Goal: Task Accomplishment & Management: Use online tool/utility

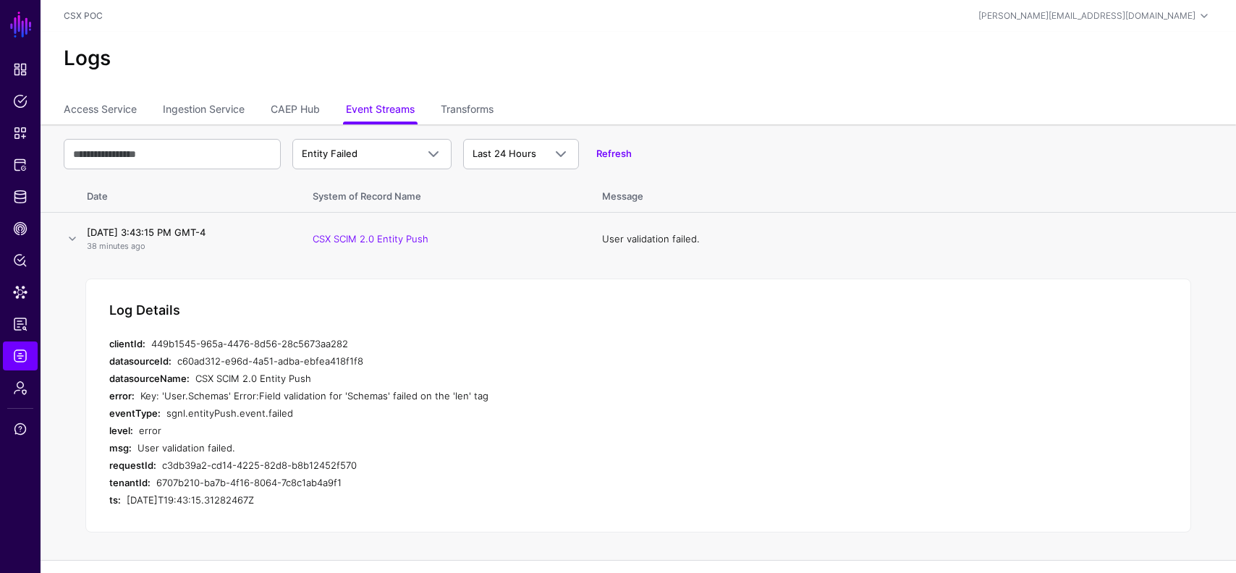
scroll to position [3, 0]
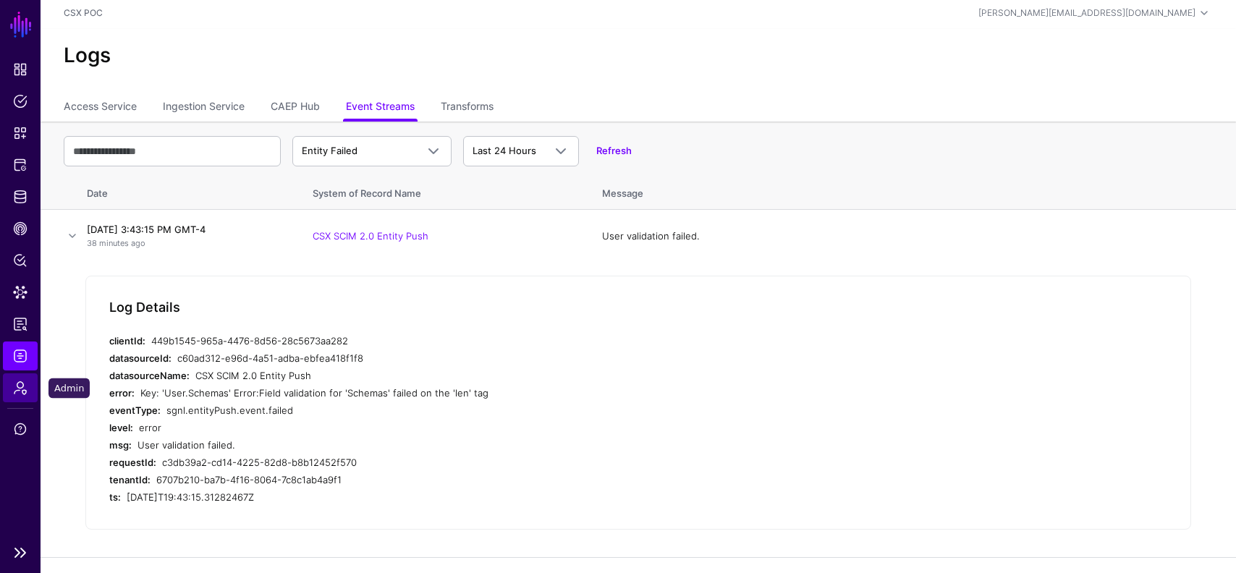
click at [22, 389] on span "Admin" at bounding box center [20, 388] width 14 height 14
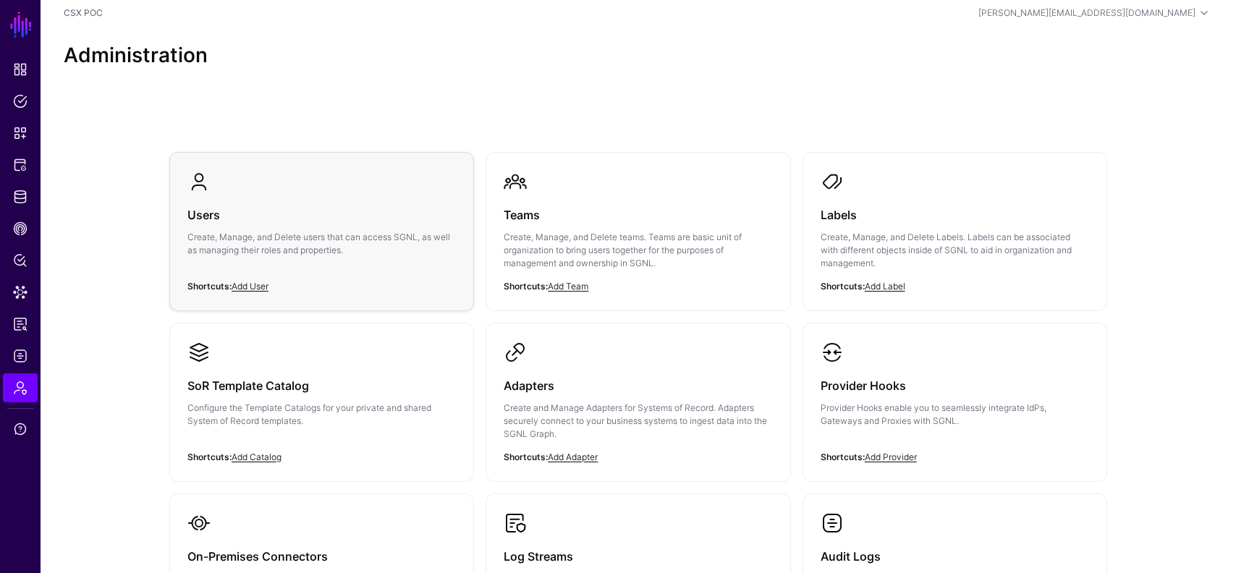
click at [273, 232] on p "Create, Manage, and Delete users that can access SGNL, as well as managing thei…" at bounding box center [321, 244] width 268 height 26
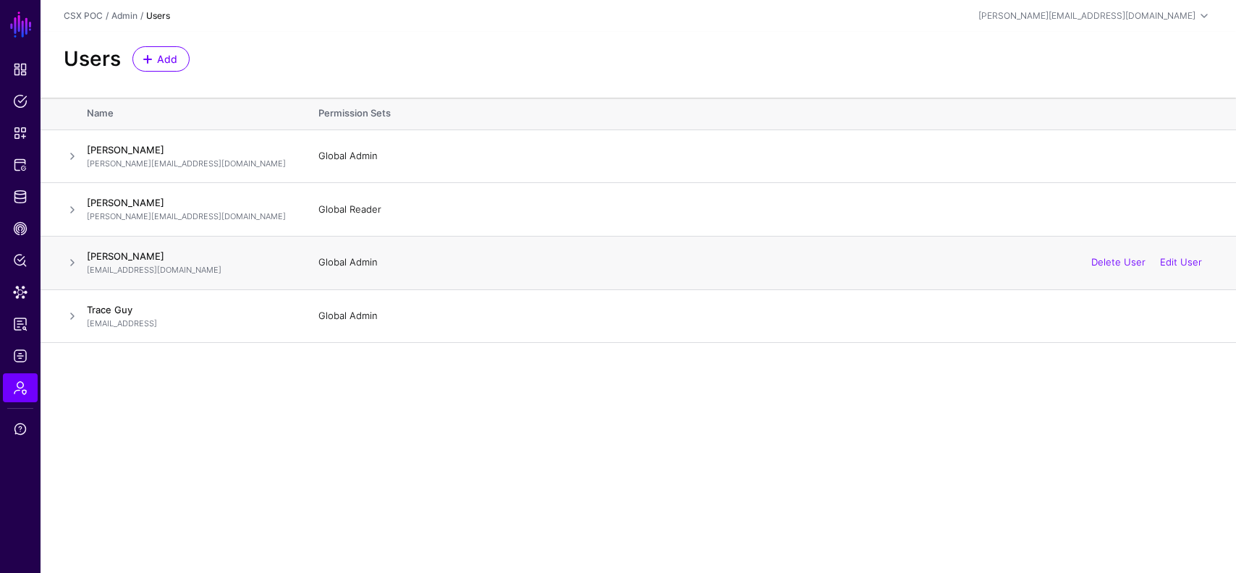
click at [74, 259] on span at bounding box center [72, 262] width 17 height 17
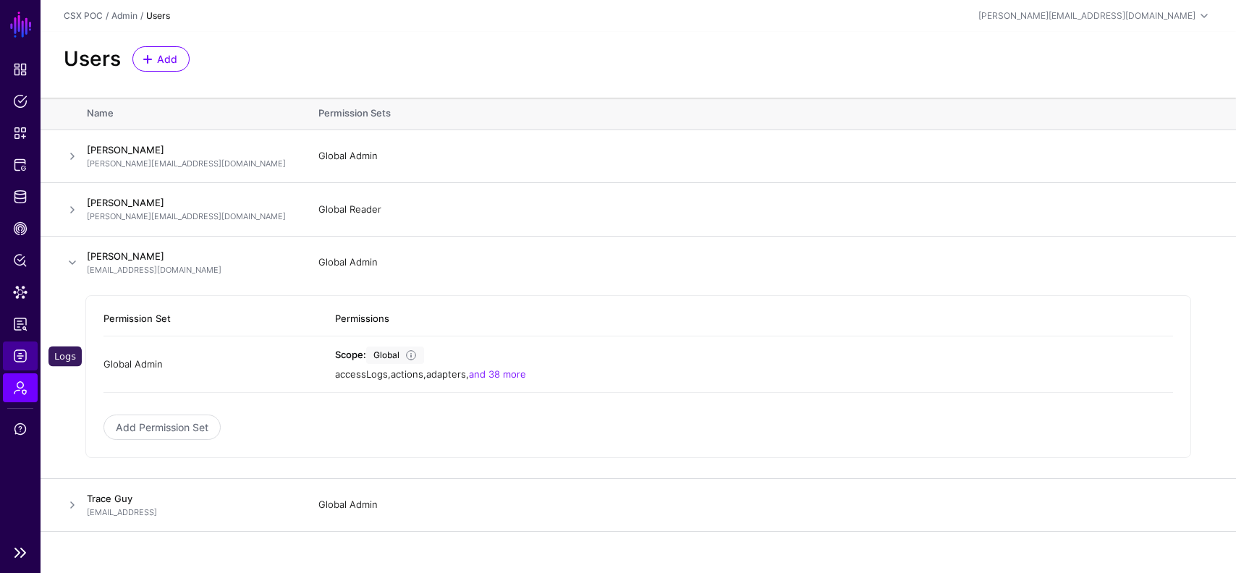
click at [22, 361] on span "Logs" at bounding box center [20, 356] width 14 height 14
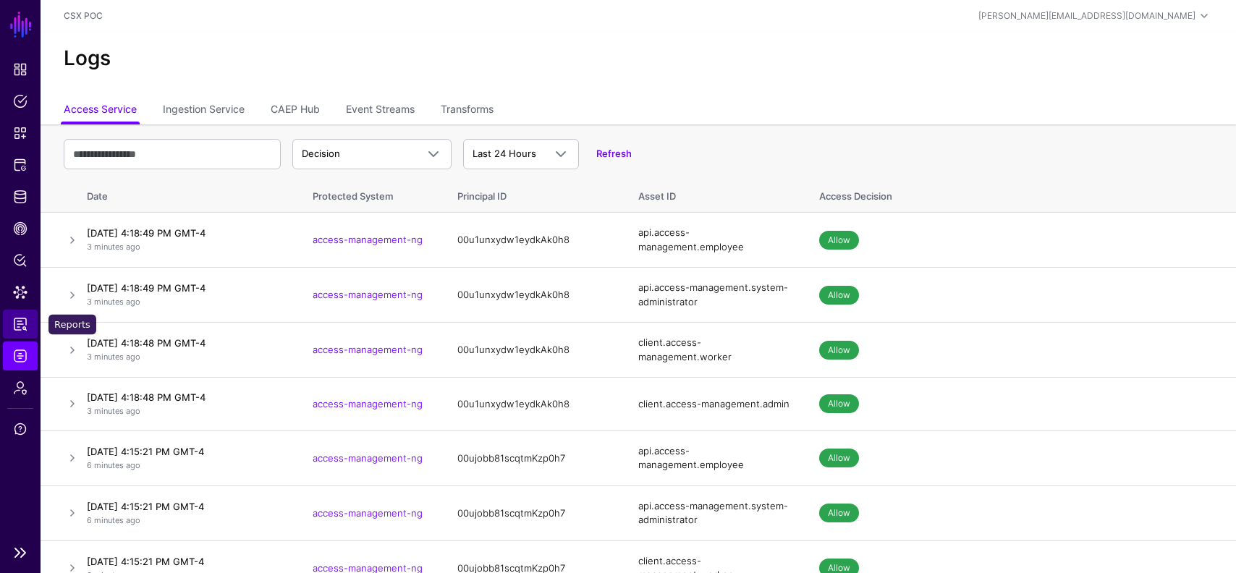
click at [17, 321] on span "Reports" at bounding box center [20, 324] width 14 height 14
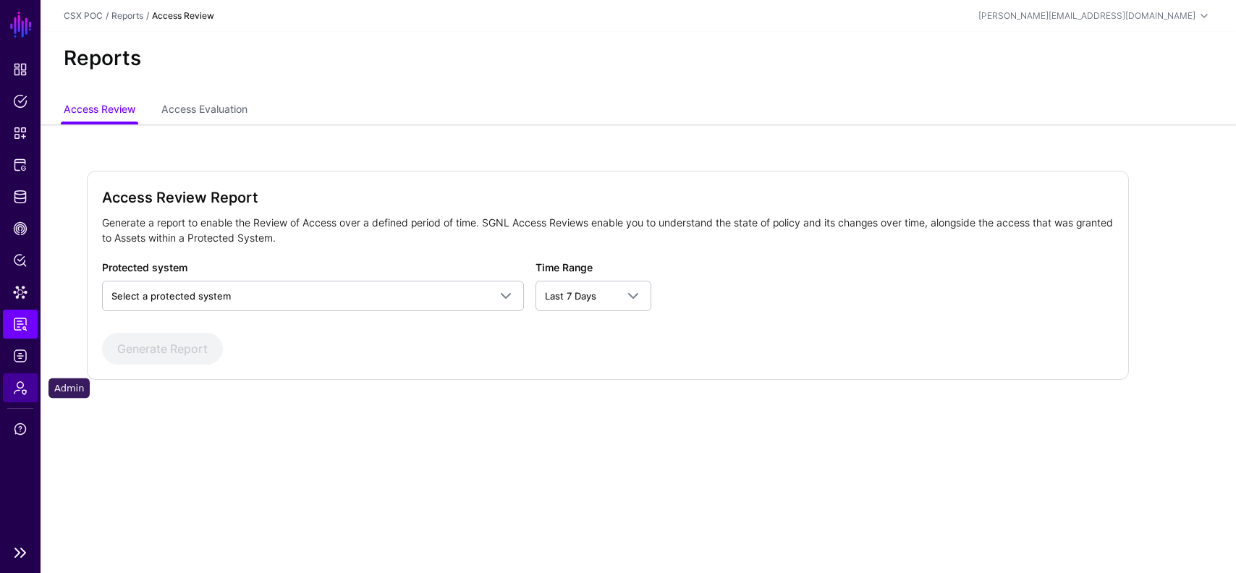
click at [21, 385] on span "Admin" at bounding box center [20, 388] width 14 height 14
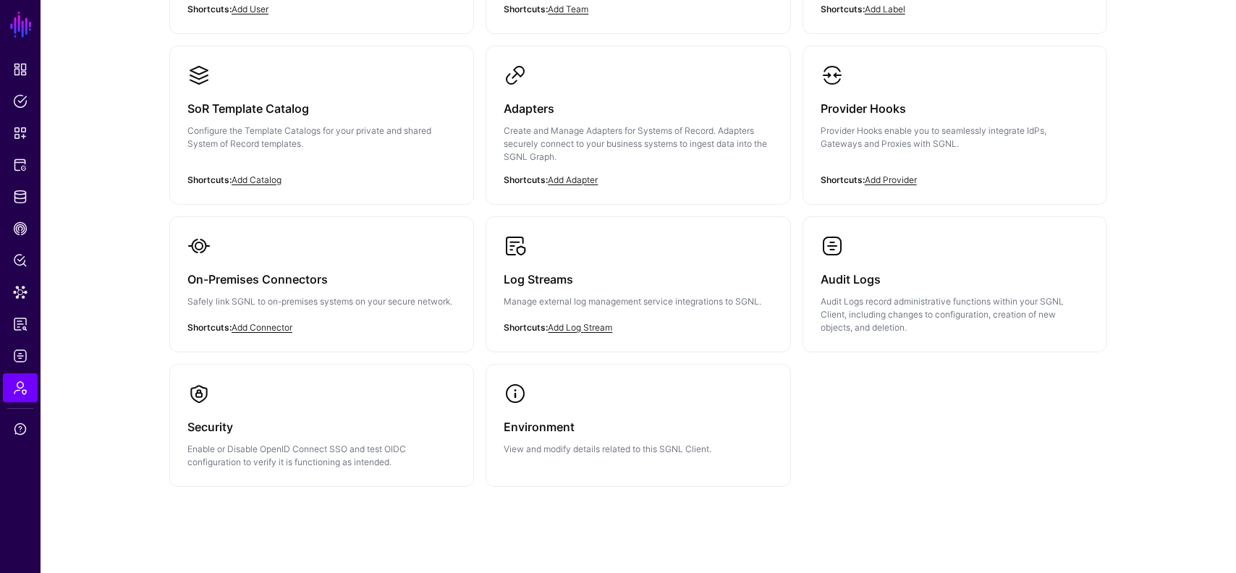
scroll to position [302, 0]
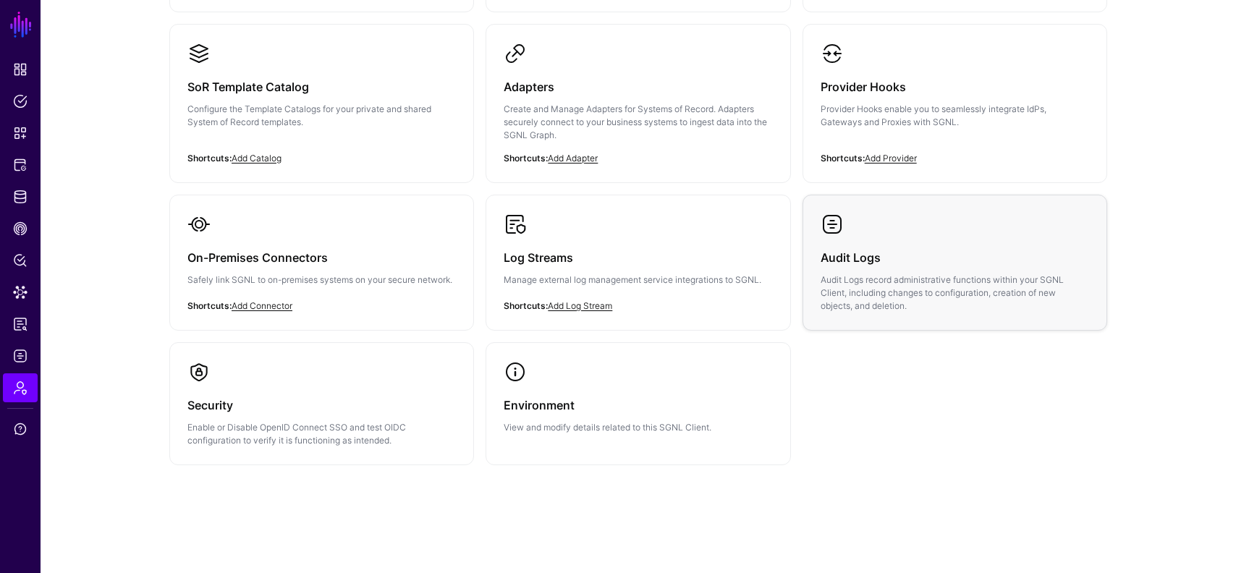
click at [868, 252] on h3 "Audit Logs" at bounding box center [955, 258] width 268 height 20
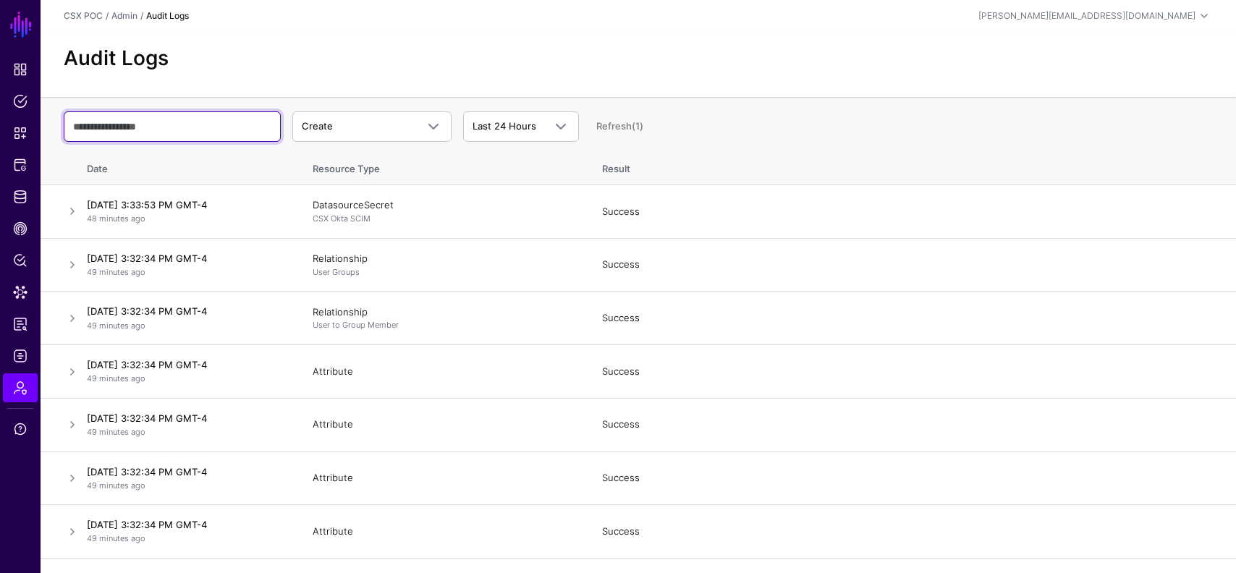
click at [236, 128] on input "text" at bounding box center [172, 126] width 217 height 30
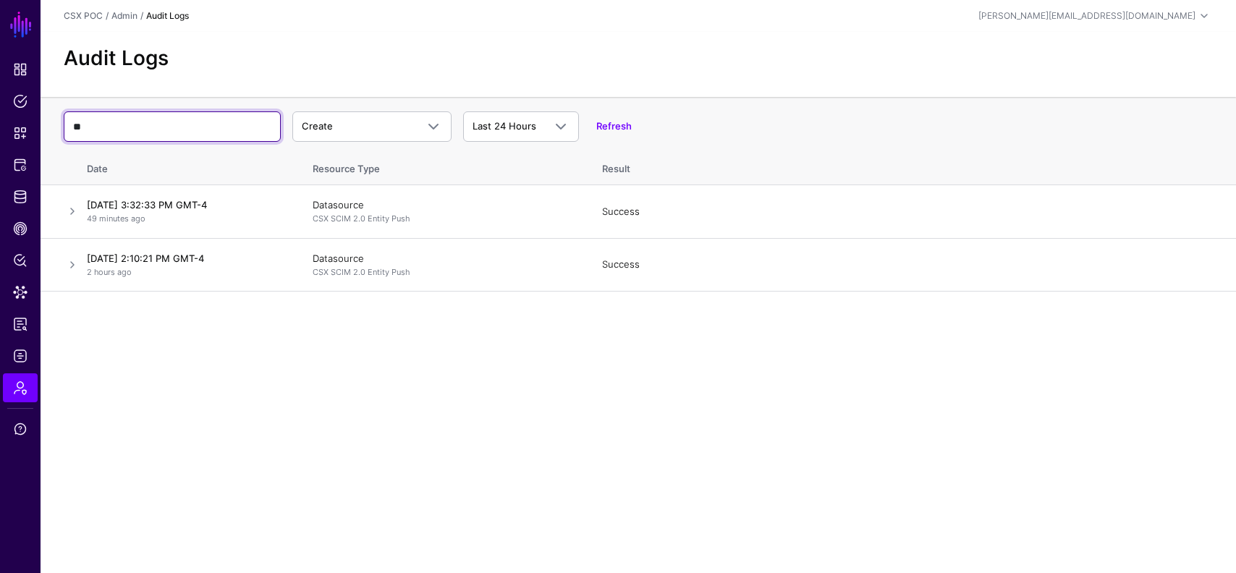
type input "*"
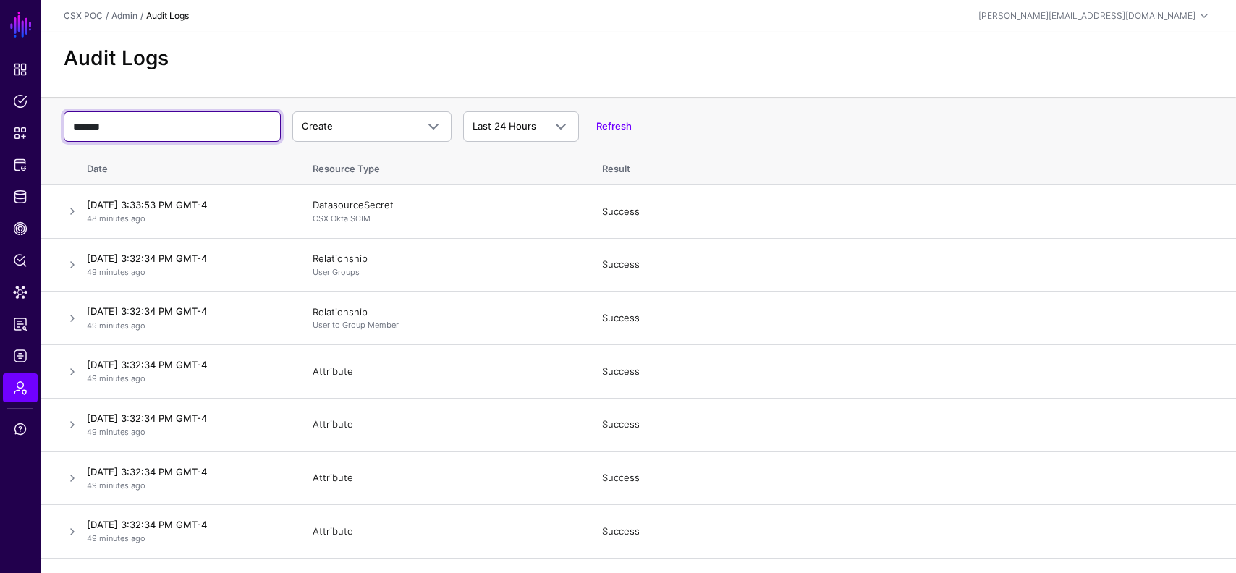
type input "*******"
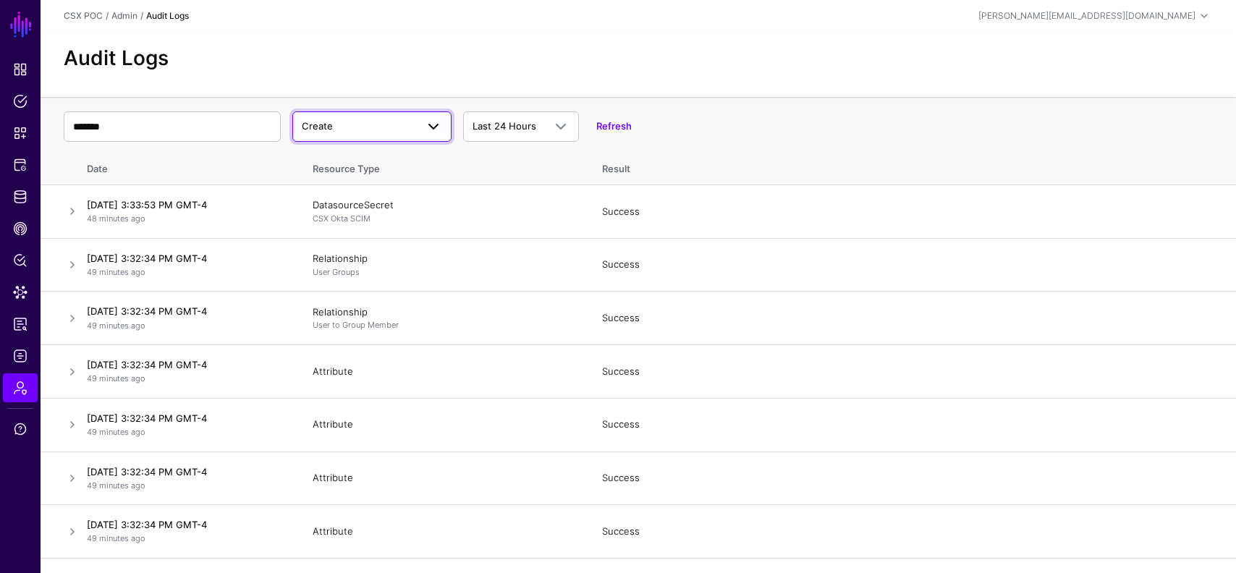
click at [327, 117] on link "Create" at bounding box center [371, 126] width 159 height 30
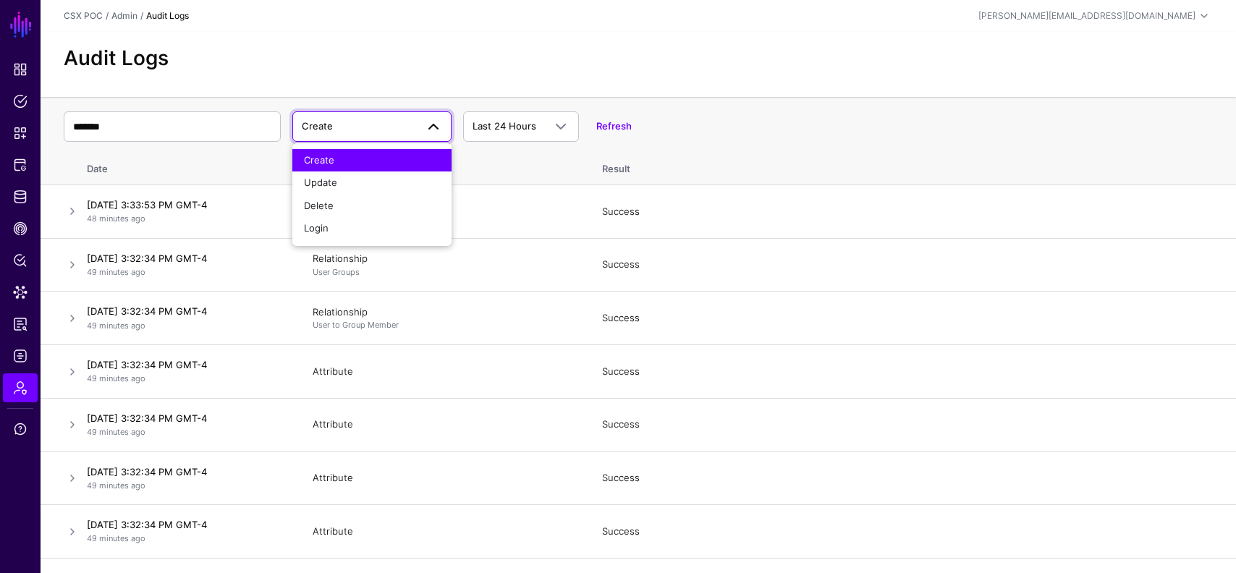
click at [367, 88] on div "Audit Logs" at bounding box center [639, 64] width 1196 height 65
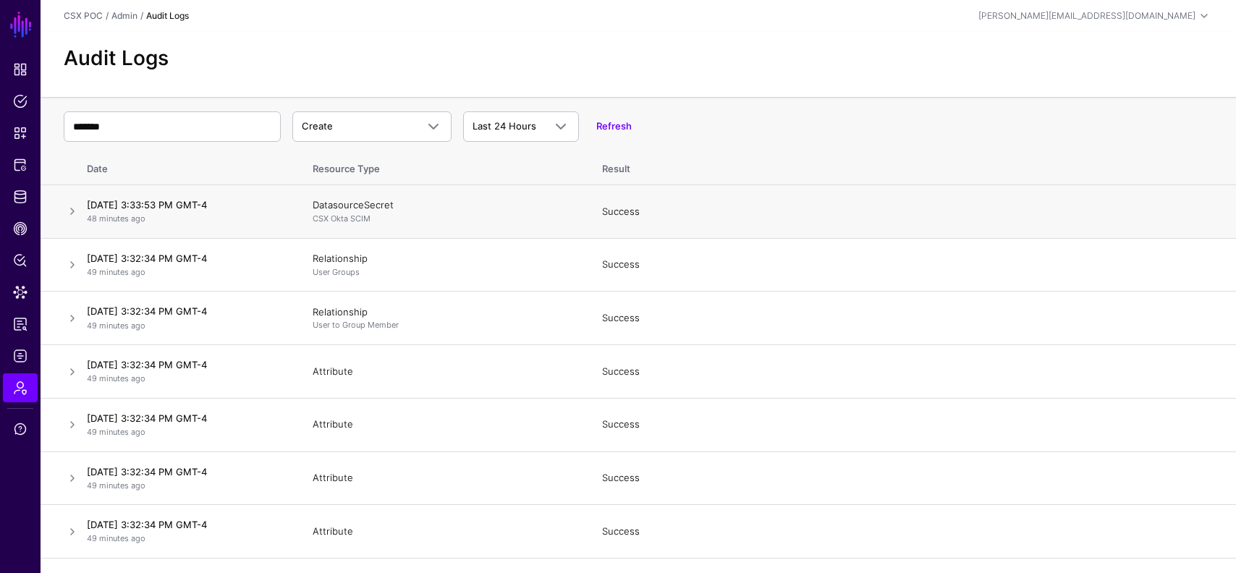
click at [62, 212] on td at bounding box center [61, 212] width 41 height 54
click at [71, 212] on link at bounding box center [72, 211] width 17 height 17
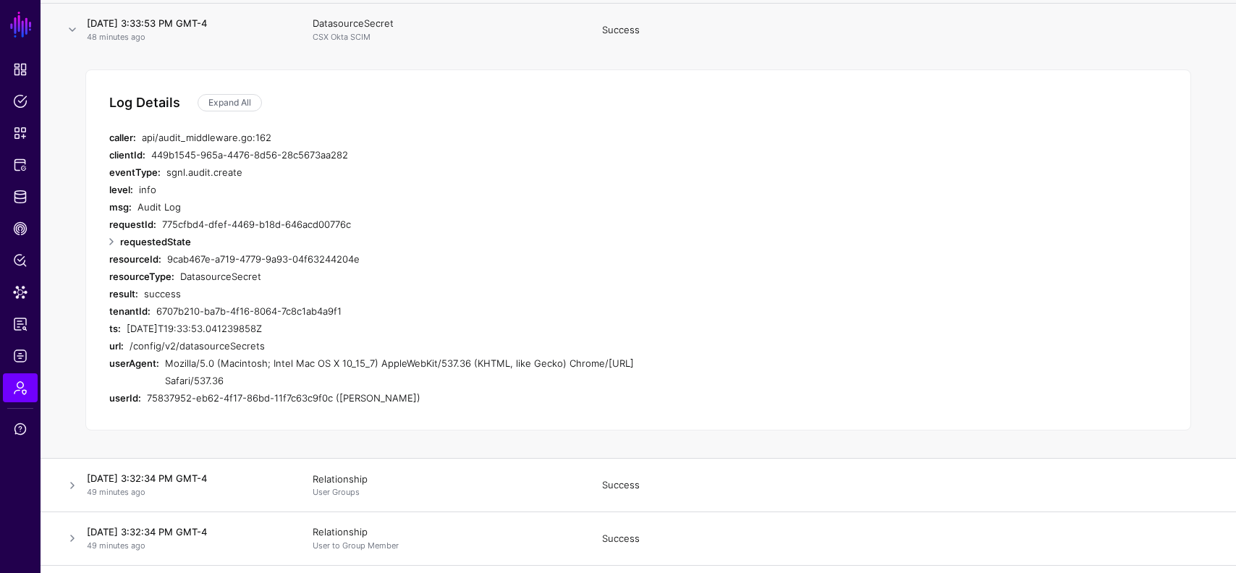
scroll to position [205, 0]
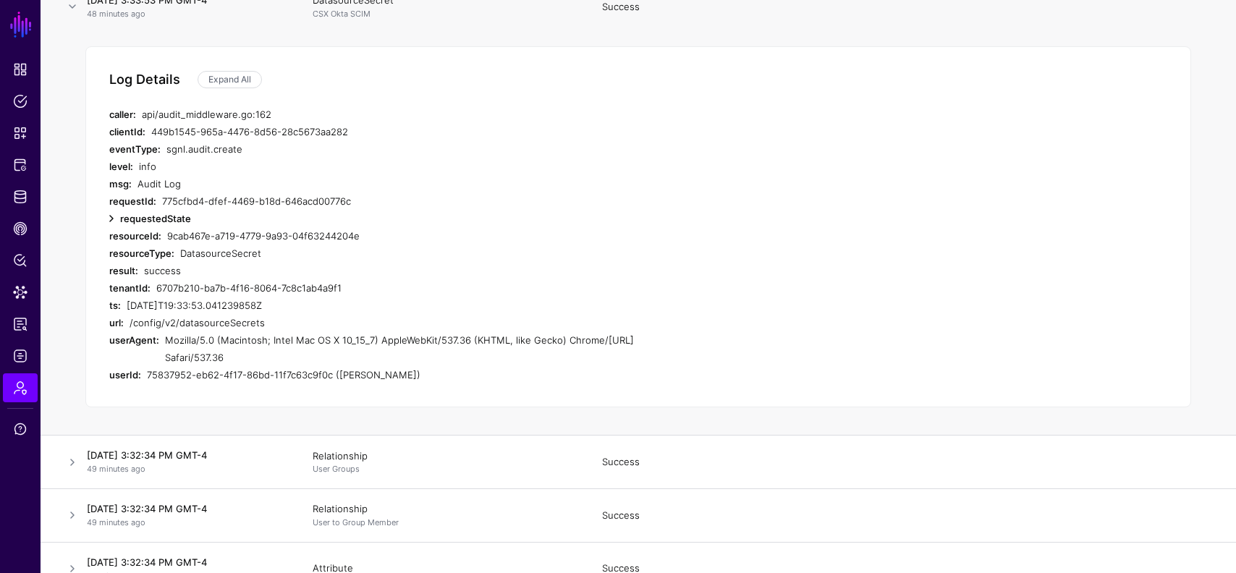
click at [112, 222] on link at bounding box center [111, 218] width 17 height 17
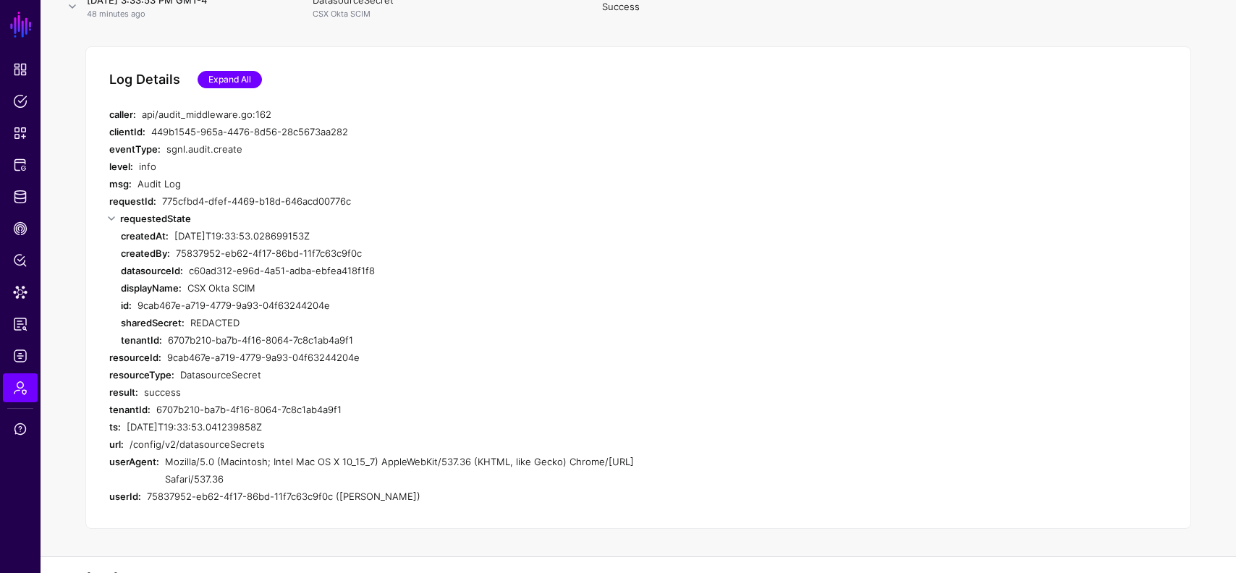
click at [244, 71] on link "Expand All" at bounding box center [230, 79] width 64 height 17
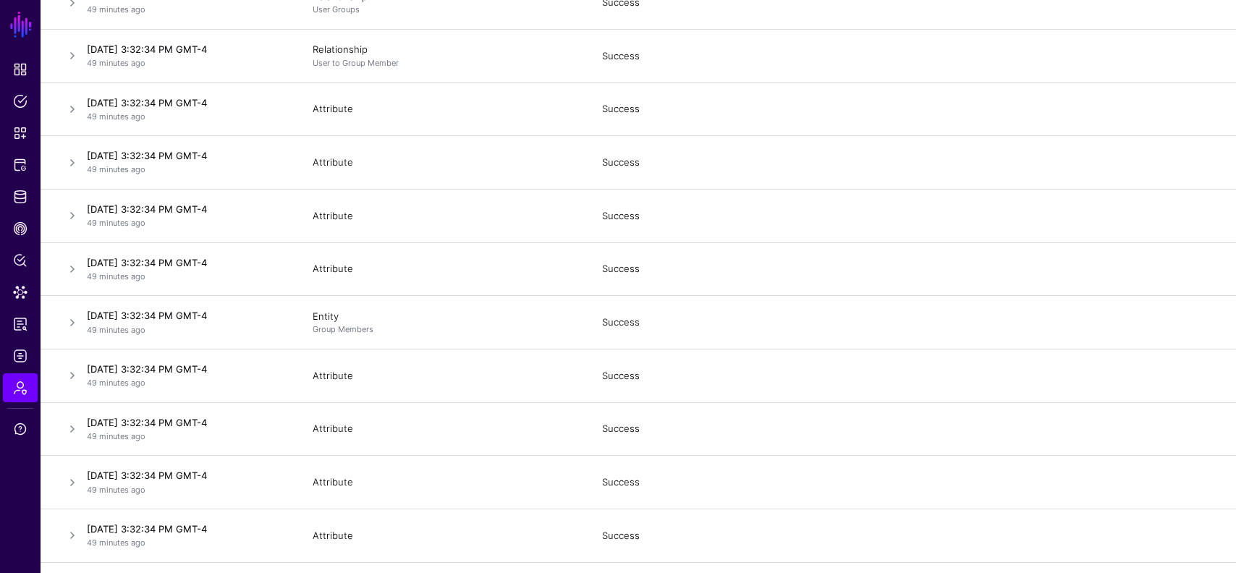
scroll to position [850, 0]
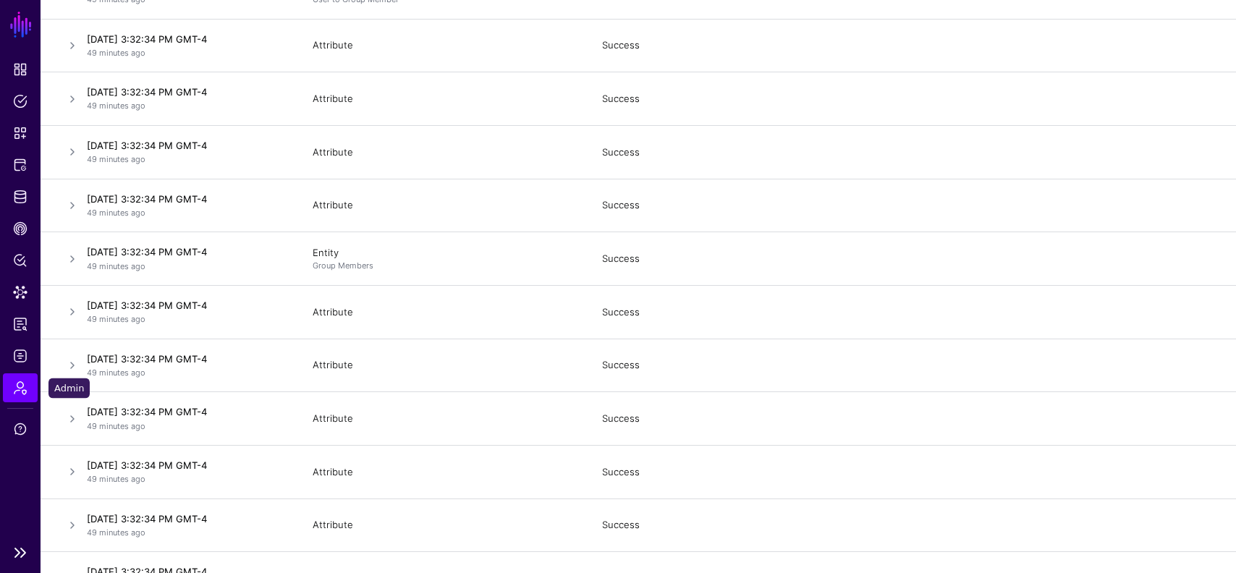
click at [21, 384] on span "Admin" at bounding box center [20, 388] width 14 height 14
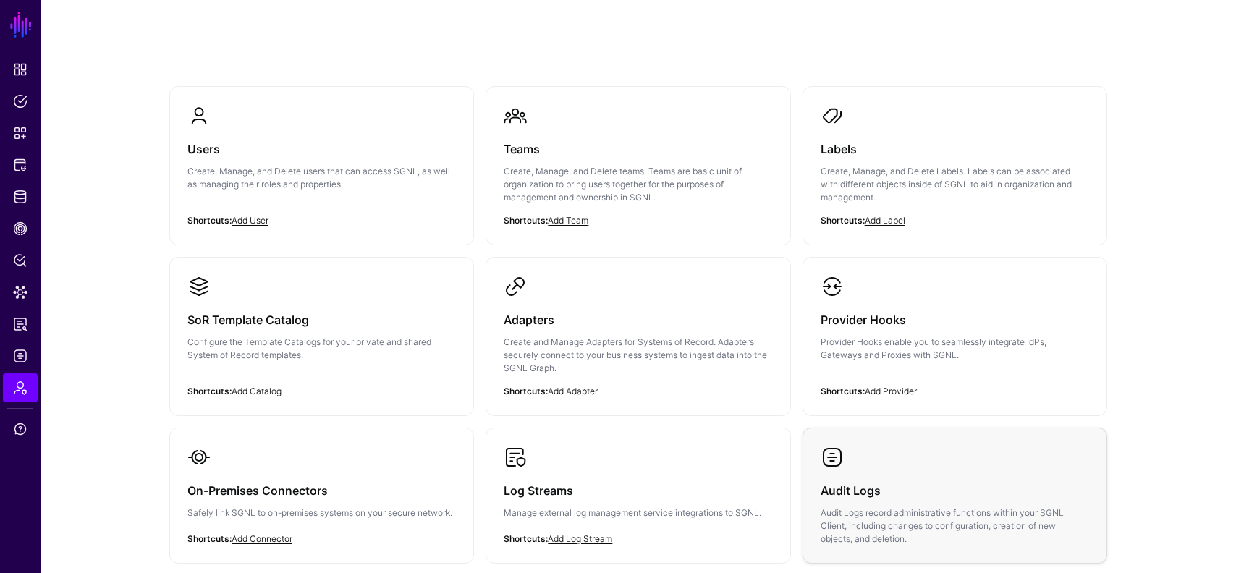
scroll to position [68, 0]
click at [26, 331] on span "Reports" at bounding box center [20, 324] width 14 height 14
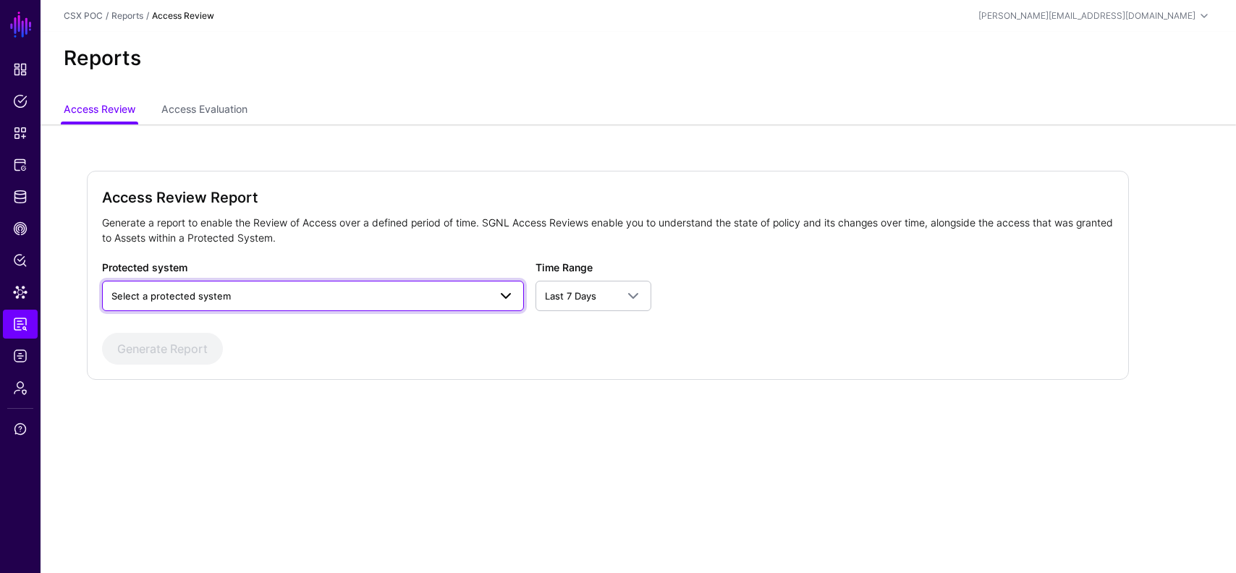
click at [282, 284] on link "Select a protected system" at bounding box center [313, 296] width 422 height 30
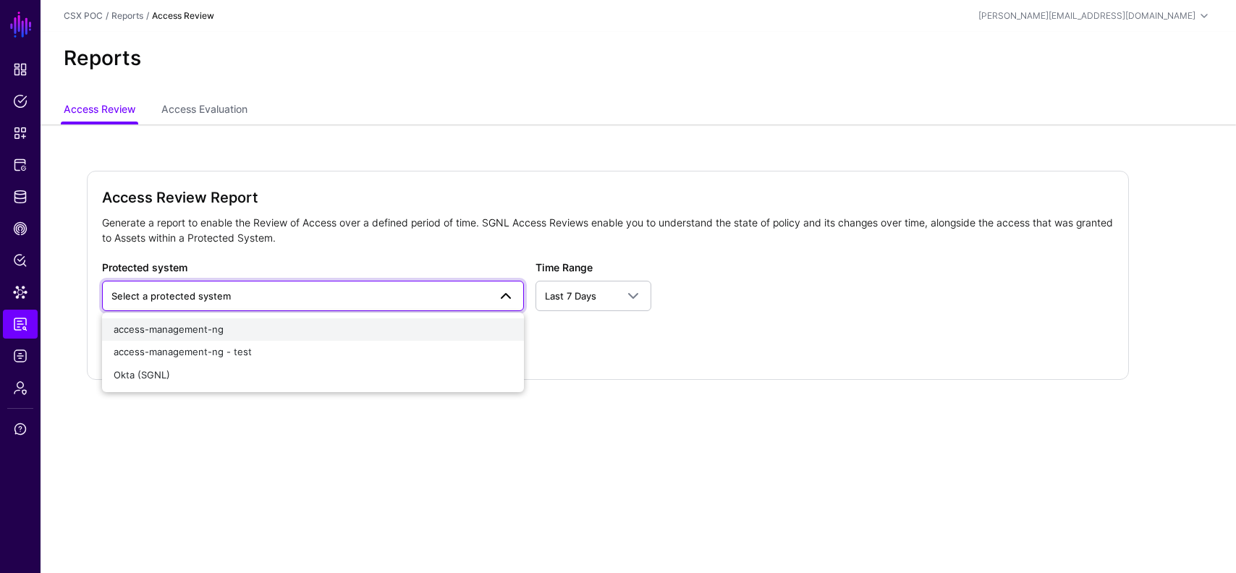
click at [268, 322] on button "access-management-ng" at bounding box center [313, 329] width 422 height 23
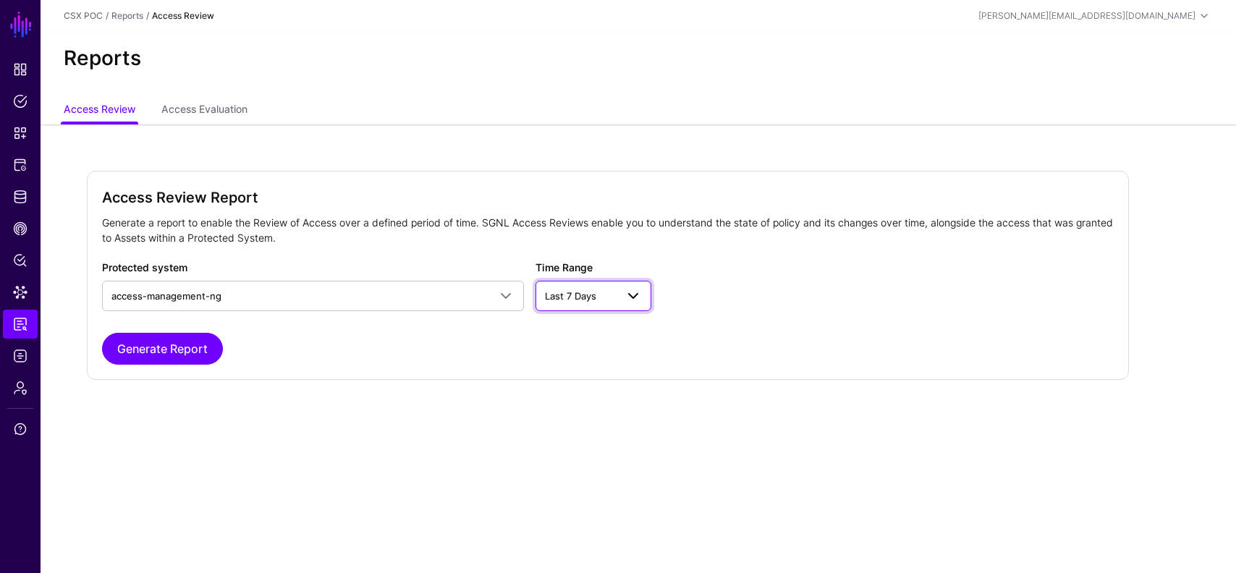
click at [580, 300] on span "Last 7 Days" at bounding box center [570, 296] width 51 height 12
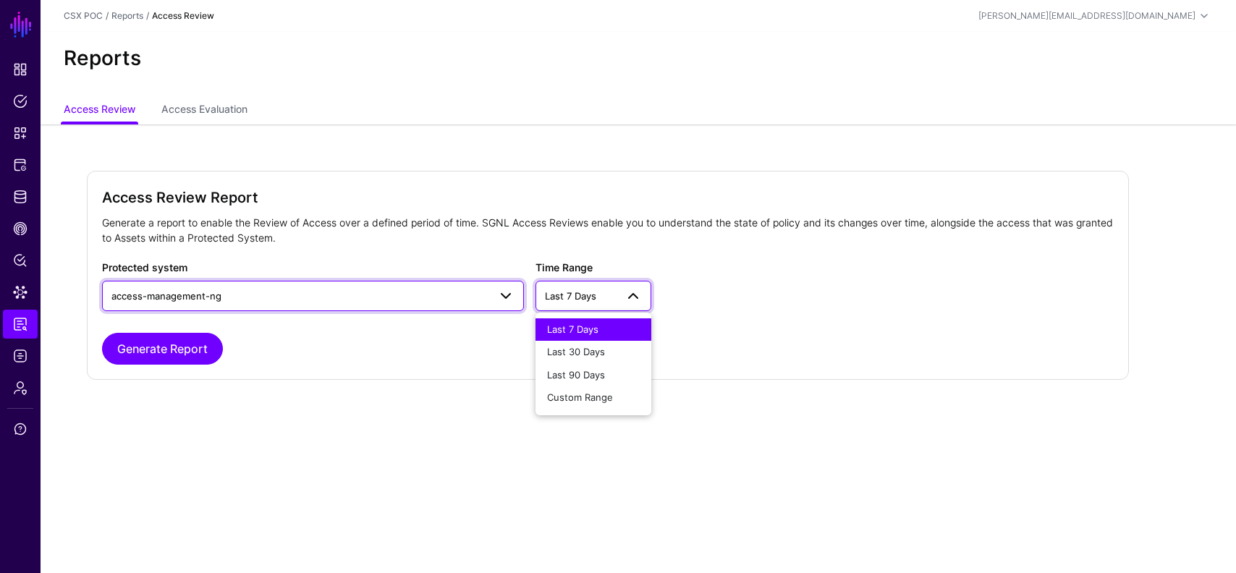
click at [456, 293] on span "access-management-ng" at bounding box center [299, 296] width 377 height 16
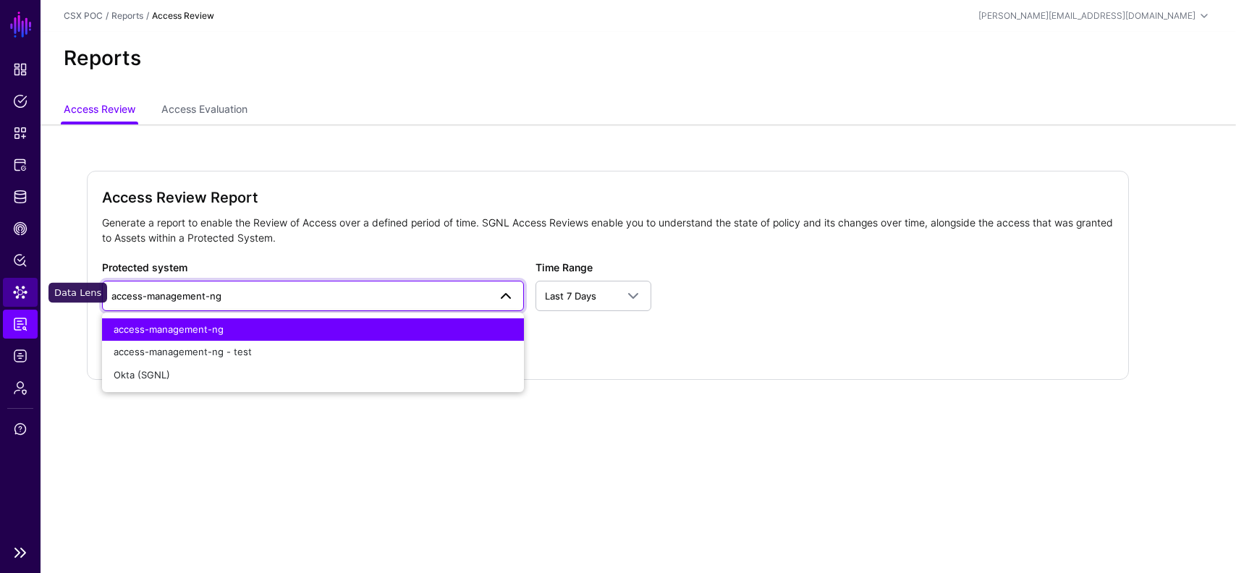
click at [22, 288] on span "Data Lens" at bounding box center [20, 292] width 14 height 14
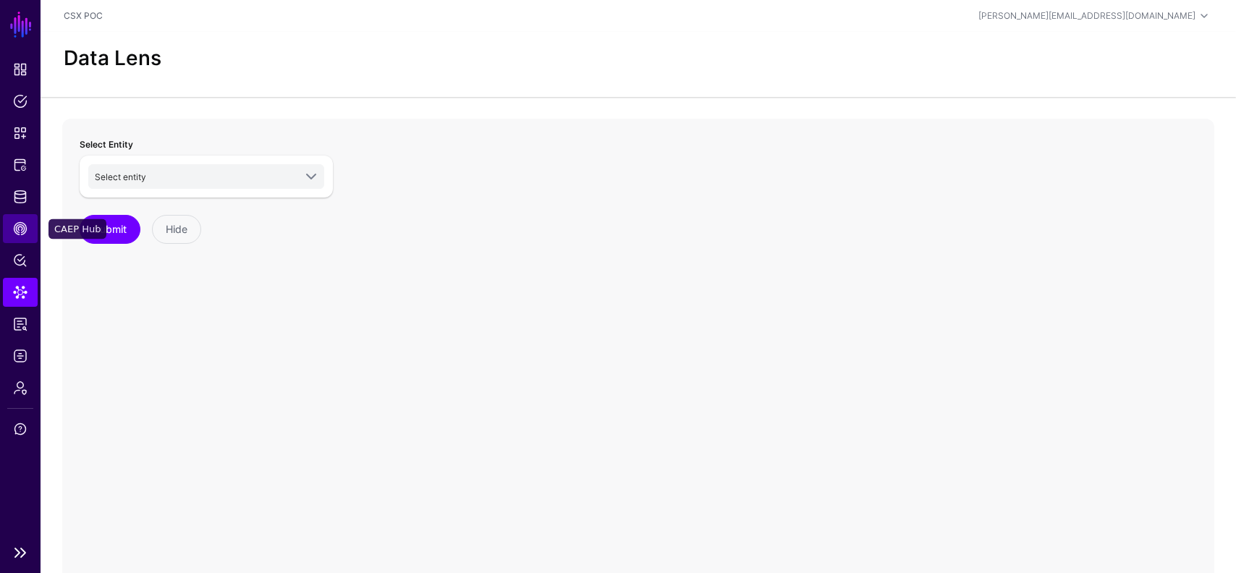
click at [18, 230] on span "CAEP Hub" at bounding box center [20, 228] width 14 height 14
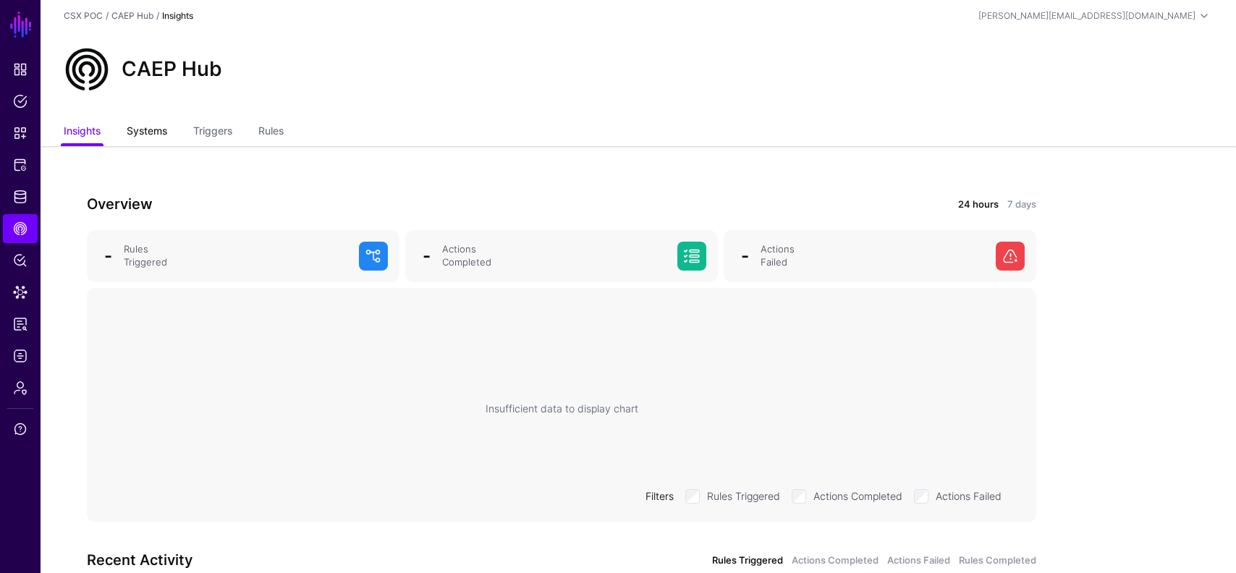
click at [156, 138] on link "Systems" at bounding box center [147, 133] width 41 height 28
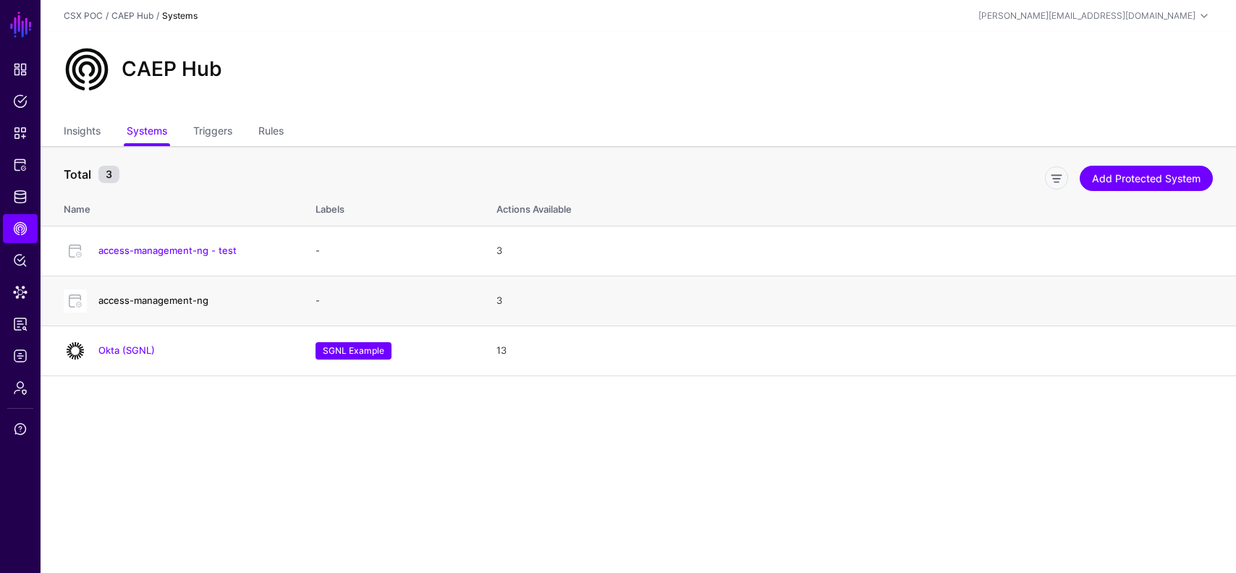
click at [186, 299] on link "access-management-ng" at bounding box center [153, 301] width 110 height 12
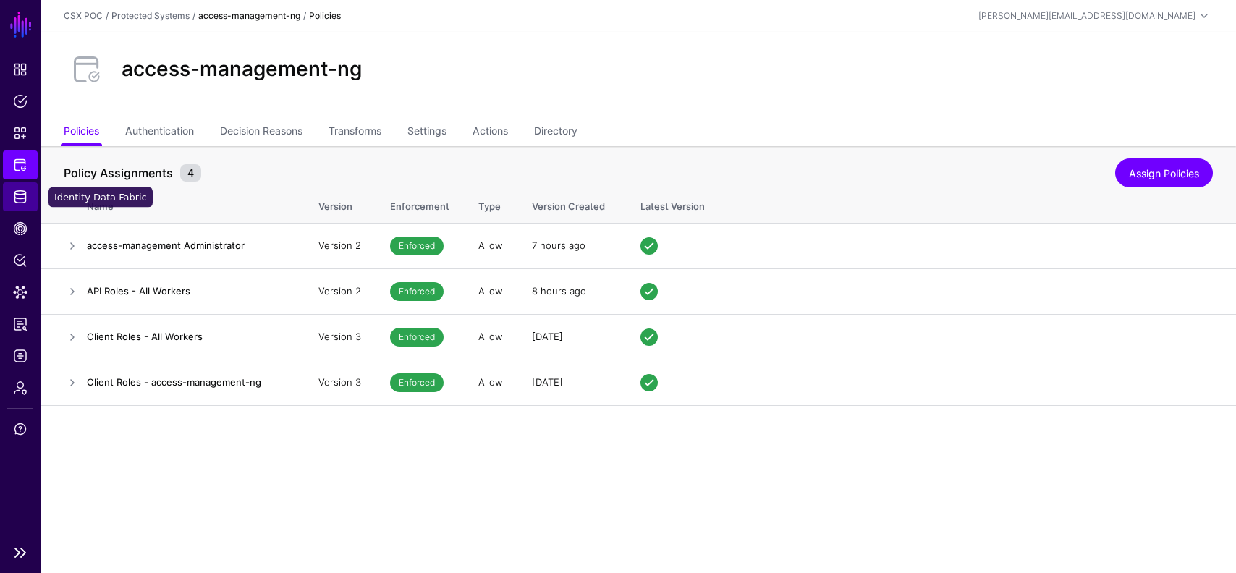
click at [21, 203] on span "Identity Data Fabric" at bounding box center [20, 197] width 14 height 14
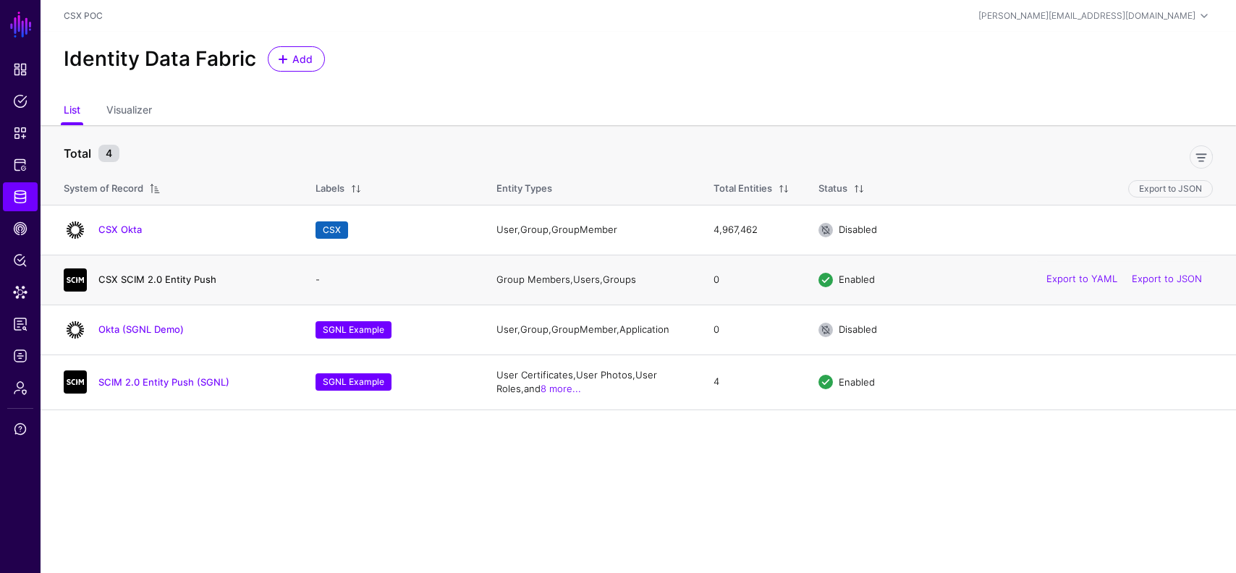
click at [185, 282] on link "CSX SCIM 2.0 Entity Push" at bounding box center [157, 280] width 118 height 12
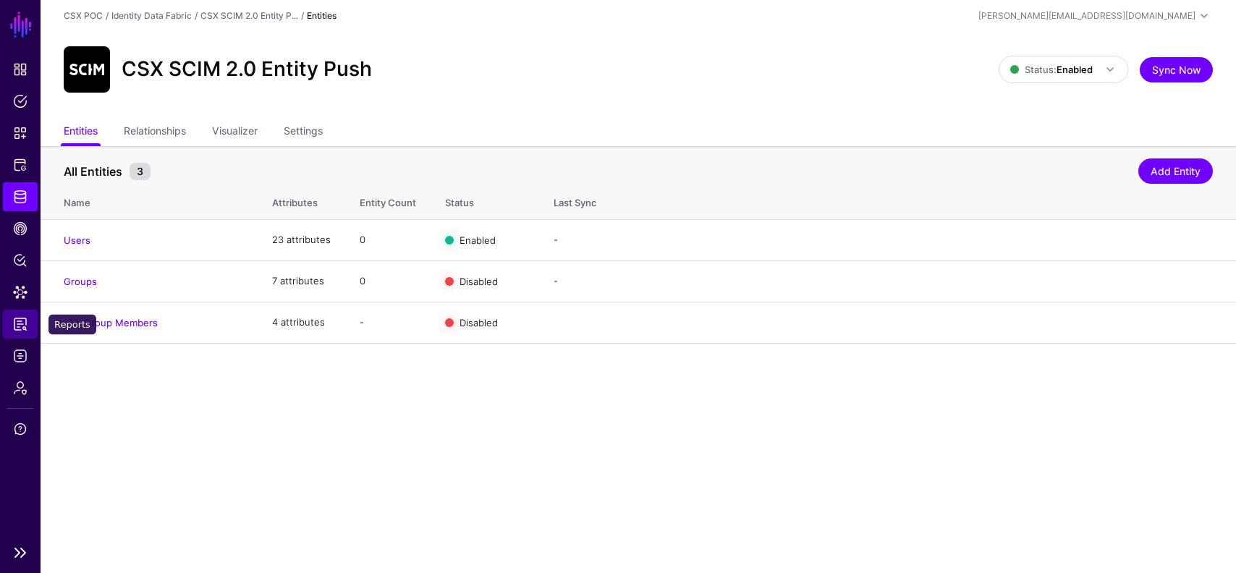
click at [21, 329] on span "Reports" at bounding box center [20, 324] width 14 height 14
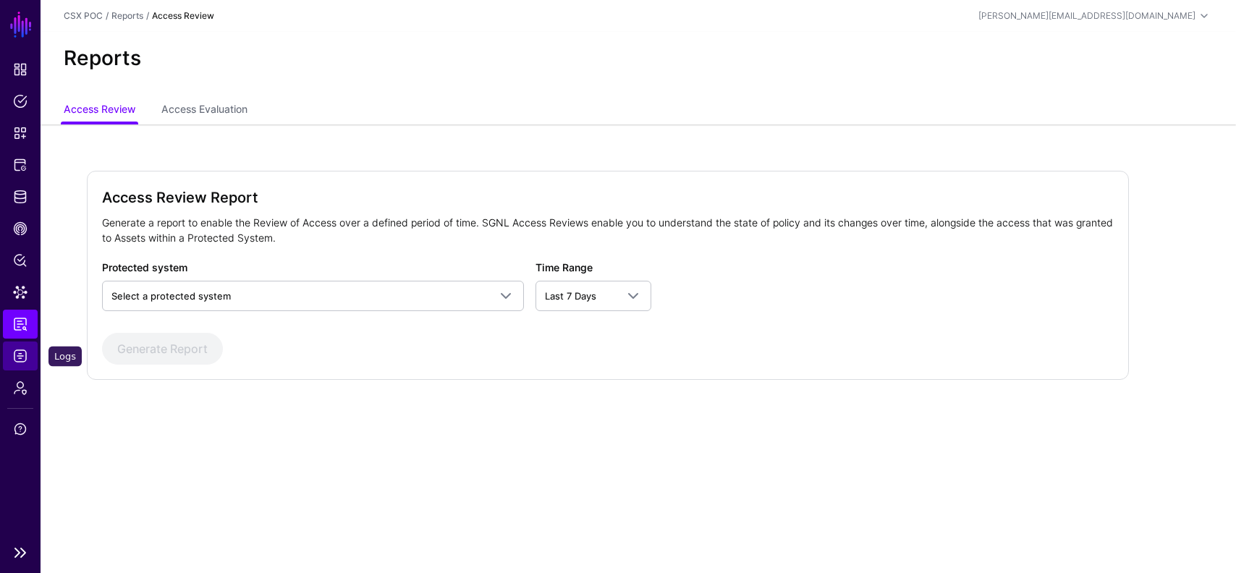
click at [20, 355] on span "Logs" at bounding box center [20, 356] width 14 height 14
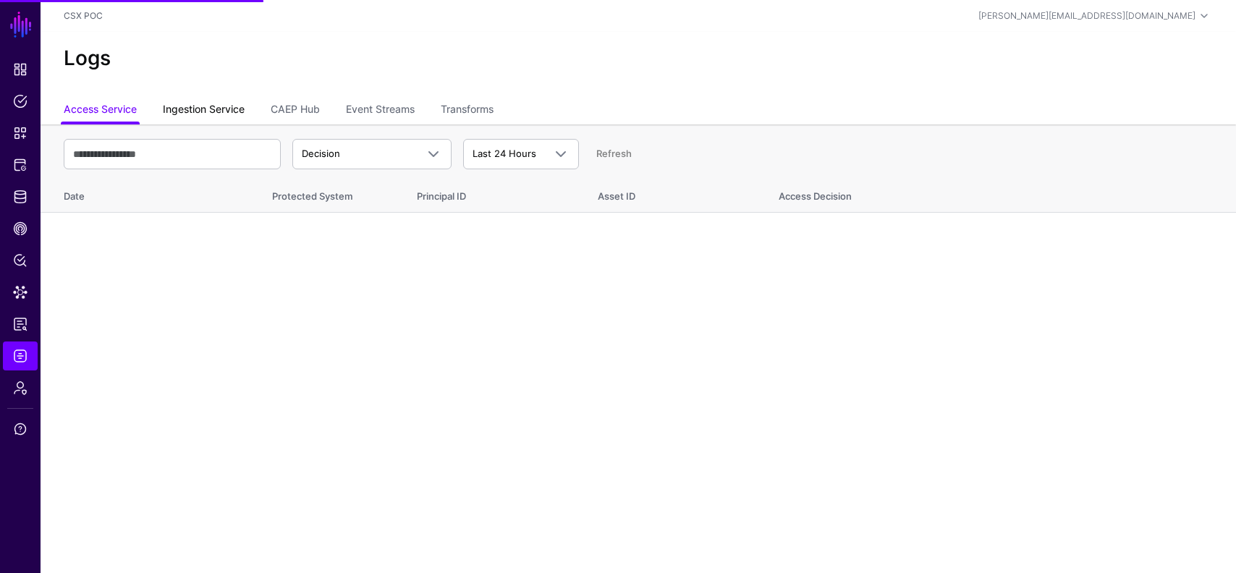
click at [219, 112] on link "Ingestion Service" at bounding box center [204, 111] width 82 height 28
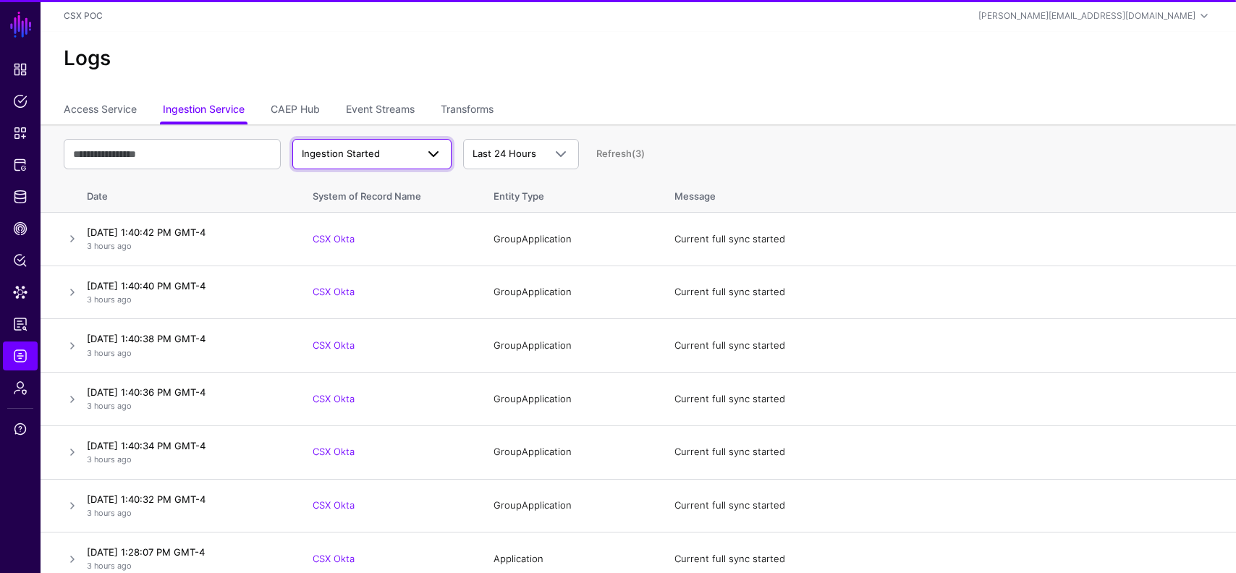
click at [371, 147] on span "Ingestion Started" at bounding box center [359, 154] width 114 height 14
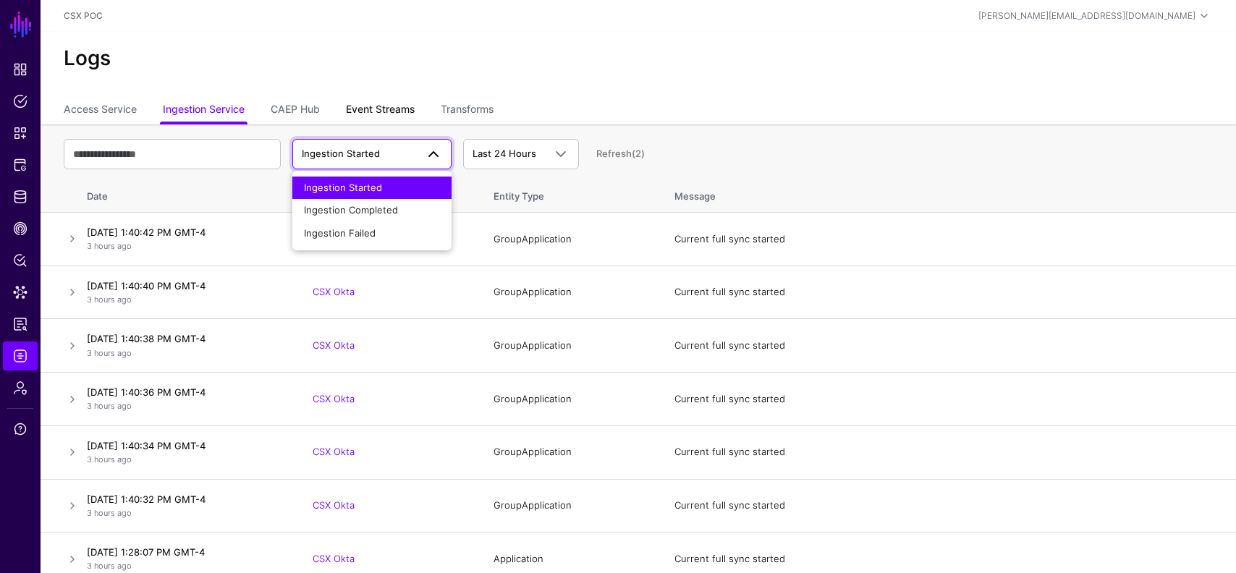
click at [358, 103] on link "Event Streams" at bounding box center [380, 111] width 69 height 28
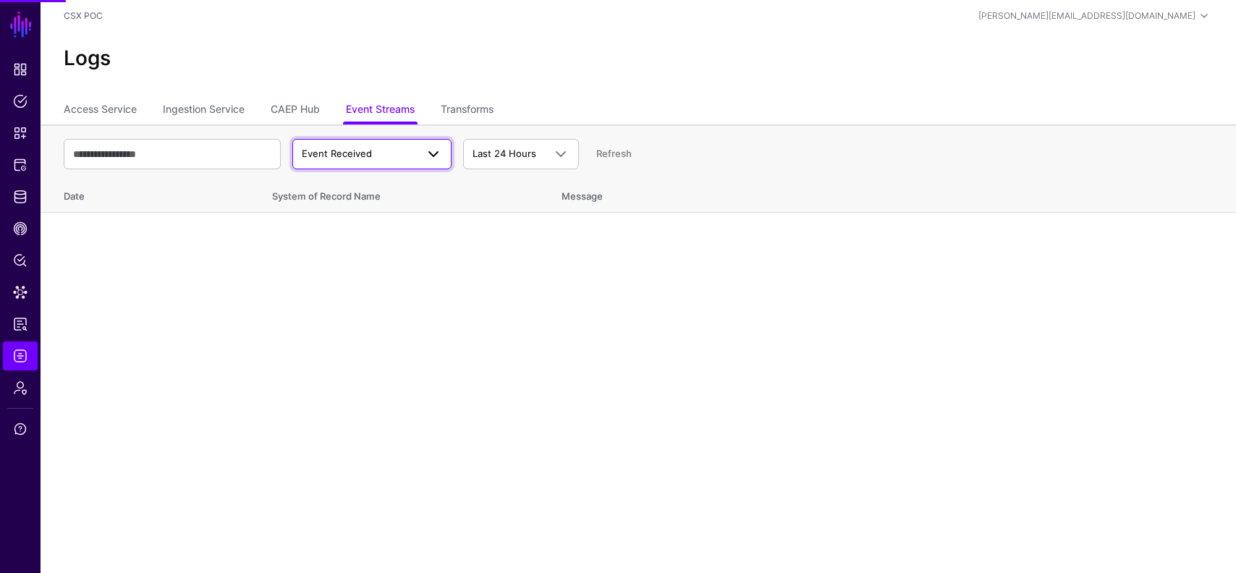
click at [363, 143] on link "Event Received" at bounding box center [371, 154] width 159 height 30
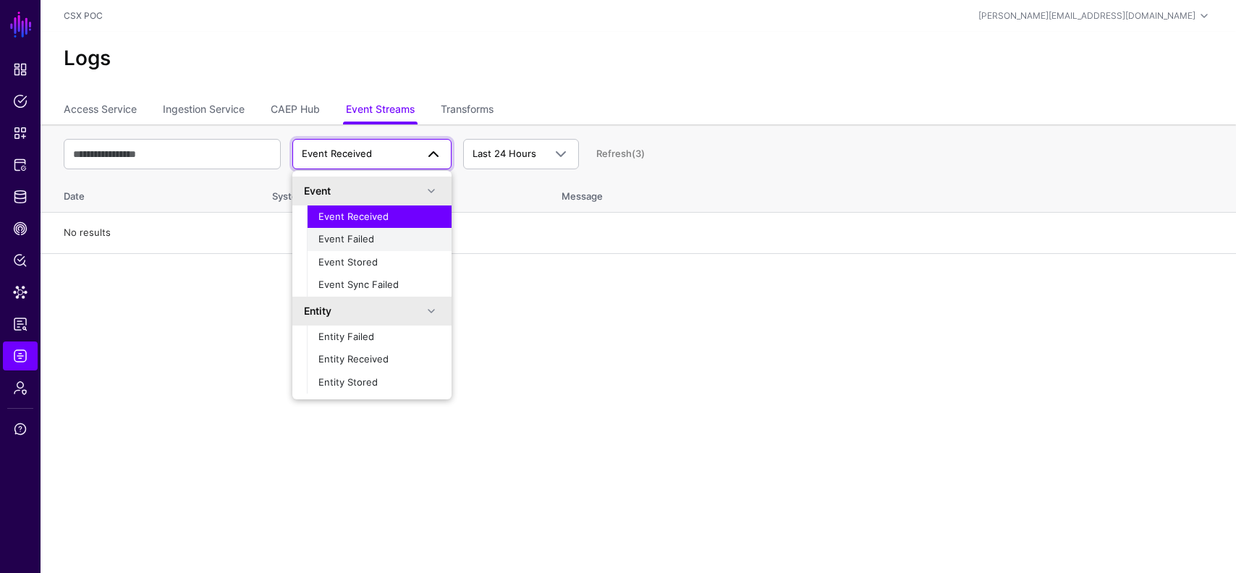
click at [370, 228] on button "Event Failed" at bounding box center [379, 239] width 145 height 23
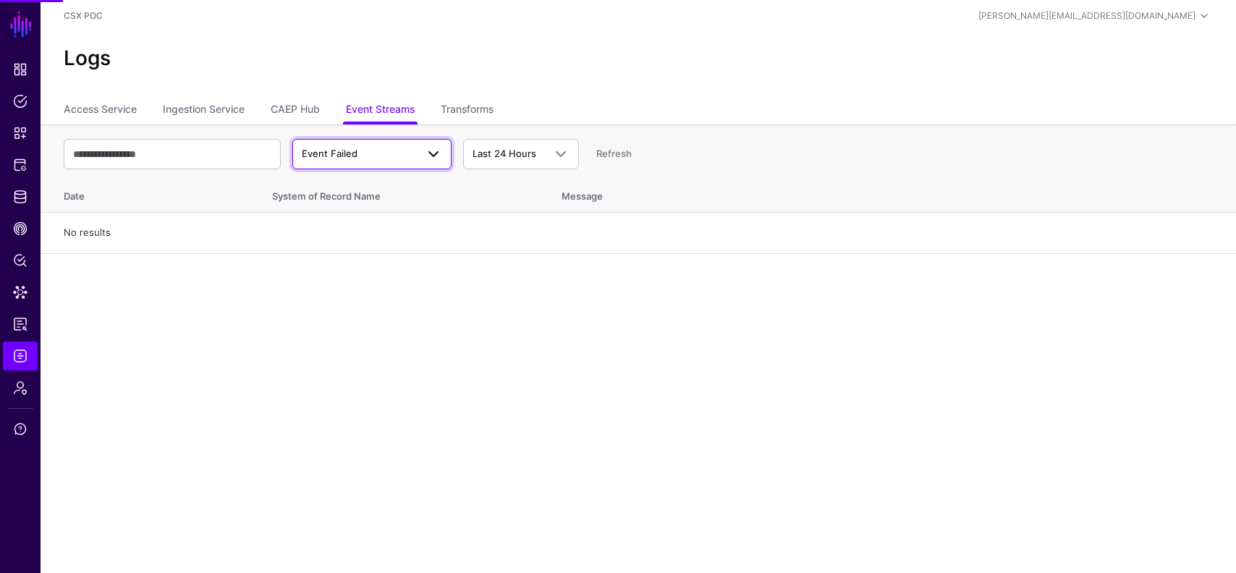
click at [389, 153] on span "Event Failed" at bounding box center [359, 154] width 114 height 14
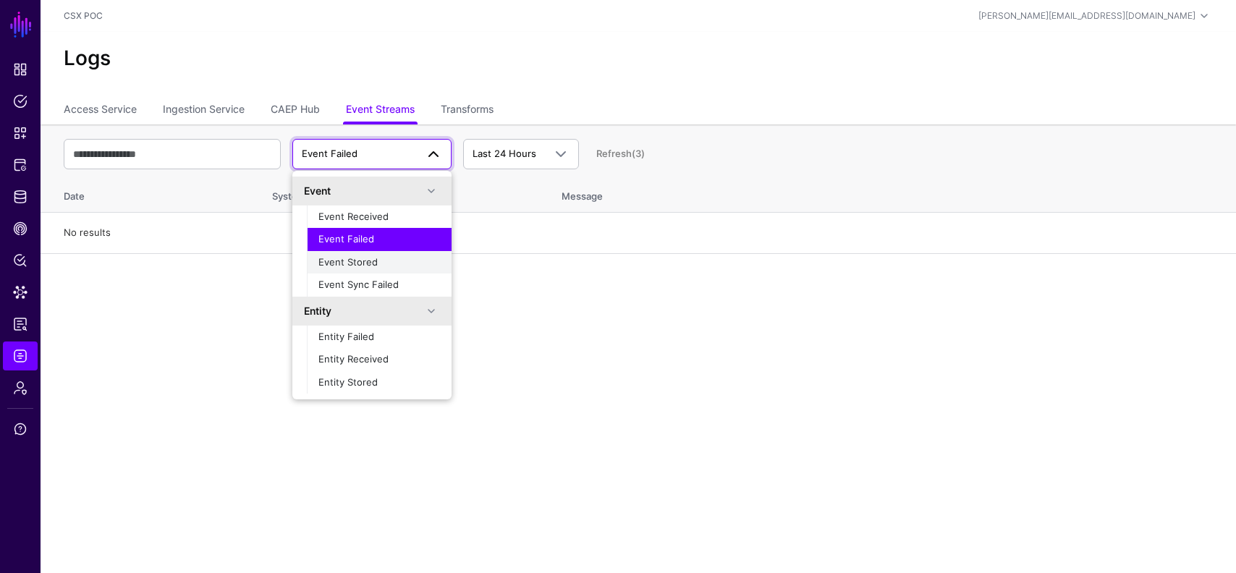
click at [371, 266] on span "Event Stored" at bounding box center [347, 262] width 59 height 12
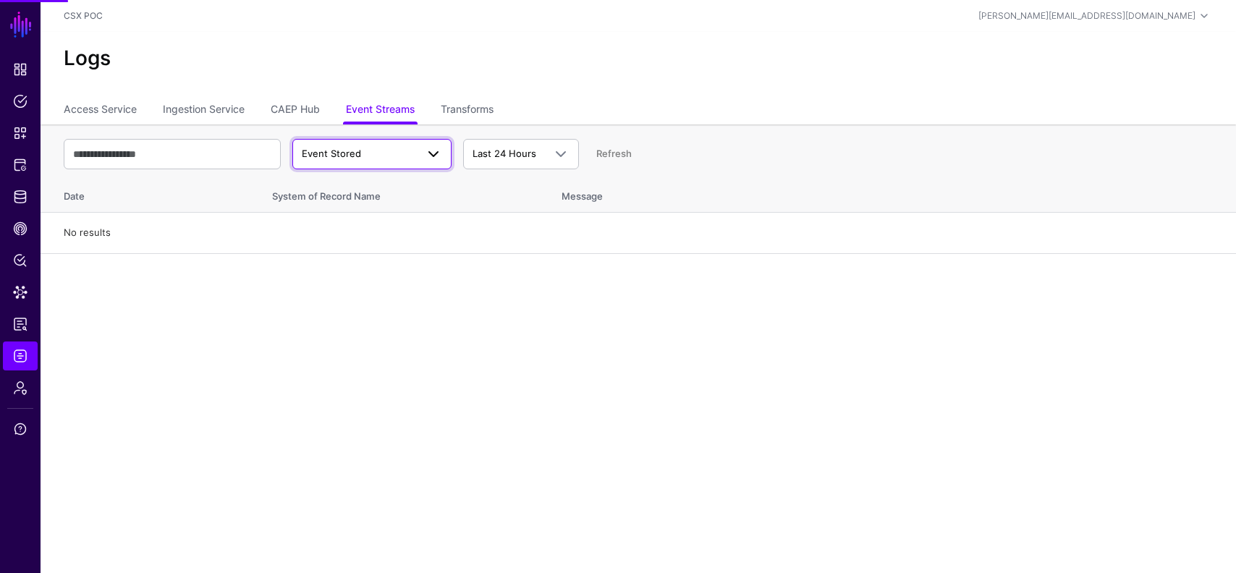
click at [377, 158] on span "Event Stored" at bounding box center [359, 154] width 114 height 14
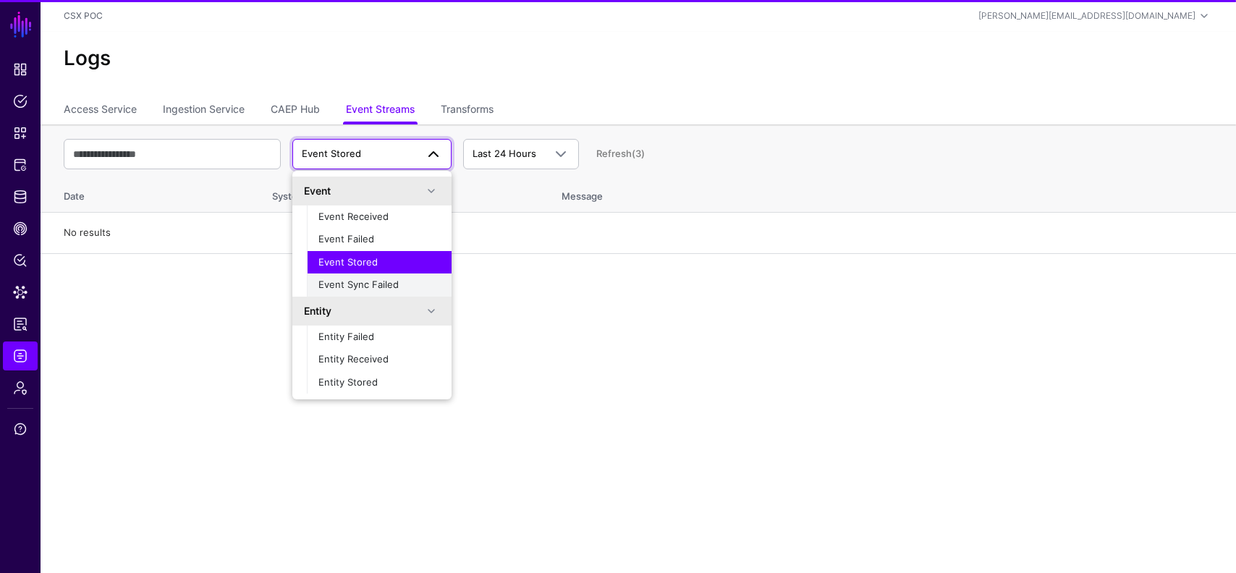
click at [373, 285] on span "Event Sync Failed" at bounding box center [358, 285] width 80 height 12
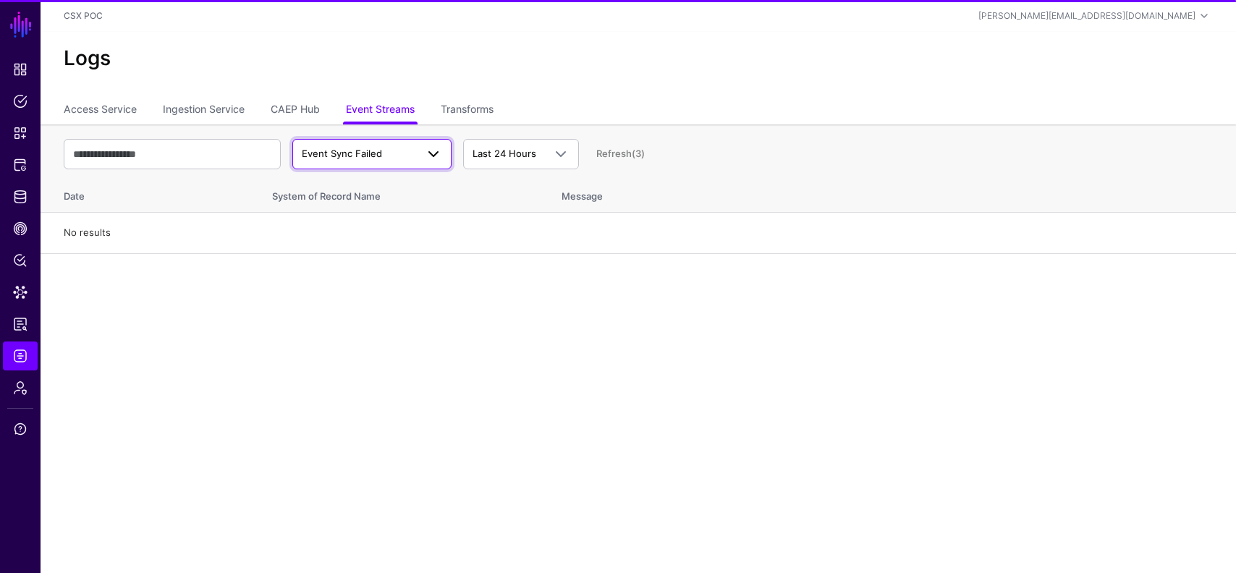
click at [393, 151] on span "Event Sync Failed" at bounding box center [359, 154] width 114 height 14
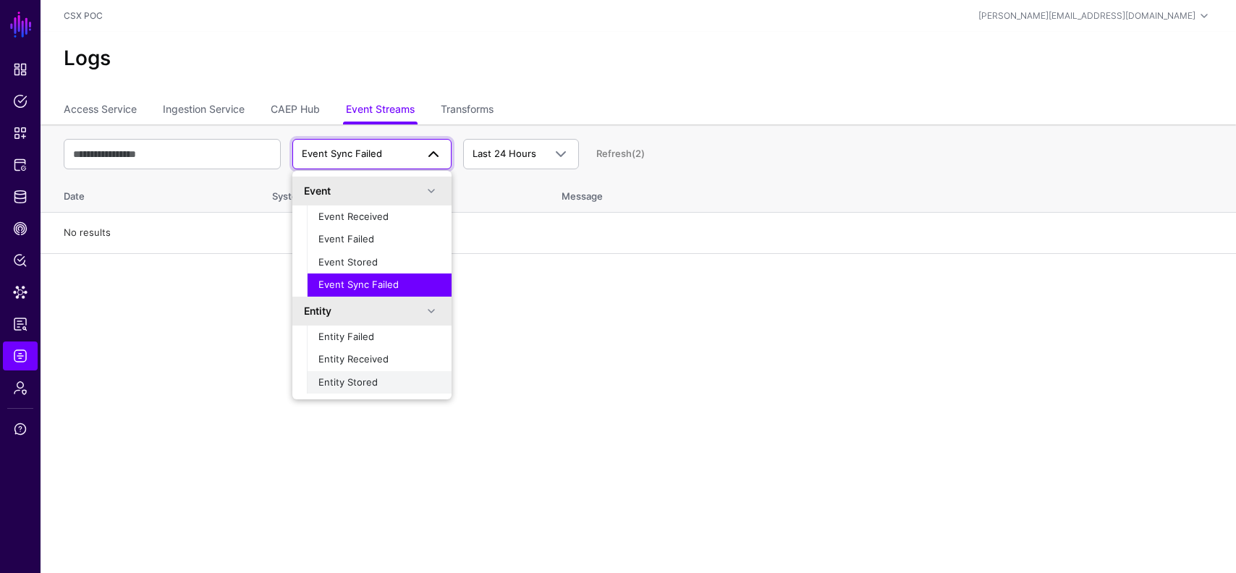
click at [368, 376] on span "Entity Stored" at bounding box center [347, 382] width 59 height 12
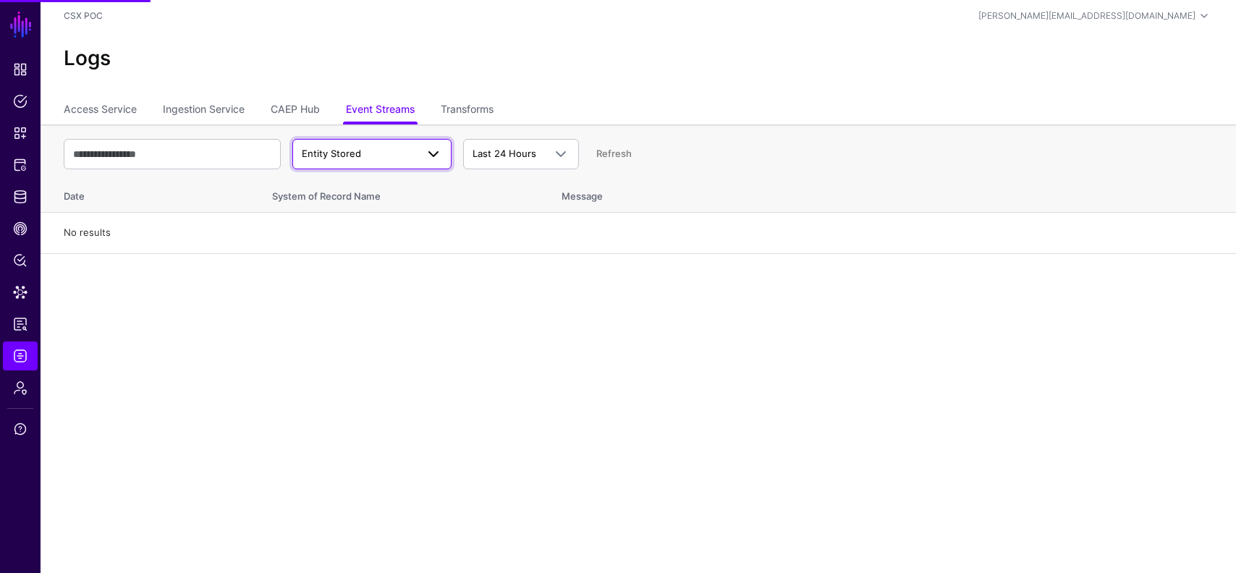
click at [378, 151] on span "Entity Stored" at bounding box center [359, 154] width 114 height 14
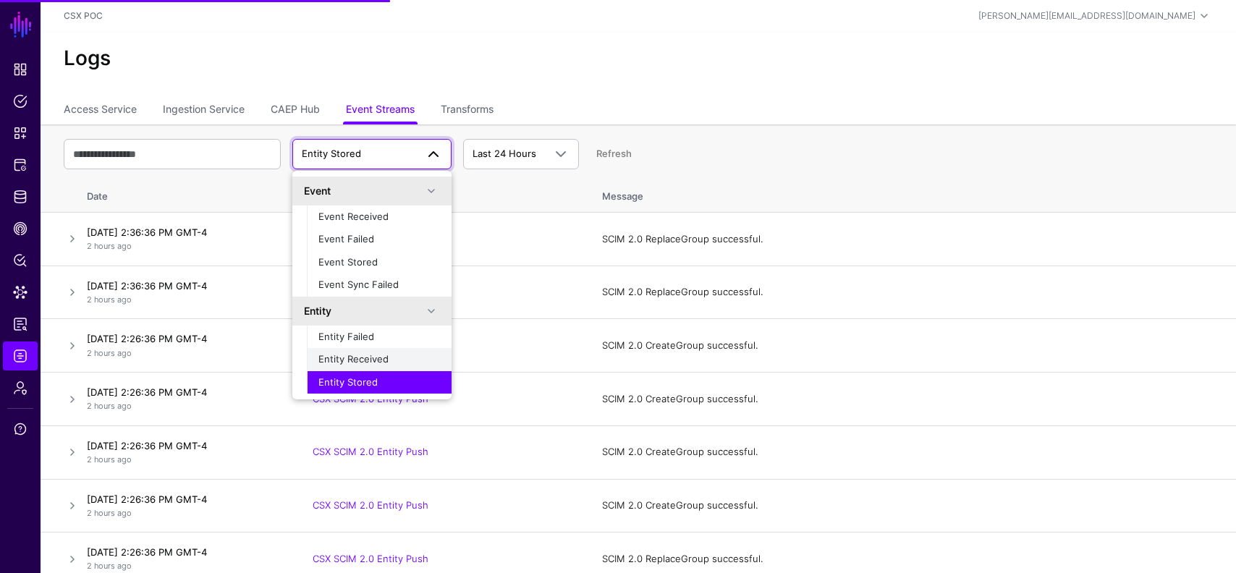
click at [355, 354] on span "Entity Received" at bounding box center [353, 359] width 70 height 12
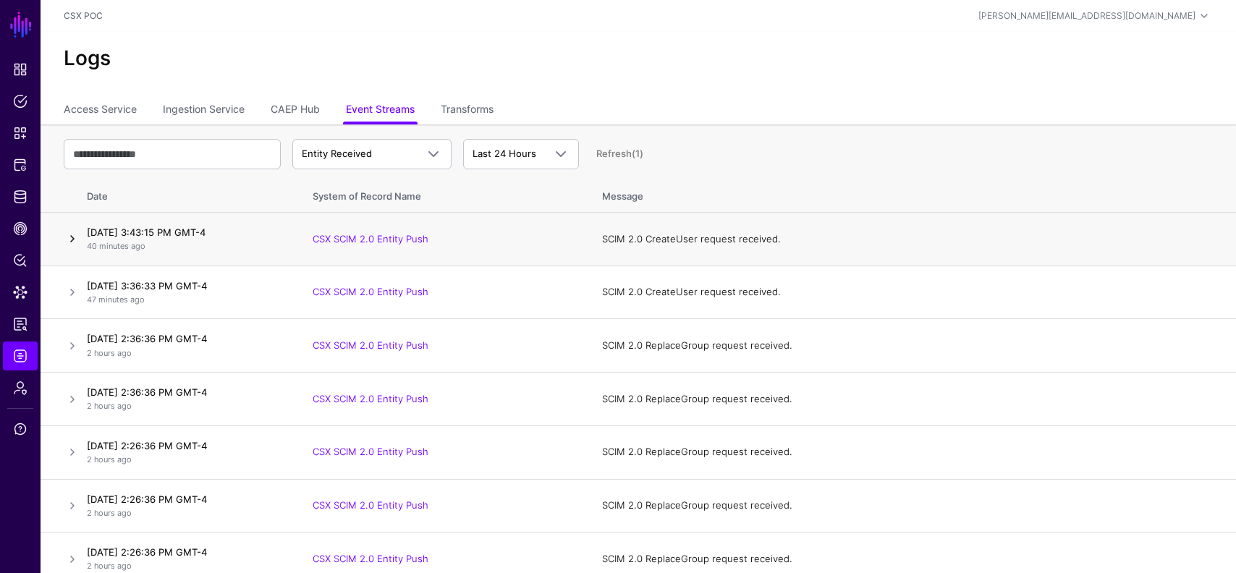
click at [75, 237] on link at bounding box center [72, 238] width 17 height 17
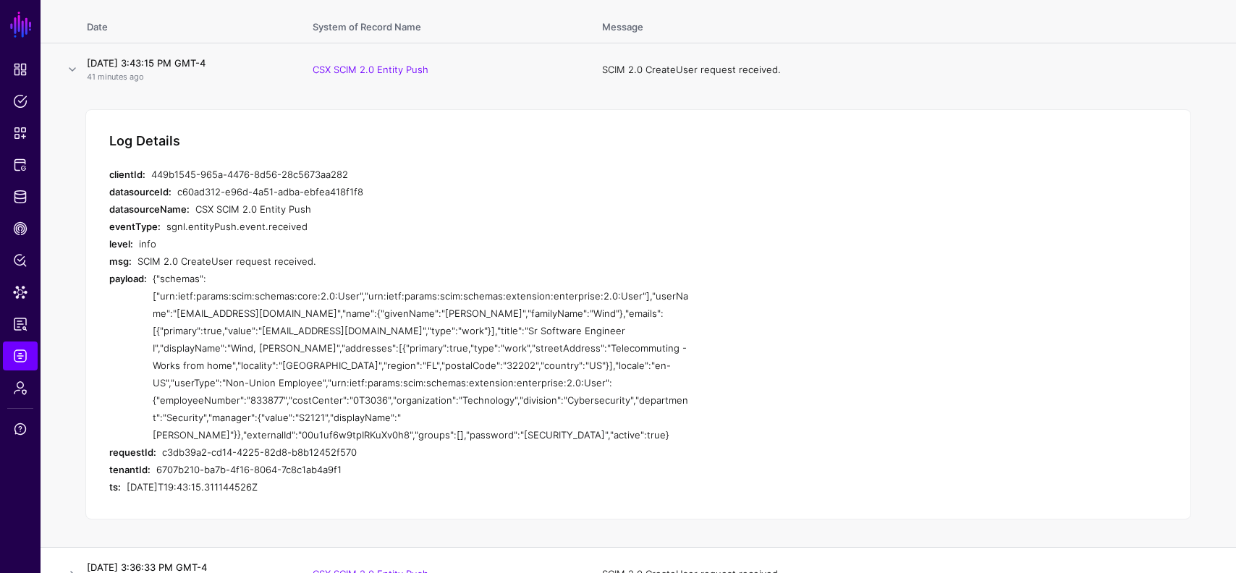
scroll to position [193, 0]
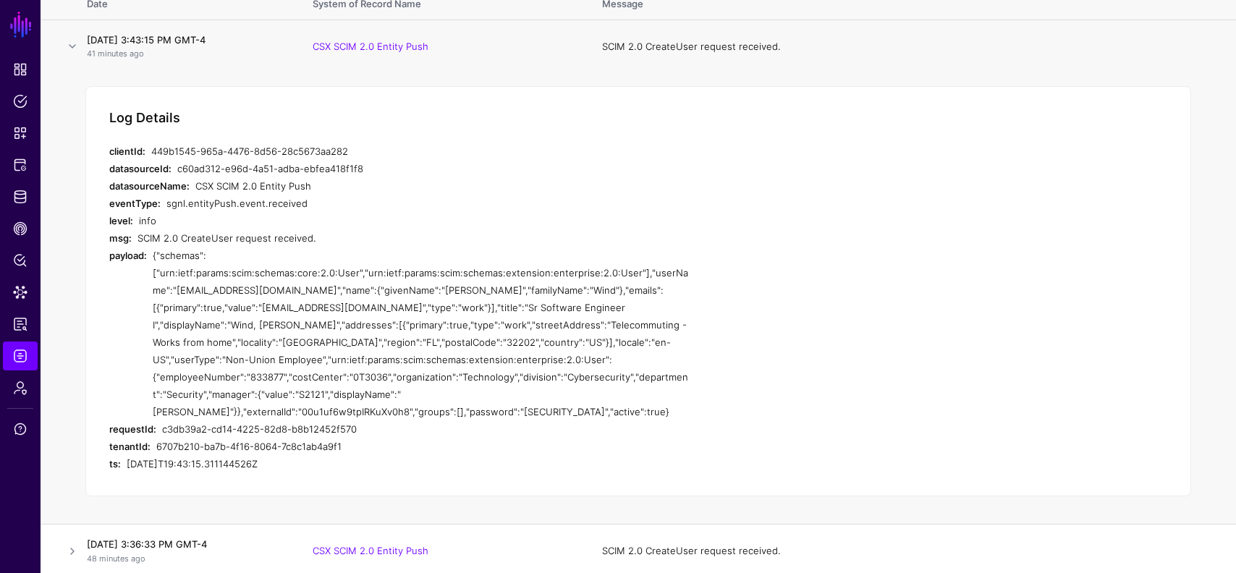
click at [274, 345] on div "{"schemas":["urn:ietf:params:scim:schemas:core:2.0:User","urn:ietf:params:scim:…" at bounding box center [421, 334] width 536 height 174
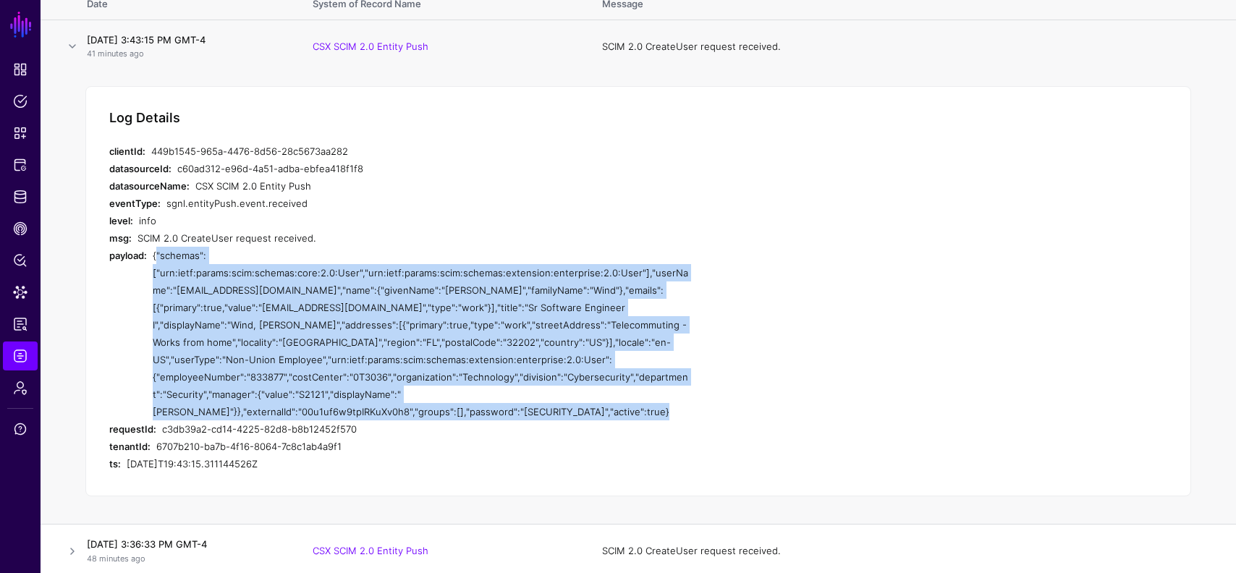
click at [274, 345] on div "{"schemas":["urn:ietf:params:scim:schemas:core:2.0:User","urn:ietf:params:scim:…" at bounding box center [421, 334] width 536 height 174
copy div "{"schemas":["urn:ietf:params:scim:schemas:core:2.0:User","urn:ietf:params:scim:…"
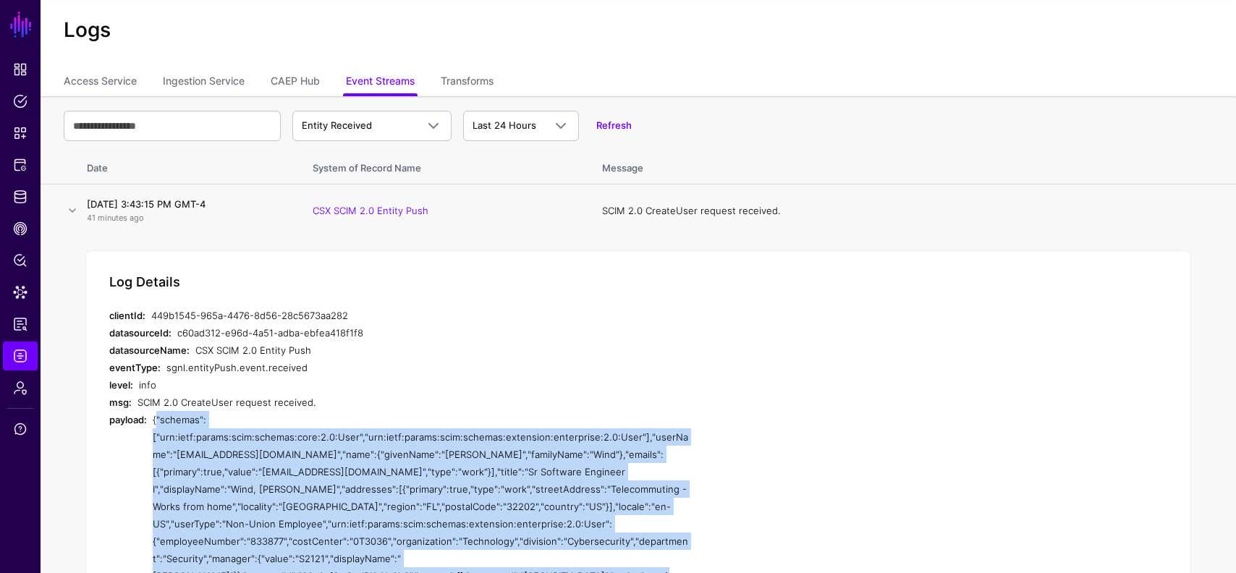
scroll to position [0, 0]
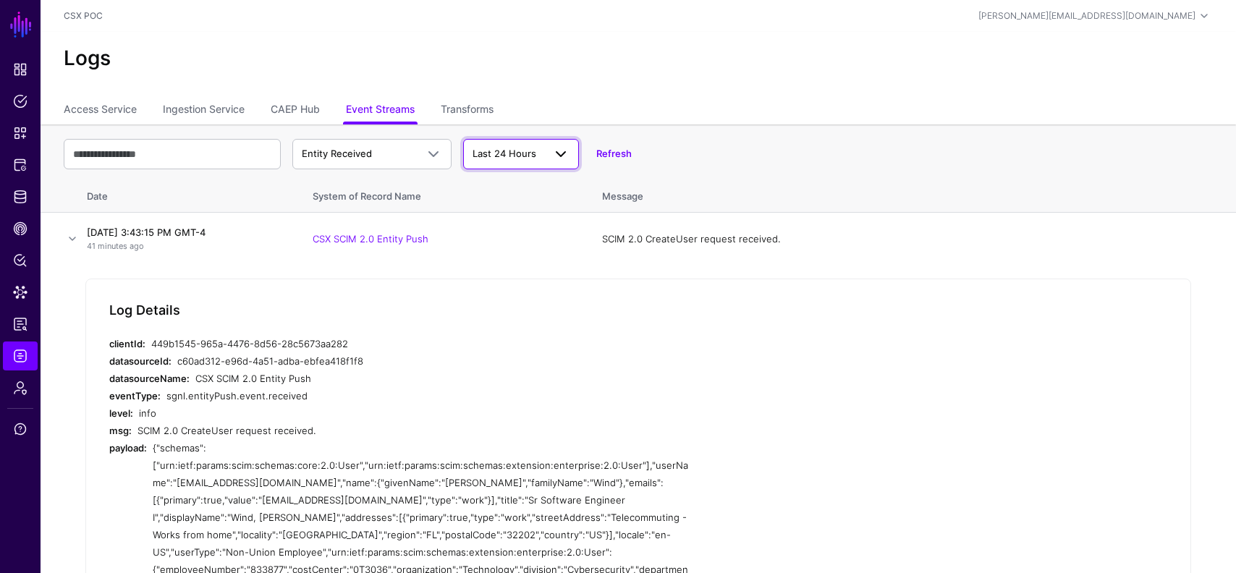
click at [493, 153] on span "Last 24 Hours" at bounding box center [505, 154] width 64 height 12
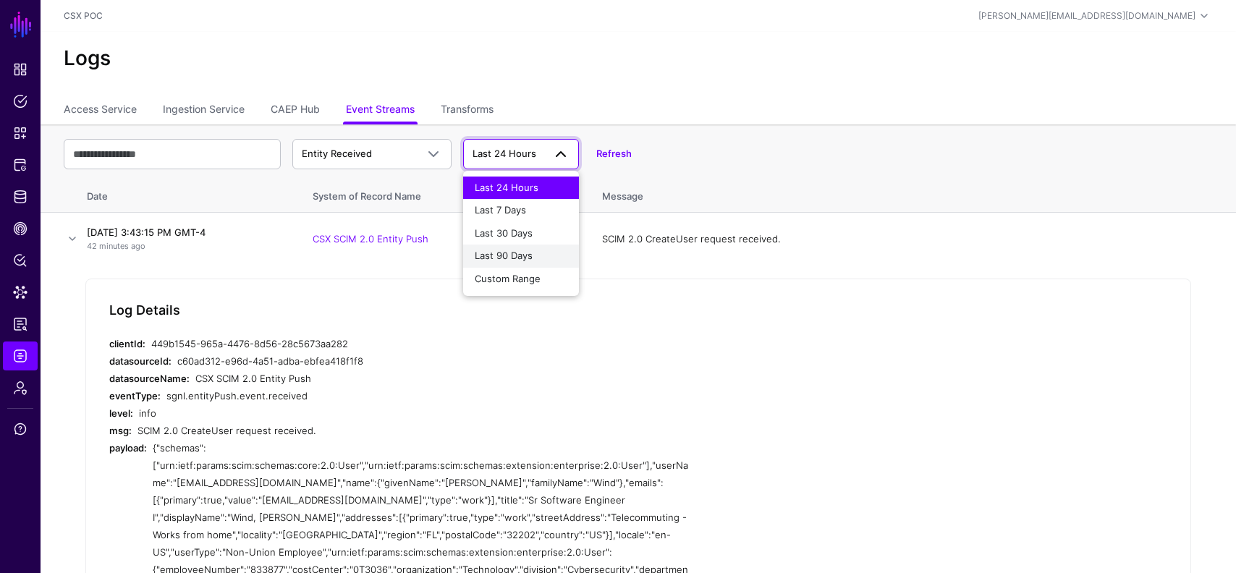
click at [506, 258] on span "Last 90 Days" at bounding box center [504, 256] width 58 height 12
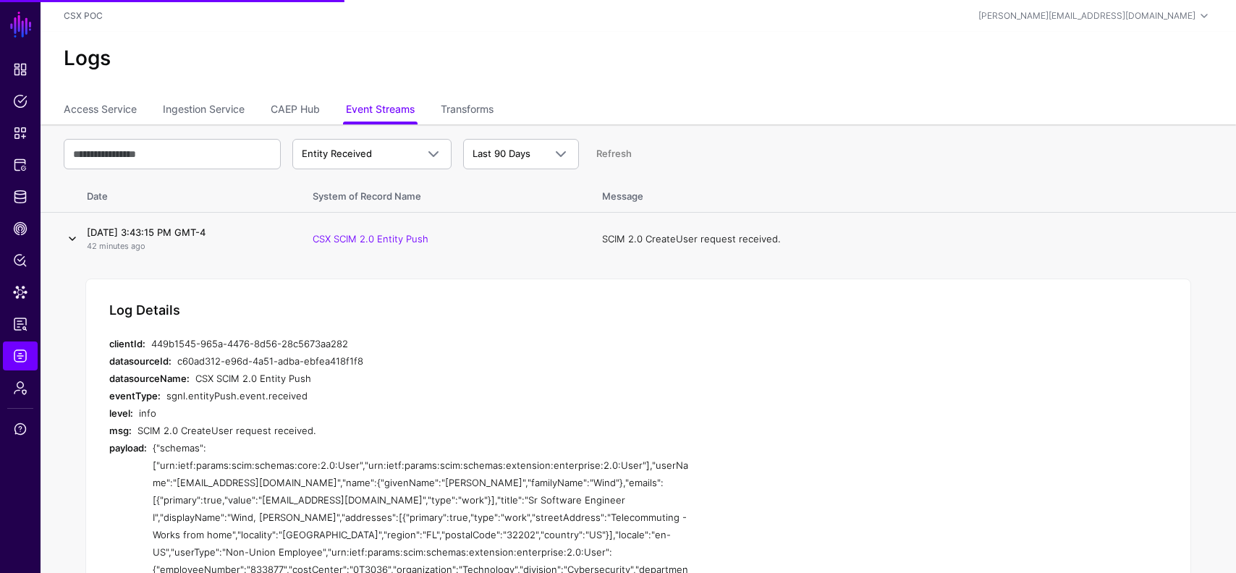
click at [72, 241] on link at bounding box center [72, 238] width 17 height 17
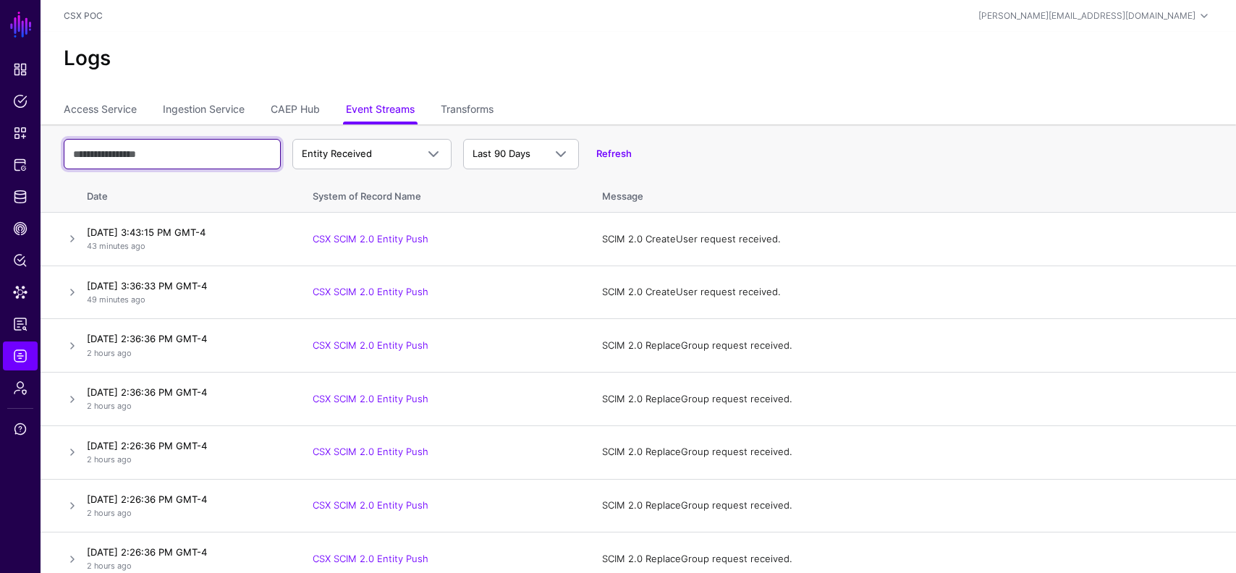
click at [176, 164] on input "text" at bounding box center [172, 154] width 217 height 30
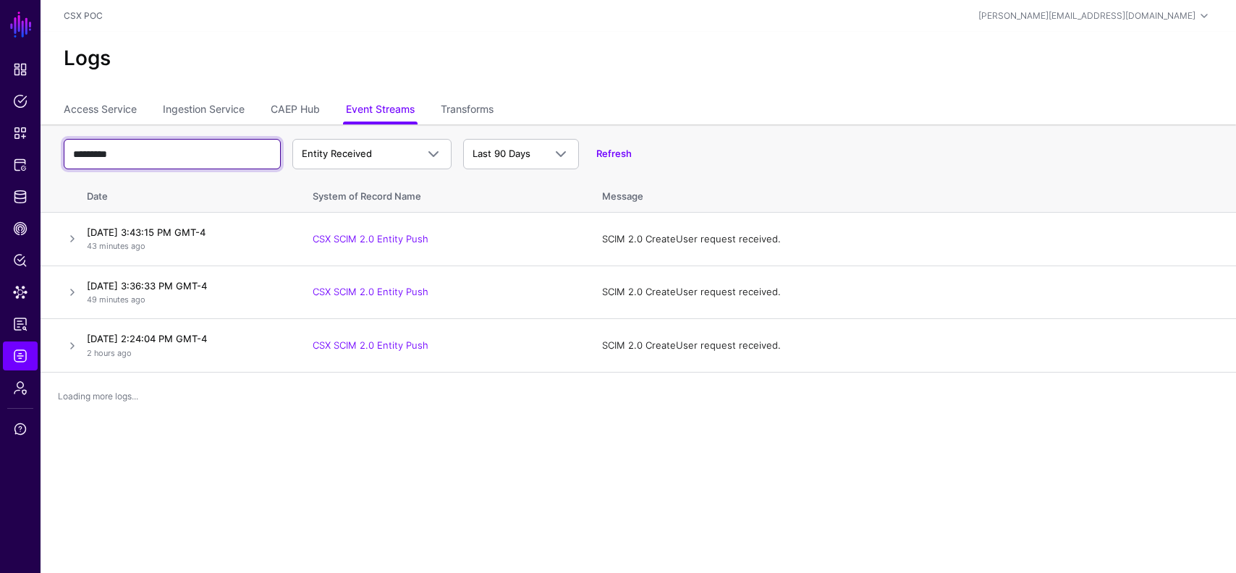
type input "**********"
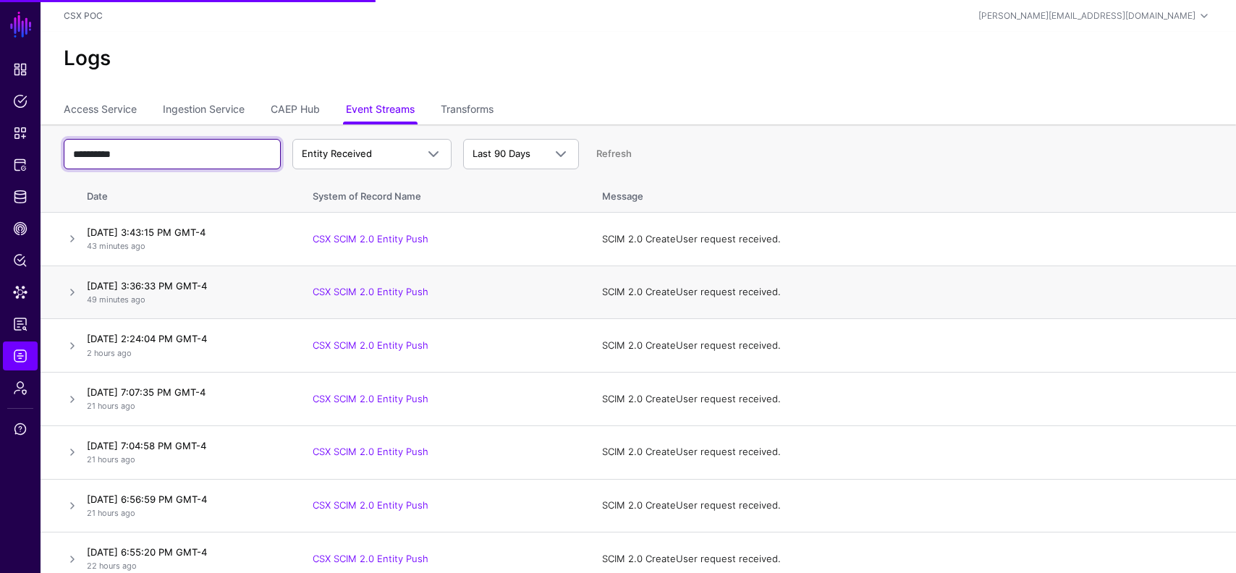
scroll to position [61, 0]
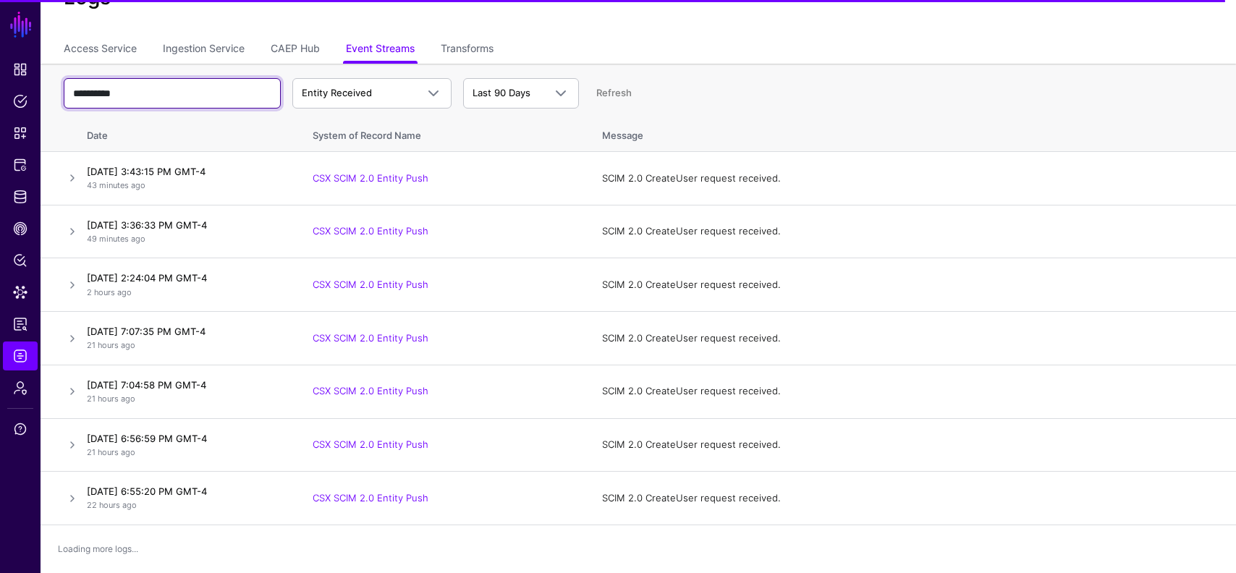
click at [161, 96] on input "**********" at bounding box center [172, 93] width 217 height 30
type input "*****"
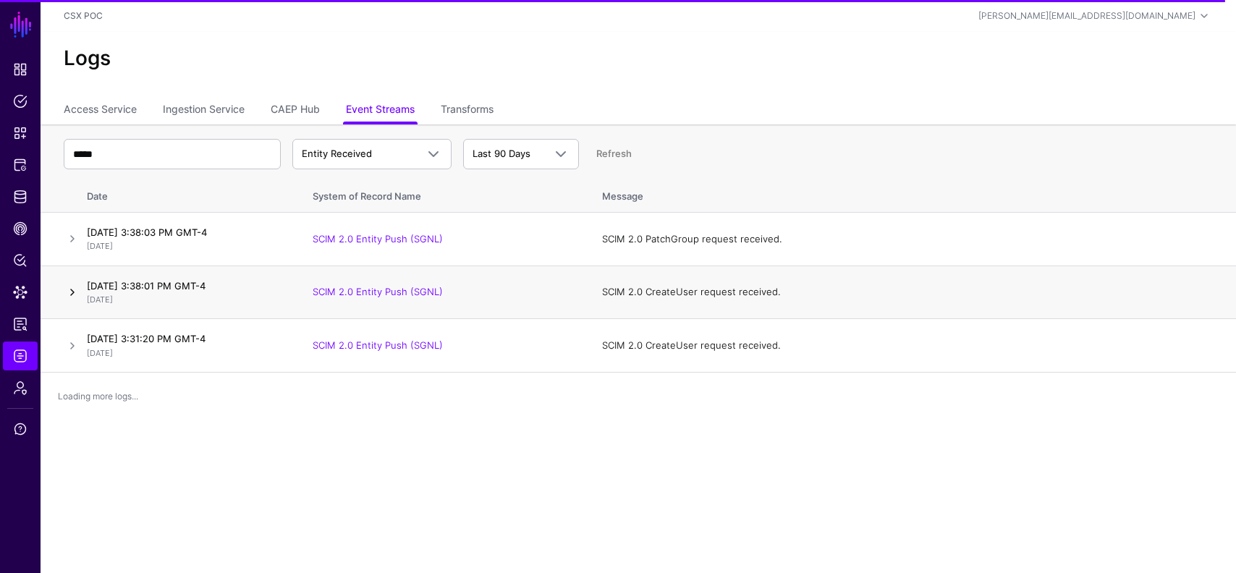
click at [73, 290] on link at bounding box center [72, 292] width 17 height 17
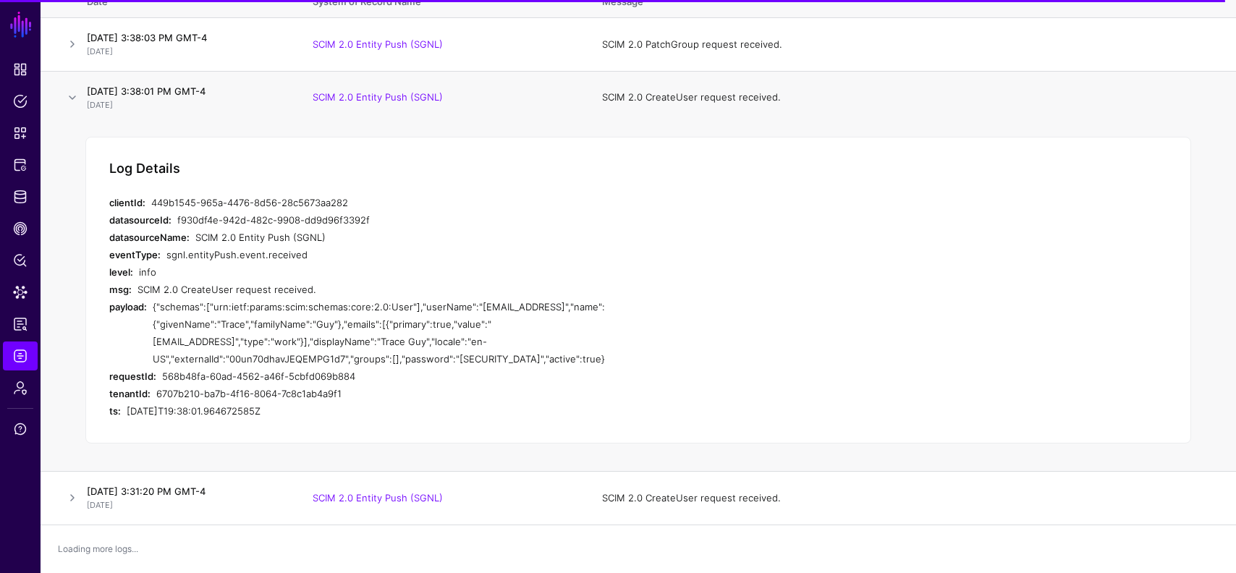
scroll to position [147, 0]
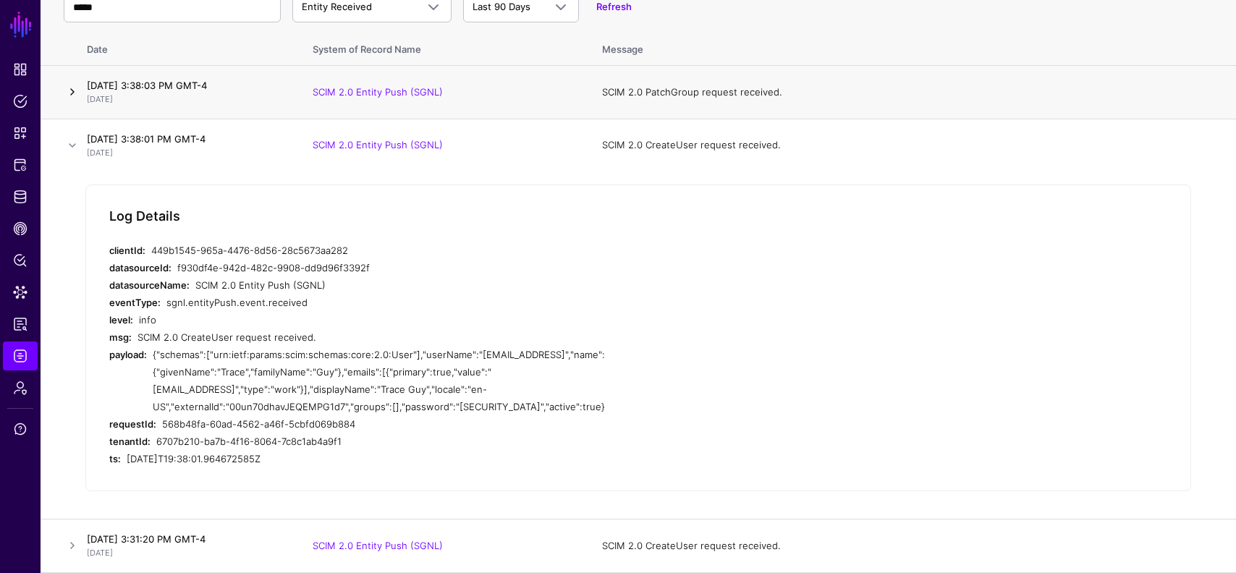
click at [74, 94] on link at bounding box center [72, 91] width 17 height 17
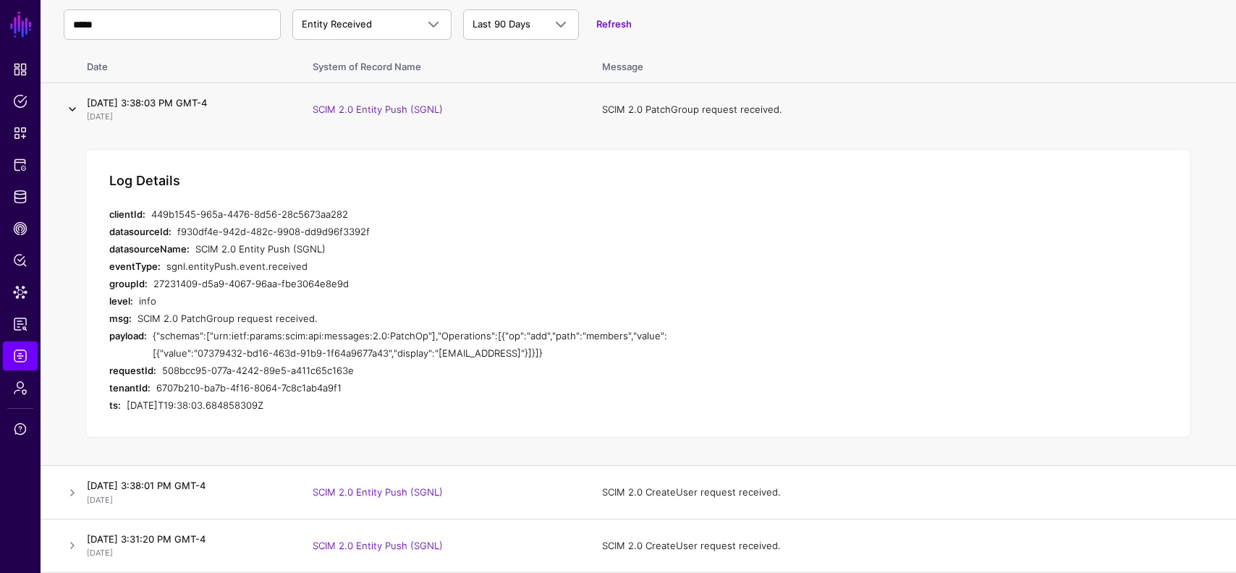
scroll to position [130, 0]
click at [71, 547] on link at bounding box center [72, 545] width 17 height 17
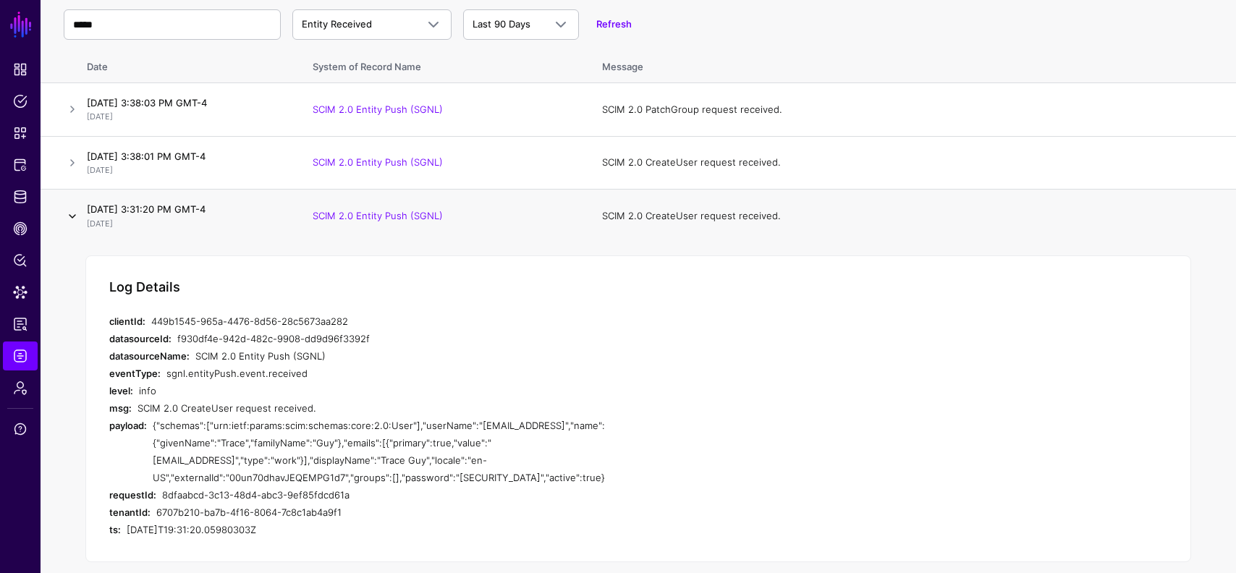
scroll to position [147, 0]
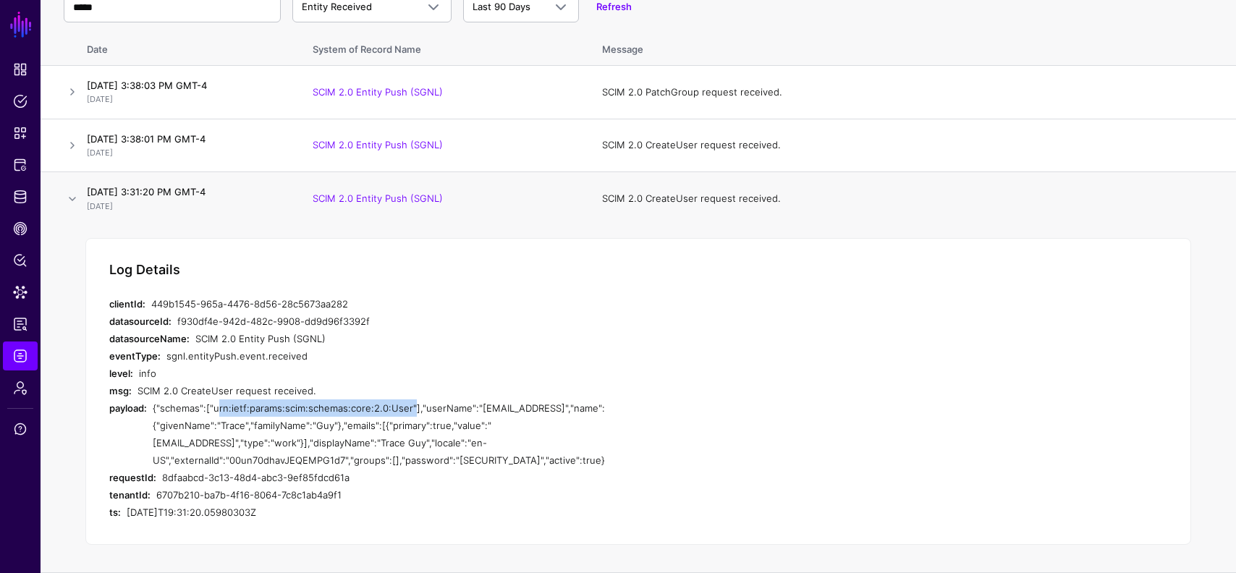
drag, startPoint x: 407, startPoint y: 409, endPoint x: 214, endPoint y: 402, distance: 192.6
click at [214, 402] on div "{"schemas":["urn:ietf:params:scim:schemas:core:2.0:User"],"userName":"trace@sgn…" at bounding box center [421, 433] width 536 height 69
click at [419, 412] on div "{"schemas":["urn:ietf:params:scim:schemas:core:2.0:User"],"userName":"trace@sgn…" at bounding box center [421, 433] width 536 height 69
click at [415, 407] on div "{"schemas":["urn:ietf:params:scim:schemas:core:2.0:User"],"userName":"trace@sgn…" at bounding box center [421, 433] width 536 height 69
drag, startPoint x: 415, startPoint y: 408, endPoint x: 153, endPoint y: 413, distance: 262.0
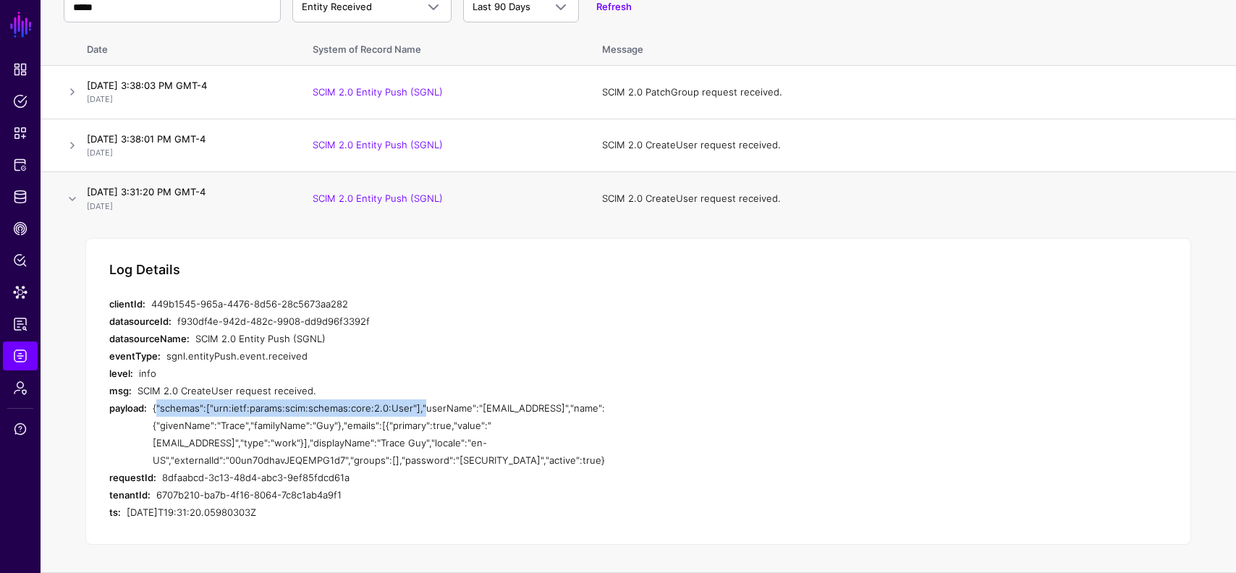
click at [153, 413] on div "payload: {"schemas":["urn:ietf:params:scim:schemas:core:2.0:User"],"userName":"…" at bounding box center [398, 433] width 579 height 69
copy div "{"schemas":["urn:ietf:params:scim:schemas:core:2.0:User"],"
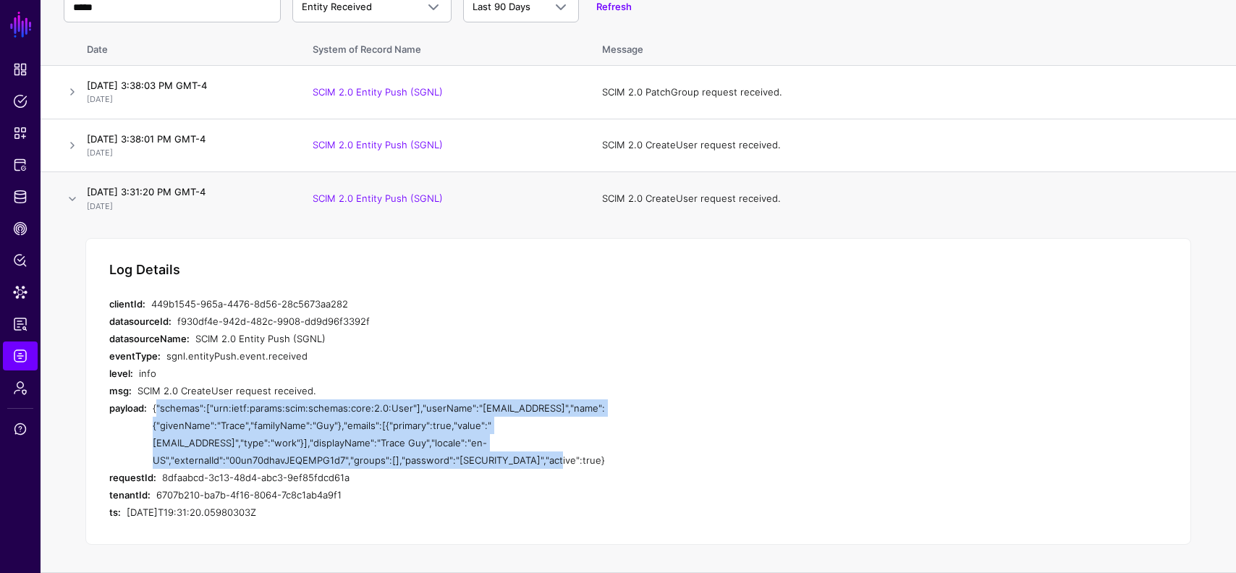
drag, startPoint x: 572, startPoint y: 466, endPoint x: 151, endPoint y: 413, distance: 423.9
click at [151, 413] on div "payload: {"schemas":["urn:ietf:params:scim:schemas:core:2.0:User"],"userName":"…" at bounding box center [398, 433] width 579 height 69
copy div "{"schemas":["urn:ietf:params:scim:schemas:core:2.0:User"],"userName":"trace@sgn…"
click at [20, 166] on span "Protected Systems" at bounding box center [20, 165] width 14 height 14
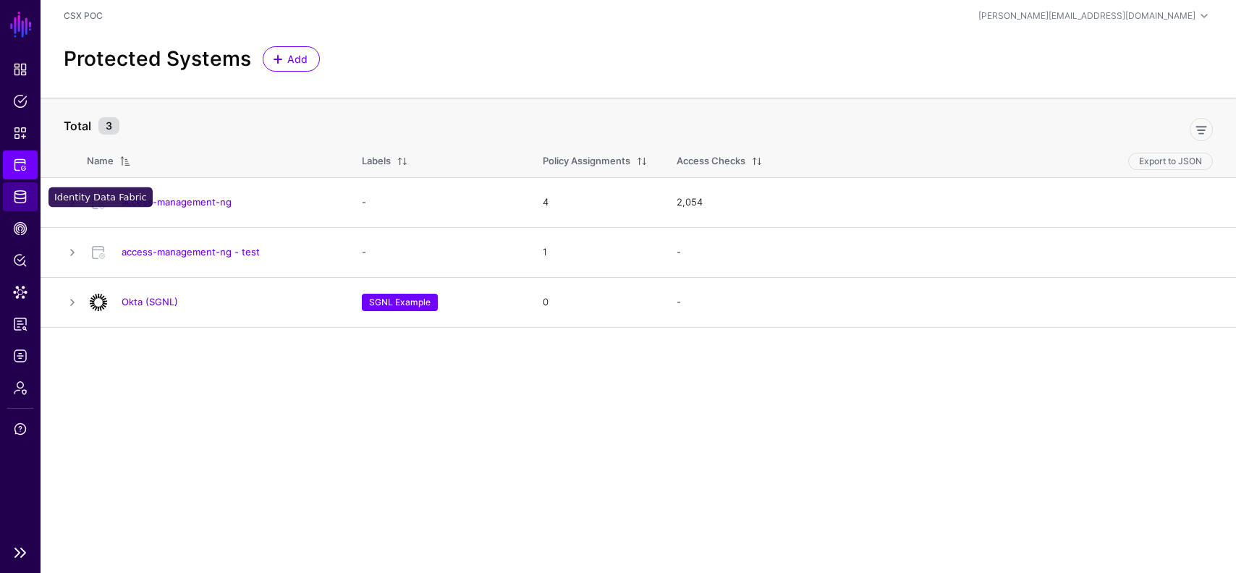
click at [20, 204] on link "Identity Data Fabric" at bounding box center [20, 196] width 35 height 29
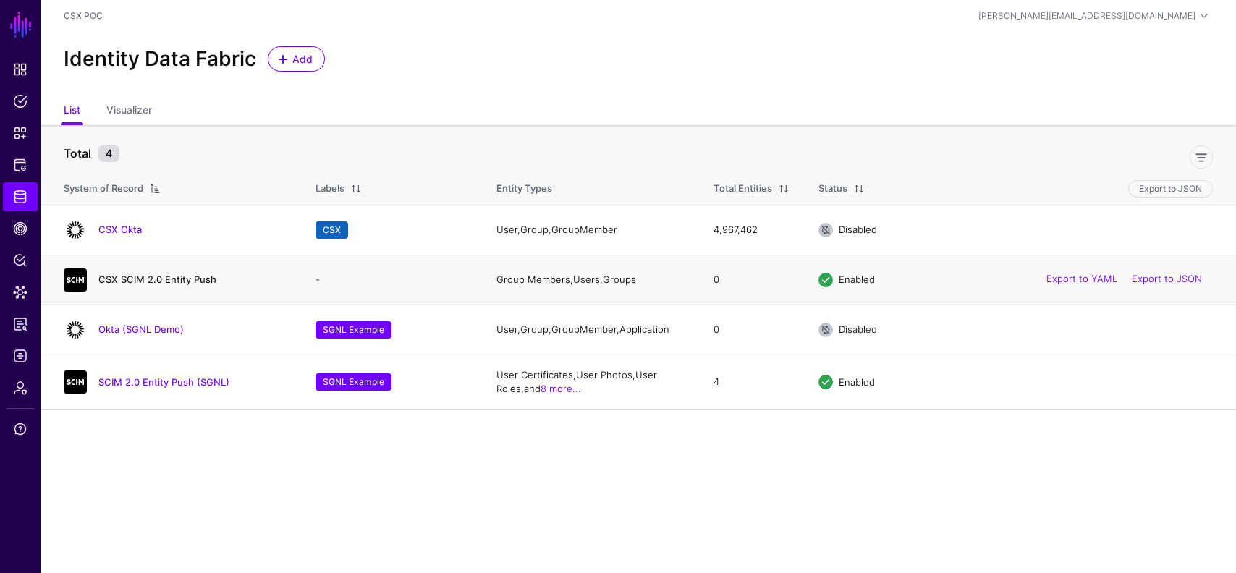
click at [141, 279] on link "CSX SCIM 2.0 Entity Push" at bounding box center [157, 280] width 118 height 12
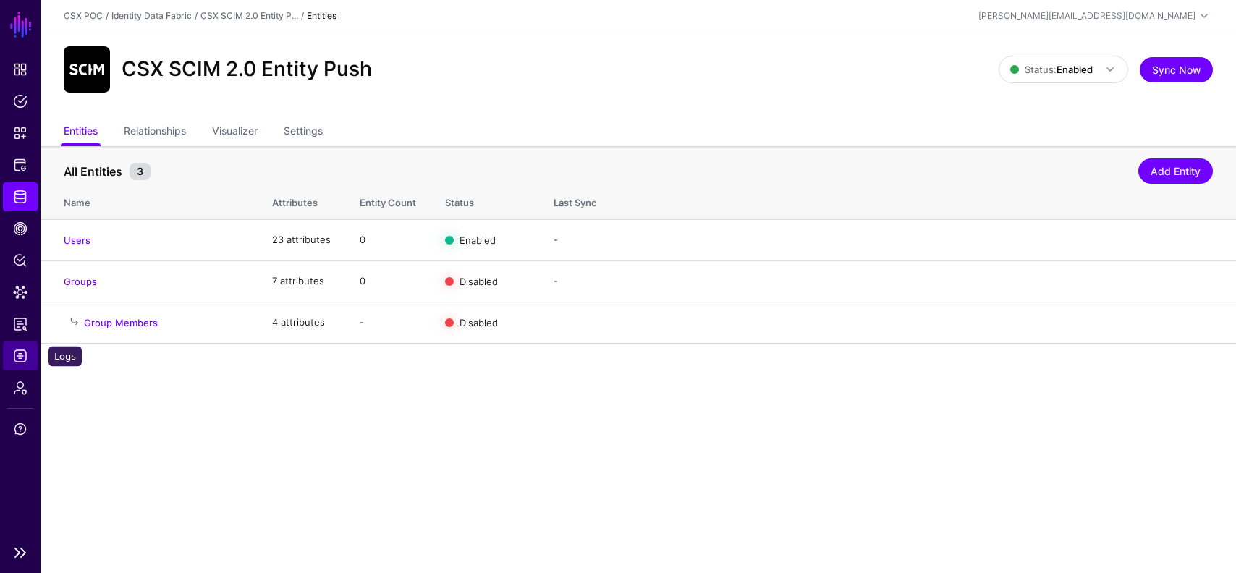
click at [26, 350] on span "Logs" at bounding box center [20, 356] width 14 height 14
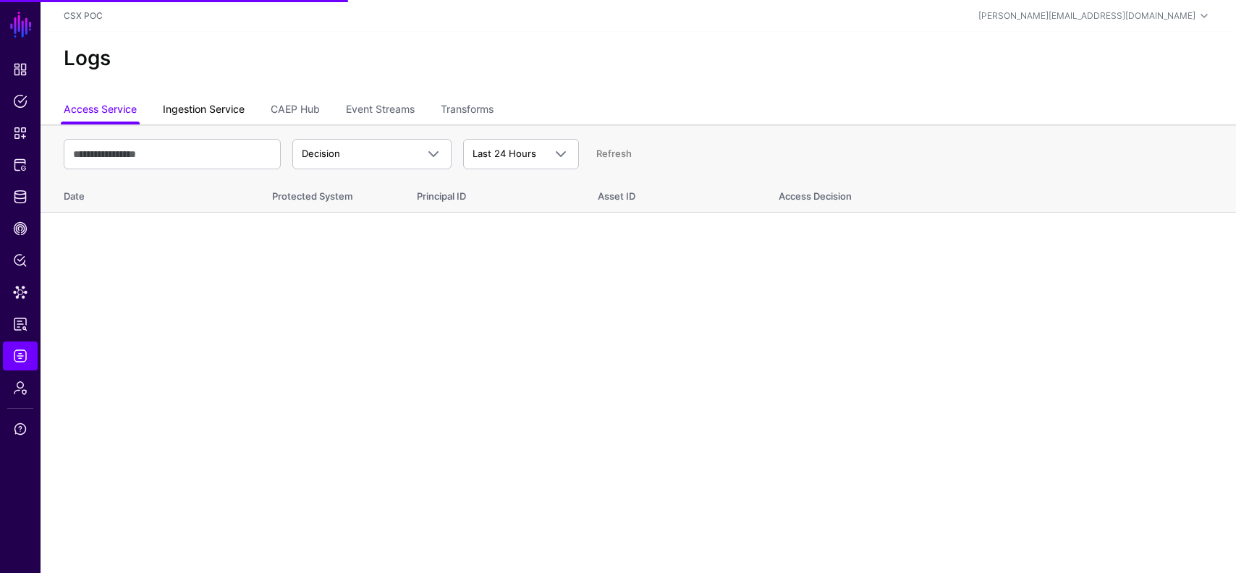
click at [222, 106] on link "Ingestion Service" at bounding box center [204, 111] width 82 height 28
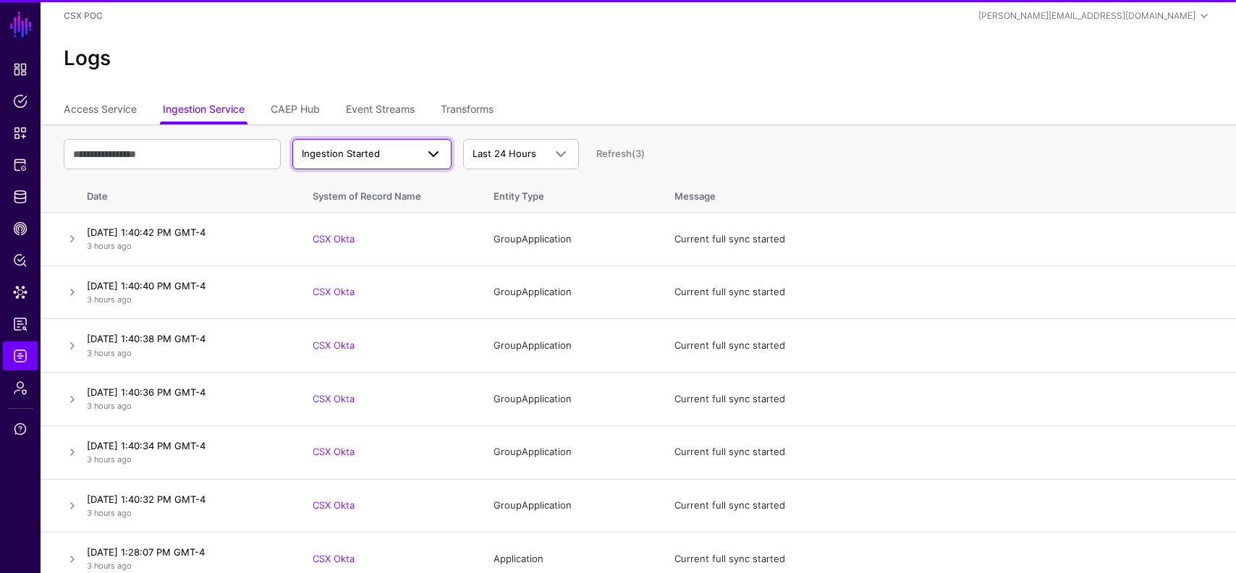
click at [340, 151] on span "Ingestion Started" at bounding box center [341, 154] width 78 height 12
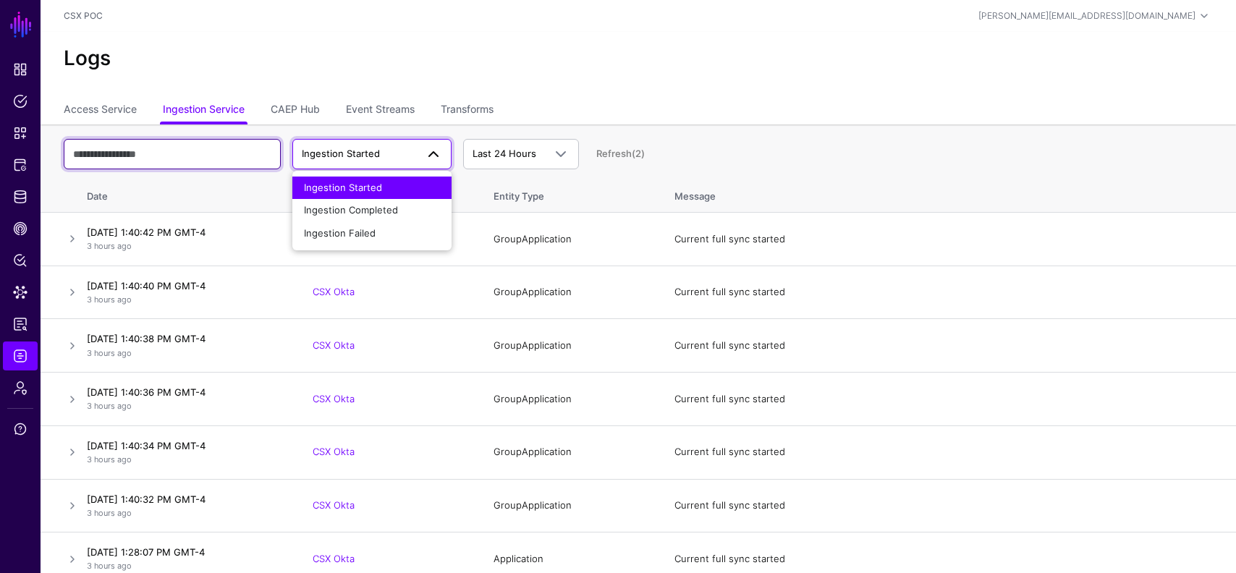
click at [246, 153] on input "text" at bounding box center [172, 154] width 217 height 30
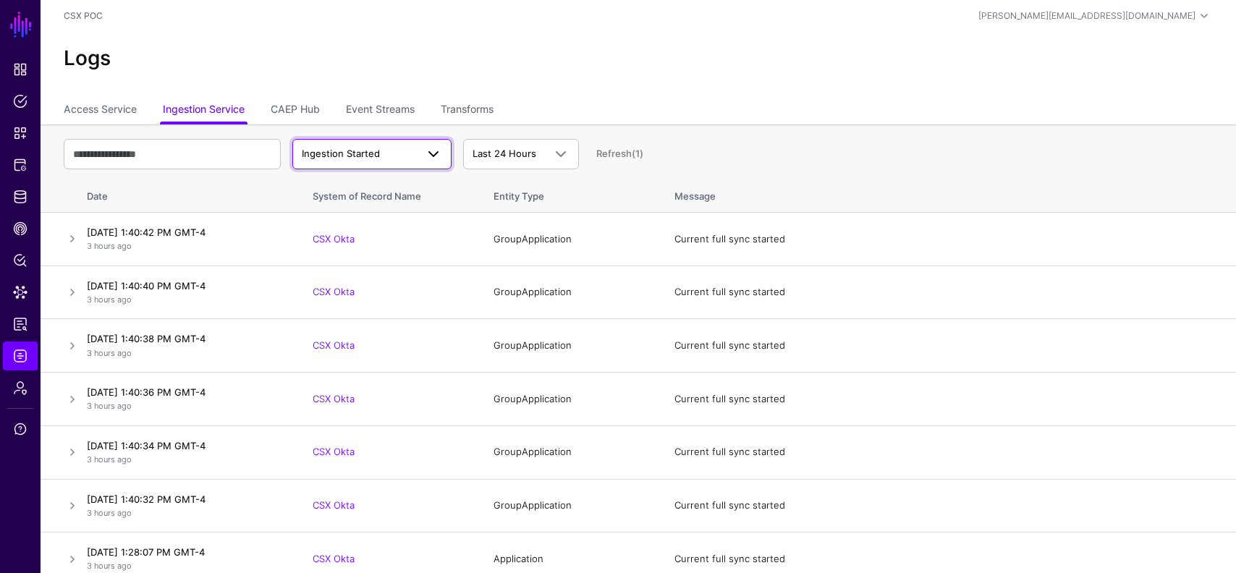
click at [378, 157] on span "Ingestion Started" at bounding box center [341, 154] width 78 height 12
click at [224, 195] on th "Date" at bounding box center [189, 194] width 217 height 38
click at [375, 150] on span "Ingestion Started" at bounding box center [341, 154] width 78 height 12
click at [235, 195] on th "Date" at bounding box center [189, 194] width 217 height 38
click at [402, 101] on link "Event Streams" at bounding box center [380, 111] width 69 height 28
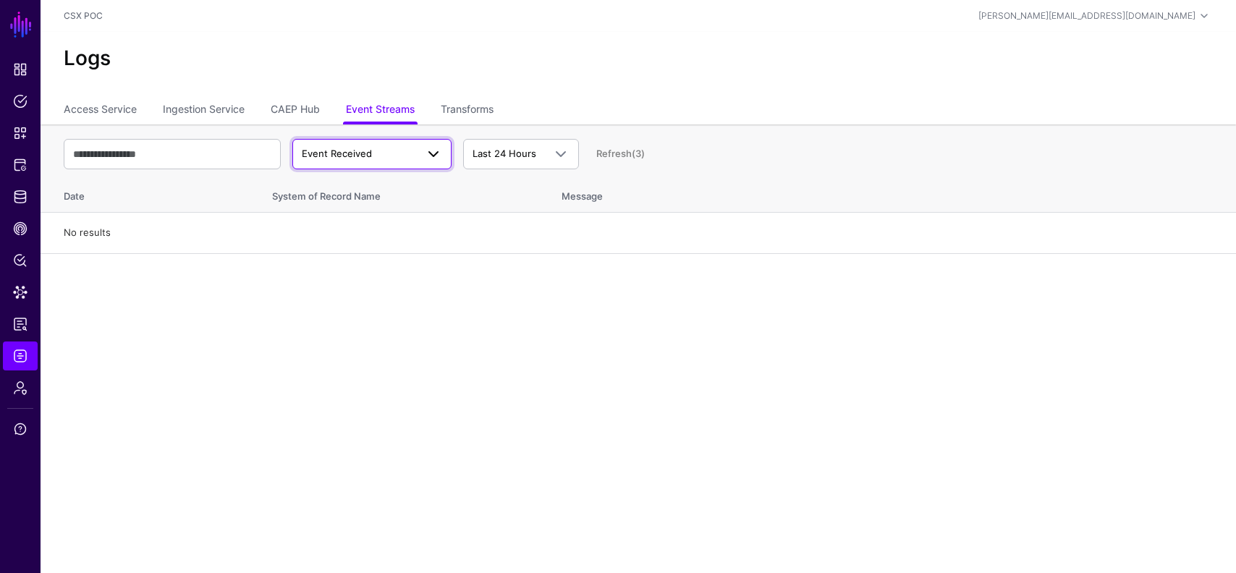
click at [376, 146] on span "Event Received" at bounding box center [372, 153] width 140 height 17
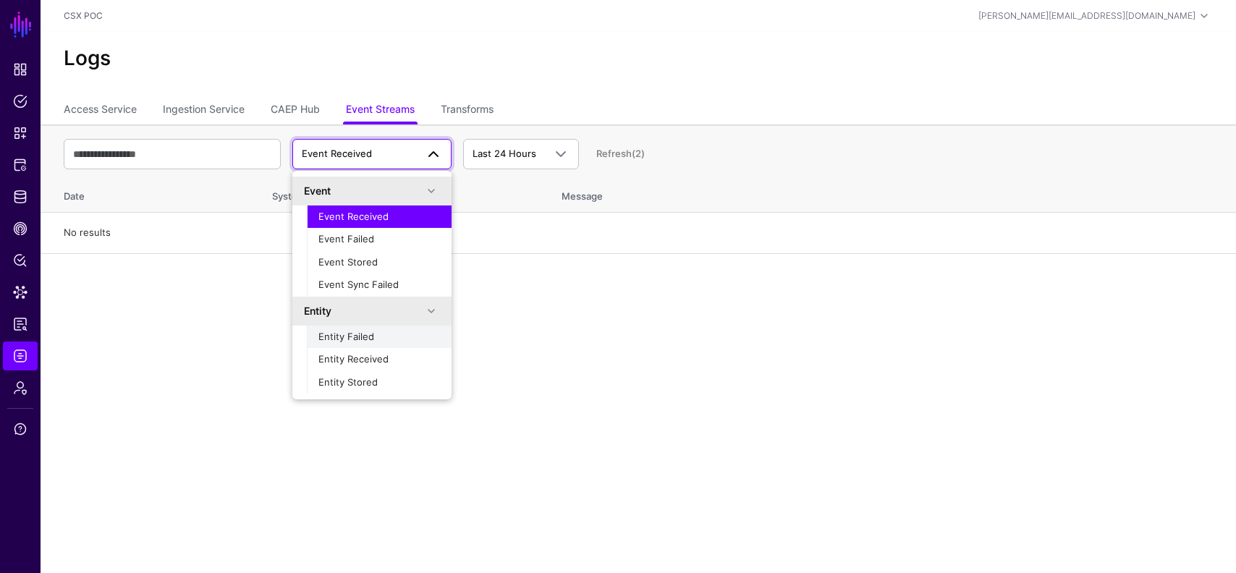
click at [350, 334] on span "Entity Failed" at bounding box center [346, 337] width 56 height 12
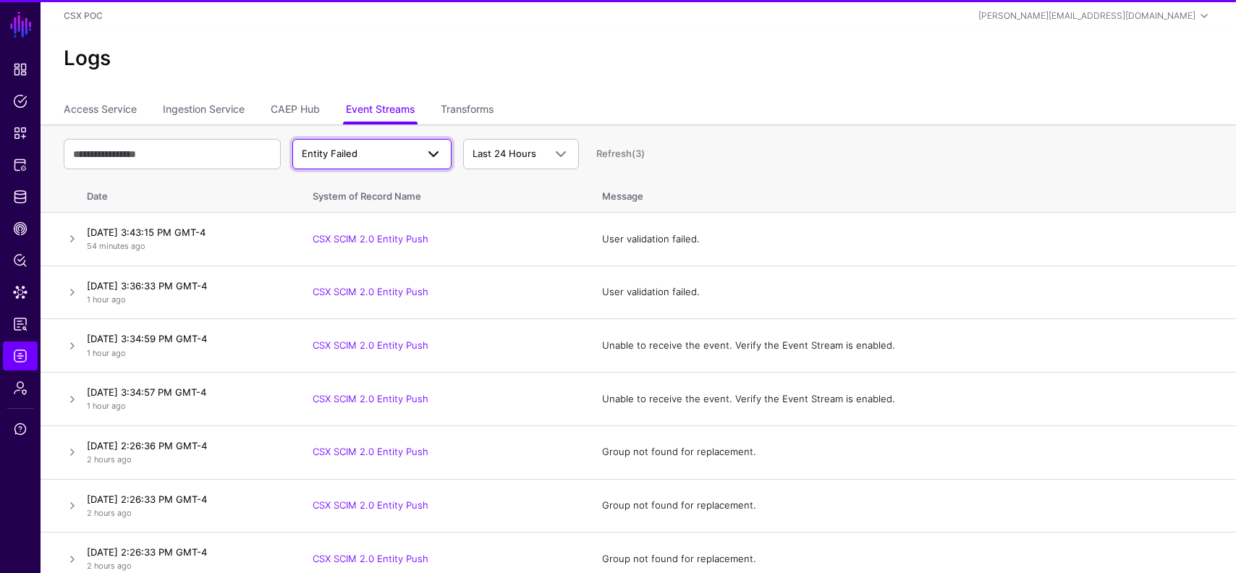
click at [379, 158] on span "Entity Failed" at bounding box center [359, 154] width 114 height 14
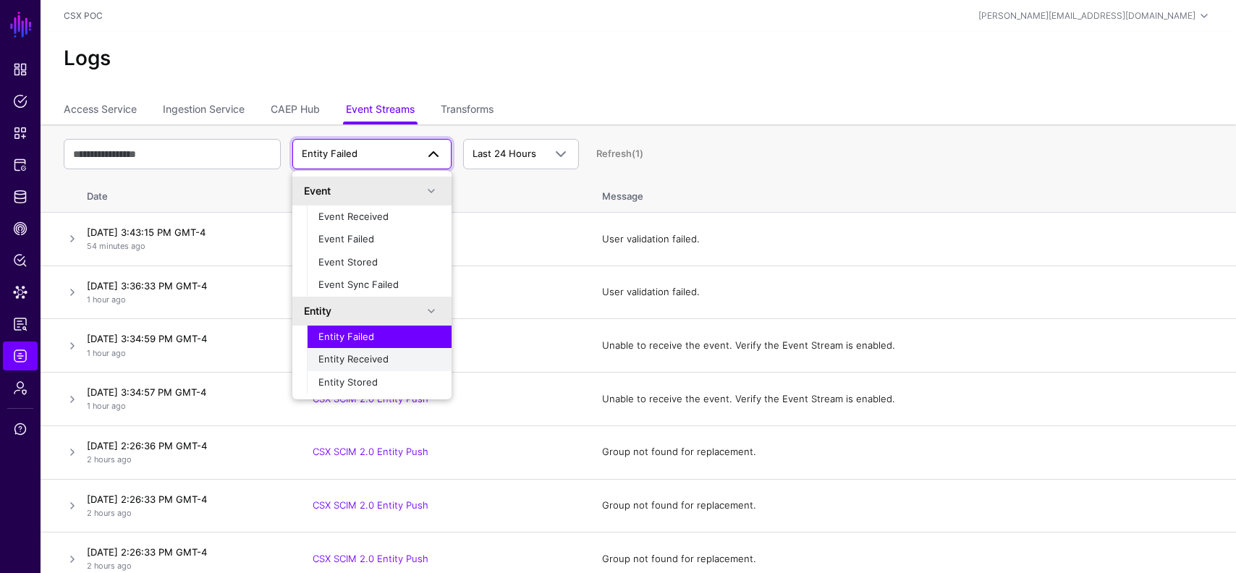
click at [371, 364] on span "Entity Received" at bounding box center [353, 359] width 70 height 12
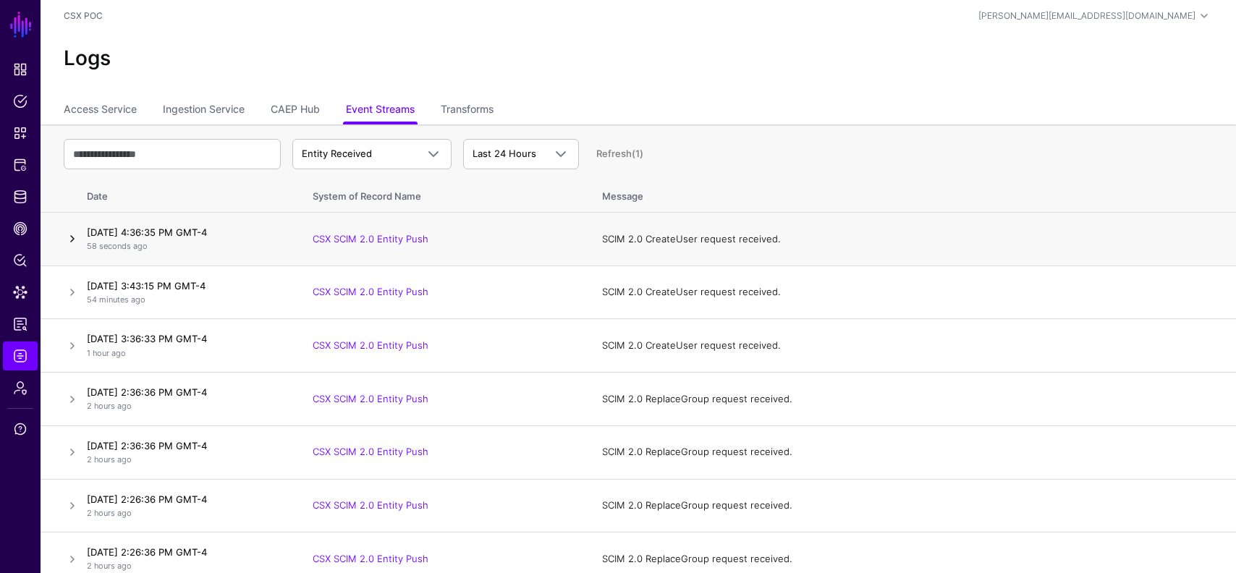
click at [80, 239] on link at bounding box center [72, 238] width 17 height 17
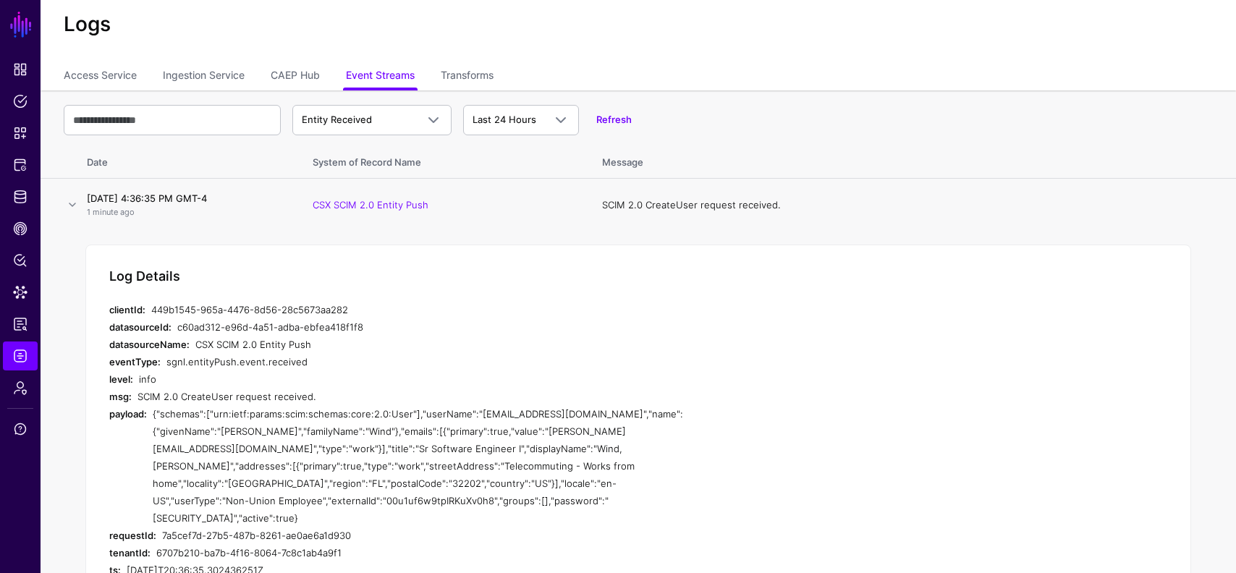
scroll to position [43, 0]
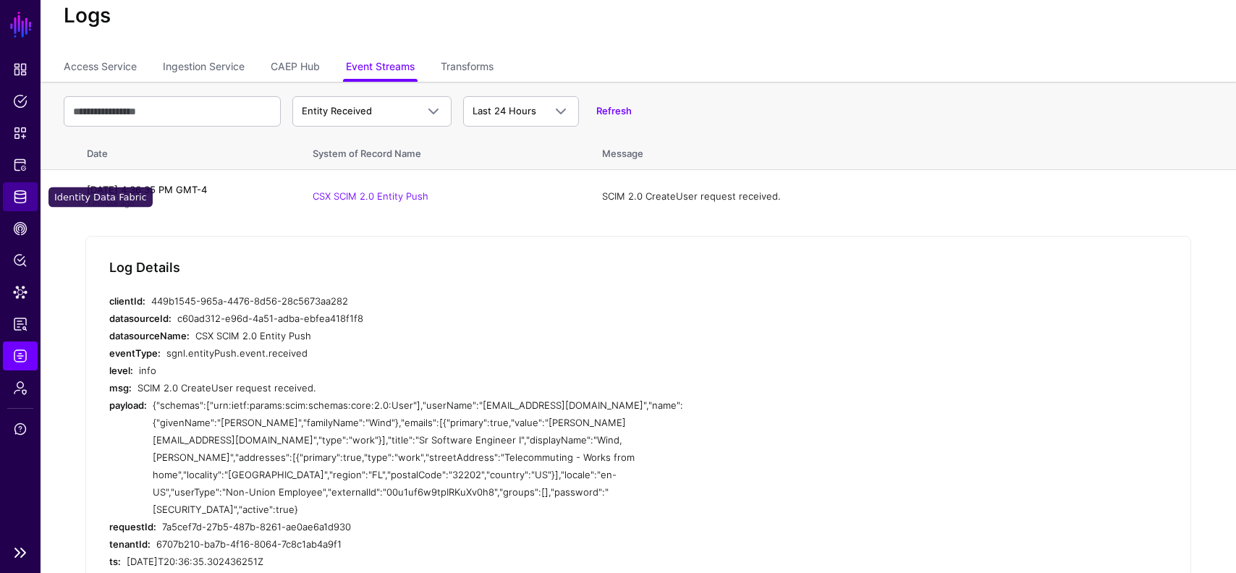
click at [25, 197] on span "Identity Data Fabric" at bounding box center [20, 197] width 14 height 14
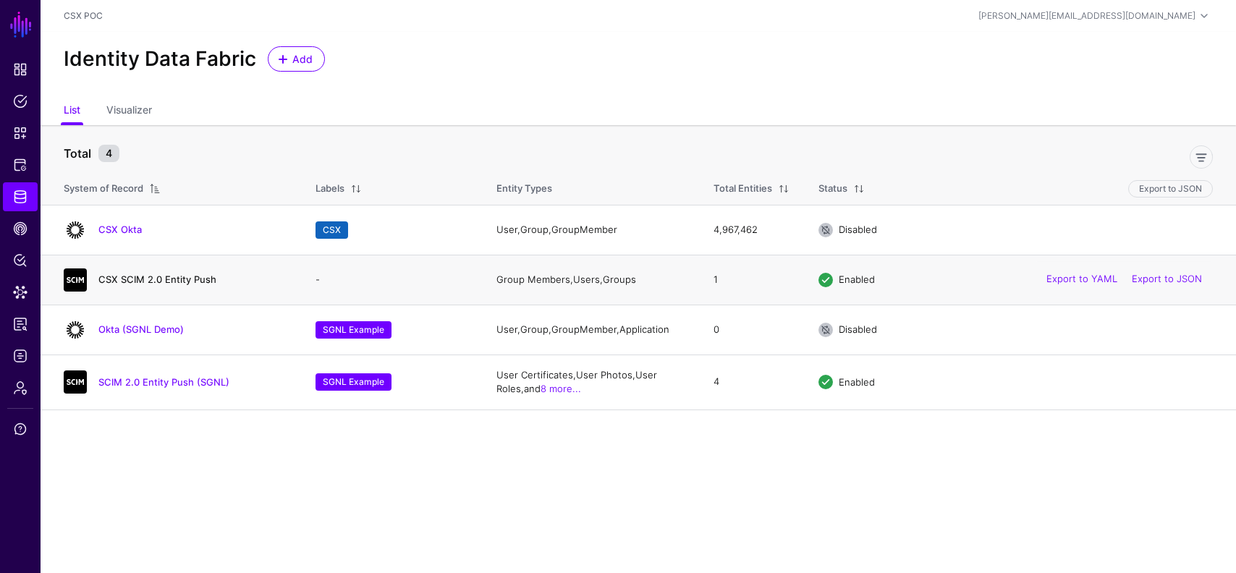
click at [166, 282] on link "CSX SCIM 2.0 Entity Push" at bounding box center [157, 280] width 118 height 12
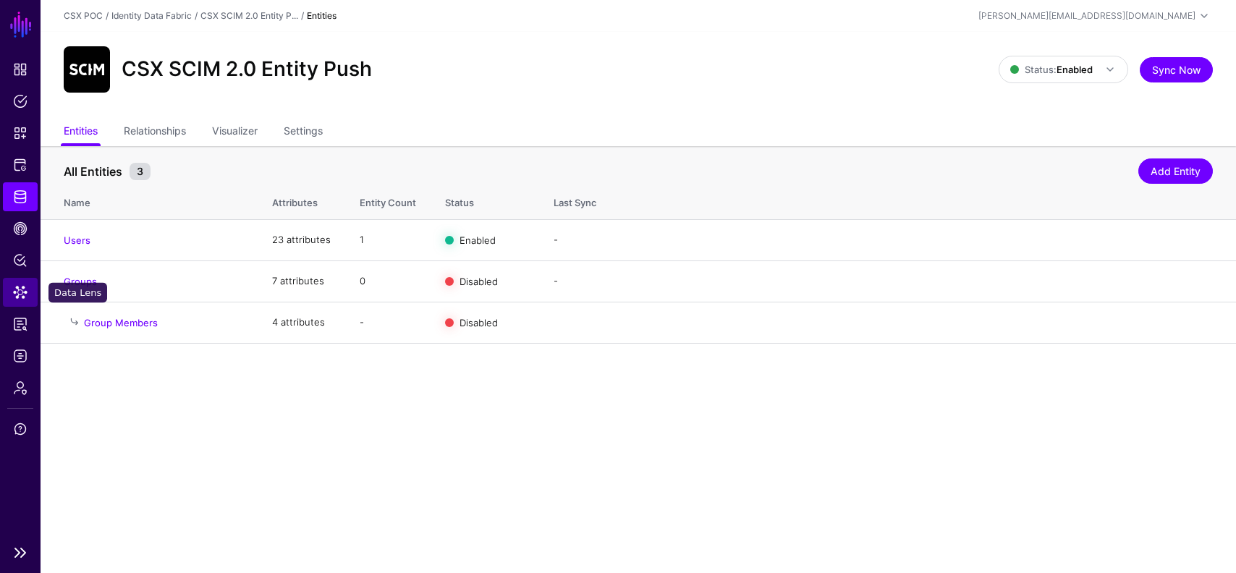
click at [19, 287] on span "Data Lens" at bounding box center [20, 292] width 14 height 14
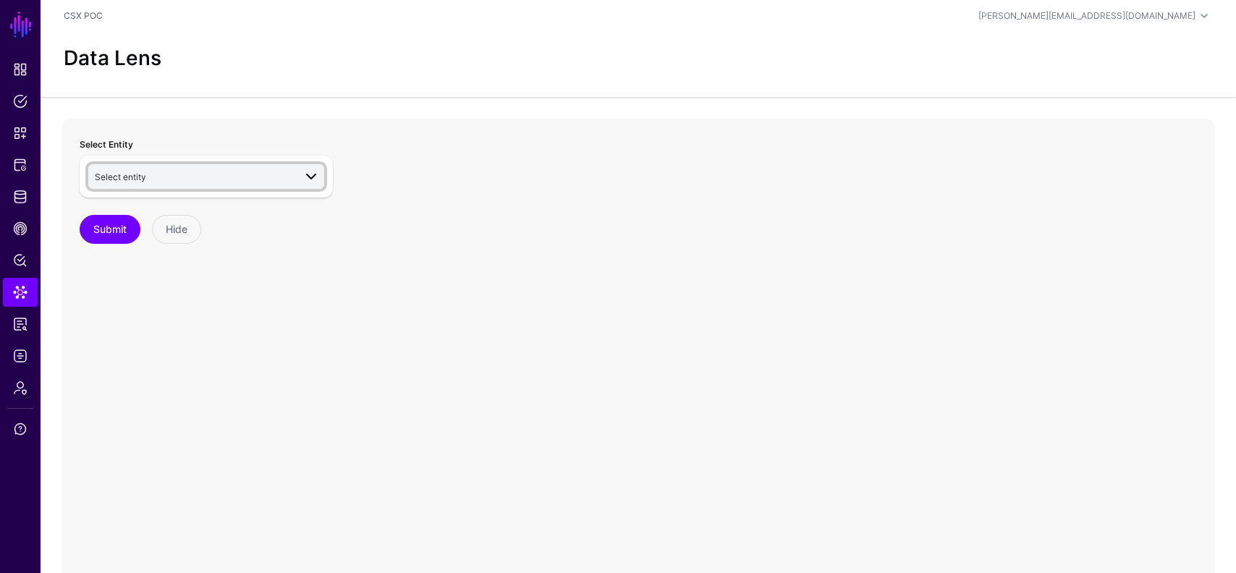
click at [185, 171] on span "Select entity" at bounding box center [194, 177] width 199 height 16
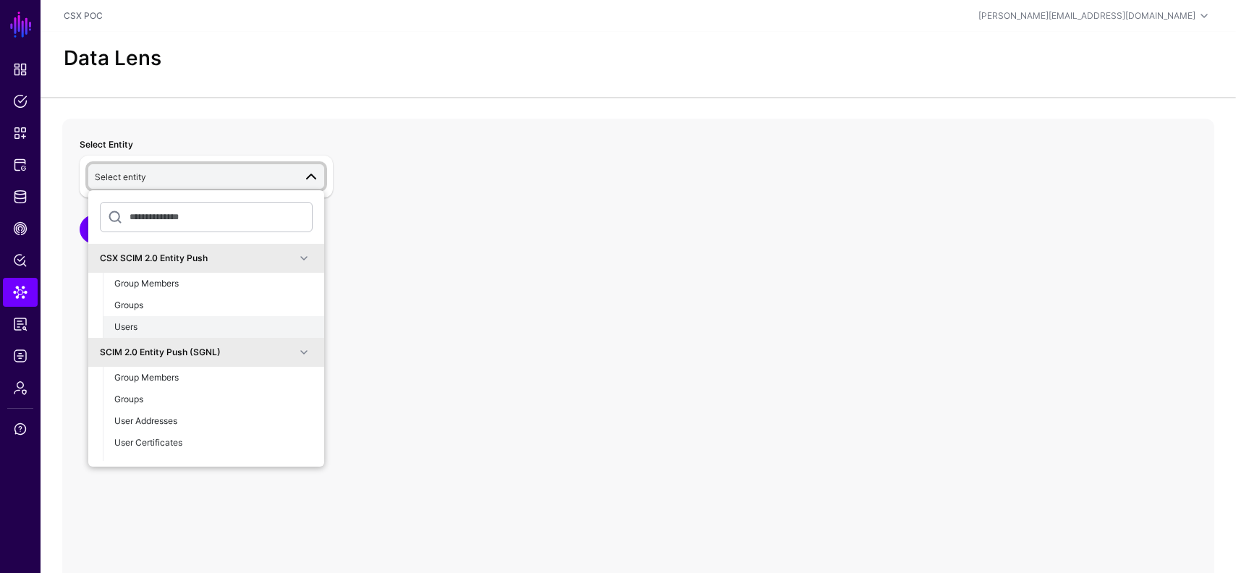
click at [161, 325] on div "Users" at bounding box center [213, 327] width 198 height 13
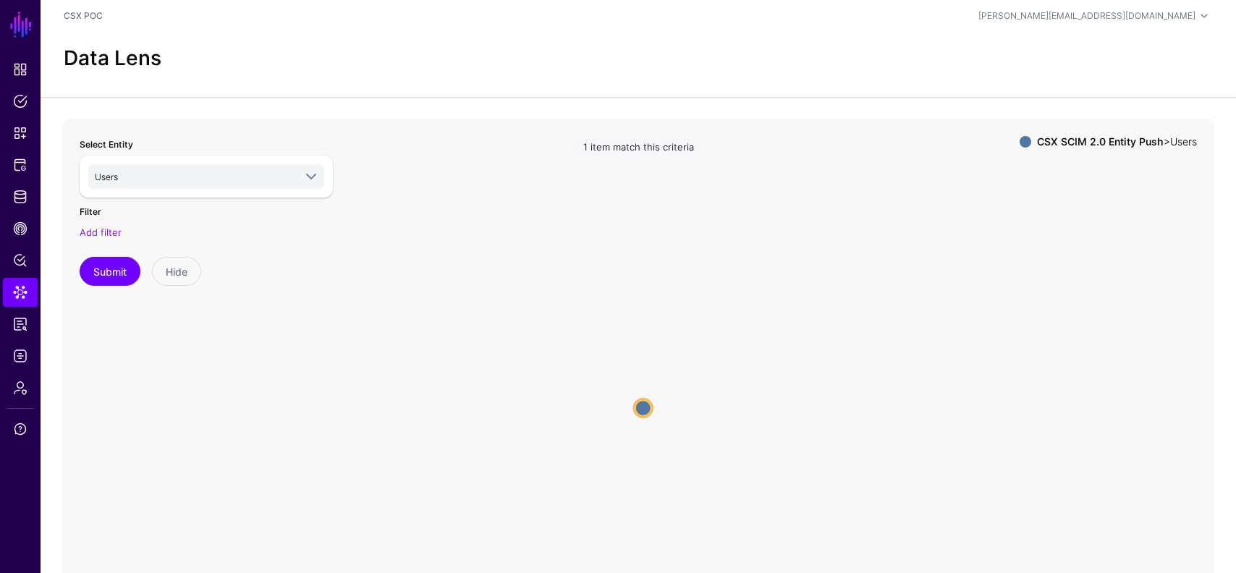
click at [632, 409] on icon "Users Users" at bounding box center [638, 408] width 1152 height 579
click at [649, 409] on circle at bounding box center [643, 407] width 17 height 17
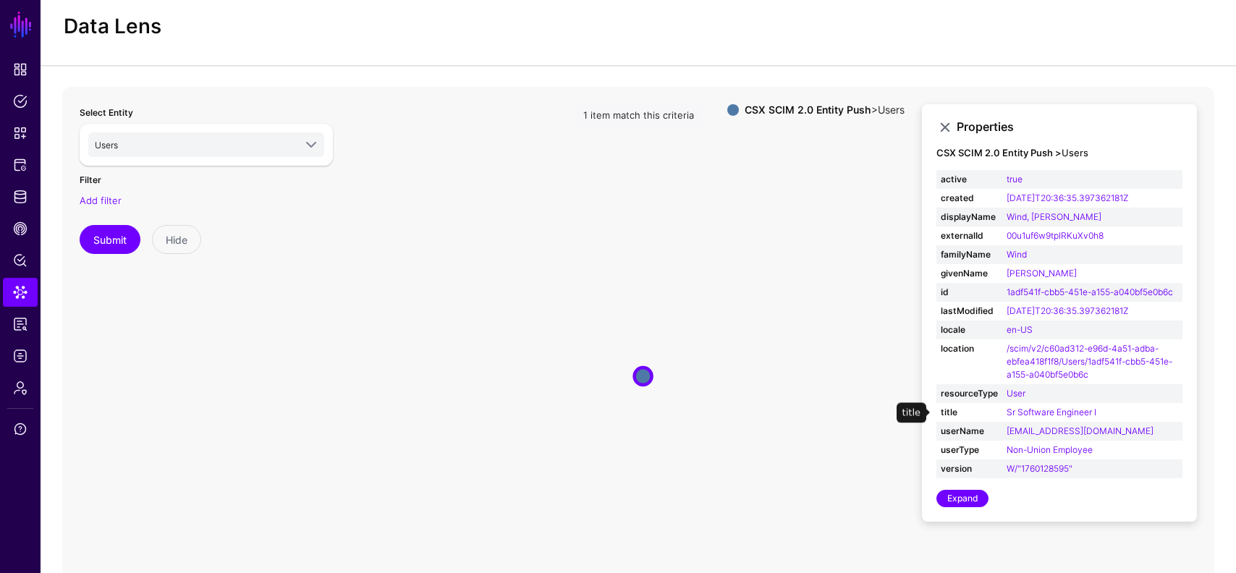
scroll to position [21, 0]
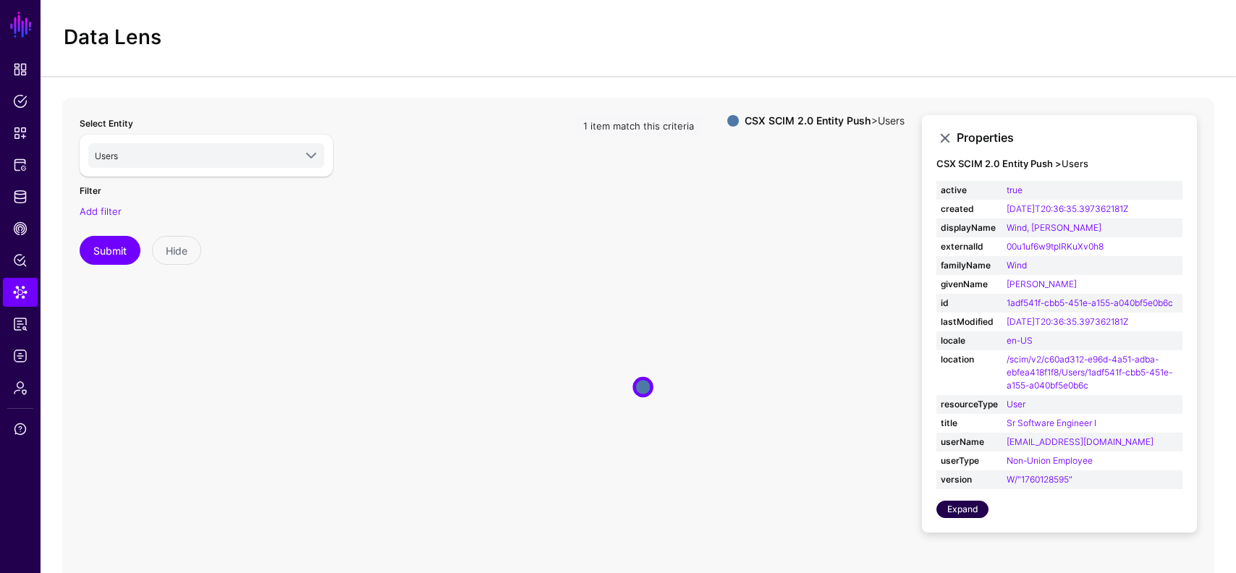
click at [958, 507] on link "Expand" at bounding box center [962, 509] width 52 height 17
click at [14, 189] on link "Identity Data Fabric" at bounding box center [20, 196] width 35 height 29
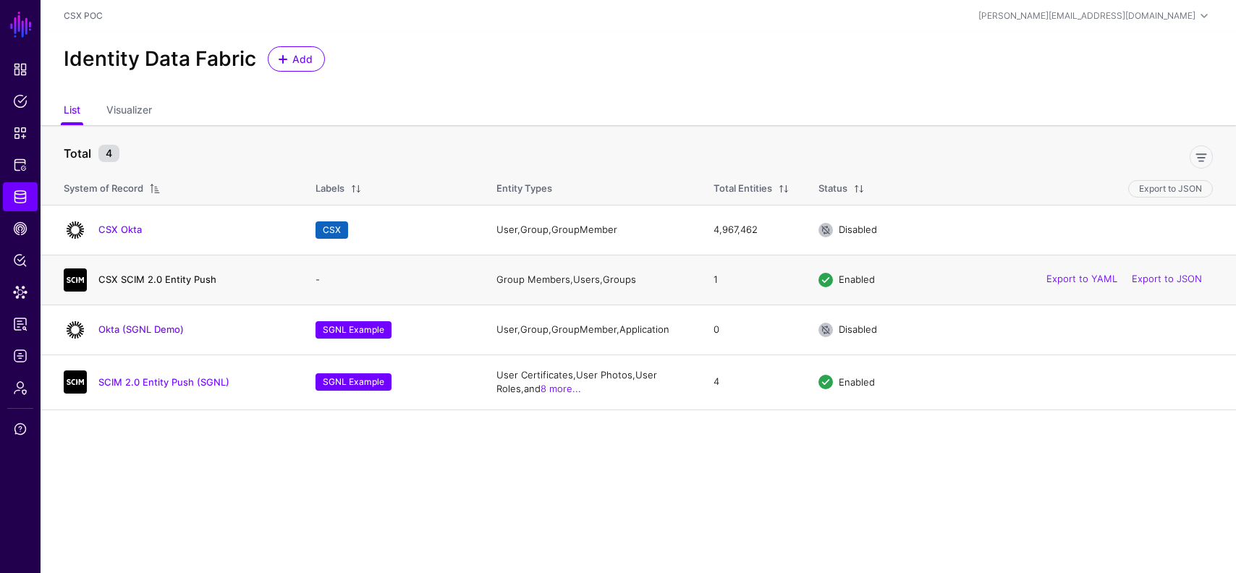
click at [151, 277] on link "CSX SCIM 2.0 Entity Push" at bounding box center [157, 280] width 118 height 12
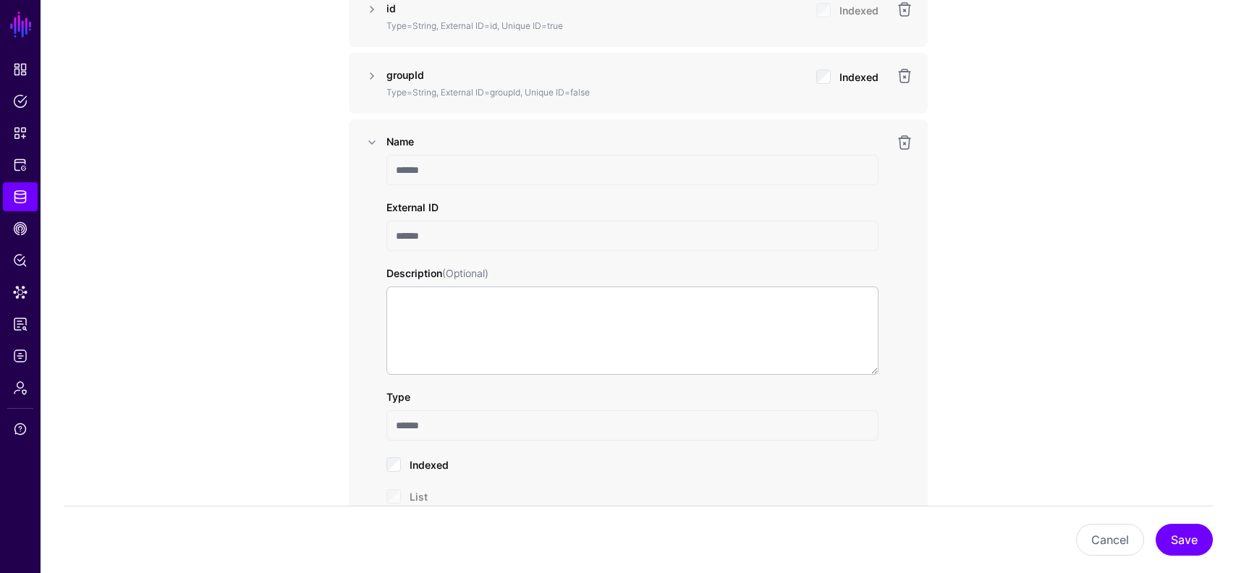
scroll to position [1235, 0]
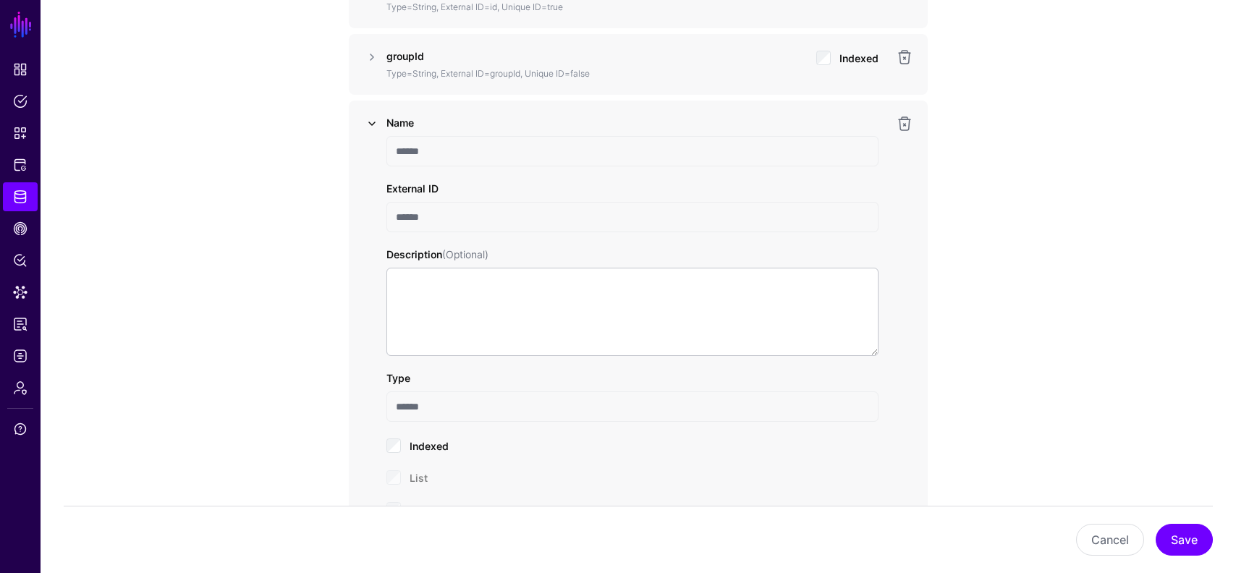
click at [370, 127] on link at bounding box center [371, 123] width 17 height 17
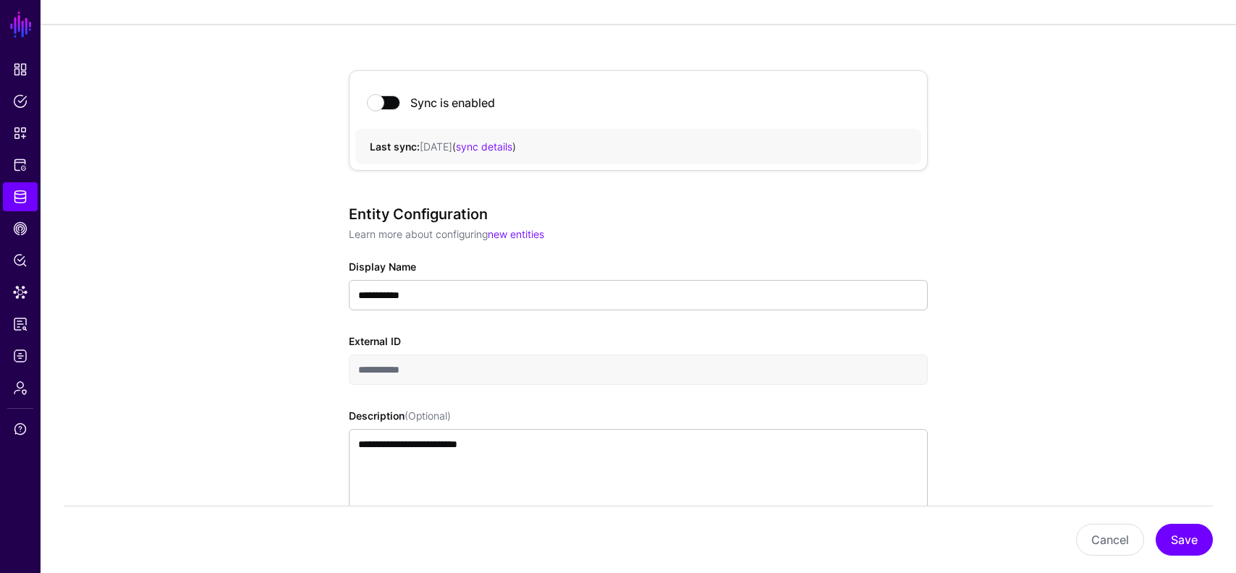
scroll to position [0, 0]
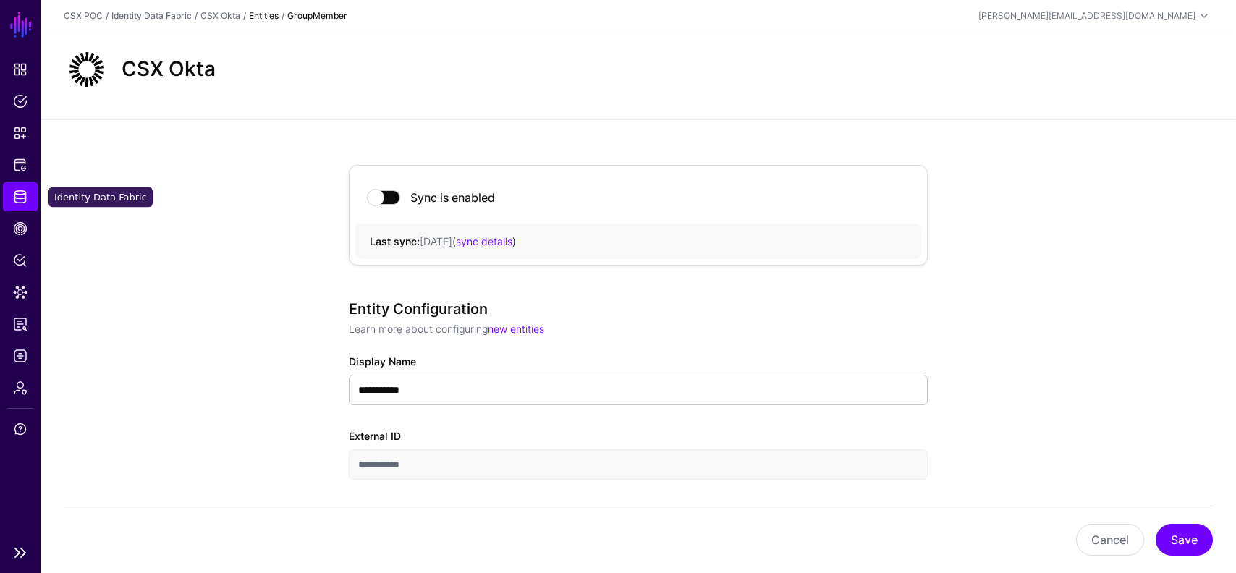
click at [33, 204] on link "Identity Data Fabric" at bounding box center [20, 196] width 35 height 29
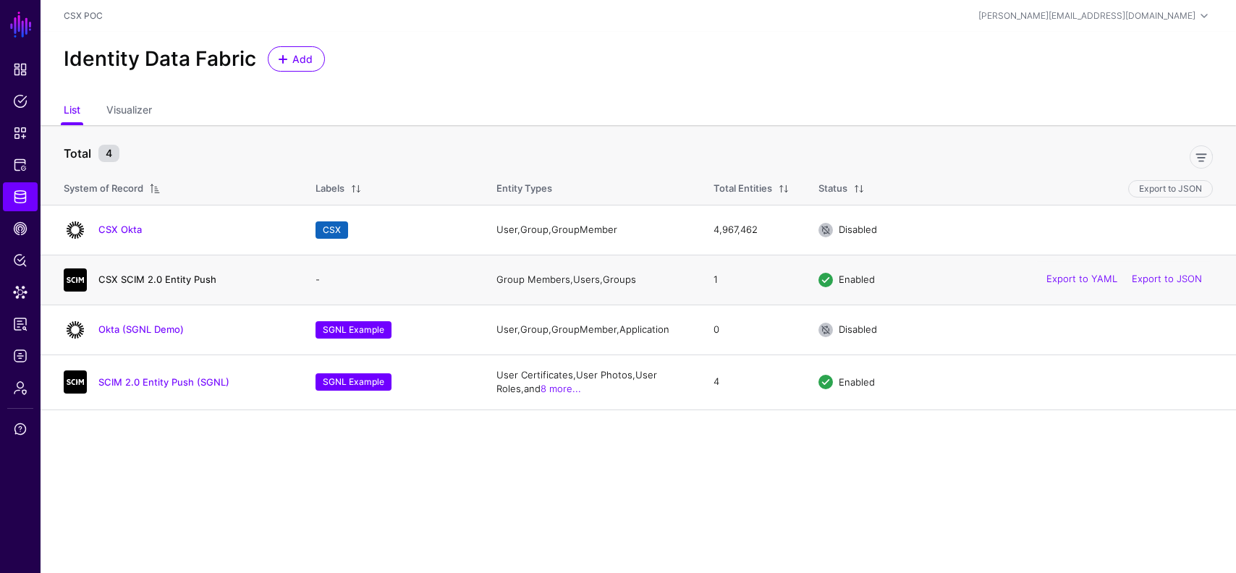
click at [135, 279] on link "CSX SCIM 2.0 Entity Push" at bounding box center [157, 280] width 118 height 12
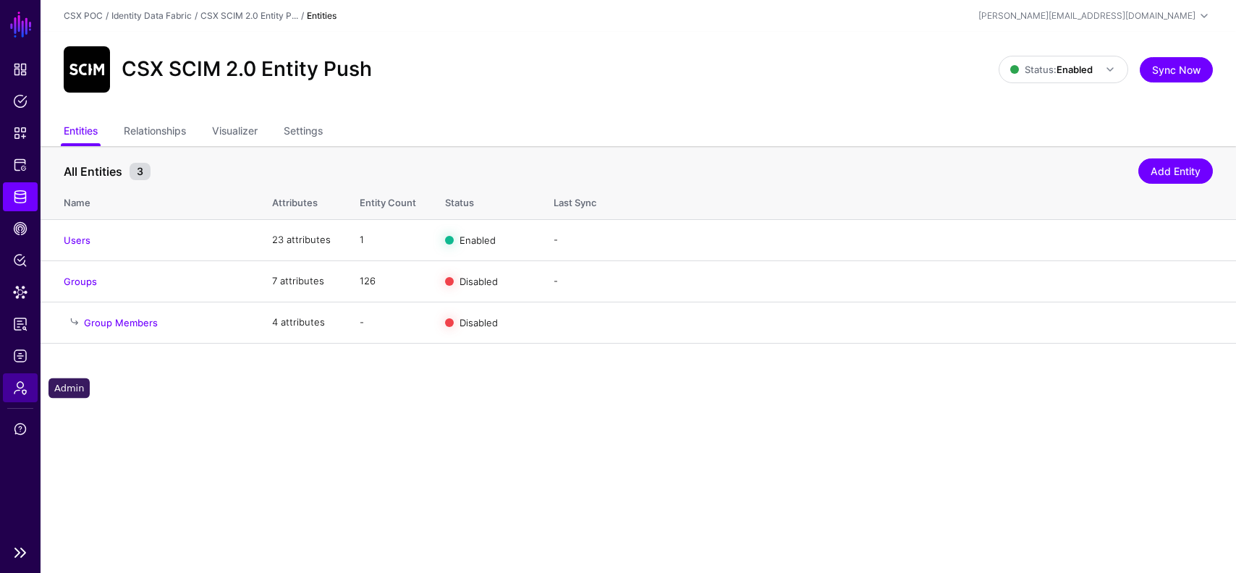
click at [21, 392] on span "Admin" at bounding box center [20, 388] width 14 height 14
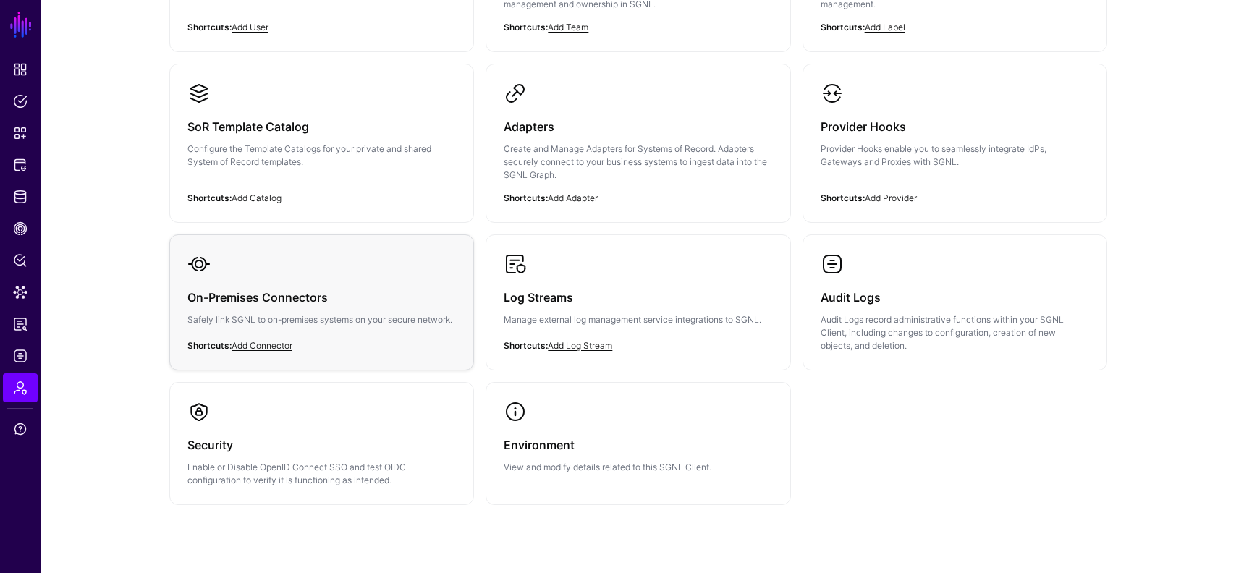
scroll to position [263, 0]
click at [324, 293] on h3 "On-Premises Connectors" at bounding box center [321, 296] width 268 height 20
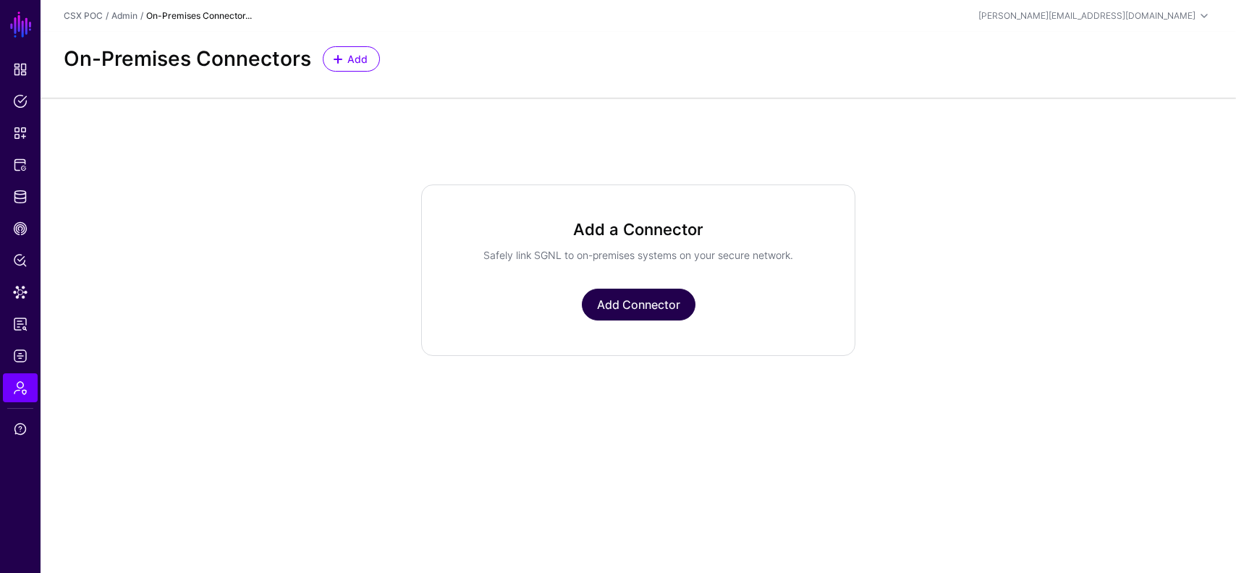
click at [635, 298] on link "Add Connector" at bounding box center [639, 305] width 114 height 32
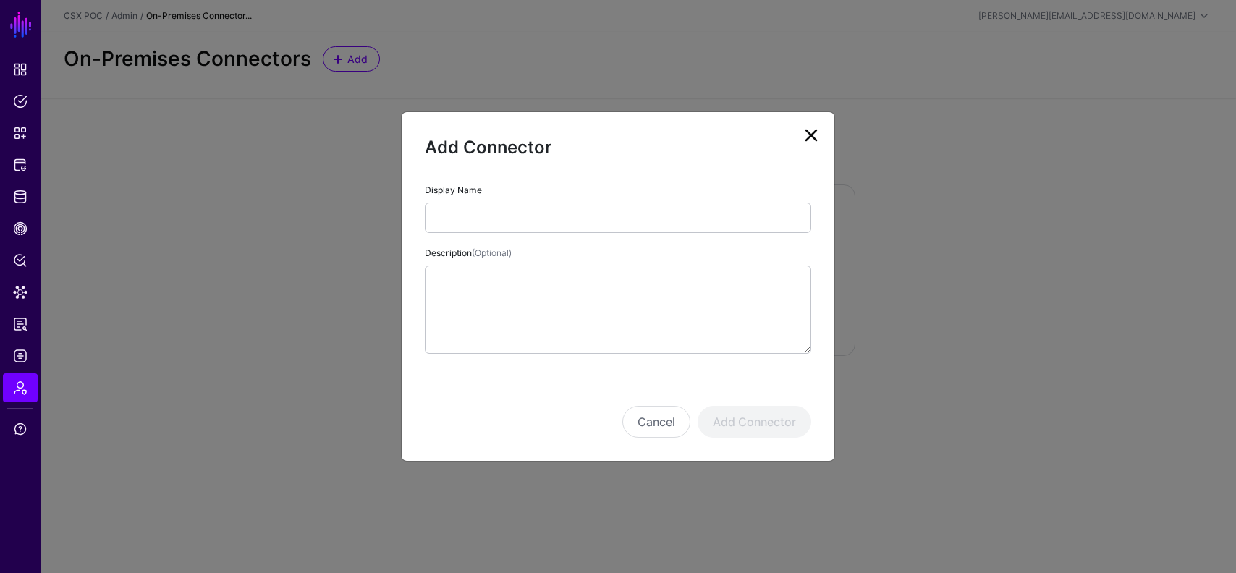
click at [591, 211] on input "Display Name" at bounding box center [618, 218] width 386 height 30
type input "**********"
click at [774, 434] on button "Add Connector" at bounding box center [755, 422] width 114 height 32
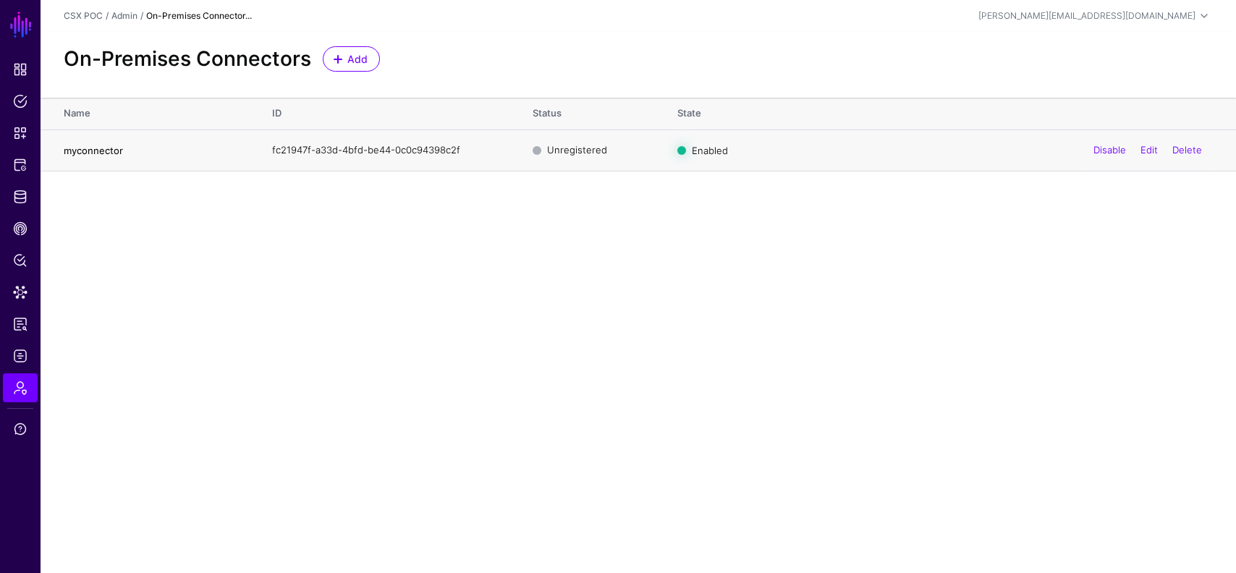
click at [93, 155] on link "myconnector" at bounding box center [93, 151] width 59 height 12
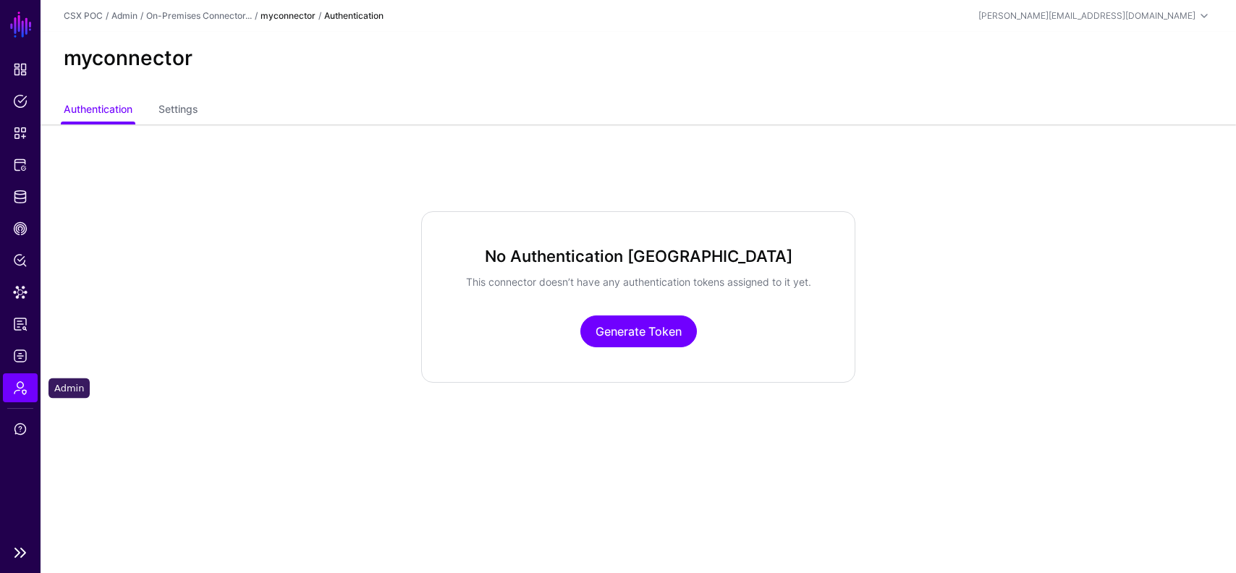
click at [22, 385] on span "Admin" at bounding box center [20, 388] width 14 height 14
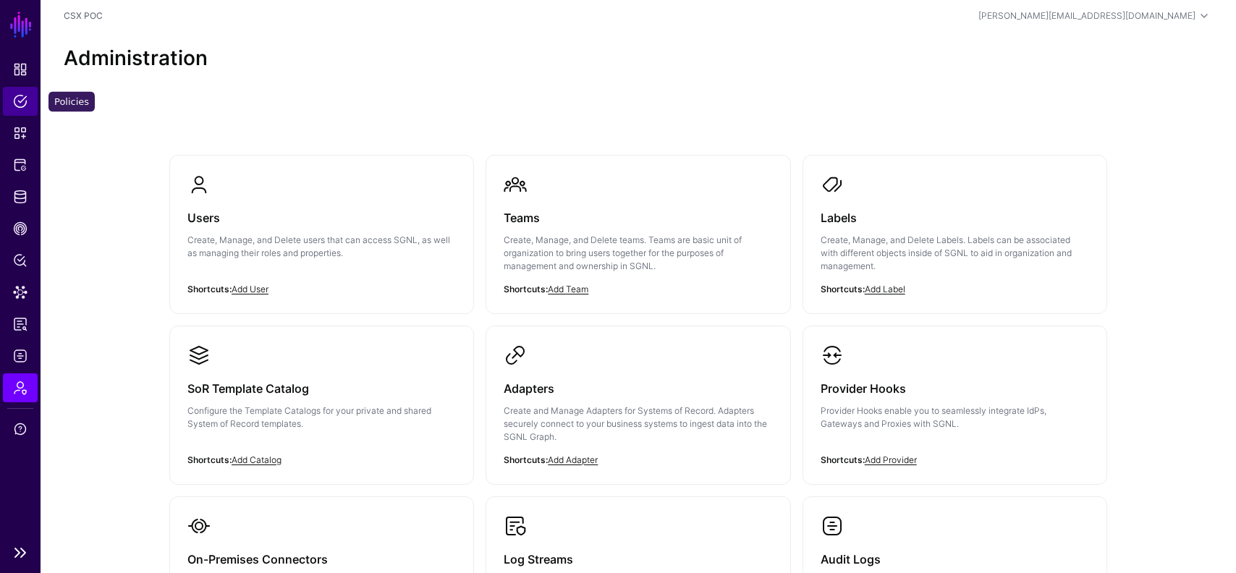
click at [20, 103] on span "Policies" at bounding box center [20, 101] width 14 height 14
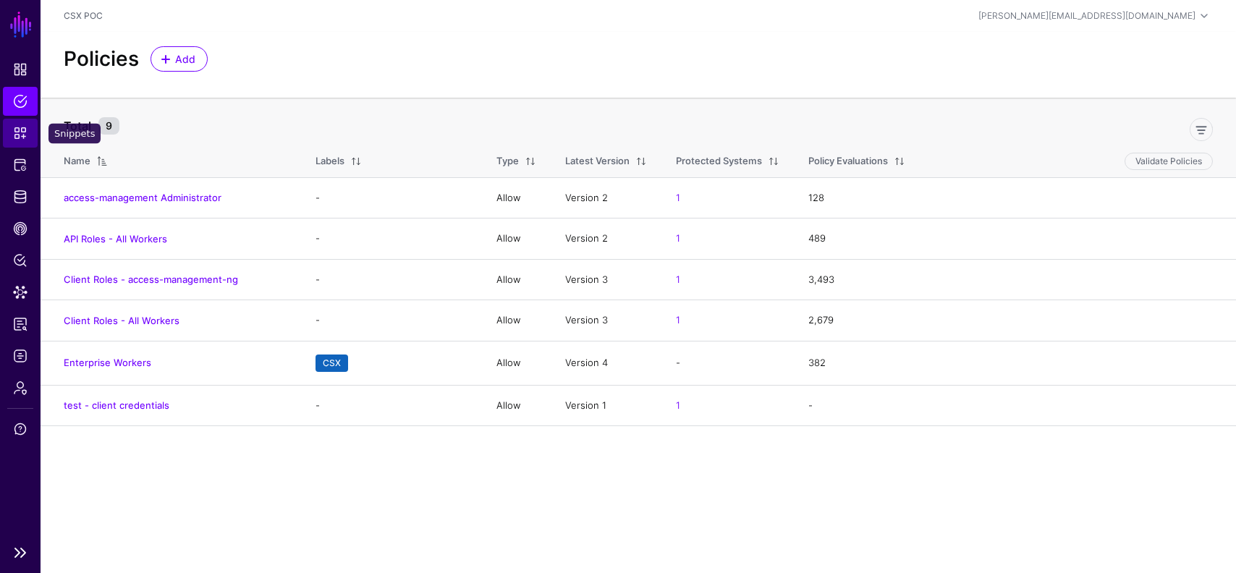
click at [18, 136] on span "Snippets" at bounding box center [20, 133] width 14 height 14
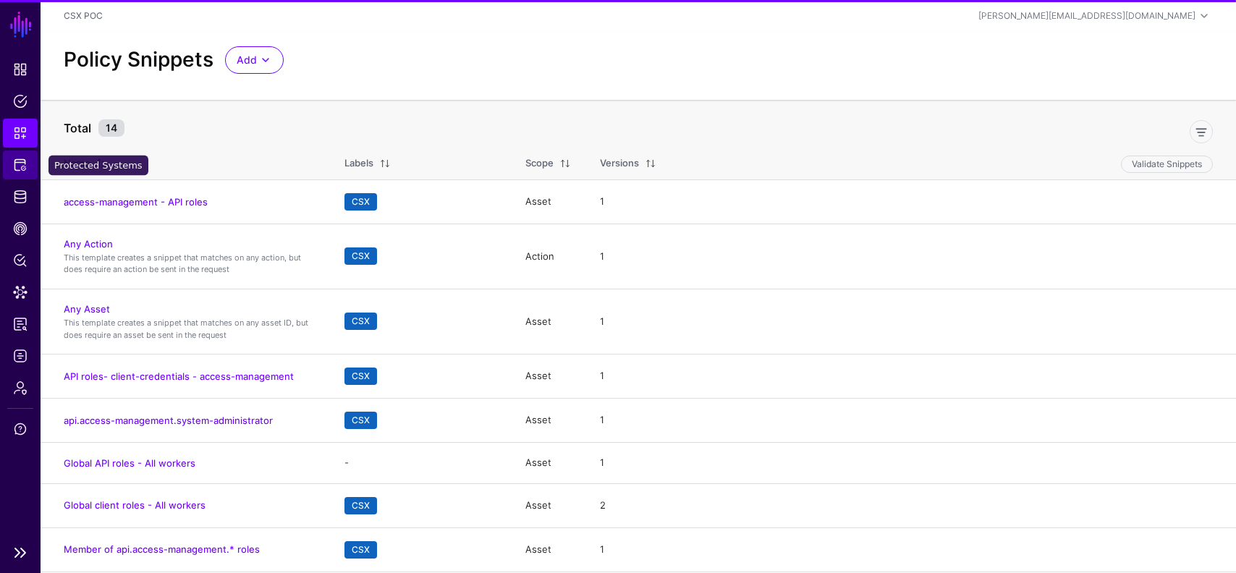
click at [14, 166] on span "Protected Systems" at bounding box center [20, 165] width 14 height 14
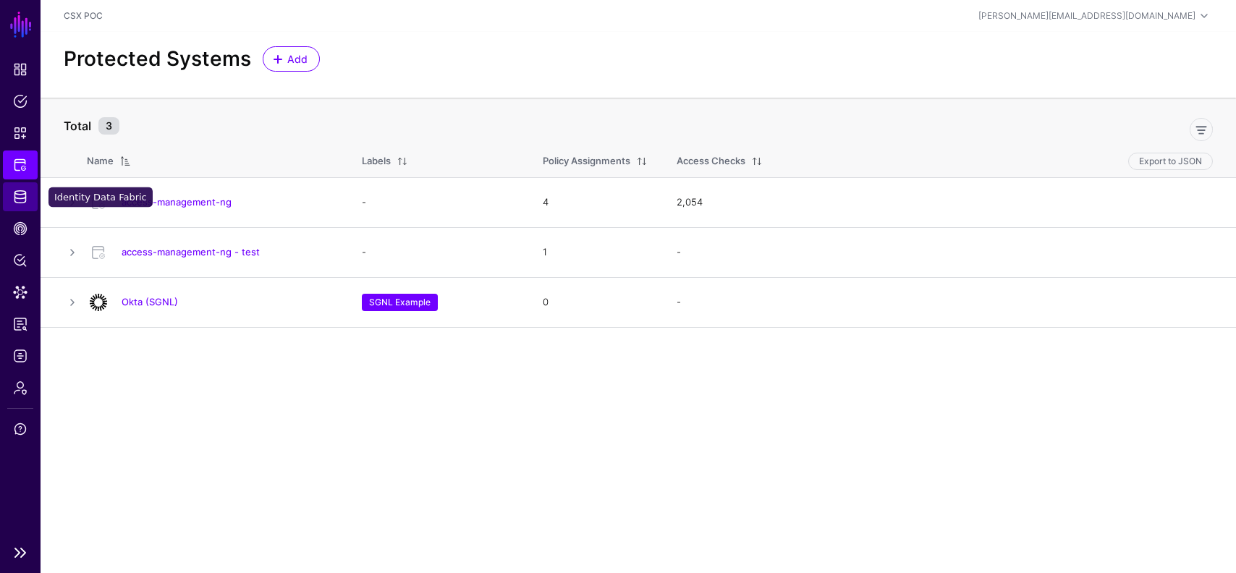
click at [16, 197] on span "Identity Data Fabric" at bounding box center [20, 197] width 14 height 14
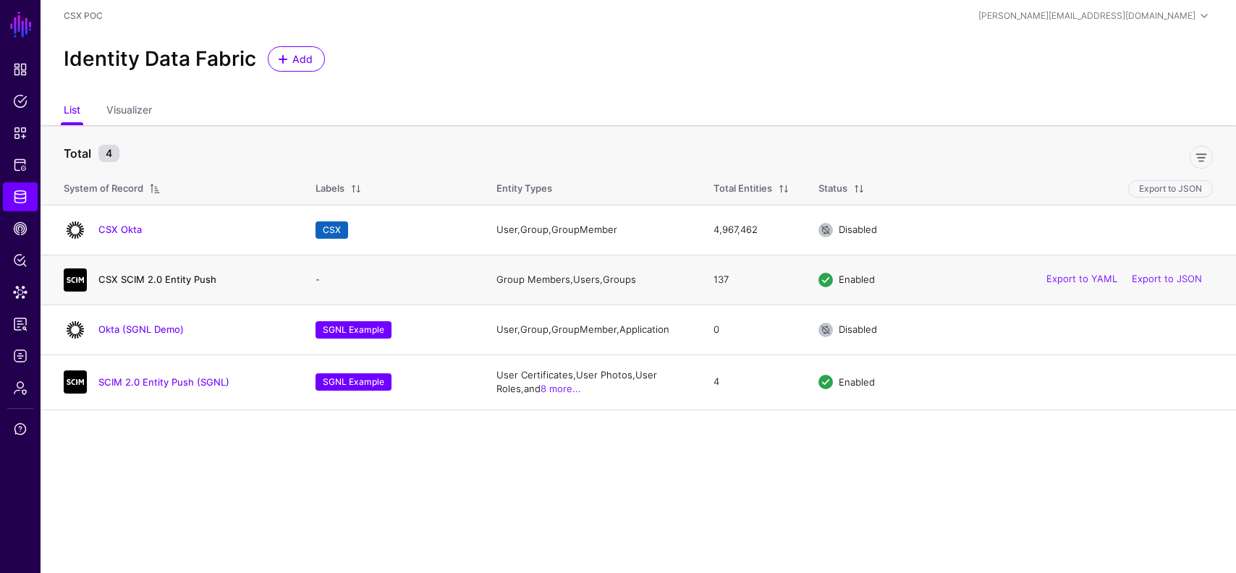
click at [143, 278] on link "CSX SCIM 2.0 Entity Push" at bounding box center [157, 280] width 118 height 12
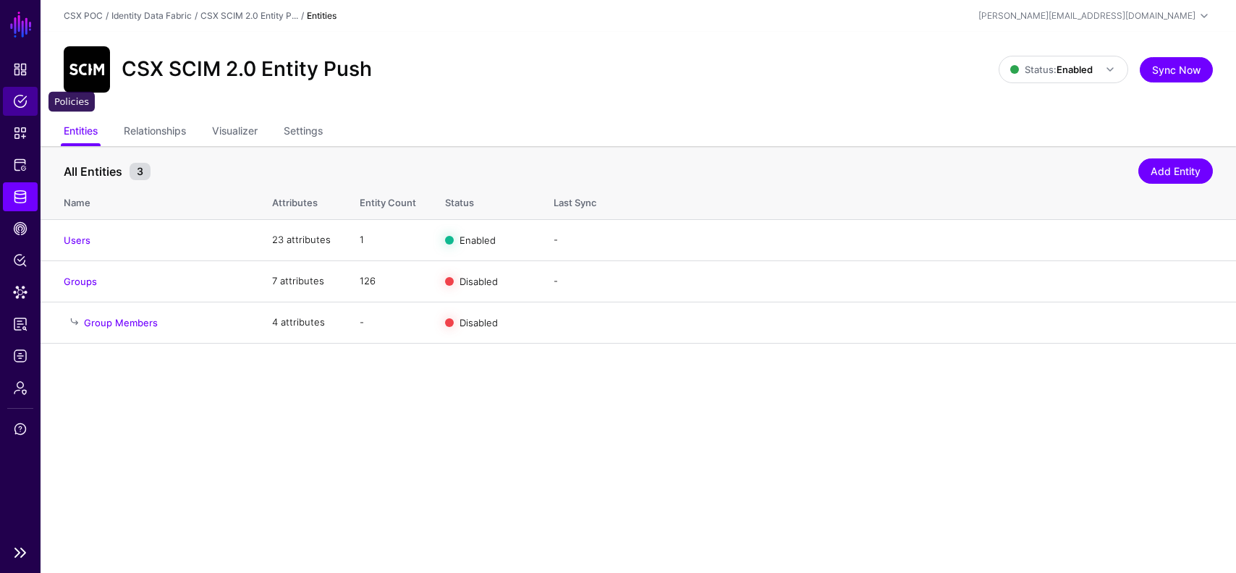
click at [17, 103] on span "Policies" at bounding box center [20, 101] width 14 height 14
click at [121, 322] on link "Group Members" at bounding box center [121, 323] width 74 height 12
click at [1005, 277] on link "Sync now" at bounding box center [1016, 281] width 44 height 12
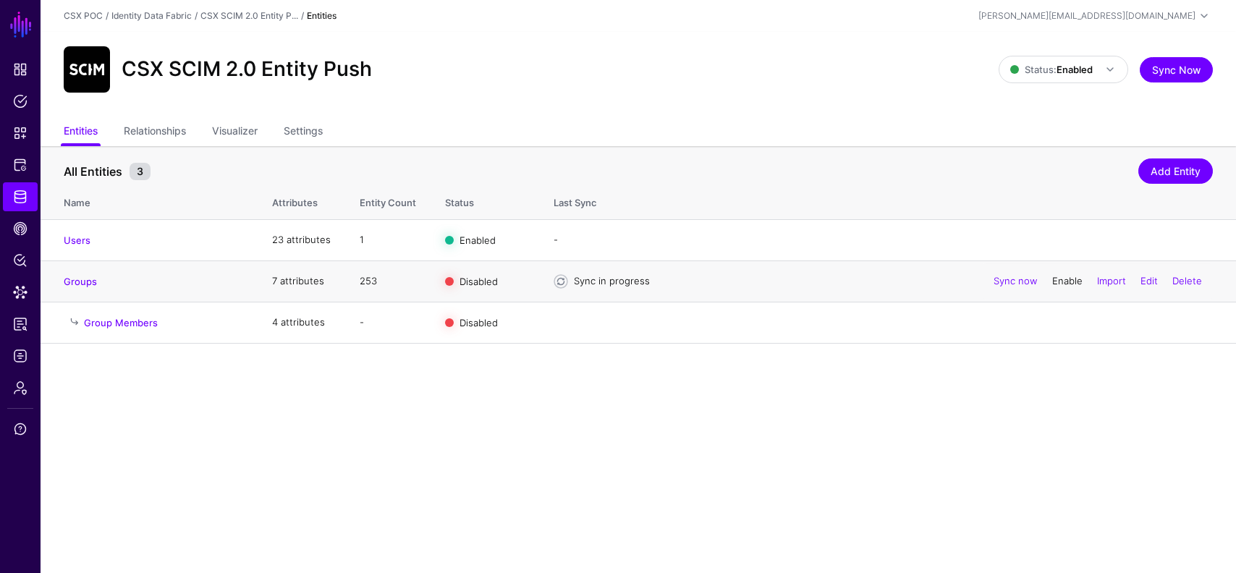
click at [1052, 280] on link "Enable" at bounding box center [1067, 281] width 30 height 12
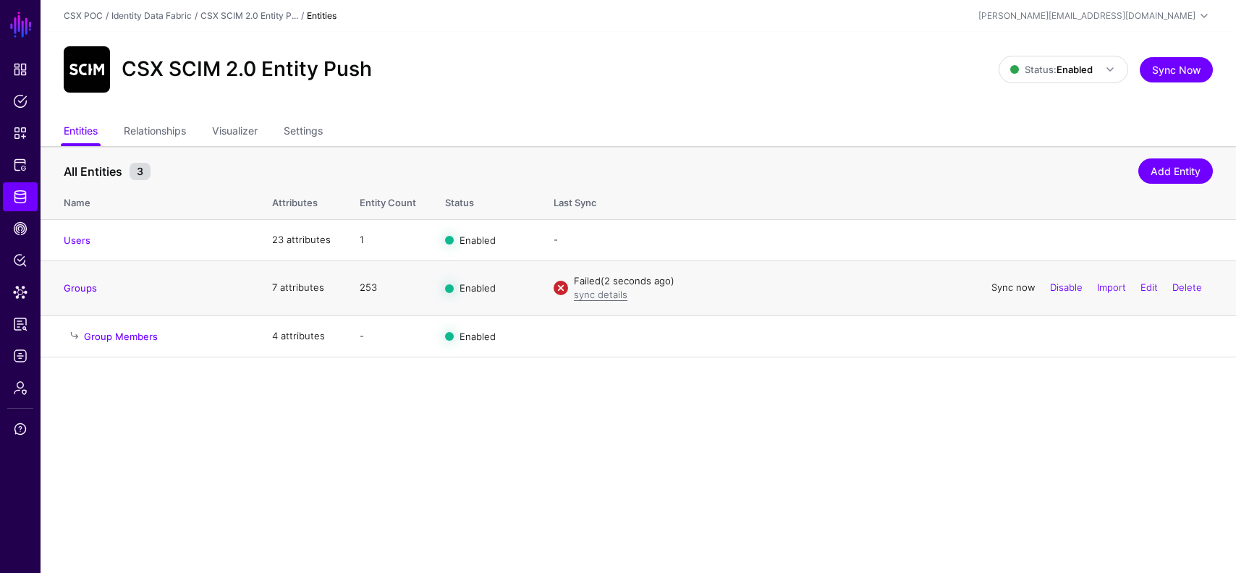
click at [991, 285] on link "Sync now" at bounding box center [1013, 288] width 44 height 12
click at [586, 295] on link "sync details" at bounding box center [601, 295] width 54 height 12
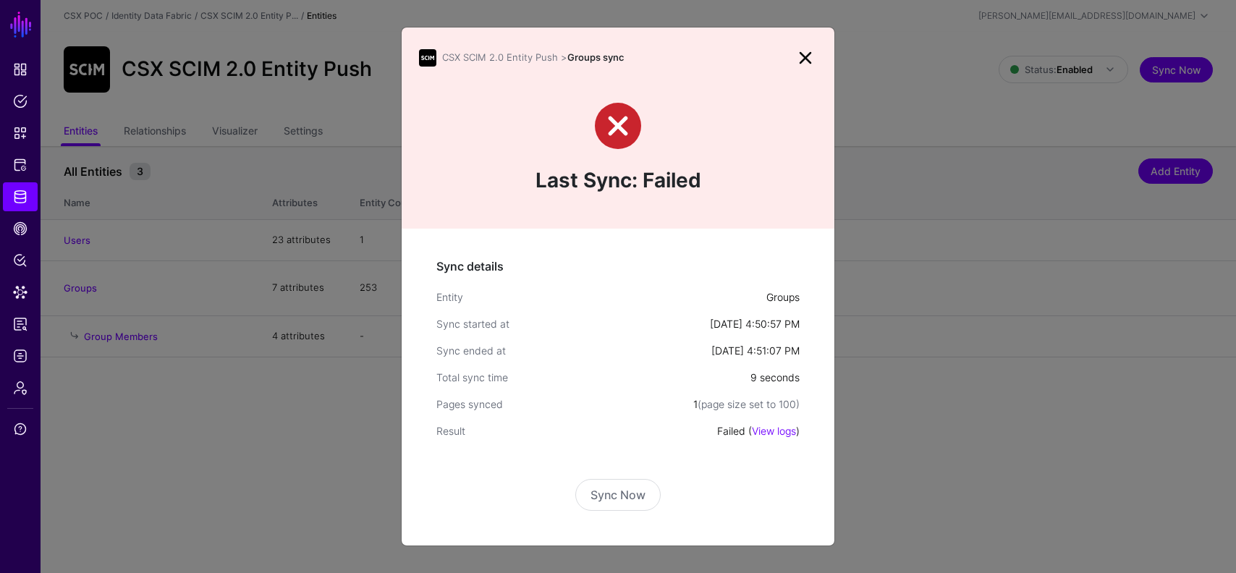
click at [807, 48] on link at bounding box center [805, 57] width 23 height 23
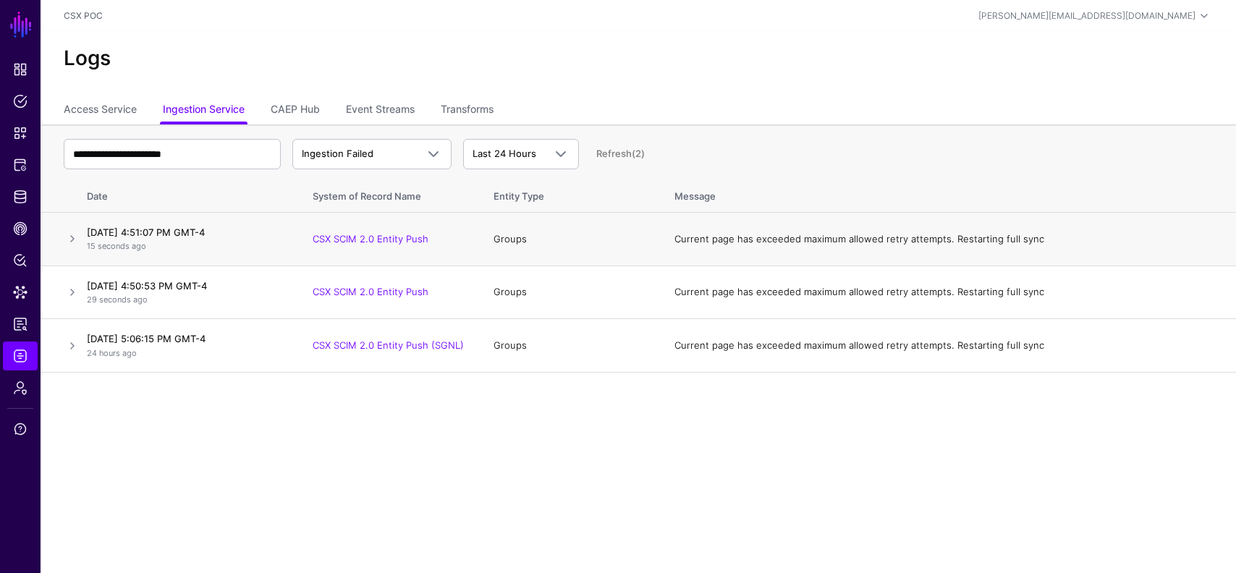
click at [81, 245] on td "October 10, 2025 at 4:51:07 PM GMT-4 15 seconds ago" at bounding box center [189, 240] width 217 height 54
click at [75, 236] on link at bounding box center [72, 238] width 17 height 17
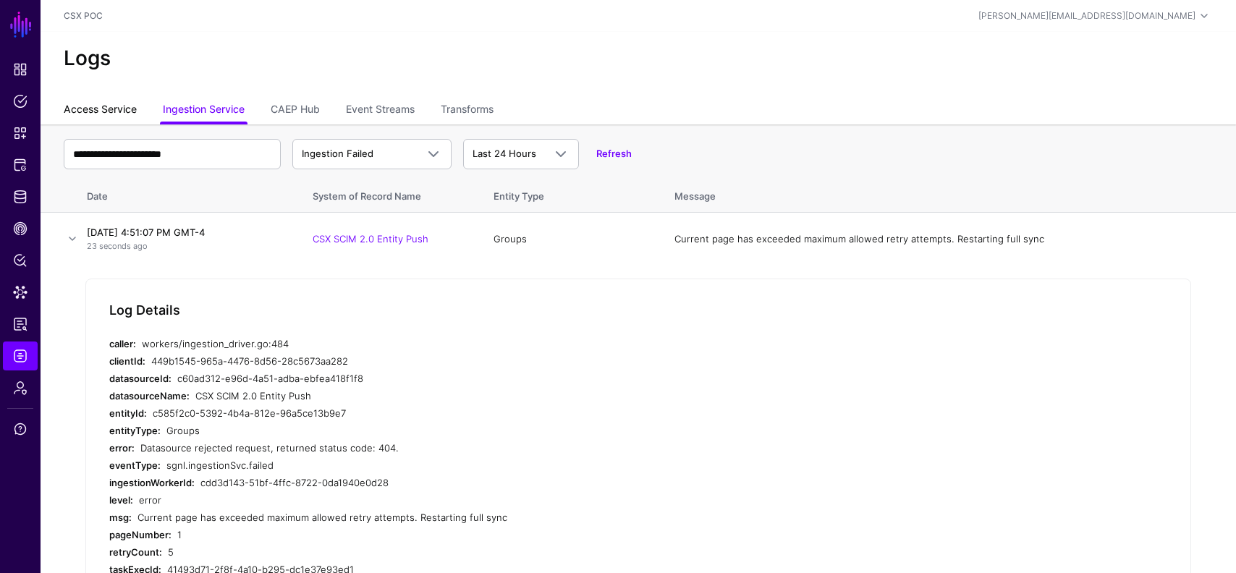
click at [98, 107] on link "Access Service" at bounding box center [100, 111] width 73 height 28
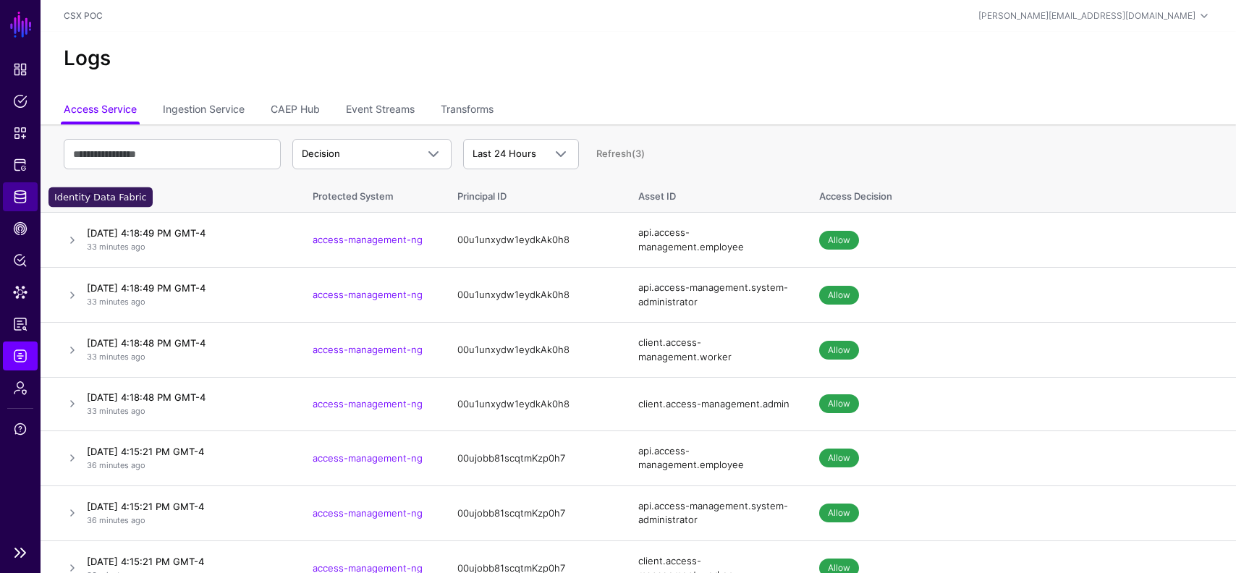
click at [26, 193] on span "Identity Data Fabric" at bounding box center [20, 197] width 14 height 14
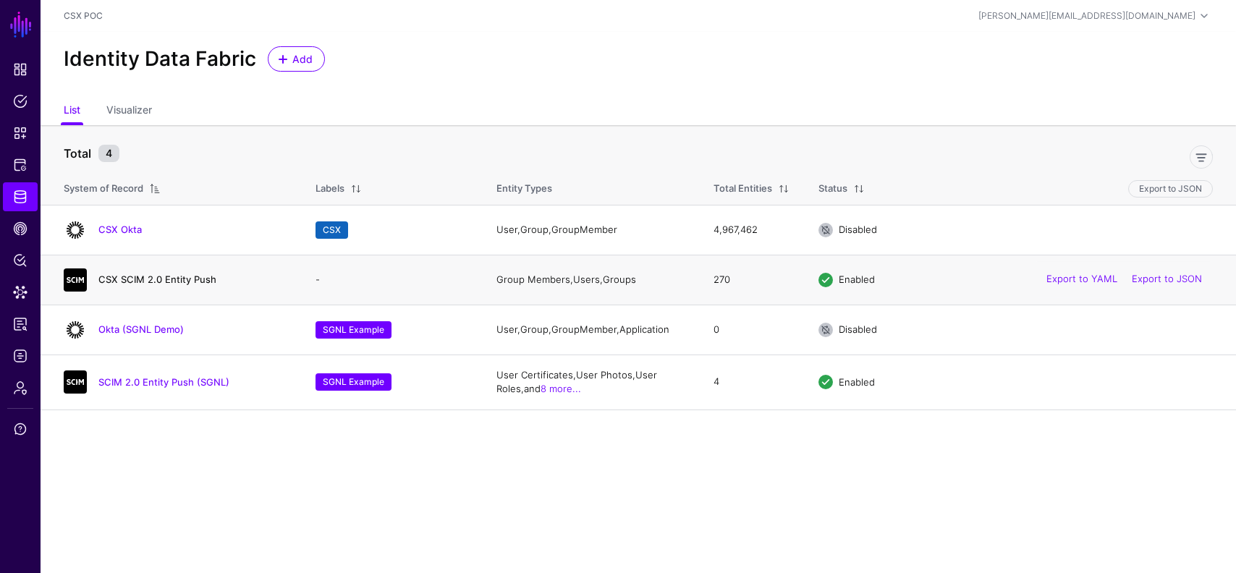
click at [149, 280] on link "CSX SCIM 2.0 Entity Push" at bounding box center [157, 280] width 118 height 12
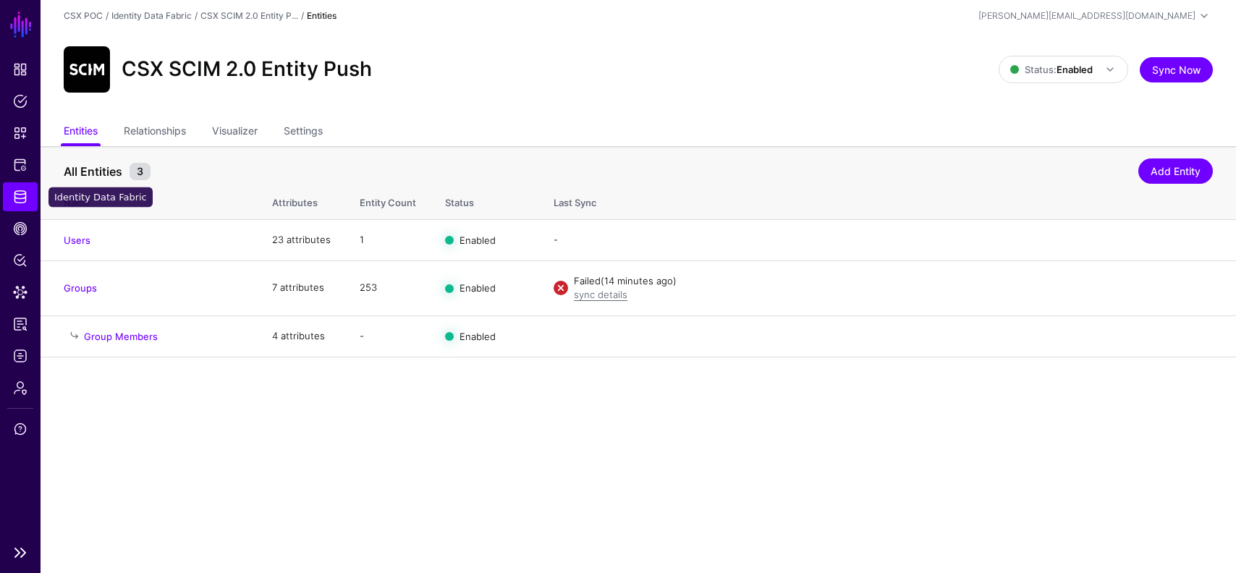
click at [19, 192] on span "Identity Data Fabric" at bounding box center [20, 197] width 14 height 14
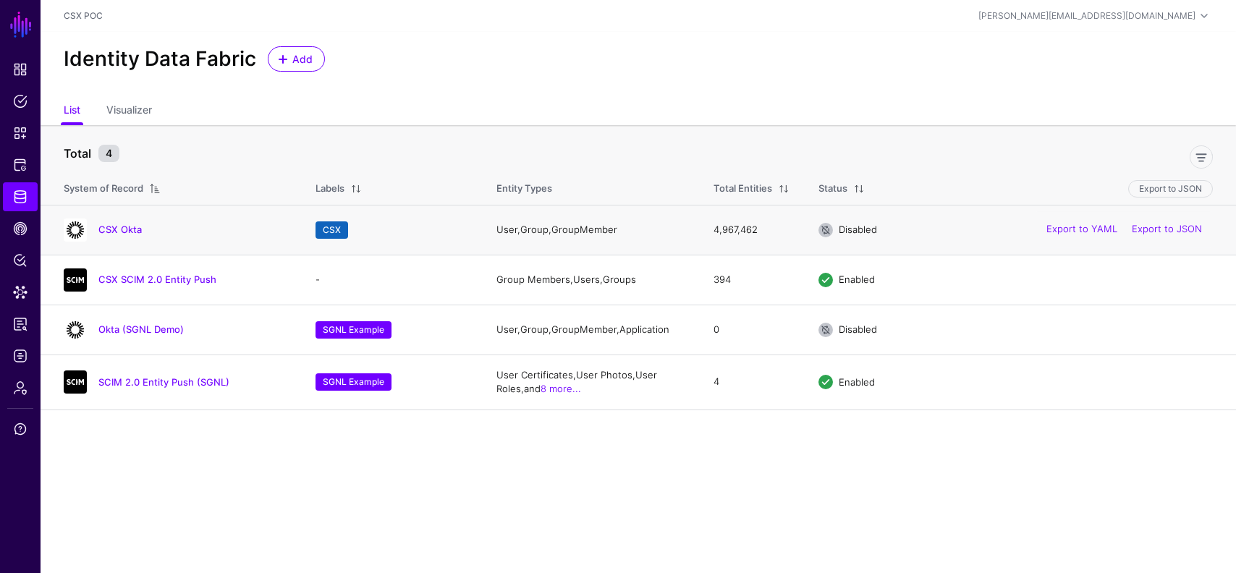
click at [126, 221] on div "CSX Okta" at bounding box center [175, 230] width 234 height 23
click at [126, 227] on link "CSX Okta" at bounding box center [119, 230] width 43 height 12
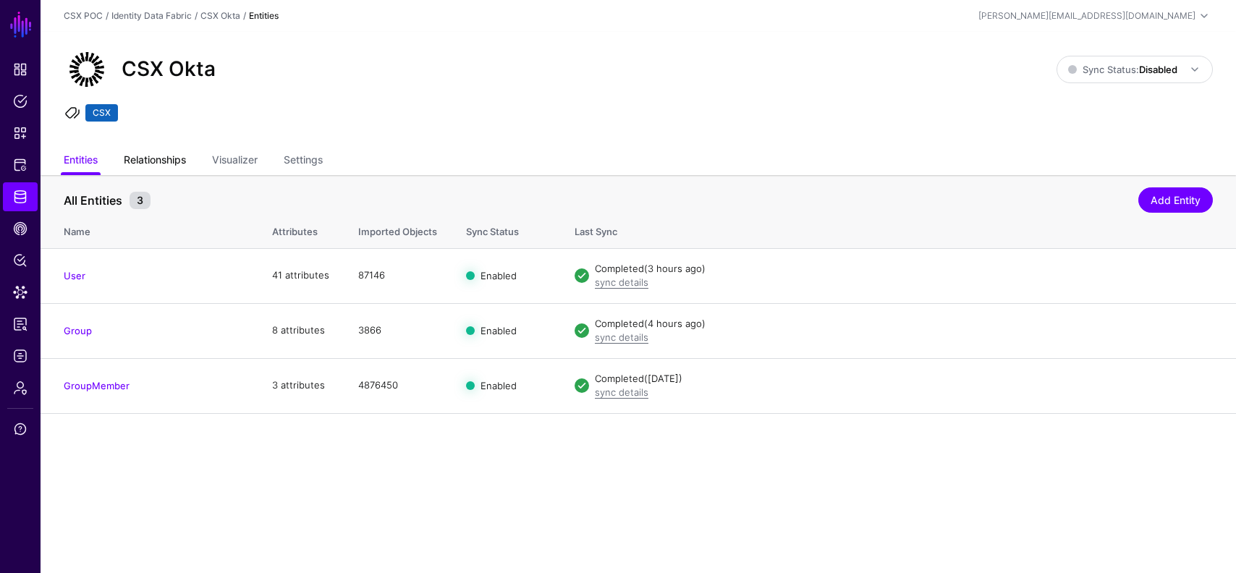
click at [159, 151] on link "Relationships" at bounding box center [155, 162] width 62 height 28
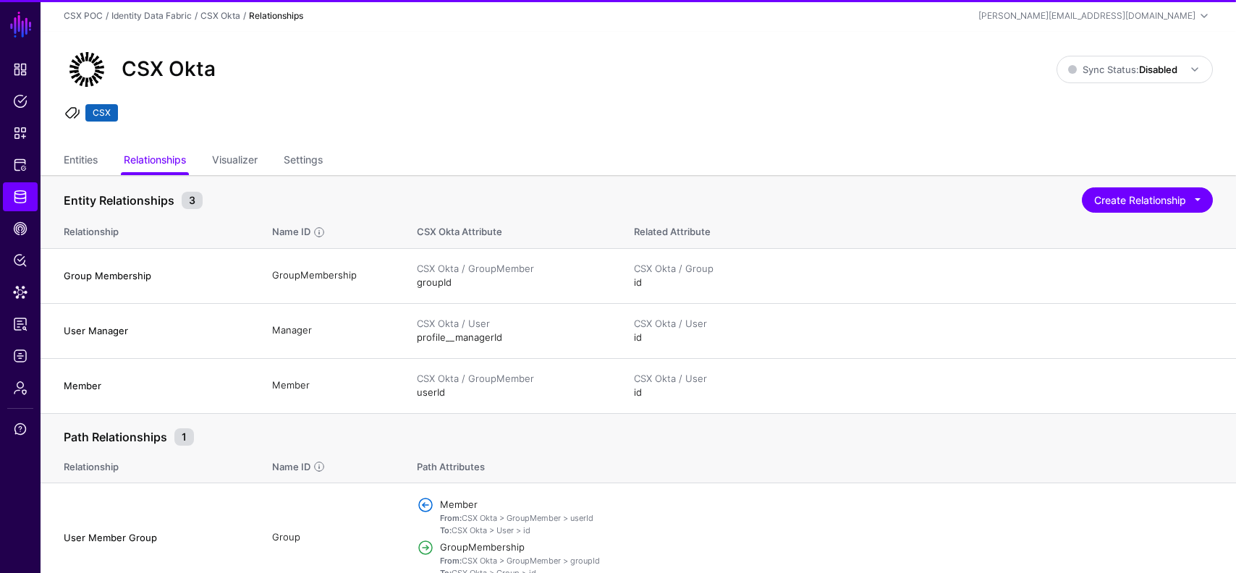
scroll to position [20, 0]
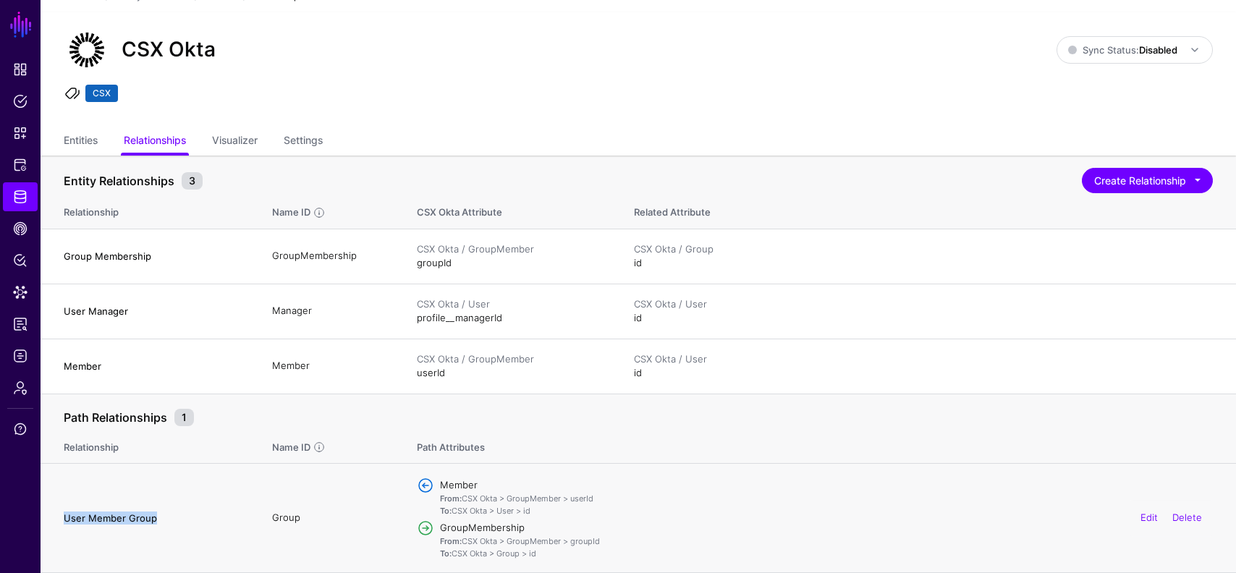
drag, startPoint x: 66, startPoint y: 517, endPoint x: 154, endPoint y: 515, distance: 88.3
click at [155, 515] on h4 "User Member Group" at bounding box center [153, 518] width 179 height 13
copy h4 "User Member Group"
click at [93, 141] on link "Entities" at bounding box center [81, 142] width 34 height 28
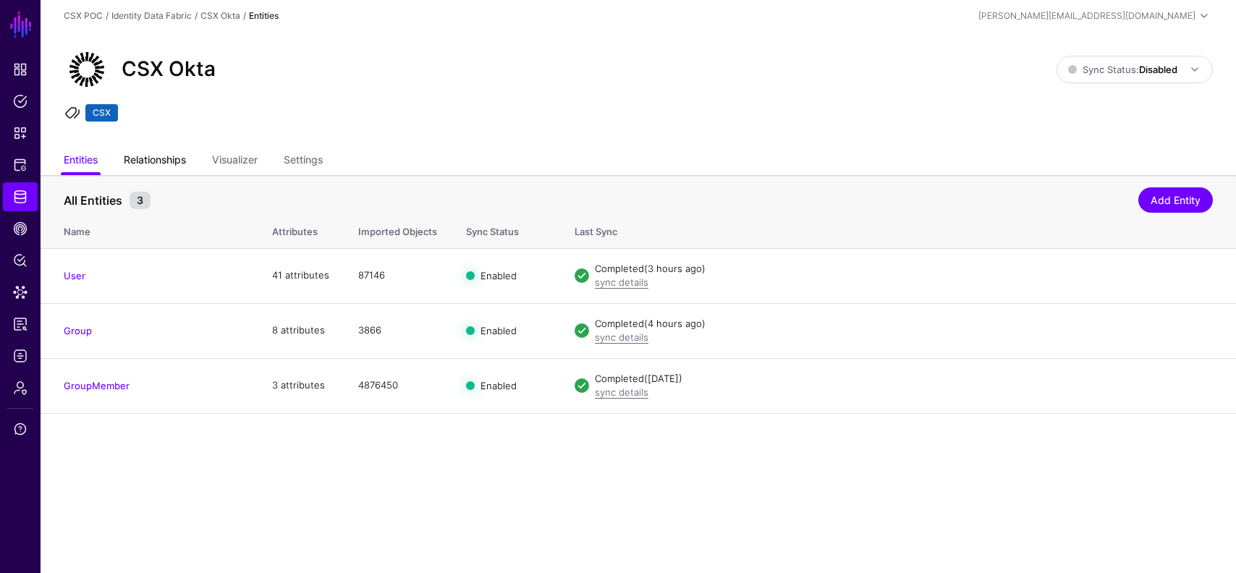
click at [159, 157] on link "Relationships" at bounding box center [155, 162] width 62 height 28
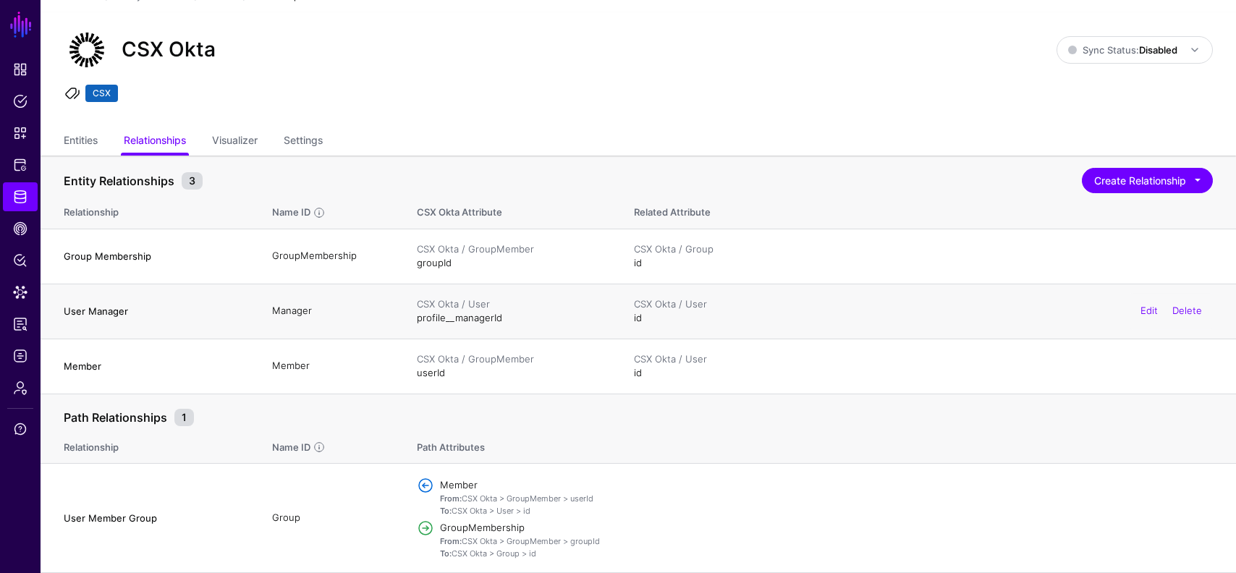
scroll to position [20, 0]
click at [304, 252] on td "GroupMembership" at bounding box center [330, 256] width 145 height 55
copy td "GroupMembership"
click at [293, 365] on td "Member" at bounding box center [330, 366] width 145 height 55
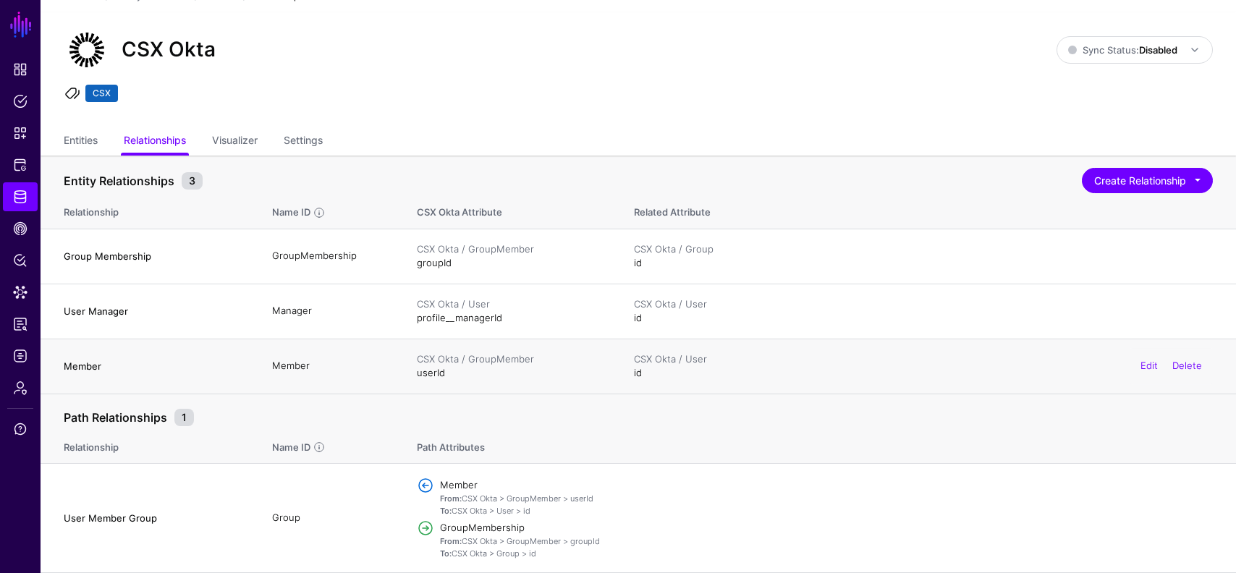
click at [293, 365] on td "Member" at bounding box center [330, 366] width 145 height 55
copy td "Member"
click at [126, 254] on h4 "Group Membership" at bounding box center [153, 256] width 179 height 13
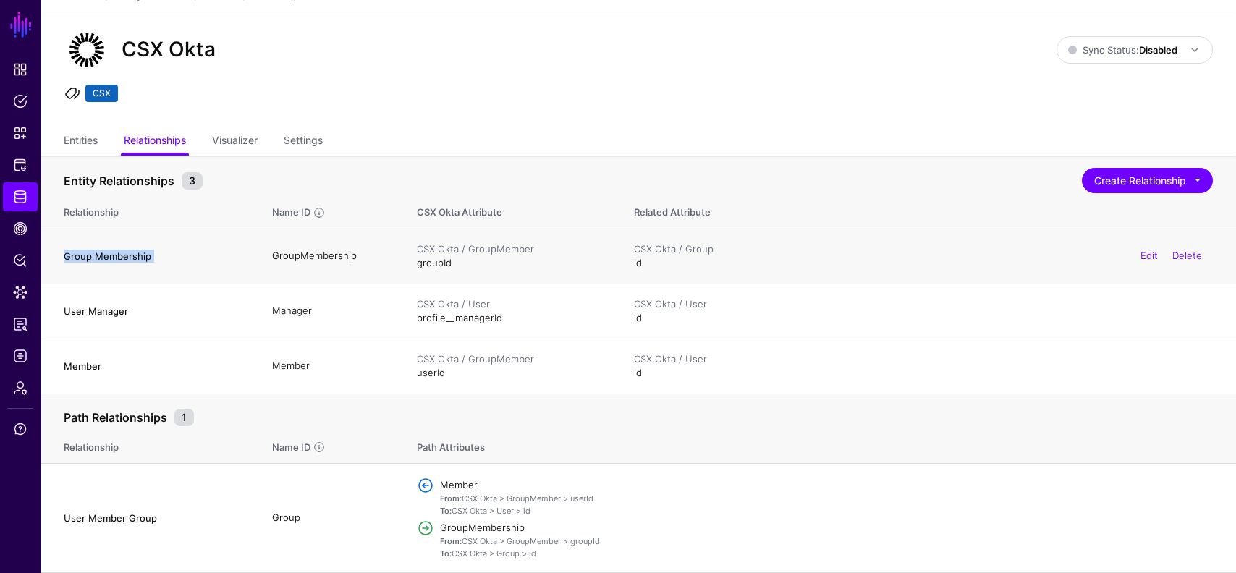
copy h4 "Group Membership"
click at [1147, 255] on link "Edit" at bounding box center [1149, 256] width 17 height 12
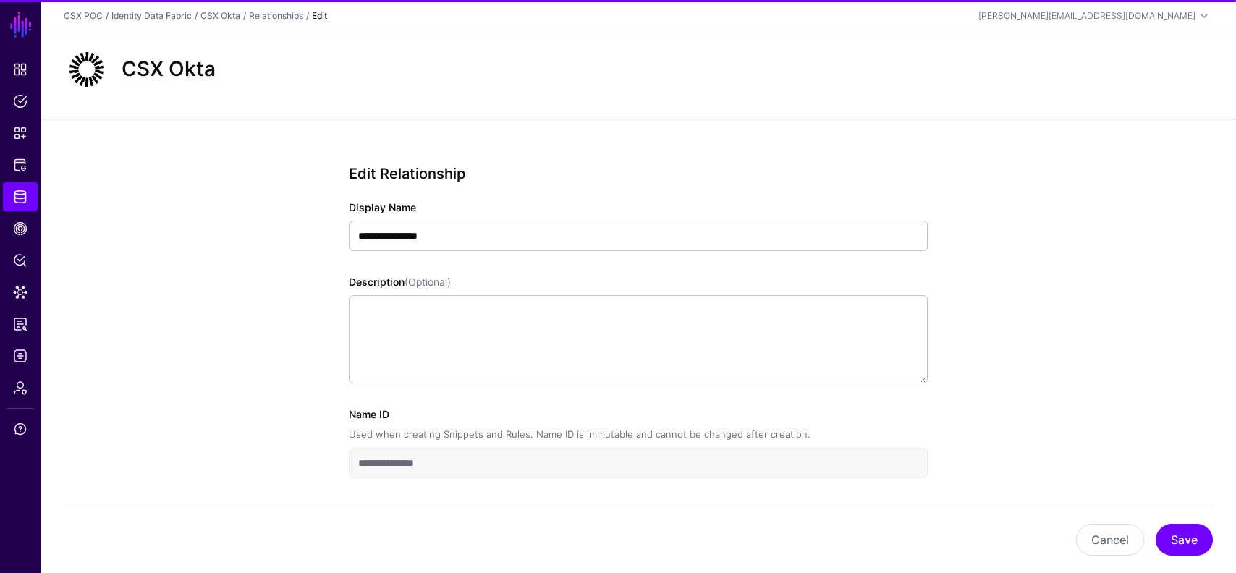
scroll to position [55, 0]
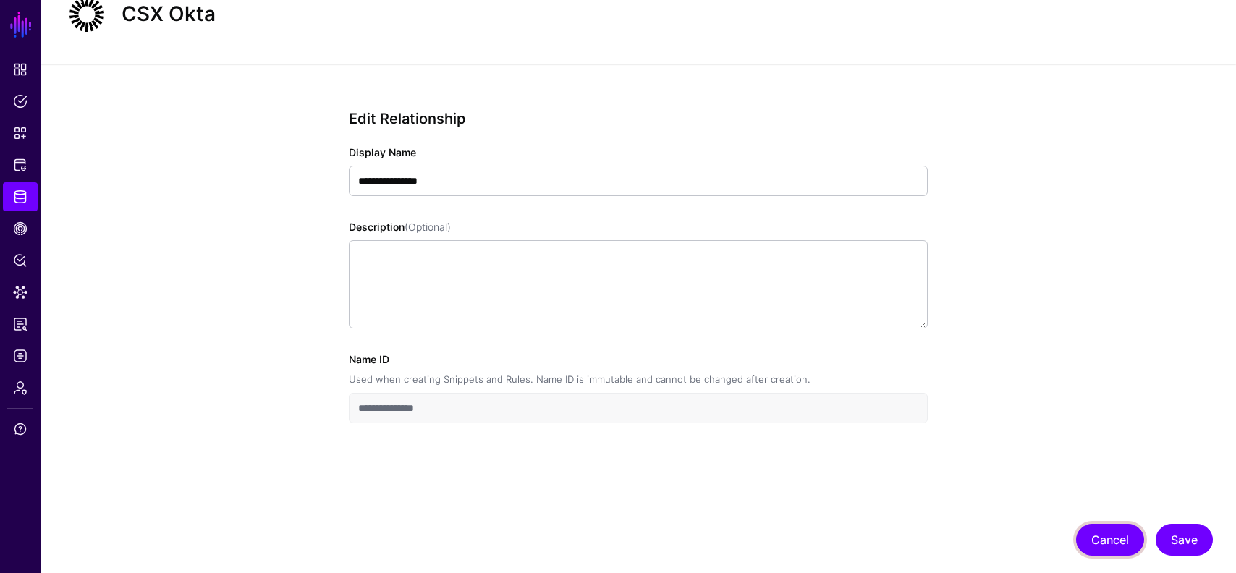
click at [1111, 535] on button "Cancel" at bounding box center [1110, 540] width 68 height 32
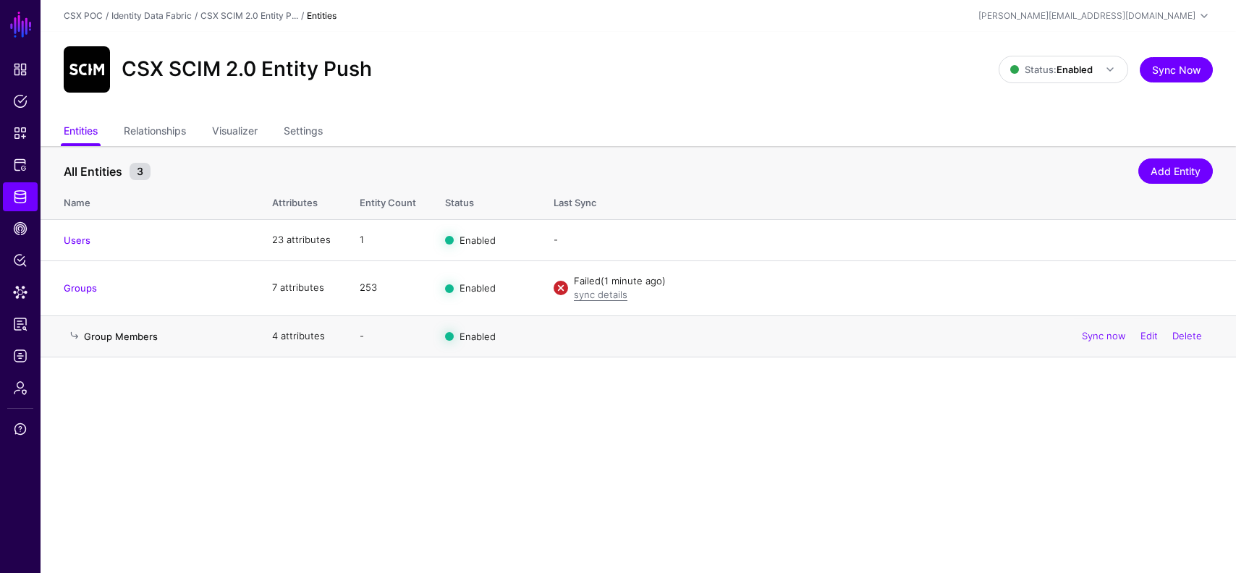
click at [128, 334] on link "Group Members" at bounding box center [121, 337] width 74 height 12
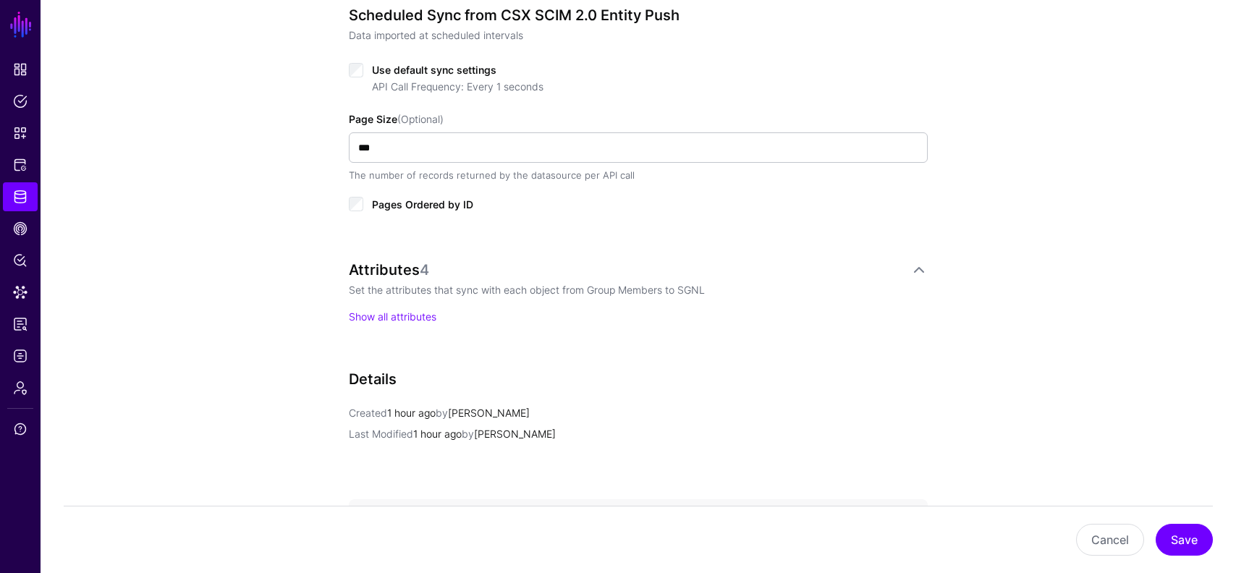
scroll to position [850, 0]
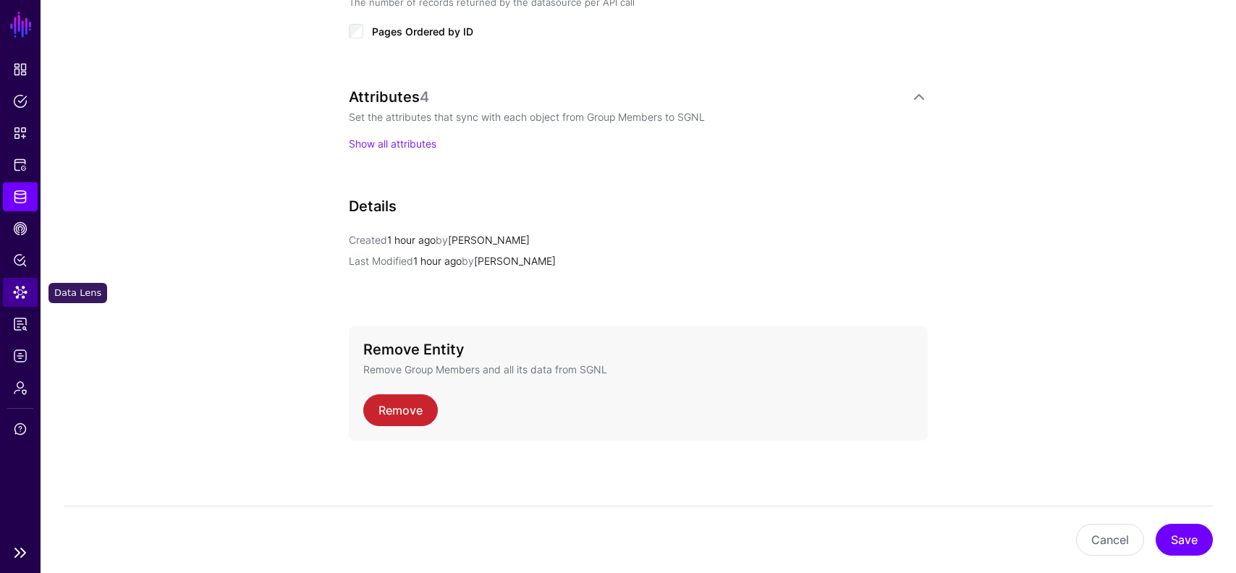
click at [25, 294] on span "Data Lens" at bounding box center [20, 292] width 14 height 14
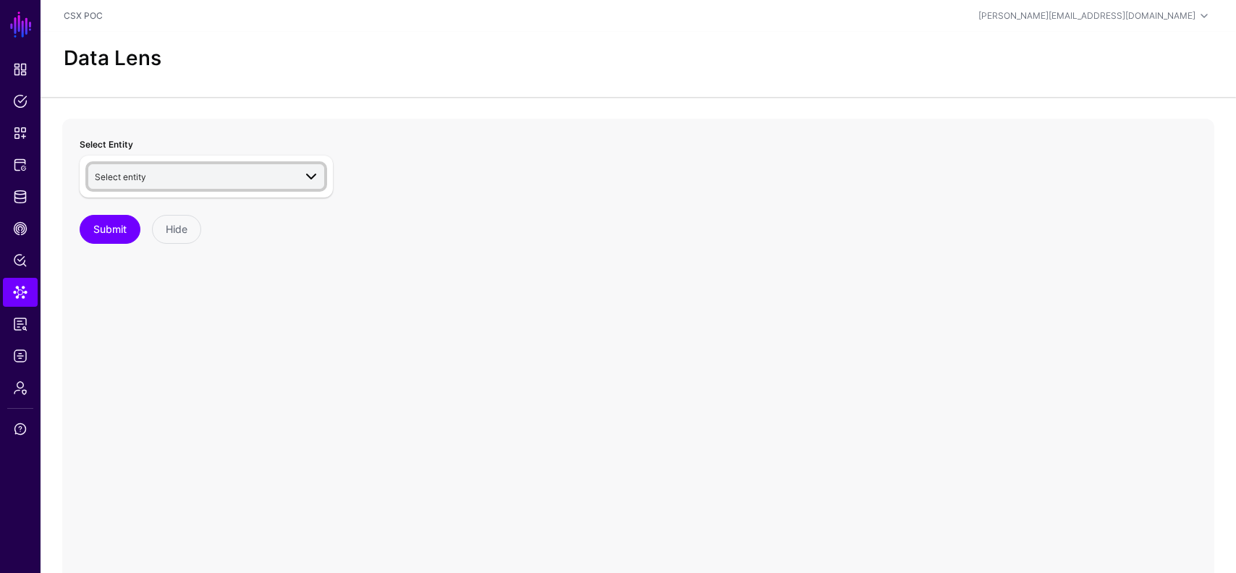
click at [235, 171] on span "Select entity" at bounding box center [194, 177] width 199 height 16
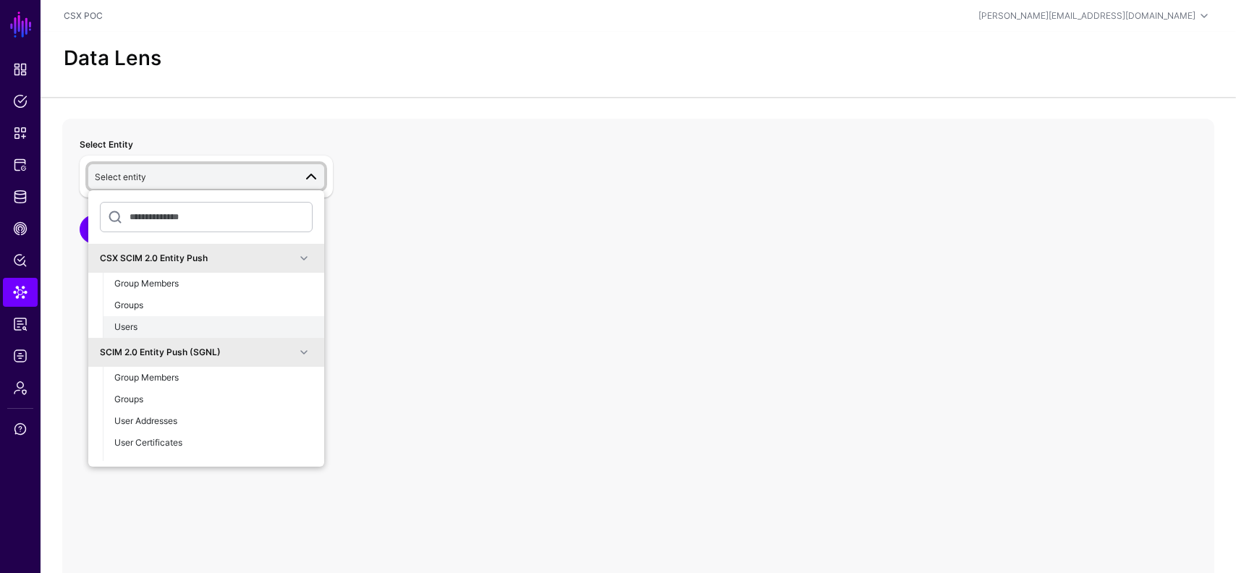
click at [172, 324] on div "Users" at bounding box center [213, 327] width 198 height 13
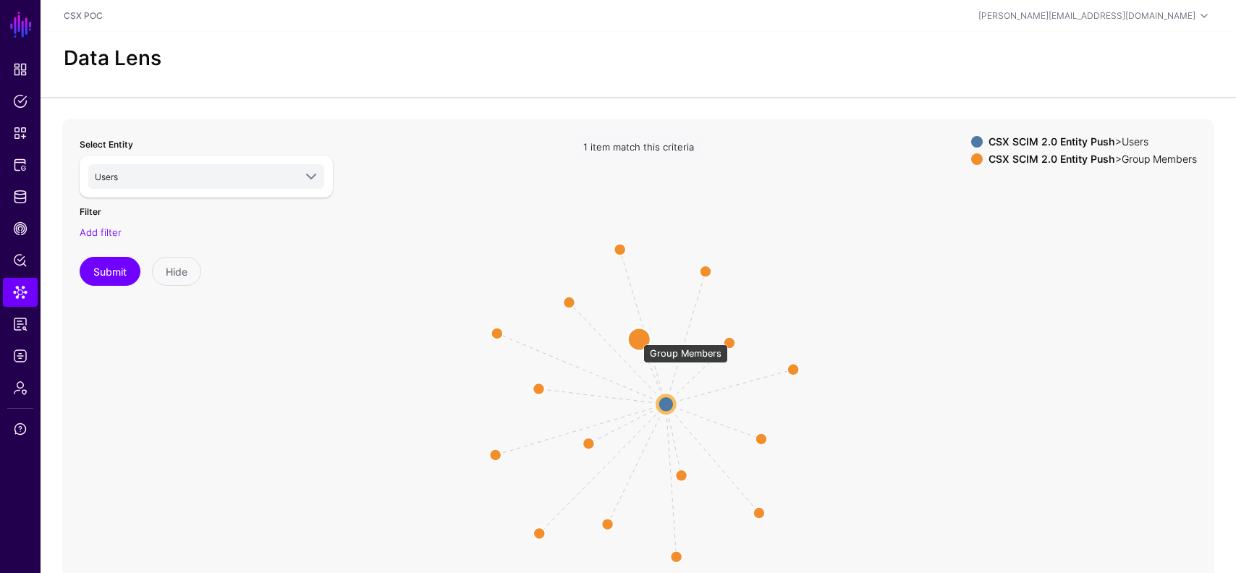
click at [636, 337] on circle at bounding box center [638, 338] width 23 height 23
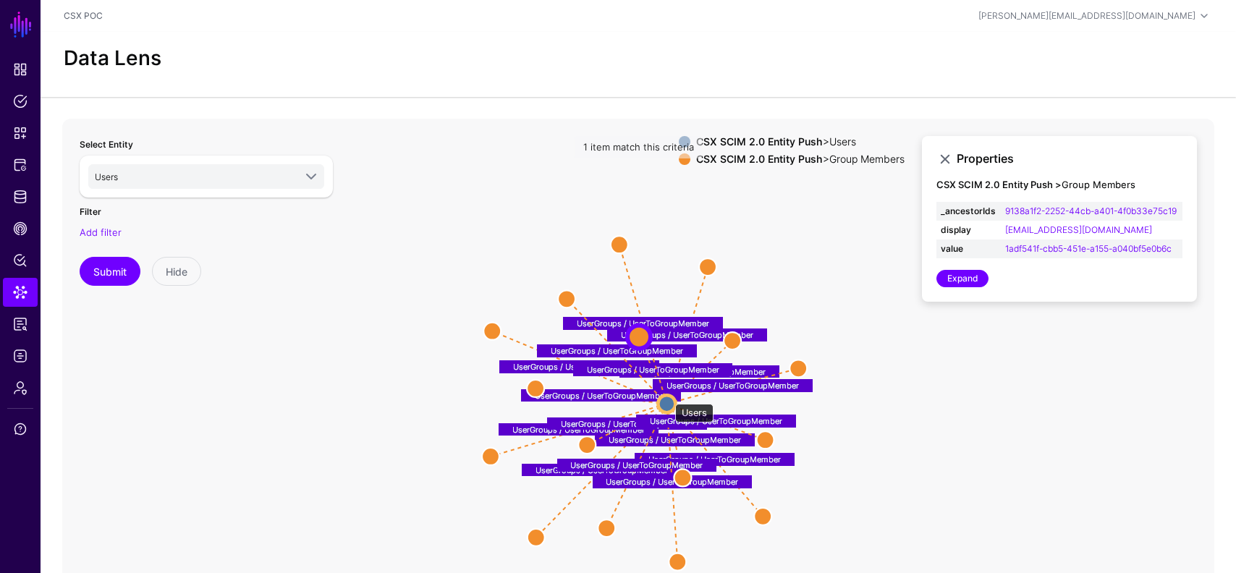
click at [668, 397] on circle at bounding box center [666, 403] width 17 height 17
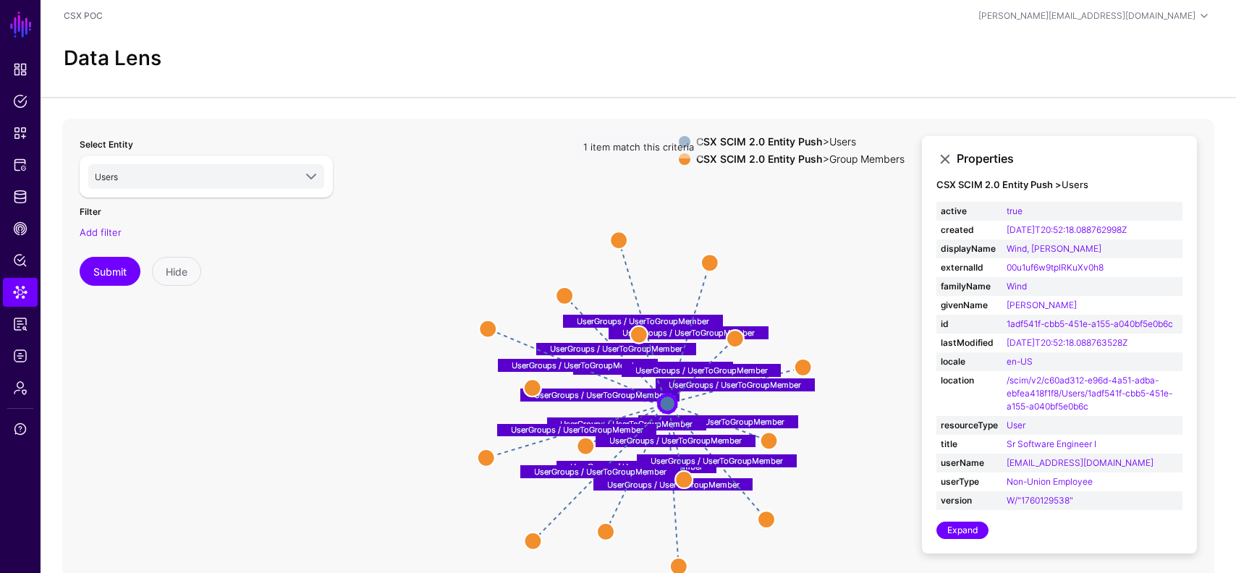
click at [708, 251] on icon "UserGroups / UserToGroupMember UserGroups / UserToGroupMember UserGroups / User…" at bounding box center [638, 408] width 1152 height 579
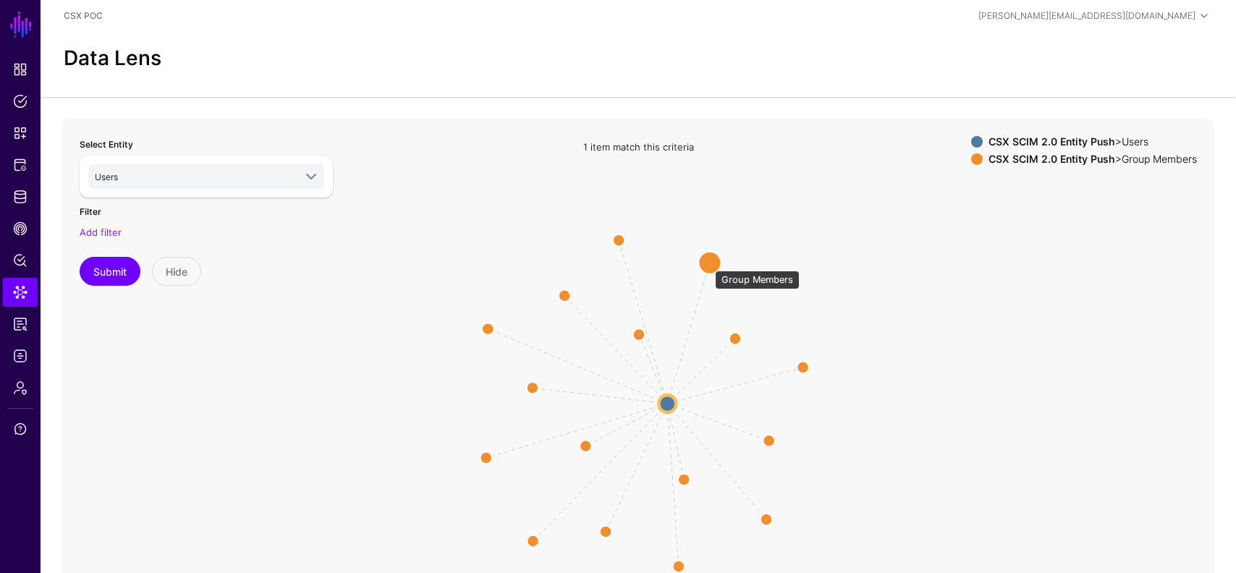
click at [708, 266] on circle at bounding box center [709, 262] width 23 height 23
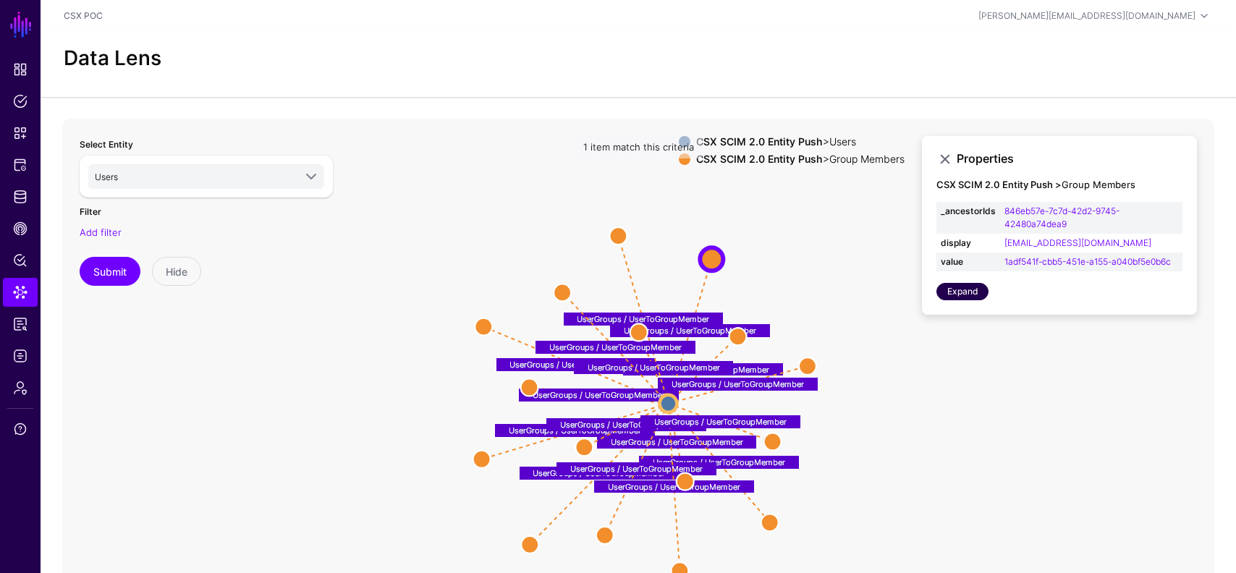
click at [965, 295] on link "Expand" at bounding box center [962, 291] width 52 height 17
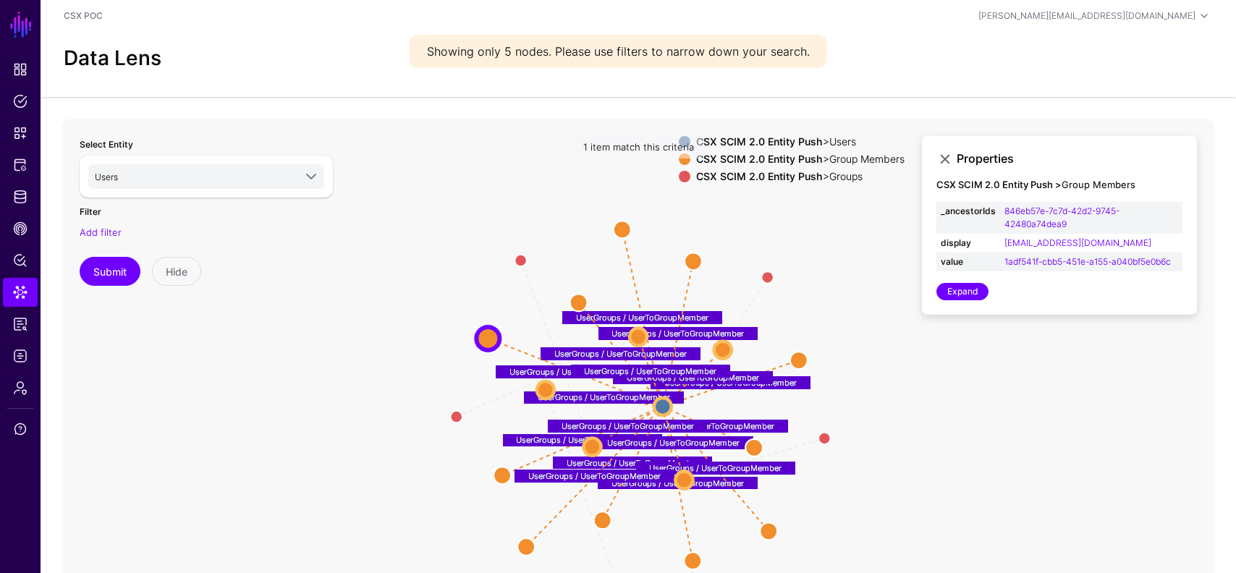
click at [779, 174] on strong "CSX SCIM 2.0 Entity Push" at bounding box center [759, 176] width 127 height 12
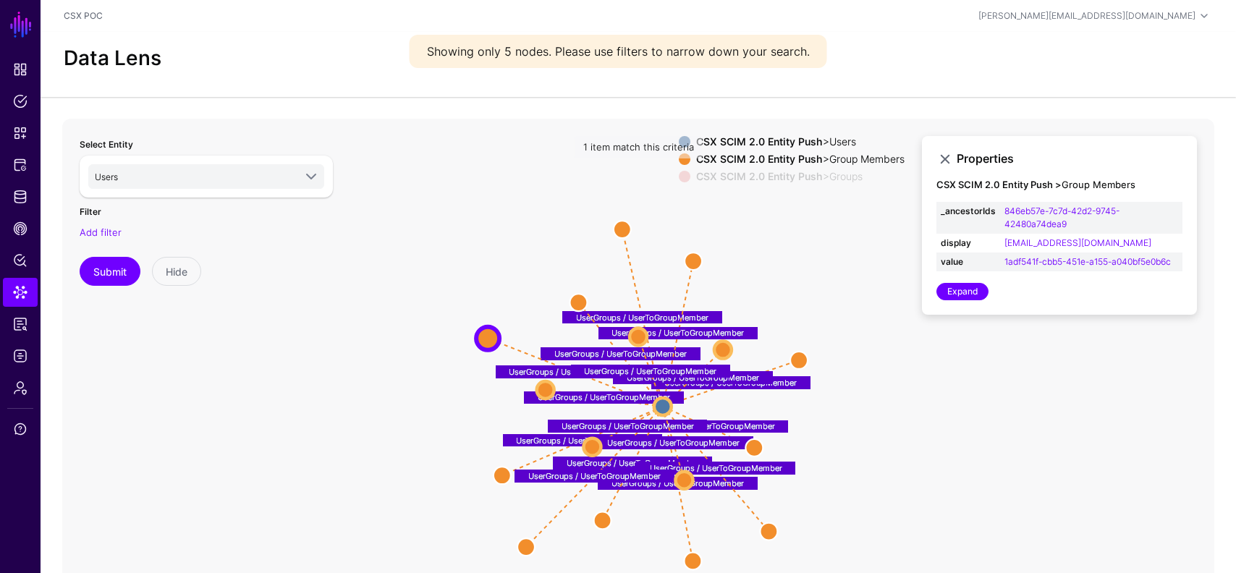
click at [761, 165] on div "CSX SCIM 2.0 Entity Push > Users CSX SCIM 2.0 Entity Push > Group Members CSX S…" at bounding box center [792, 162] width 226 height 52
click at [760, 172] on strong "CSX SCIM 2.0 Entity Push" at bounding box center [759, 176] width 127 height 12
click at [761, 153] on strong "CSX SCIM 2.0 Entity Push" at bounding box center [759, 159] width 127 height 12
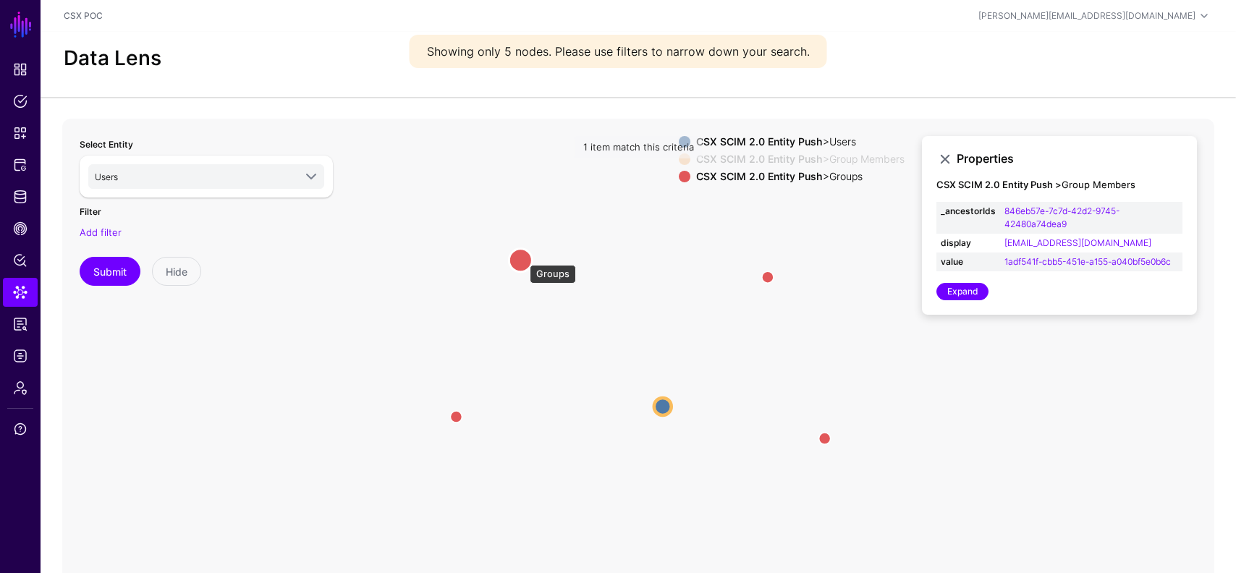
click at [523, 258] on circle at bounding box center [520, 259] width 23 height 23
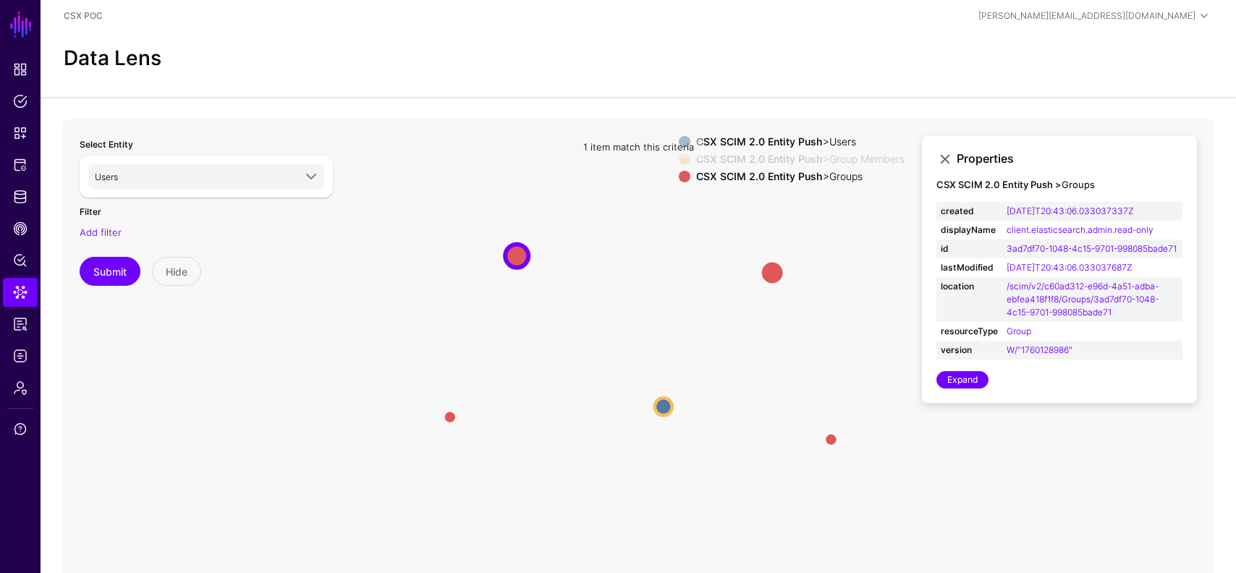
click at [769, 271] on circle at bounding box center [772, 272] width 23 height 23
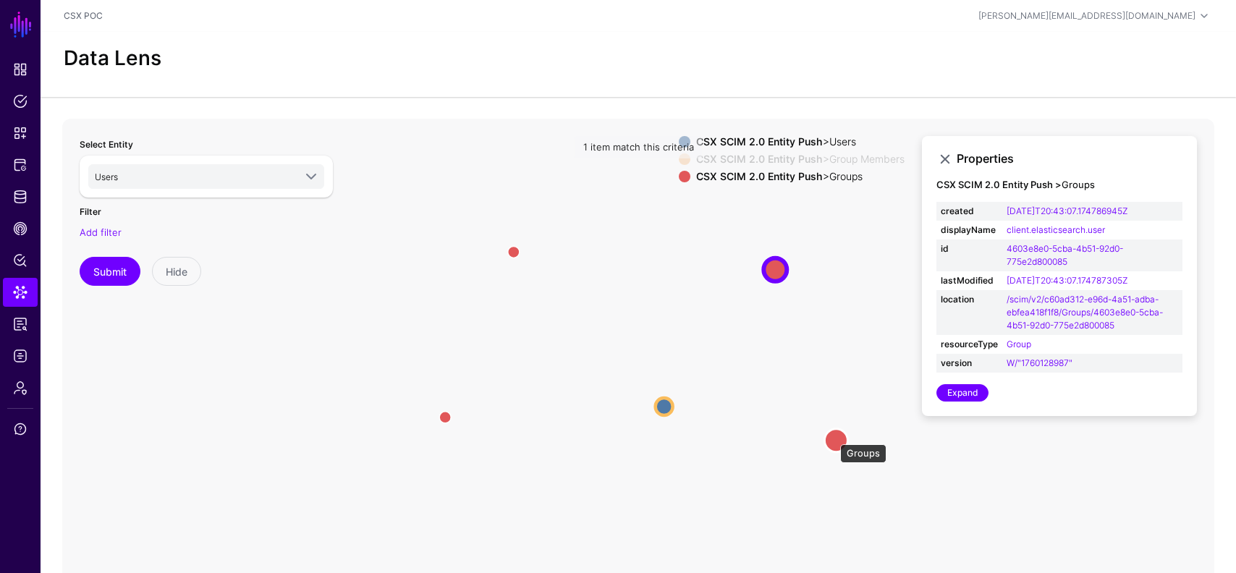
click at [833, 439] on circle at bounding box center [835, 439] width 23 height 23
click at [442, 416] on circle at bounding box center [439, 417] width 23 height 23
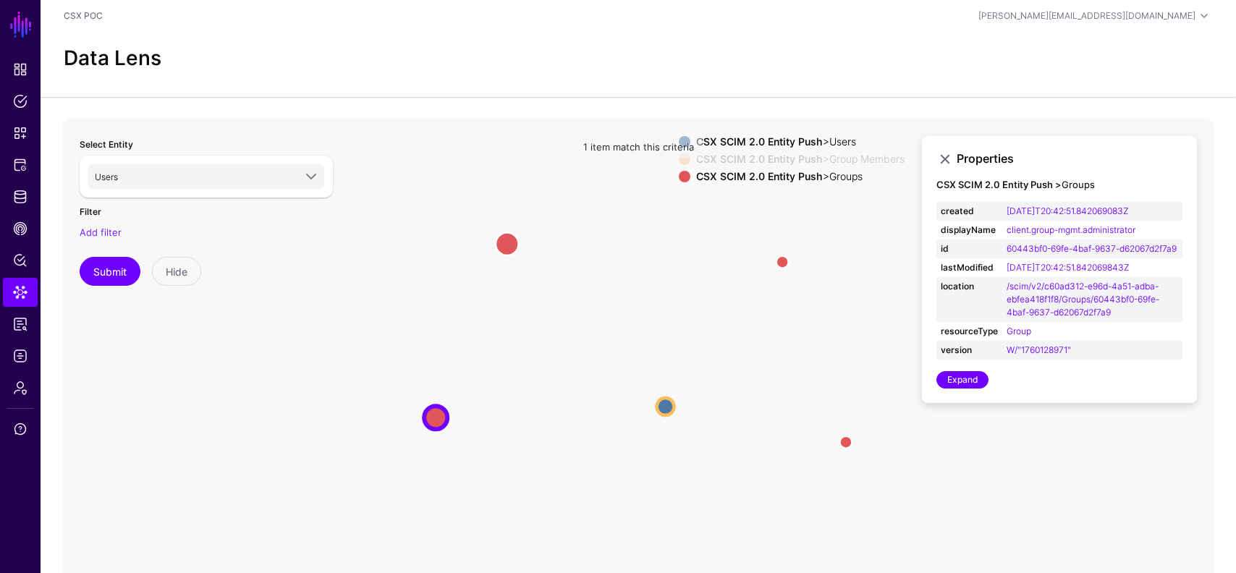
click at [510, 239] on circle at bounding box center [507, 243] width 23 height 23
click at [789, 258] on circle at bounding box center [785, 258] width 23 height 23
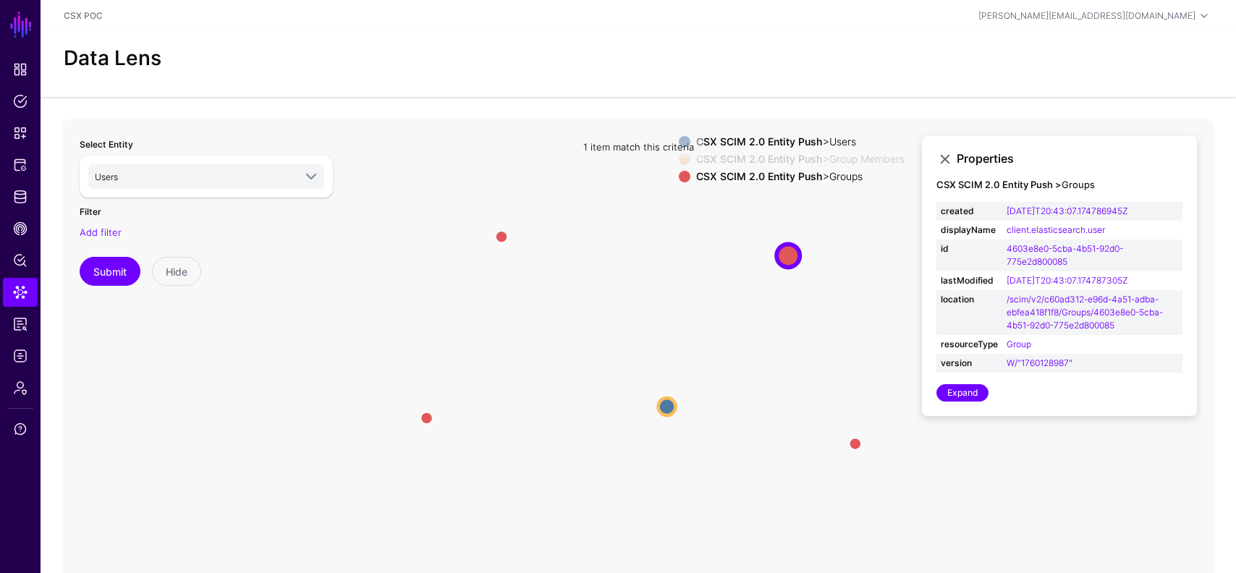
click at [850, 448] on icon "parent parent parent UserGroups / UserToGroupMember UserGroups / UserToGroupMem…" at bounding box center [638, 408] width 1152 height 579
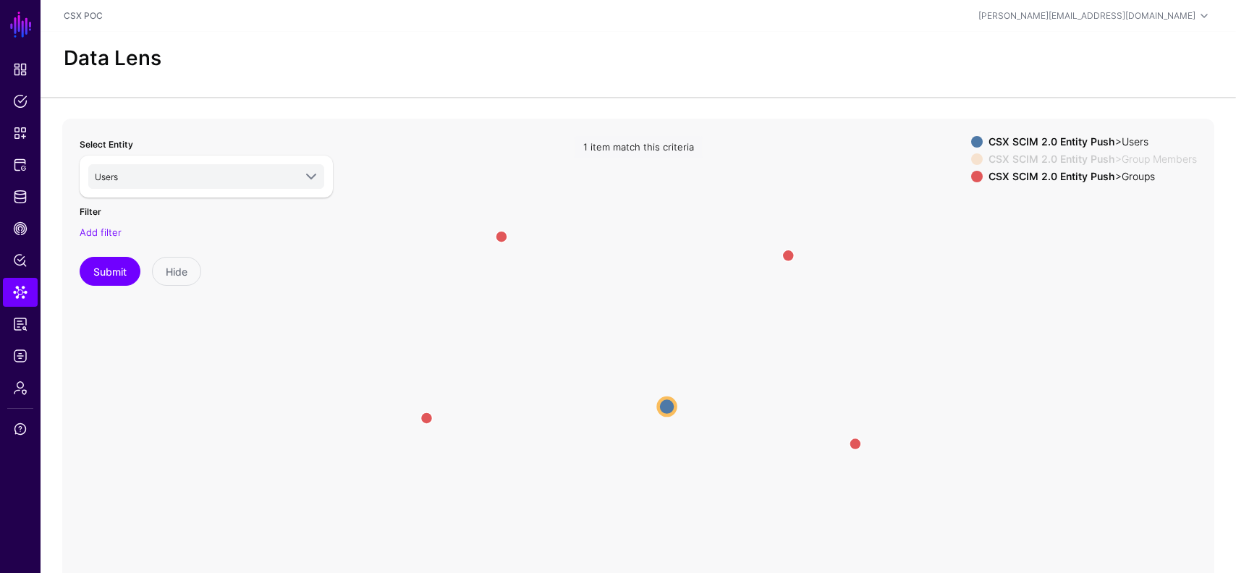
click at [662, 407] on circle at bounding box center [667, 406] width 17 height 17
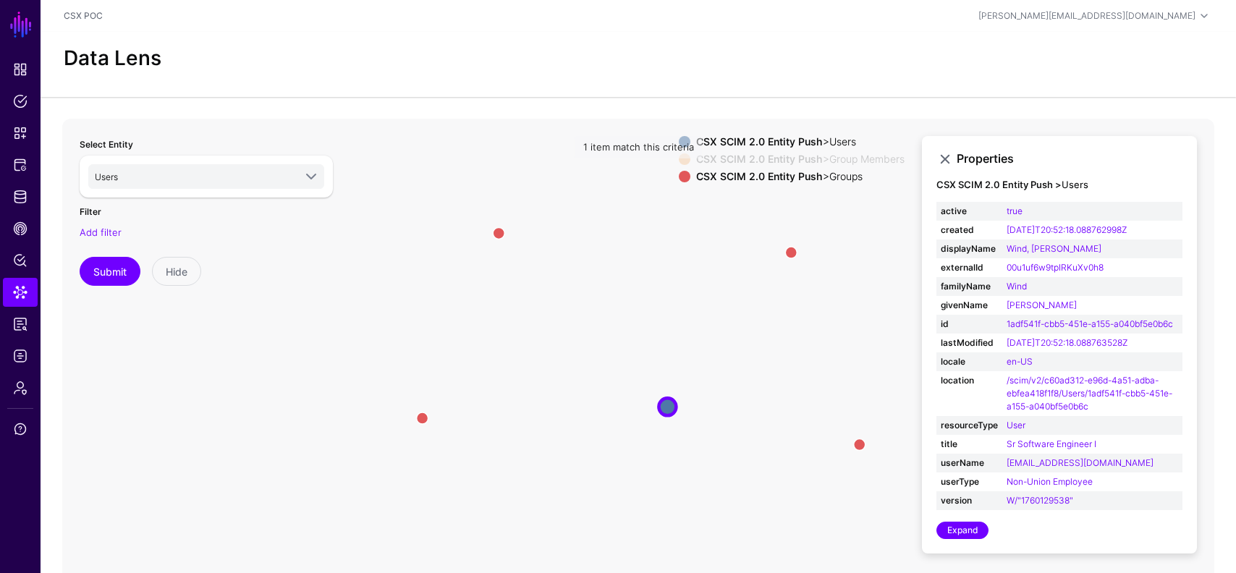
click at [957, 520] on div "Properties CSX SCIM 2.0 Entity Push > Users active true created [DATE]T20:52:18…" at bounding box center [1059, 345] width 275 height 418
click at [963, 533] on link "Expand" at bounding box center [962, 530] width 52 height 17
click at [743, 156] on strong "CSX SCIM 2.0 Entity Push" at bounding box center [759, 159] width 127 height 12
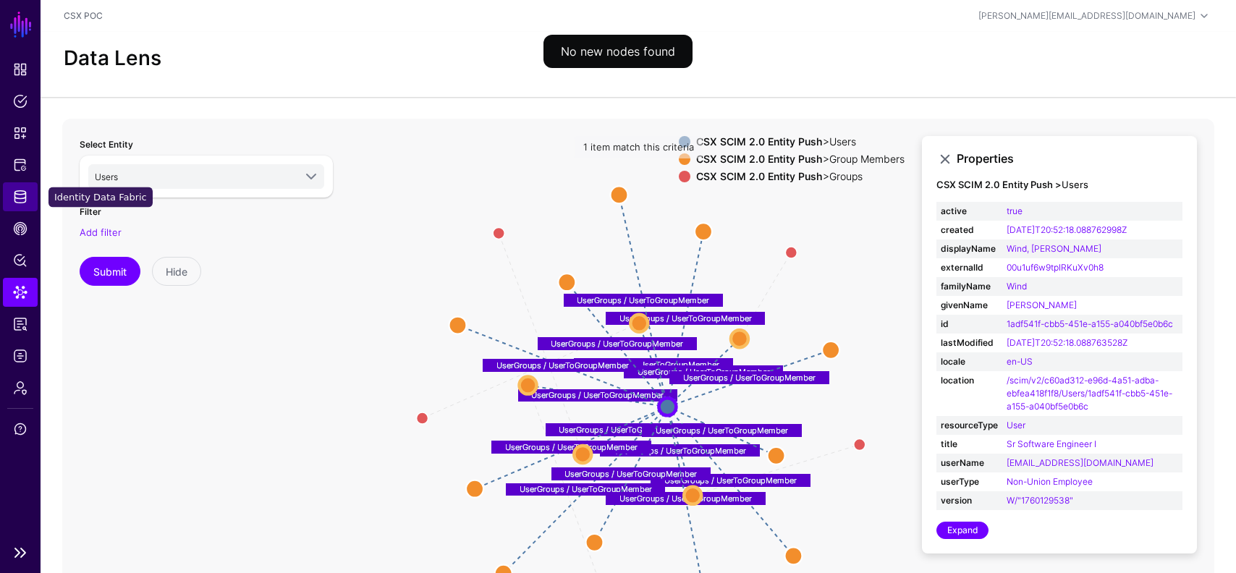
click at [26, 188] on link "Identity Data Fabric" at bounding box center [20, 196] width 35 height 29
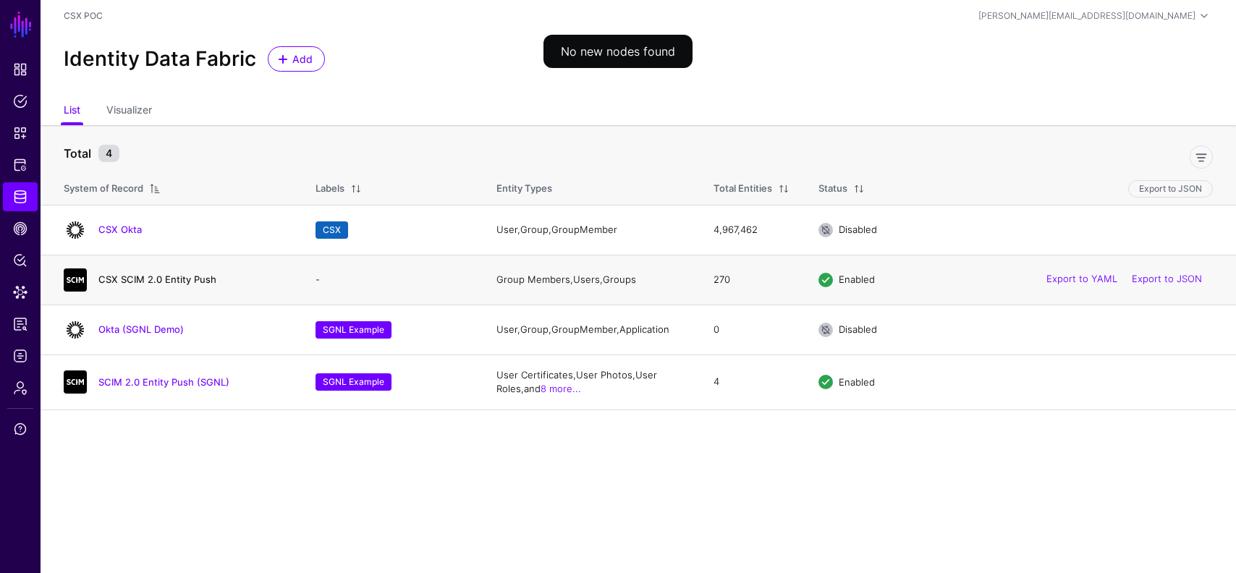
click at [168, 285] on link "CSX SCIM 2.0 Entity Push" at bounding box center [157, 280] width 118 height 12
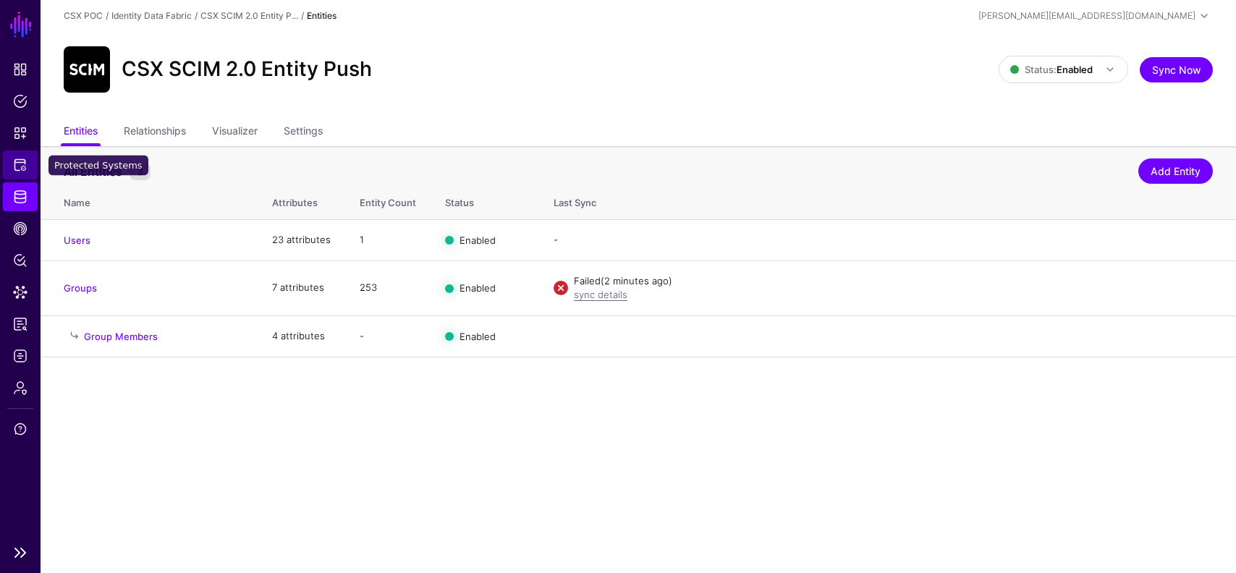
click at [27, 158] on span "Protected Systems" at bounding box center [20, 165] width 14 height 14
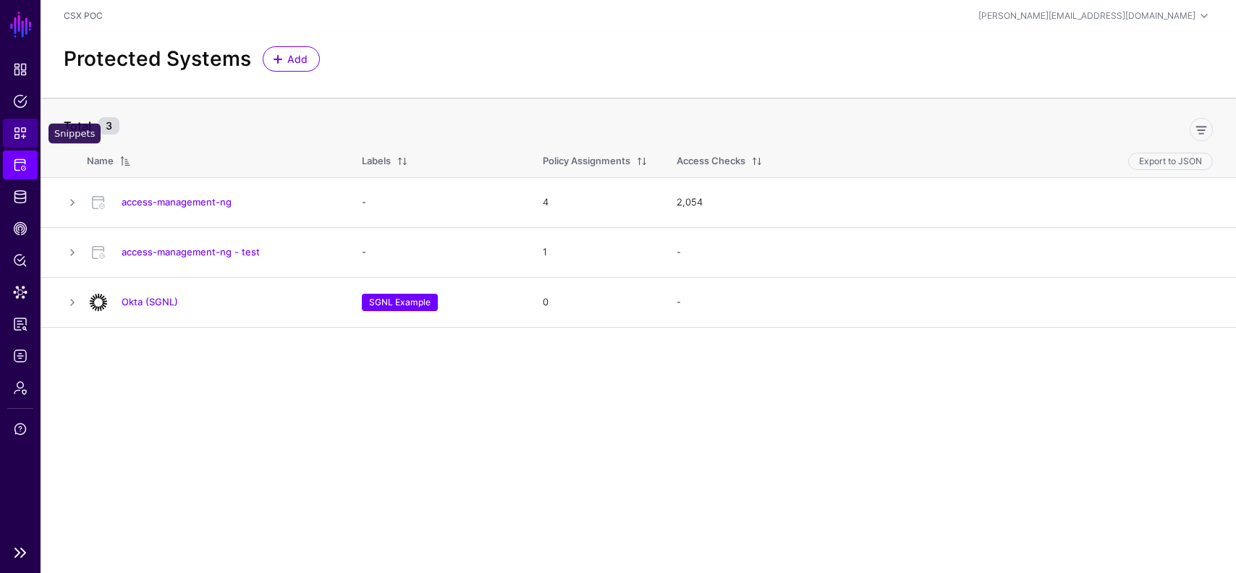
click at [18, 126] on span "Snippets" at bounding box center [20, 133] width 14 height 14
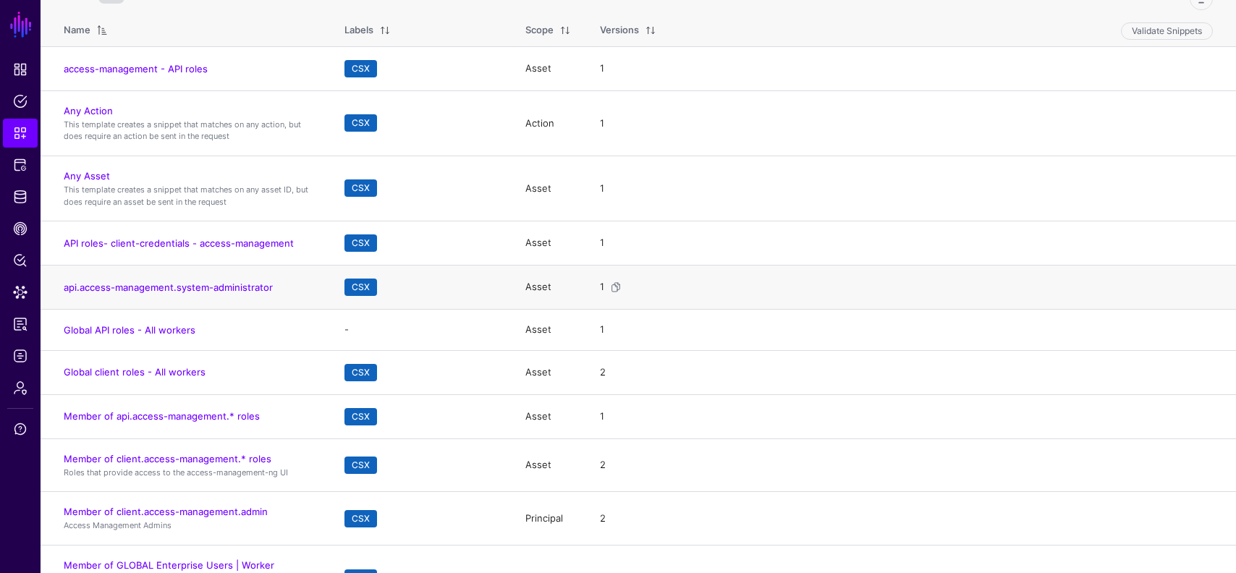
scroll to position [224, 0]
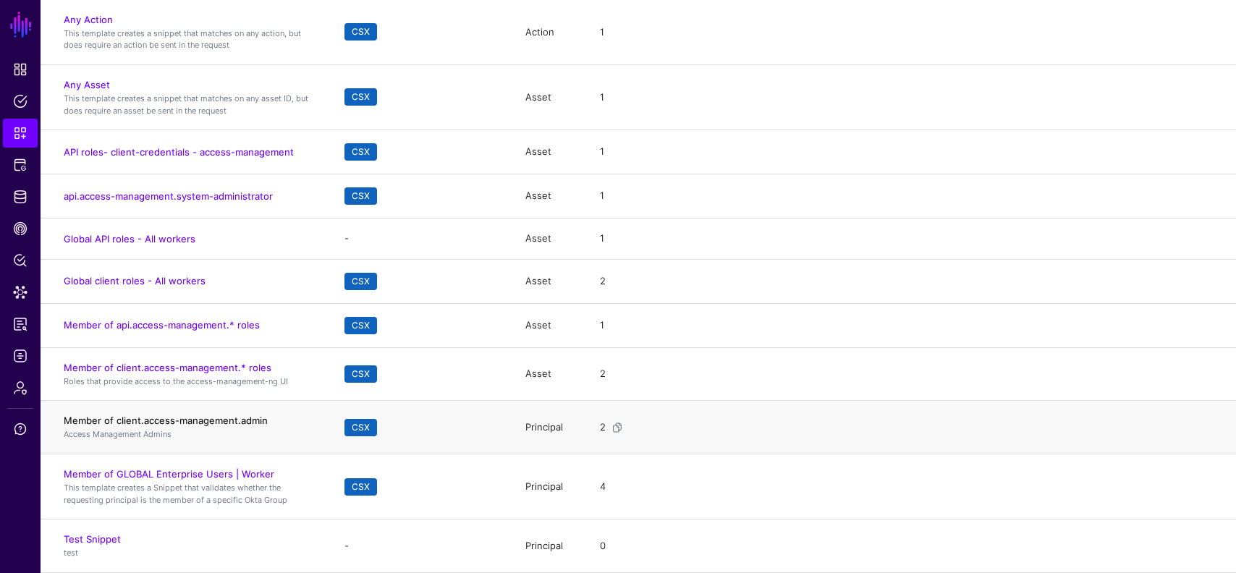
click at [216, 418] on link "Member of client.access-management.admin" at bounding box center [166, 421] width 204 height 12
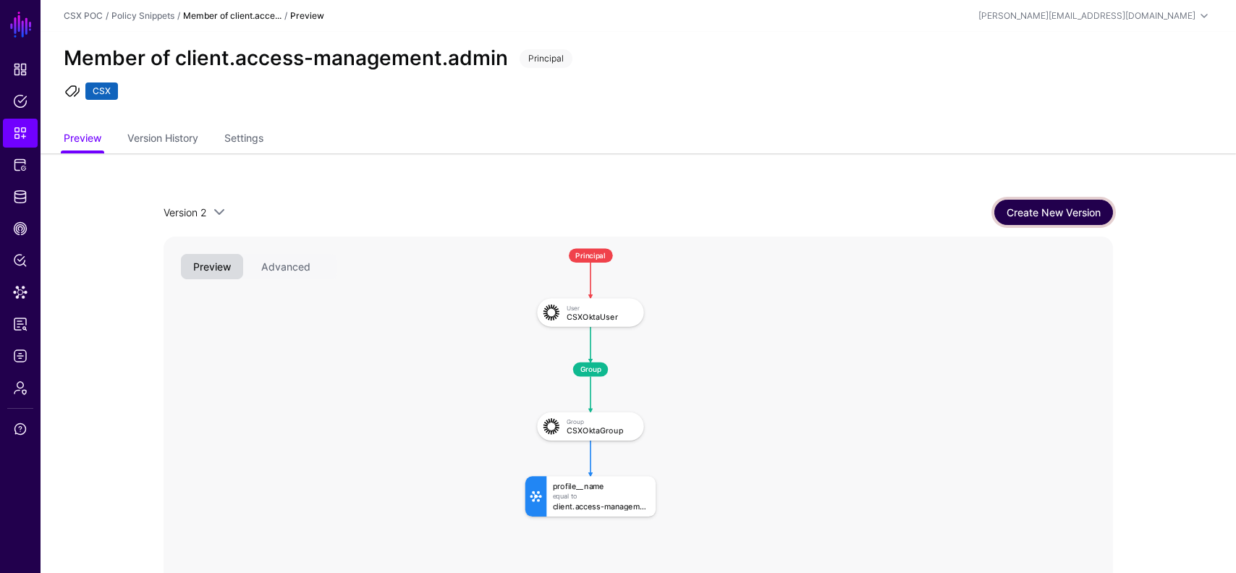
click at [1048, 205] on link "Create New Version" at bounding box center [1053, 212] width 119 height 25
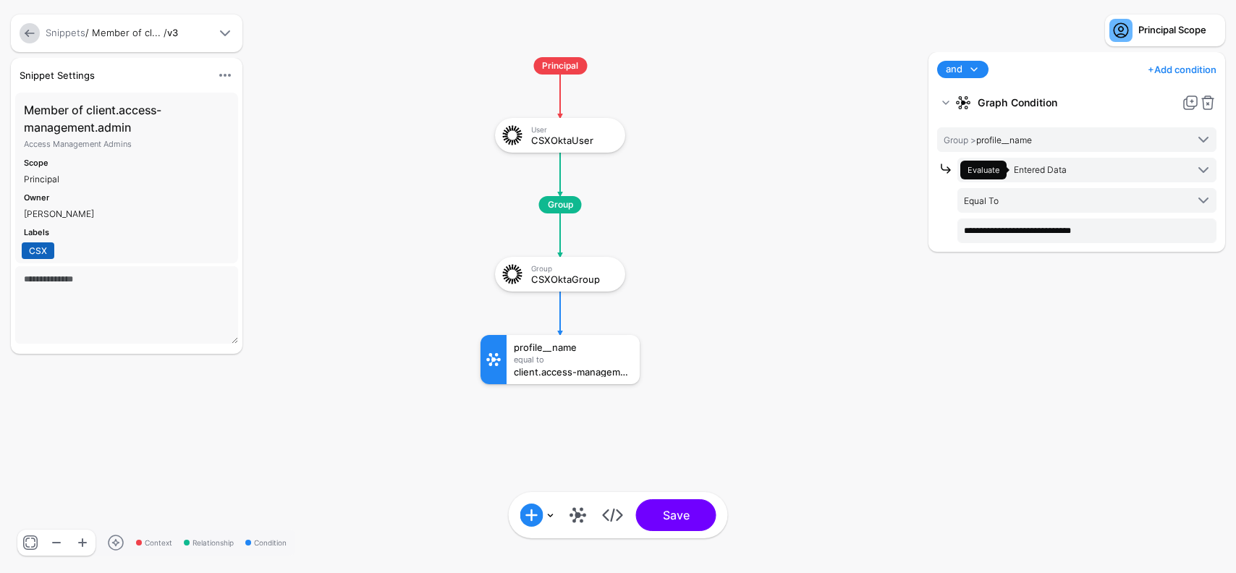
click at [577, 513] on link at bounding box center [578, 515] width 23 height 23
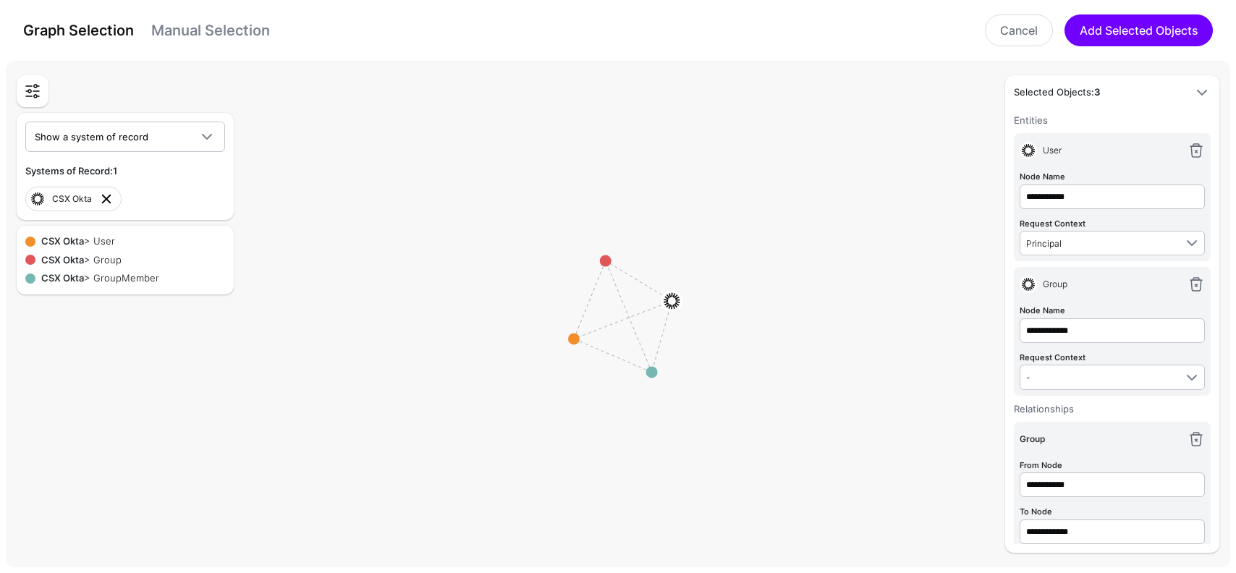
click at [106, 200] on link at bounding box center [106, 198] width 17 height 17
click at [1198, 144] on link at bounding box center [1196, 150] width 17 height 17
type input "**********"
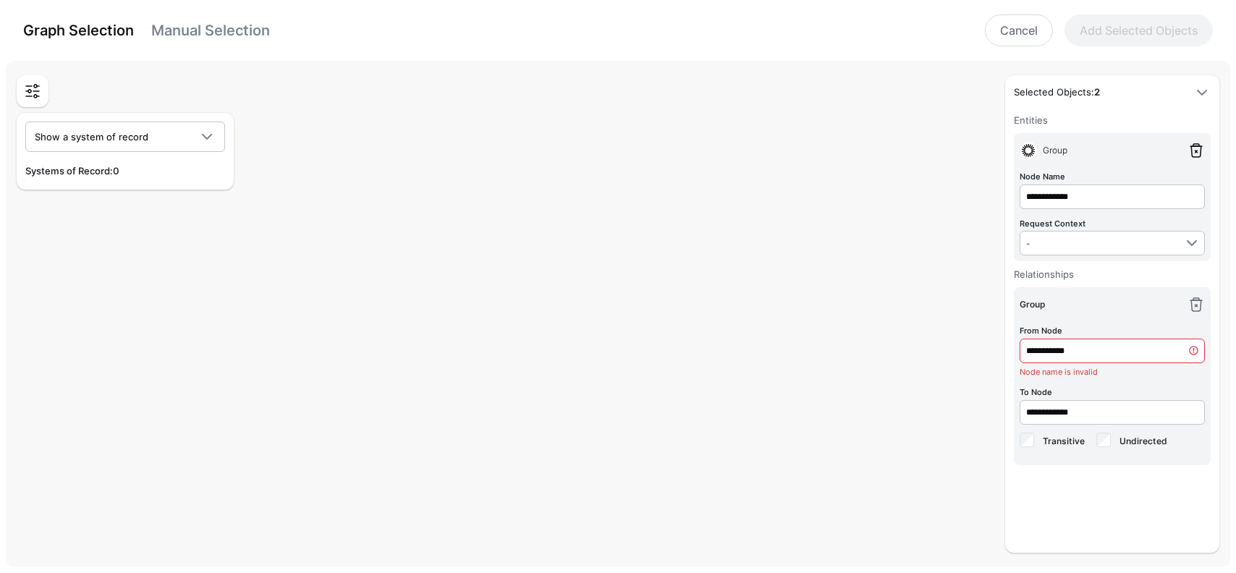
click at [1198, 144] on link at bounding box center [1196, 150] width 17 height 17
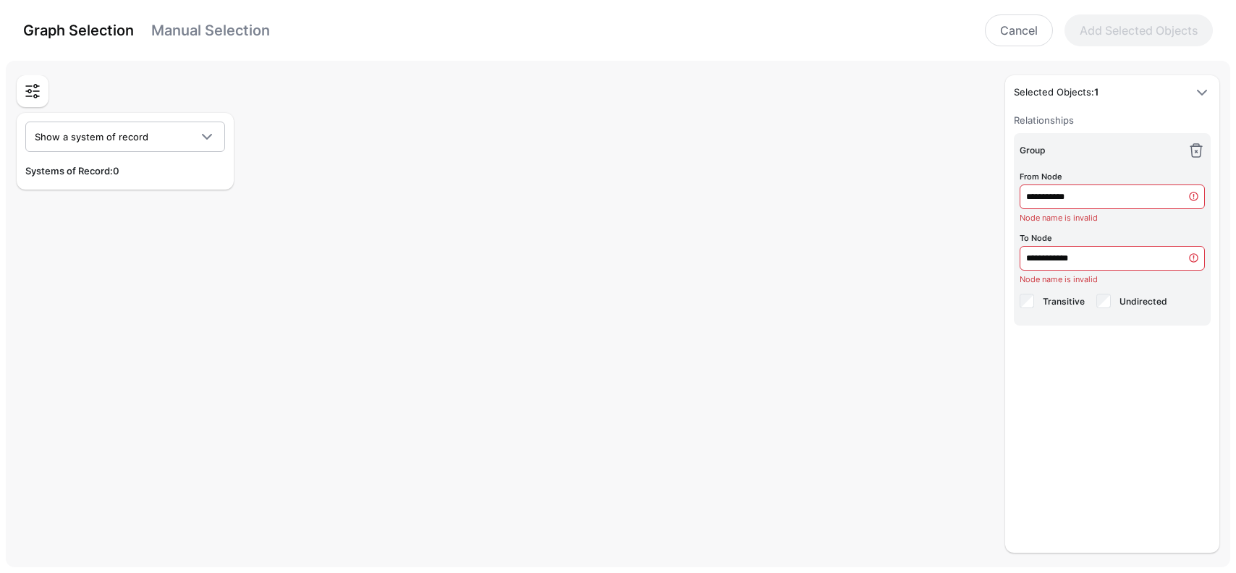
click at [1198, 144] on link at bounding box center [1196, 150] width 17 height 17
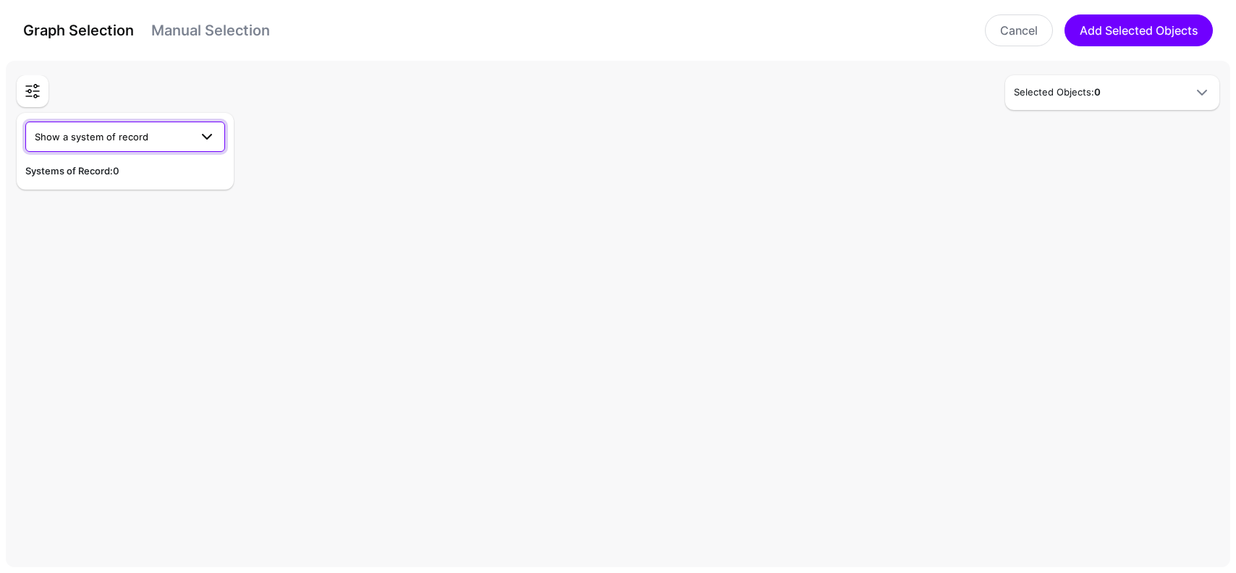
click at [165, 127] on link "Show a system of record" at bounding box center [125, 137] width 200 height 30
click at [164, 198] on div "CSX SCIM 2.0 Entity Push" at bounding box center [125, 194] width 177 height 14
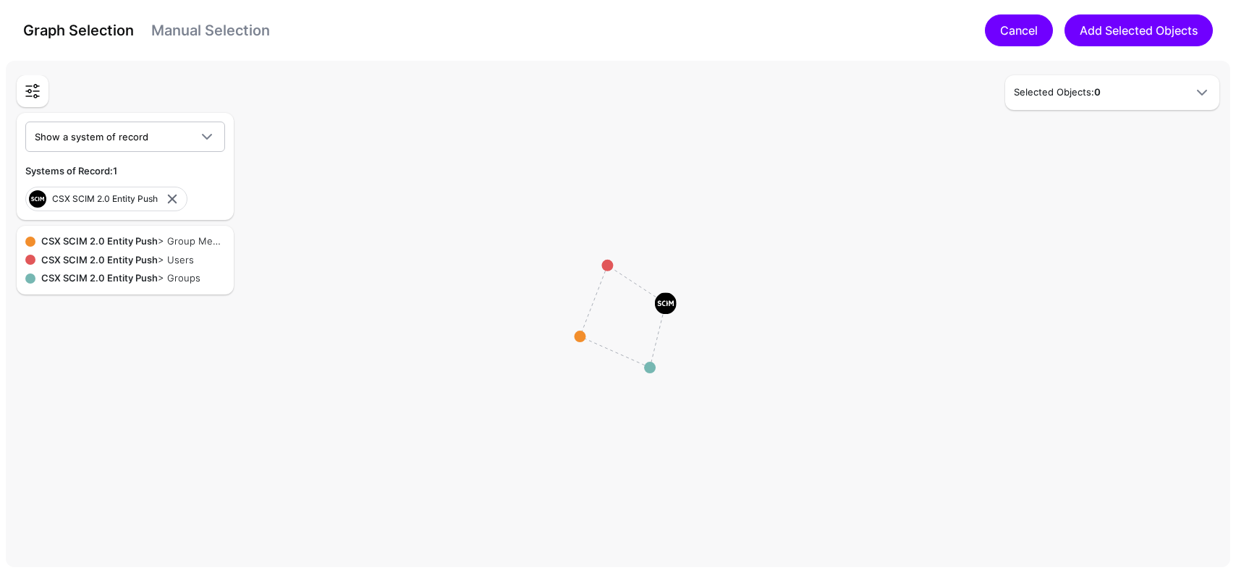
click at [1015, 39] on link "Cancel" at bounding box center [1019, 30] width 68 height 32
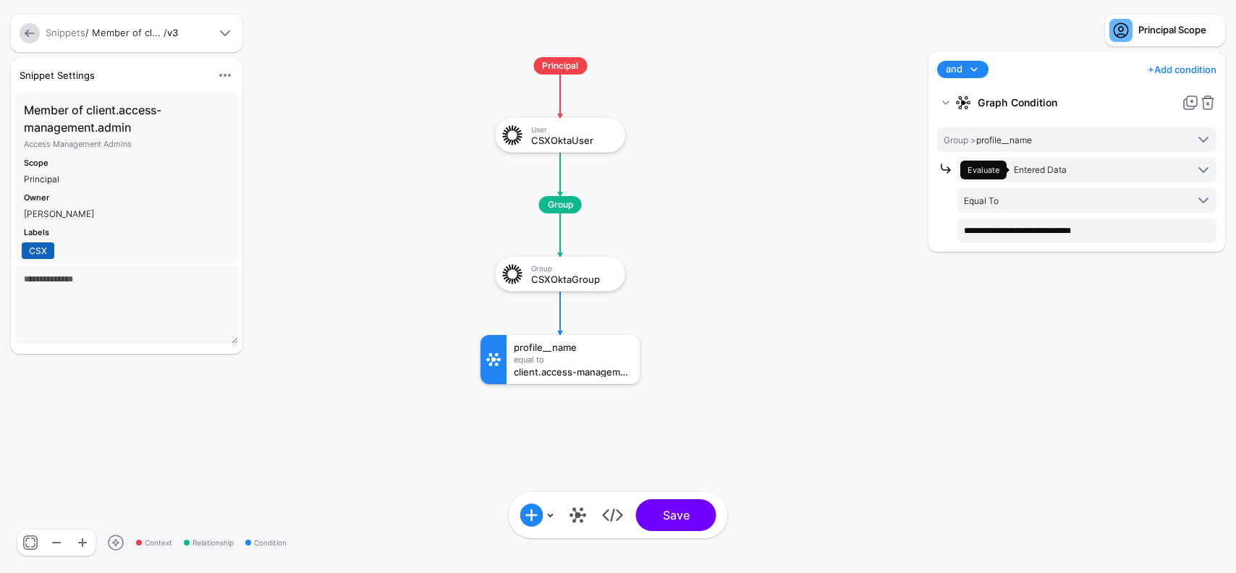
click at [27, 37] on link at bounding box center [30, 33] width 20 height 20
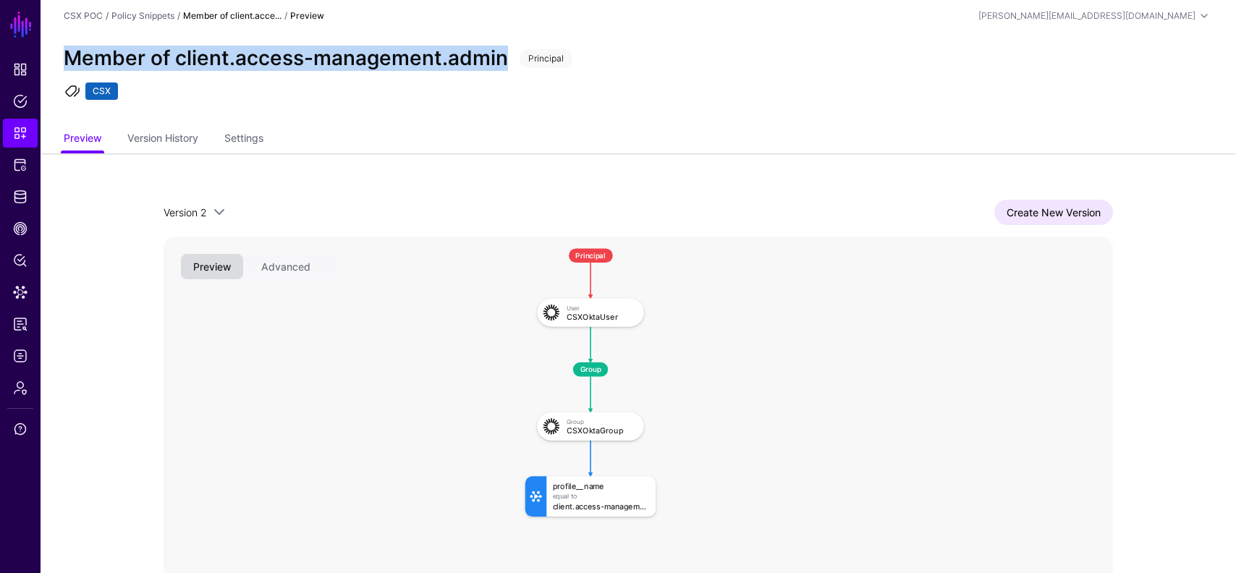
drag, startPoint x: 502, startPoint y: 64, endPoint x: 69, endPoint y: 54, distance: 432.2
click at [69, 54] on h2 "Member of client.access-management.admin" at bounding box center [286, 58] width 444 height 25
copy h2 "Member of client.access-management.admin"
click at [17, 132] on span "Snippets" at bounding box center [20, 133] width 14 height 14
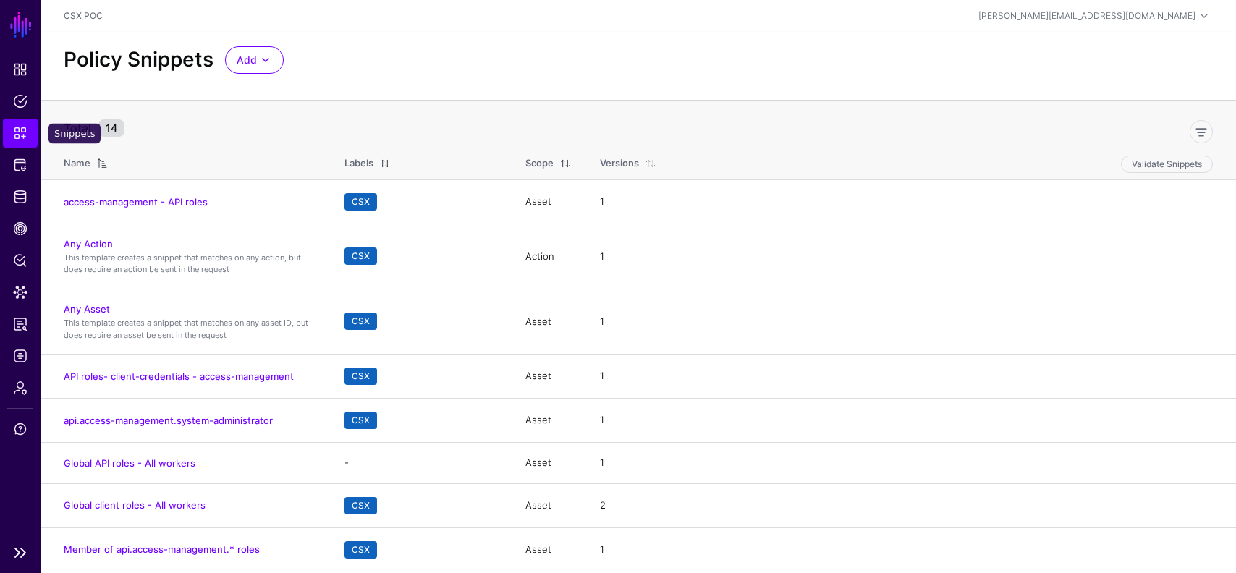
click at [20, 141] on link "Snippets" at bounding box center [20, 133] width 35 height 29
click at [268, 59] on span at bounding box center [265, 59] width 17 height 17
click at [289, 116] on span "Start from a Blank Snippet" at bounding box center [296, 115] width 118 height 12
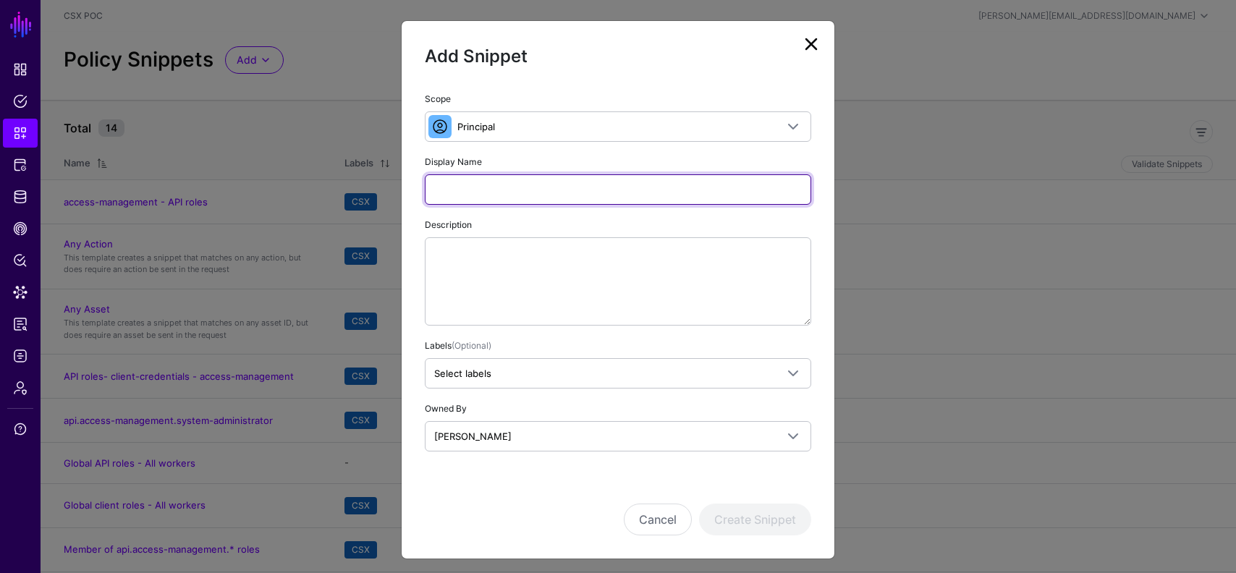
click at [515, 187] on input "Display Name" at bounding box center [618, 189] width 386 height 30
paste input "**********"
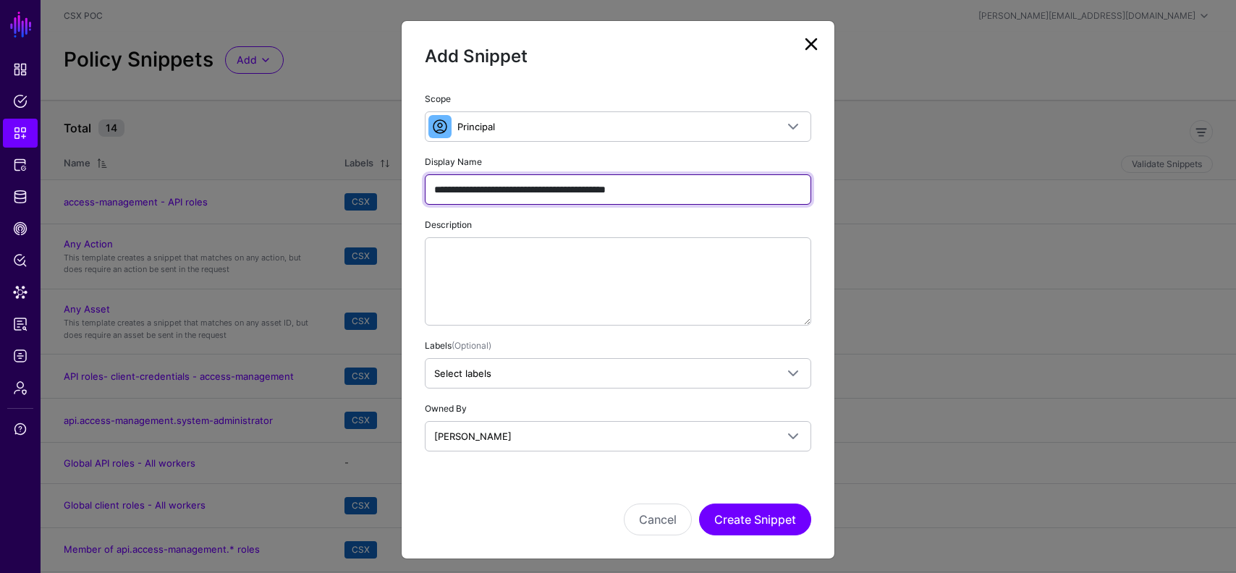
scroll to position [4, 0]
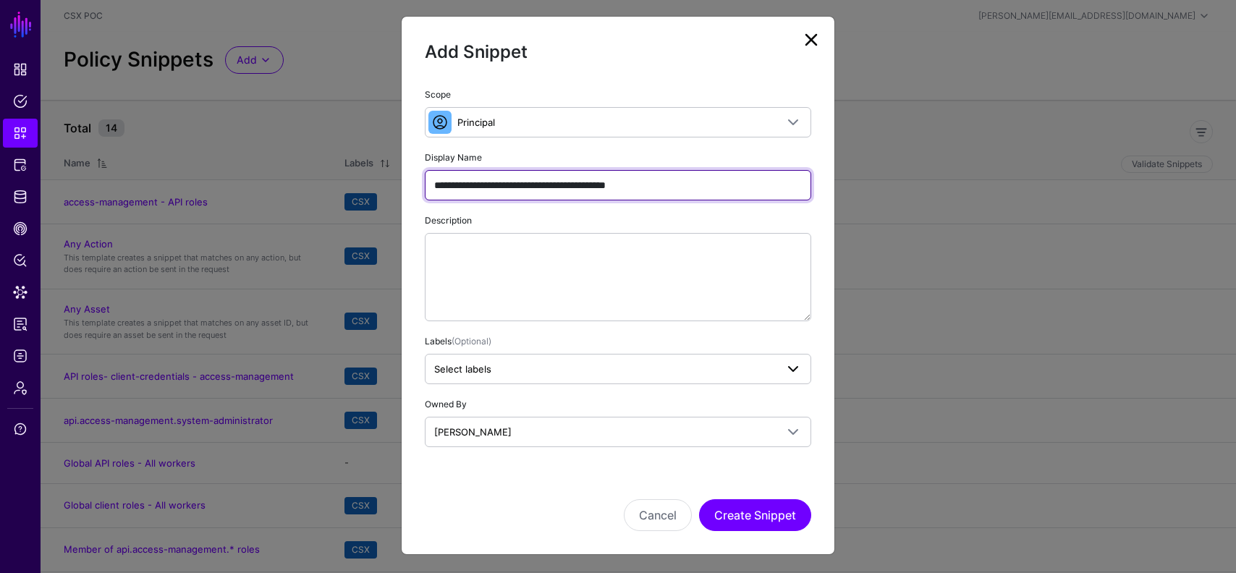
type input "**********"
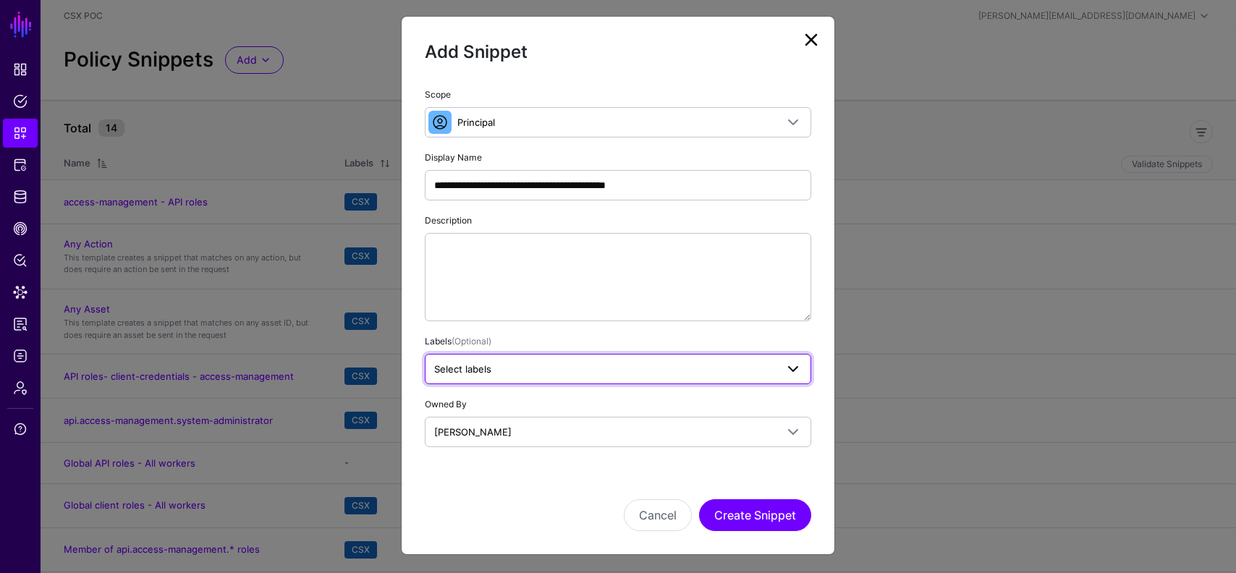
click at [557, 373] on span "Select labels" at bounding box center [605, 369] width 342 height 16
click at [540, 443] on span "CSX" at bounding box center [532, 448] width 18 height 11
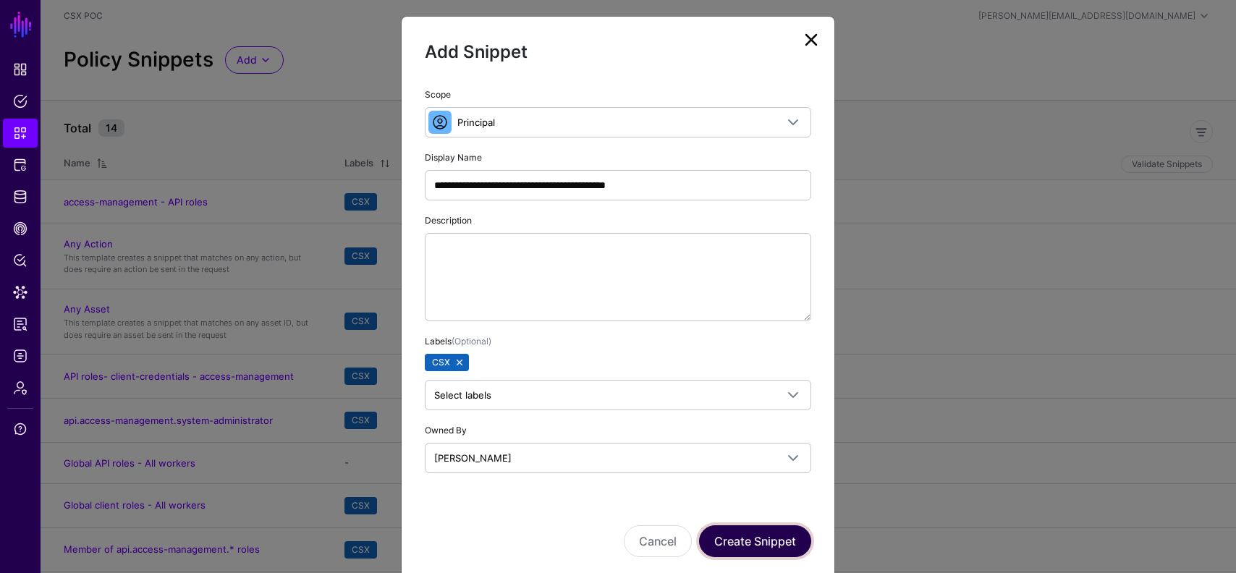
click at [745, 541] on button "Create Snippet" at bounding box center [755, 541] width 112 height 32
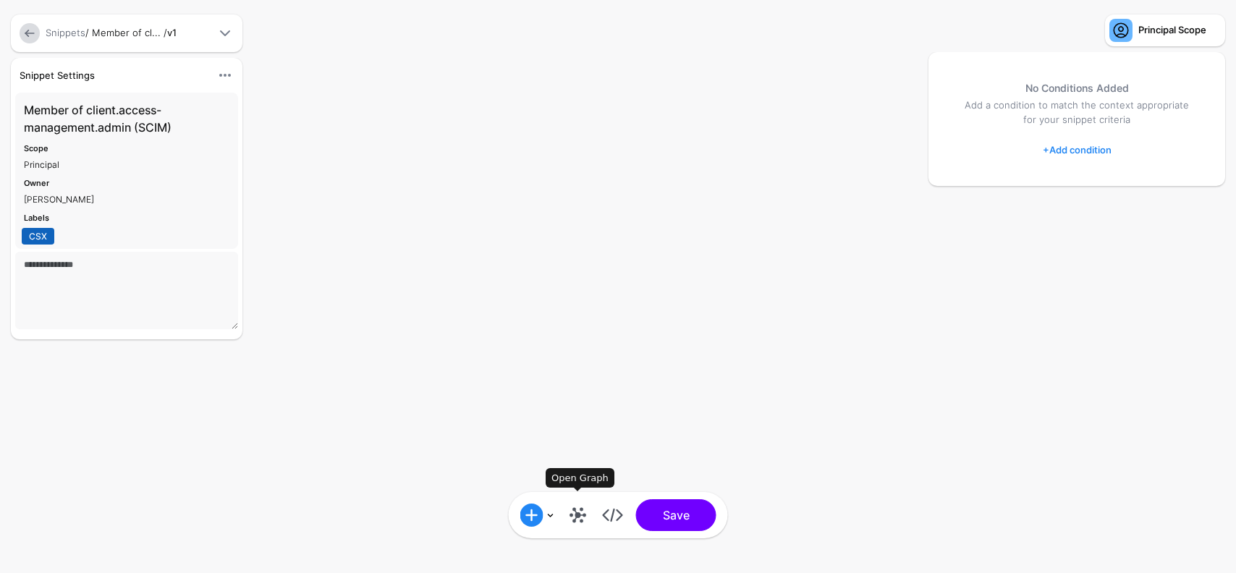
click at [578, 514] on link at bounding box center [578, 515] width 23 height 23
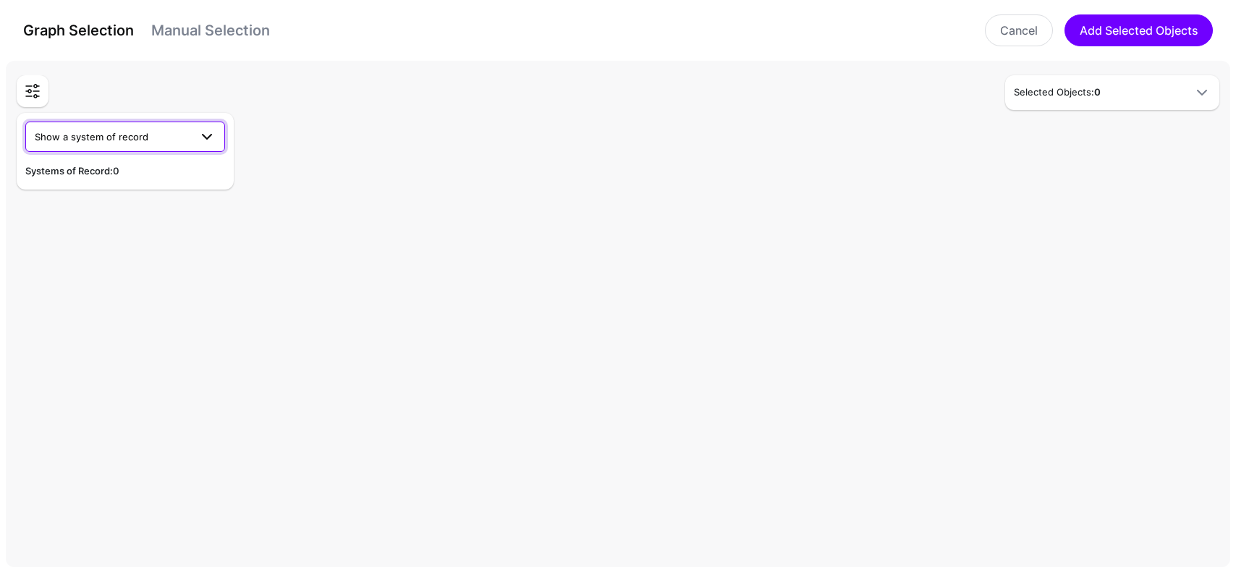
click at [194, 128] on span at bounding box center [203, 136] width 26 height 17
click at [158, 193] on div "CSX SCIM 2.0 Entity Push" at bounding box center [125, 194] width 177 height 14
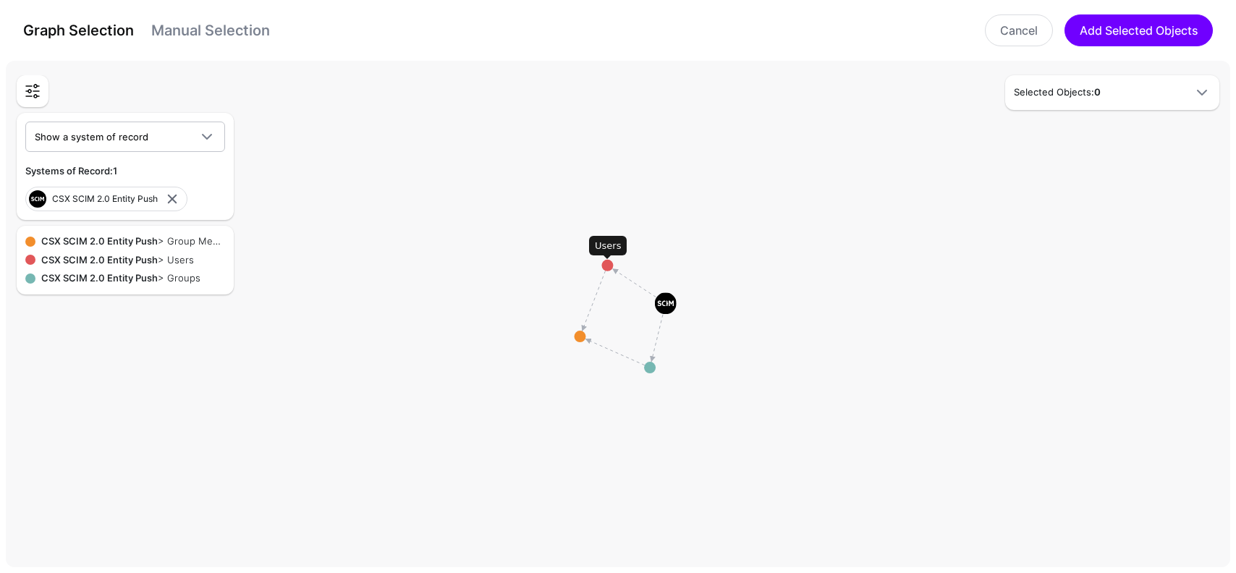
click at [606, 265] on circle at bounding box center [607, 266] width 12 height 12
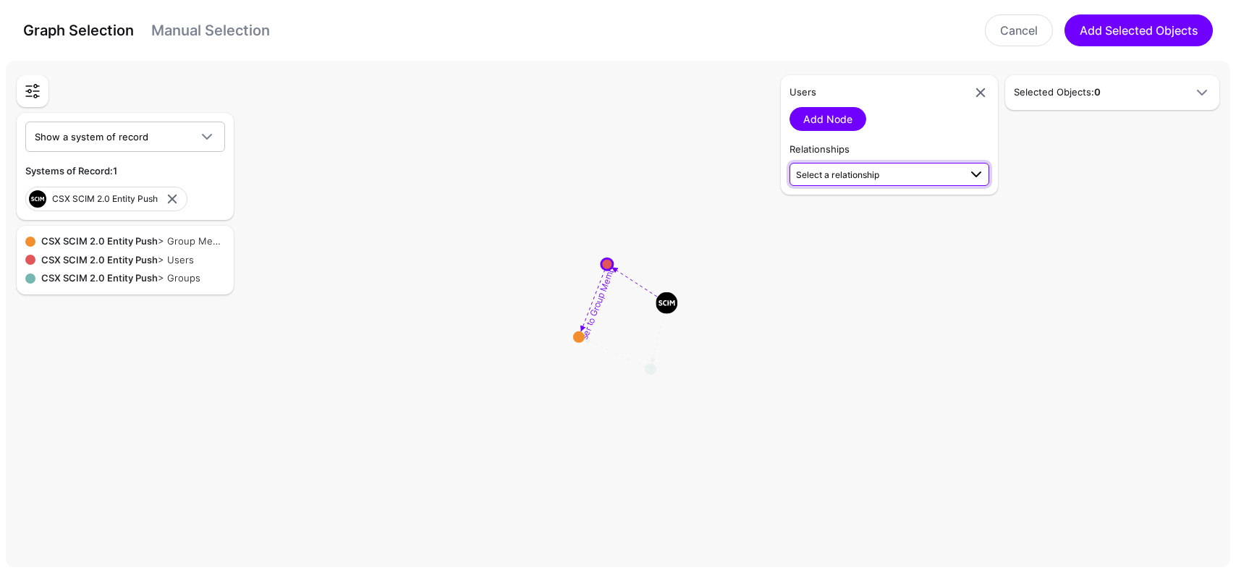
click at [874, 169] on span "Select a relationship" at bounding box center [877, 173] width 163 height 15
click at [879, 217] on span "Users (CSX SCI...) - undefined ()" at bounding box center [889, 222] width 177 height 12
click at [876, 179] on span "Select a relationship" at bounding box center [837, 174] width 83 height 11
click at [872, 212] on span "User Groups Users (CSX SCI...) - undefined ()" at bounding box center [889, 215] width 177 height 34
click at [886, 177] on span "Select a relationship" at bounding box center [877, 173] width 163 height 15
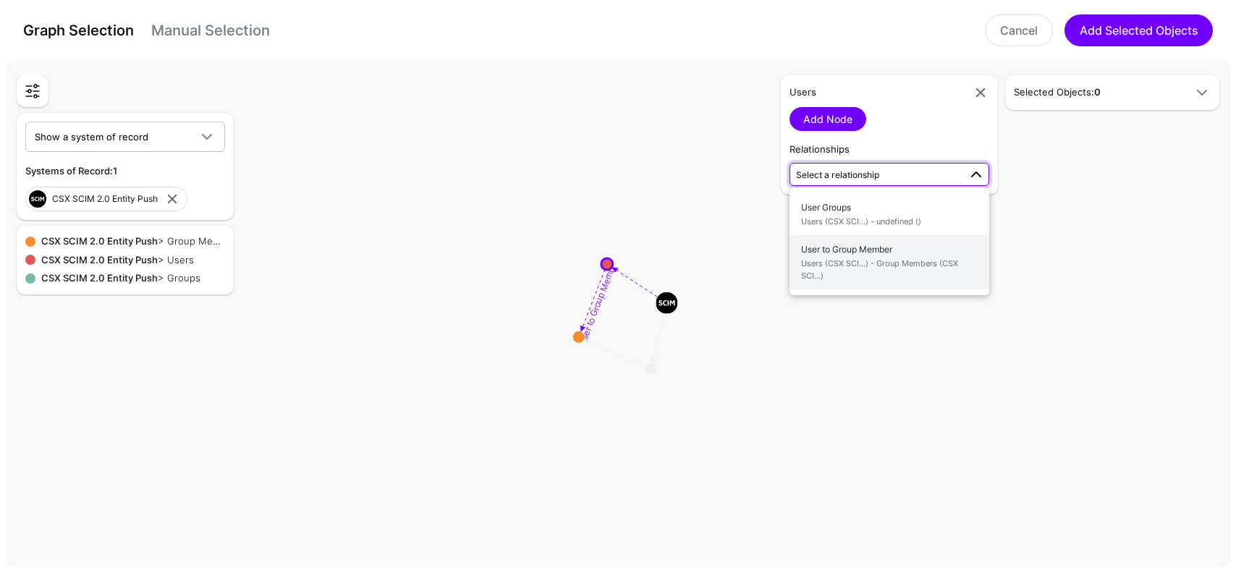
click at [886, 245] on span "User to Group Member Users (CSX SCI...) - Group Members (CSX SCI...)" at bounding box center [889, 263] width 177 height 46
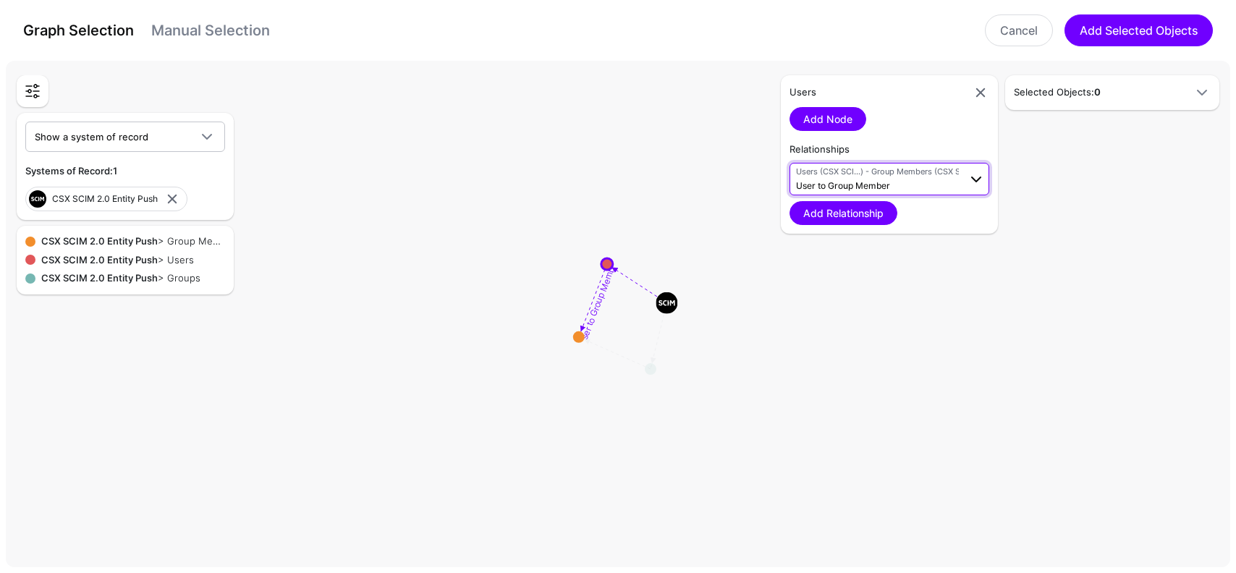
click at [891, 172] on span "Users (CSX SCI...) - Group Members (CSX SCI...)" at bounding box center [877, 172] width 163 height 12
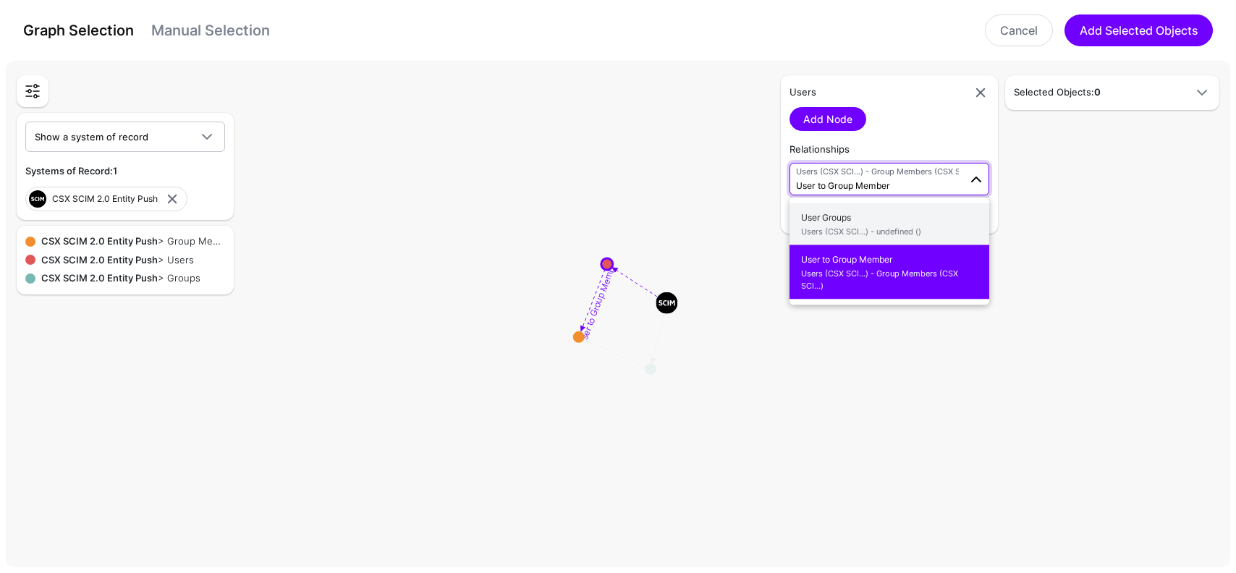
click at [881, 222] on span "User Groups Users (CSX SCI...) - undefined ()" at bounding box center [889, 224] width 177 height 34
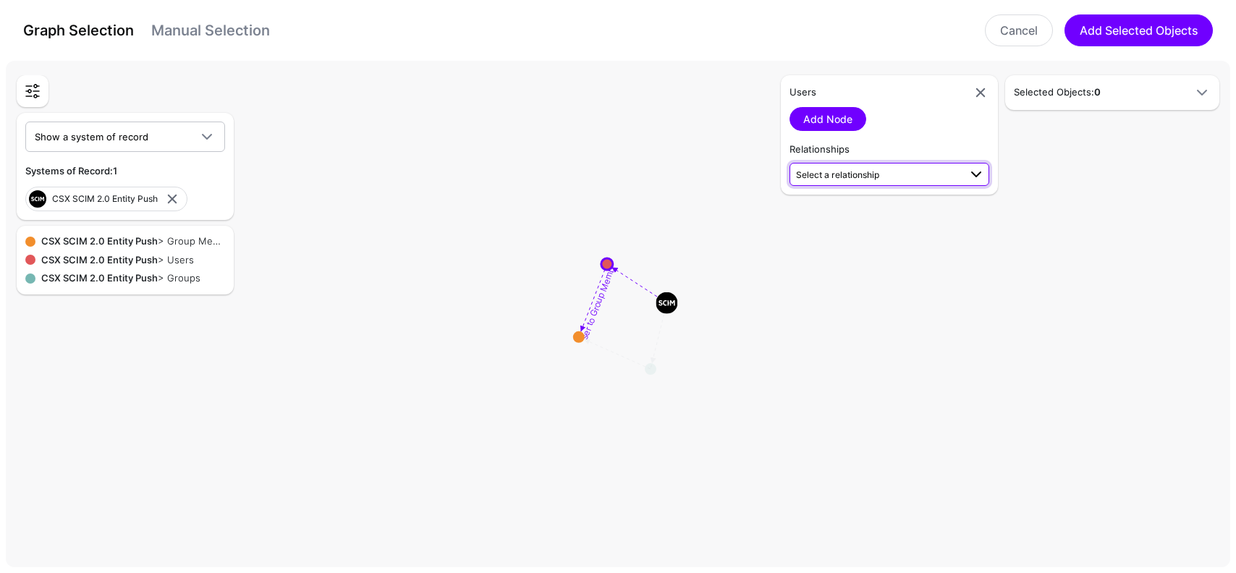
click at [890, 177] on span "Select a relationship" at bounding box center [877, 173] width 163 height 15
click at [885, 250] on span "User to Group Member Users (CSX SCI...) - Group Members (CSX SCI...)" at bounding box center [889, 263] width 177 height 46
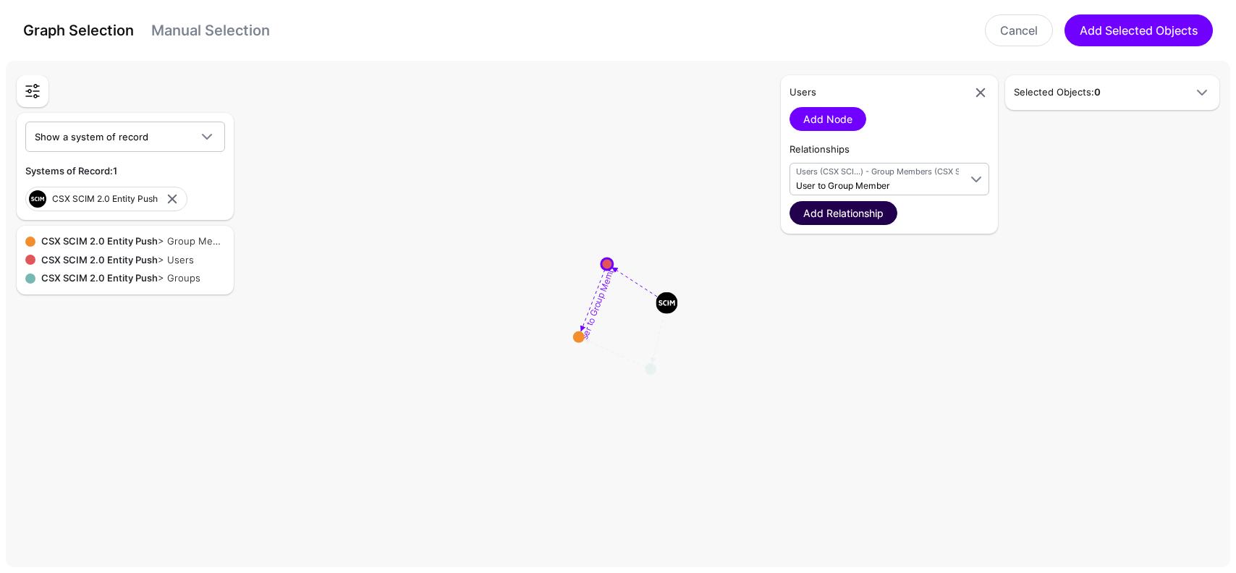
click at [843, 207] on link "Add Relationship" at bounding box center [844, 213] width 108 height 24
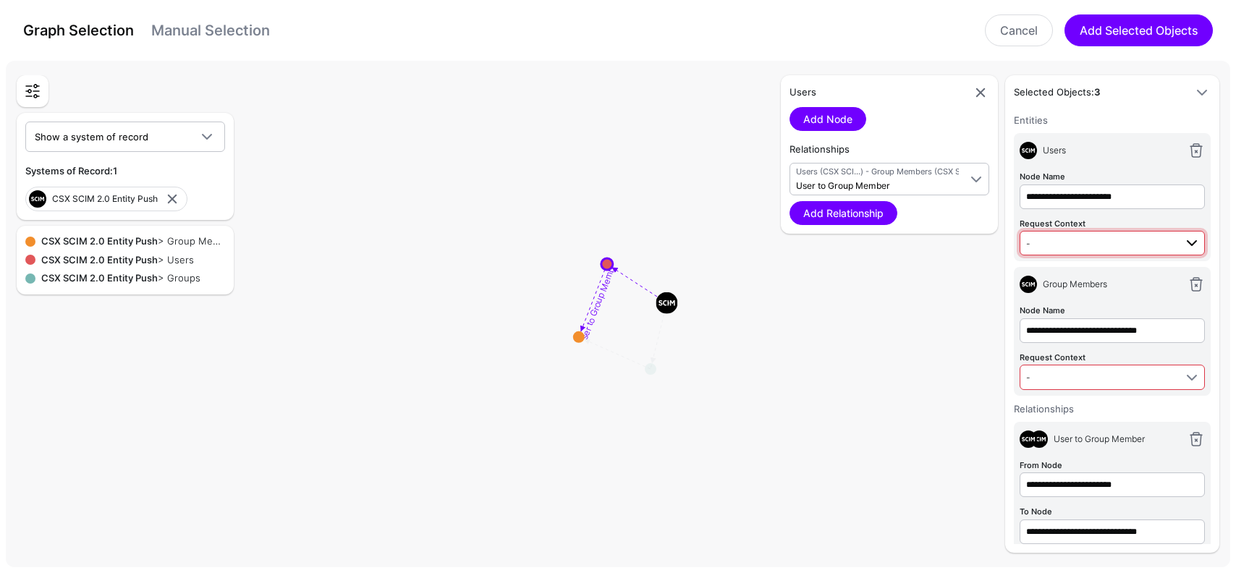
click at [1074, 245] on span "-" at bounding box center [1100, 243] width 148 height 16
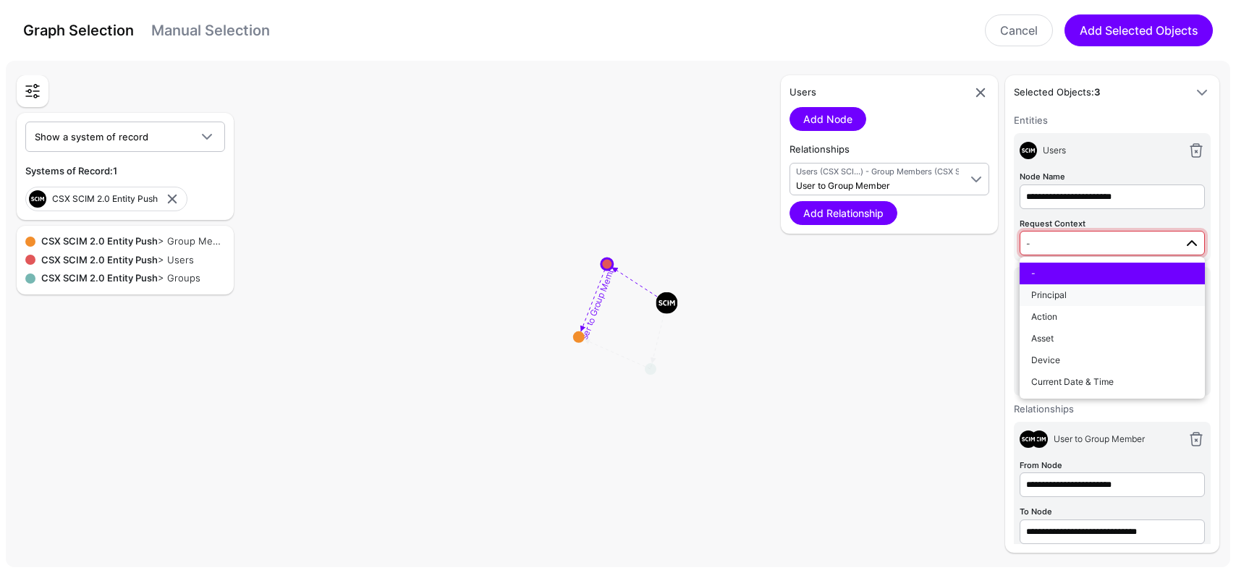
click at [1056, 290] on span "Principal" at bounding box center [1048, 294] width 35 height 11
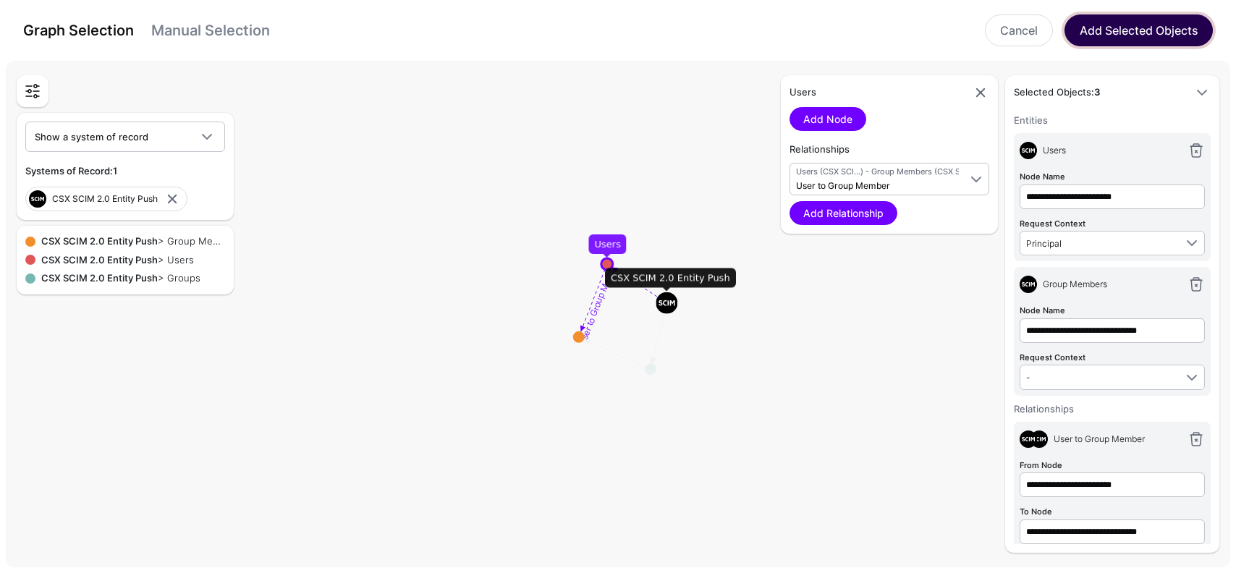
click at [1083, 38] on button "Add Selected Objects" at bounding box center [1139, 30] width 148 height 32
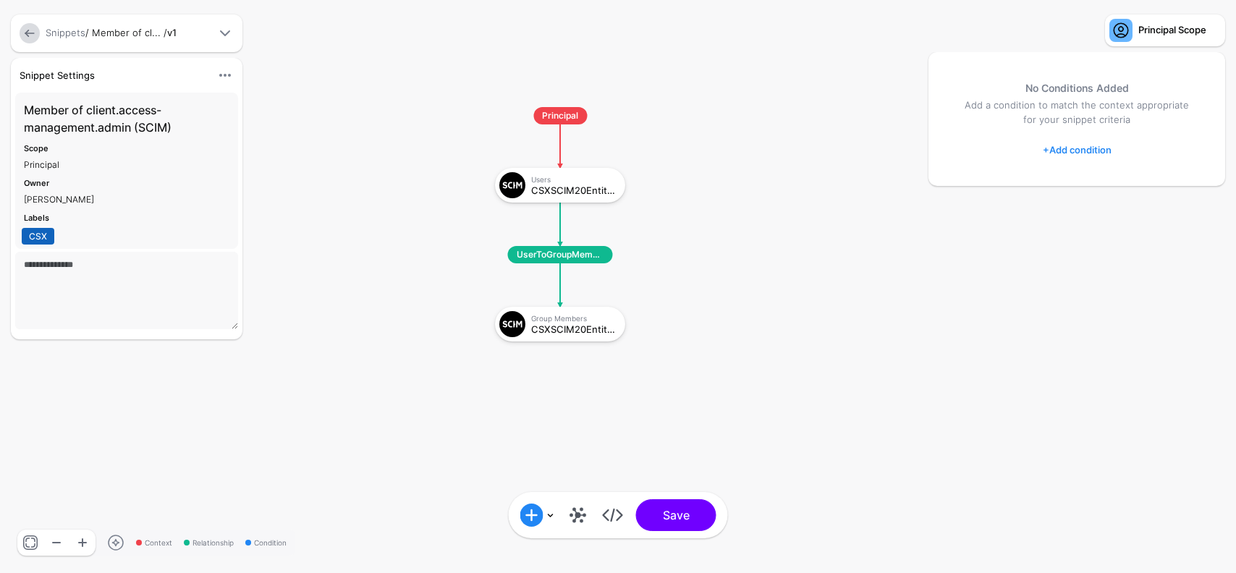
click at [579, 520] on link at bounding box center [578, 515] width 23 height 23
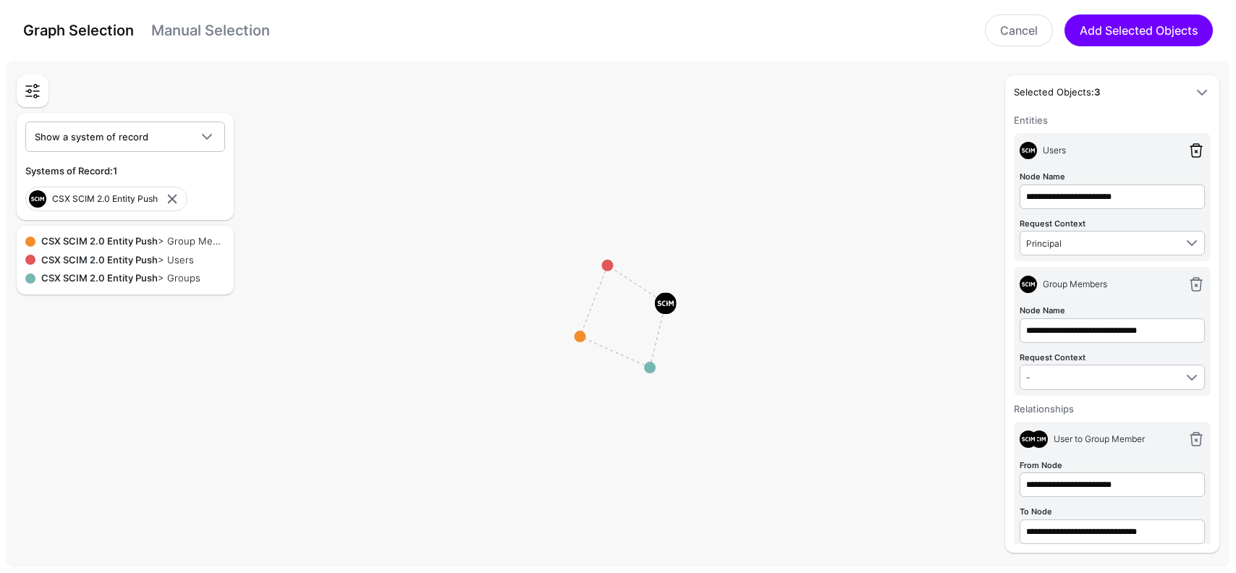
click at [1195, 145] on link at bounding box center [1196, 150] width 17 height 17
type input "**********"
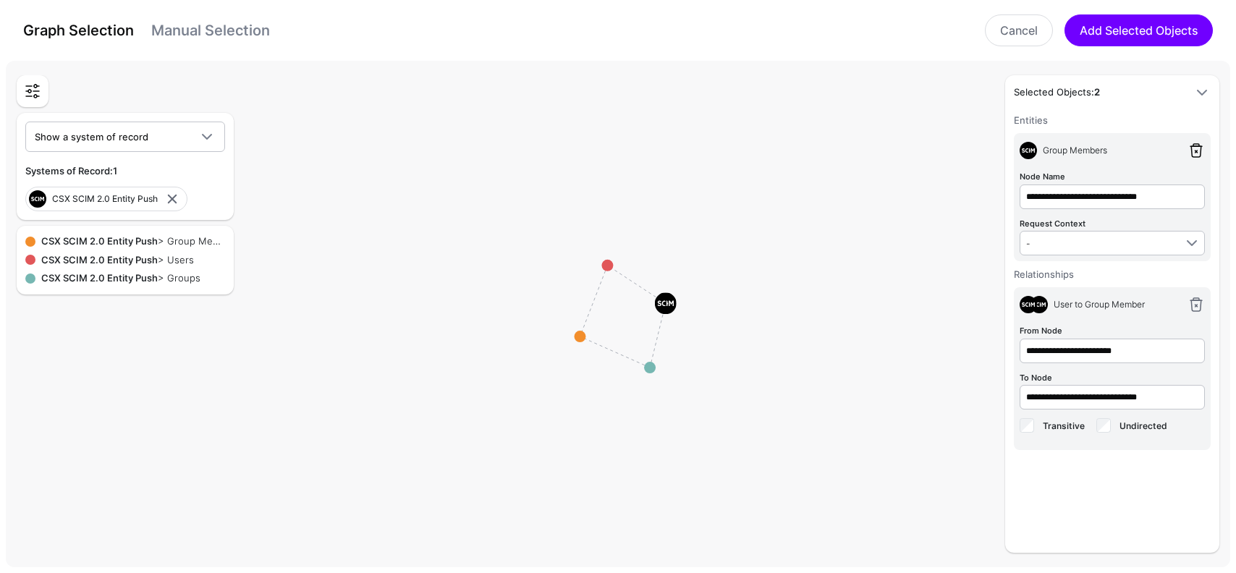
click at [1195, 145] on link at bounding box center [1196, 150] width 17 height 17
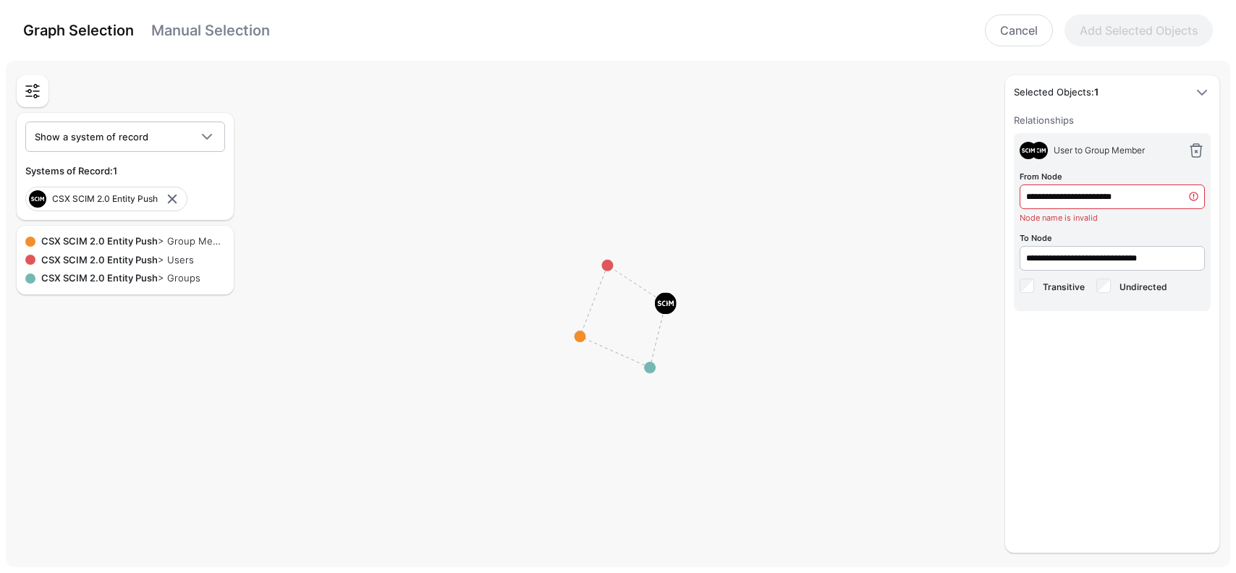
click at [1195, 145] on link at bounding box center [1196, 150] width 17 height 17
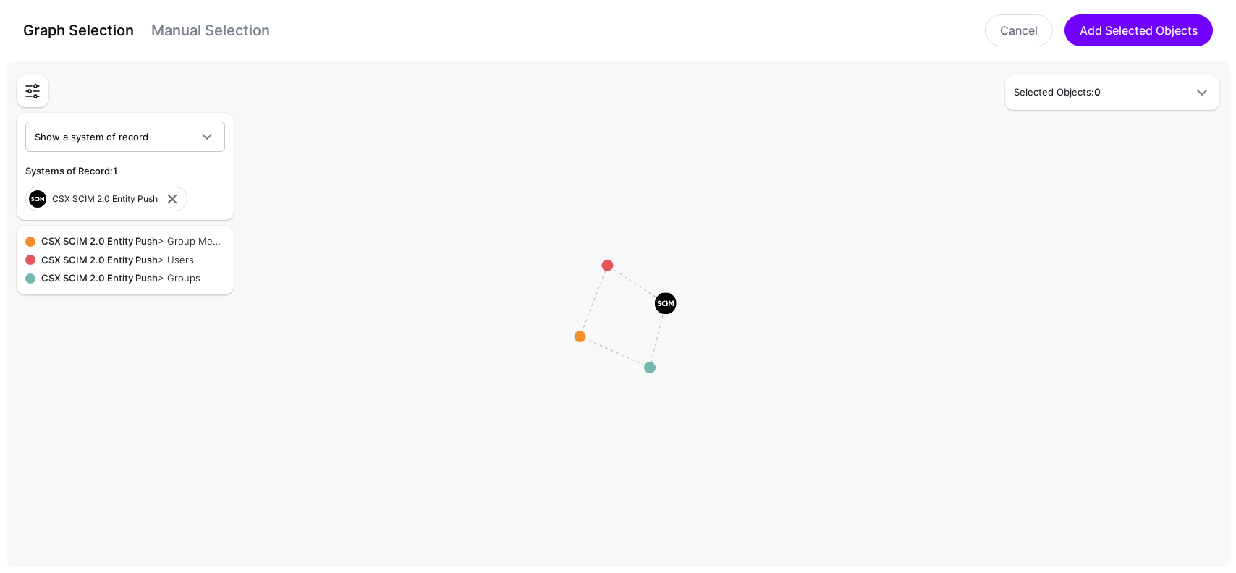
click at [1195, 145] on rect at bounding box center [624, 316] width 123611 height 51239
click at [604, 266] on circle at bounding box center [607, 266] width 12 height 12
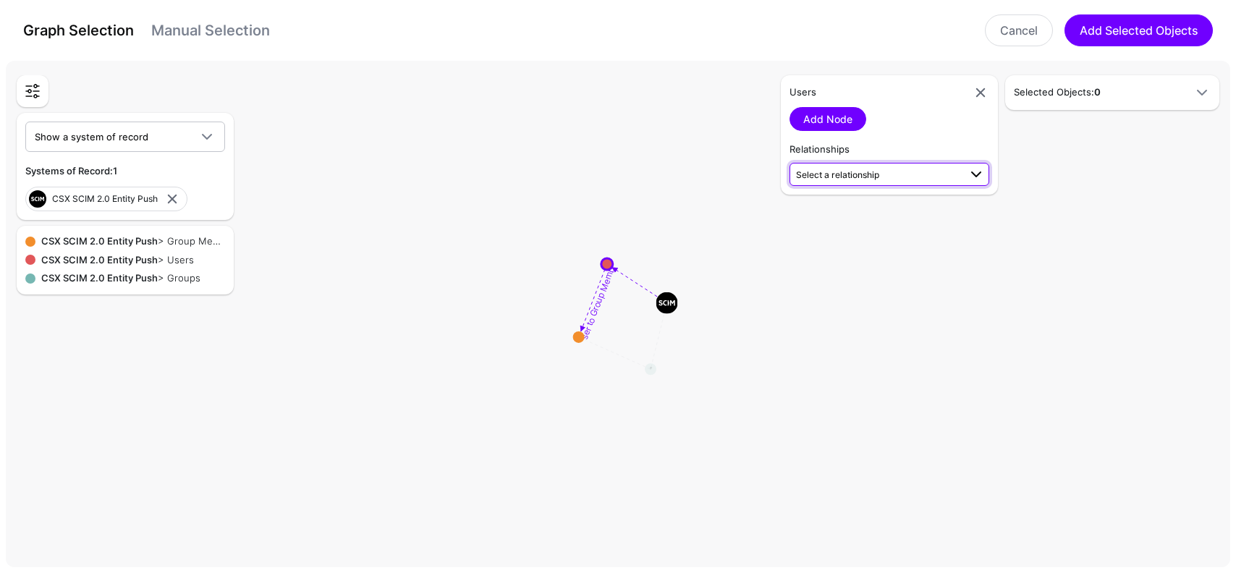
click at [827, 178] on span "Select a relationship" at bounding box center [837, 174] width 83 height 11
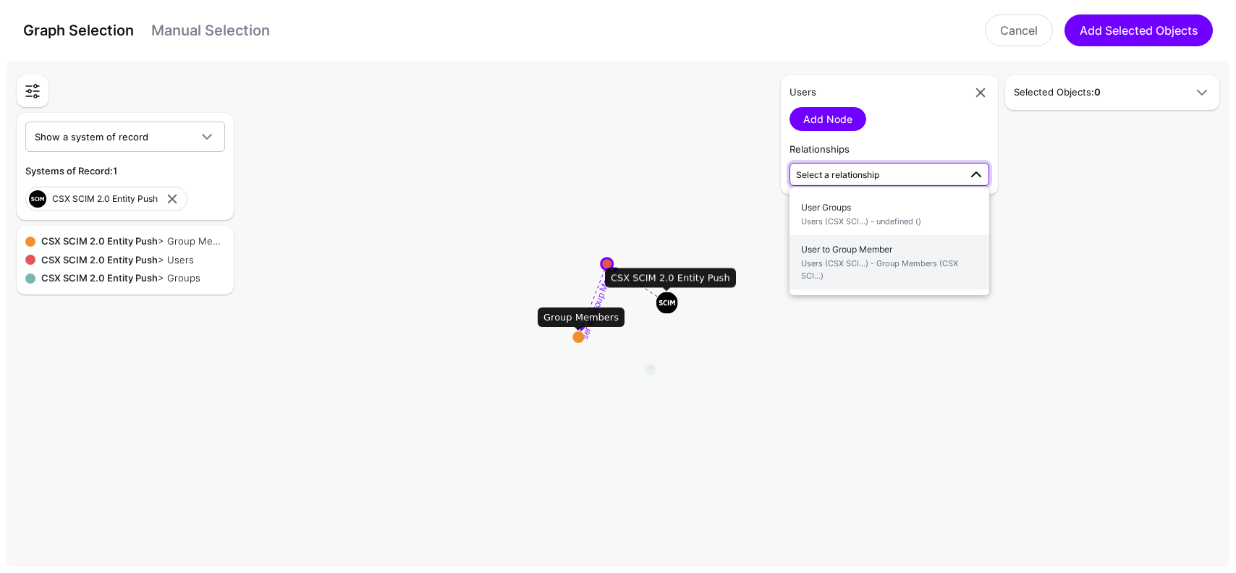
click at [866, 256] on span "User to Group Member Users (CSX SCI...) - Group Members (CSX SCI...)" at bounding box center [889, 263] width 177 height 46
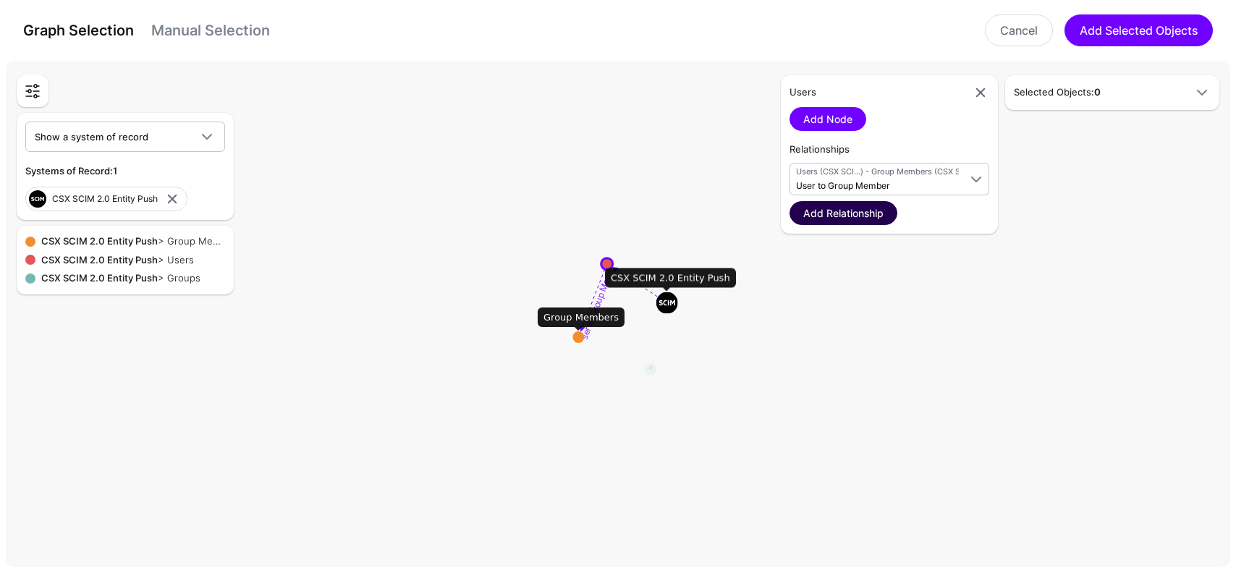
click at [866, 210] on link "Add Relationship" at bounding box center [844, 213] width 108 height 24
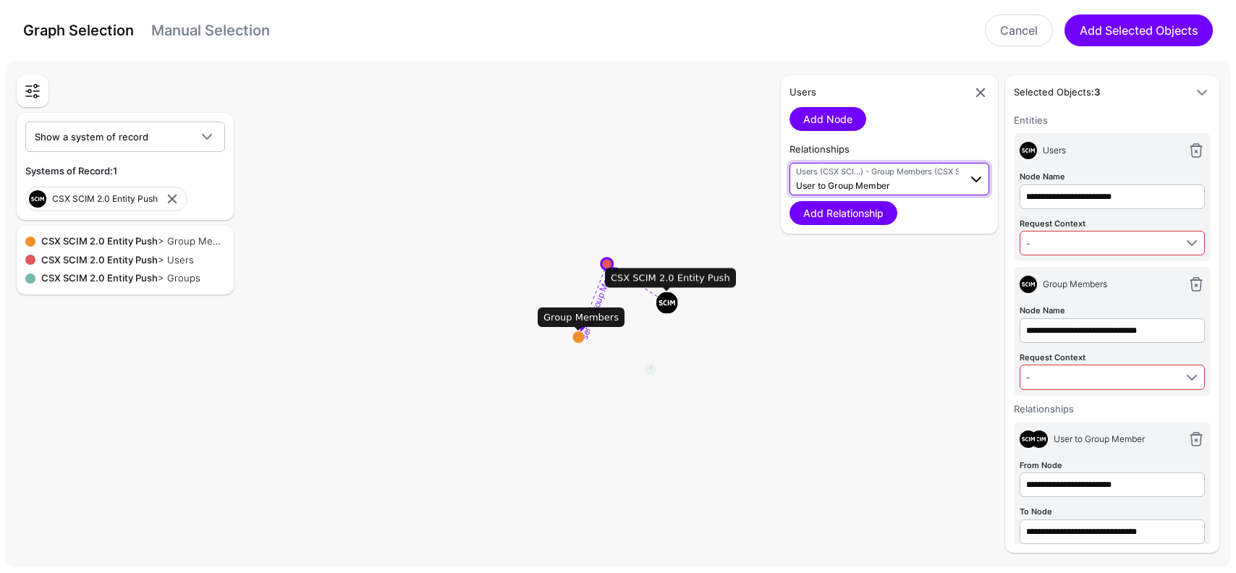
click at [900, 180] on span "Users (CSX SCI...) - Group Members (CSX SCI...) User to Group Member" at bounding box center [877, 180] width 163 height 28
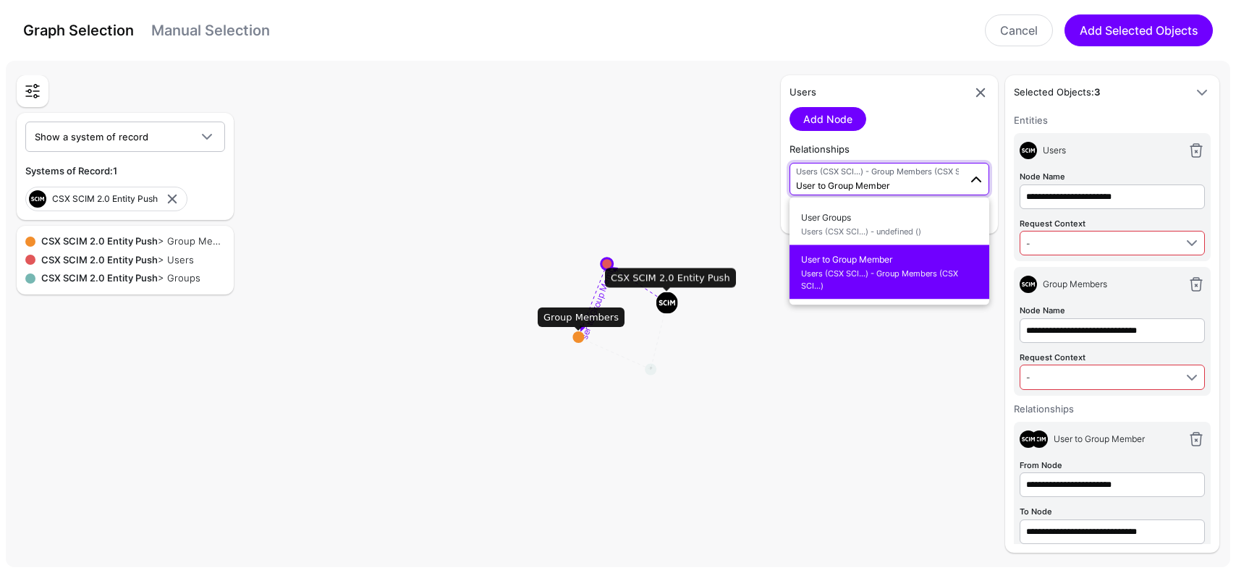
click at [701, 188] on rect at bounding box center [624, 316] width 123611 height 51239
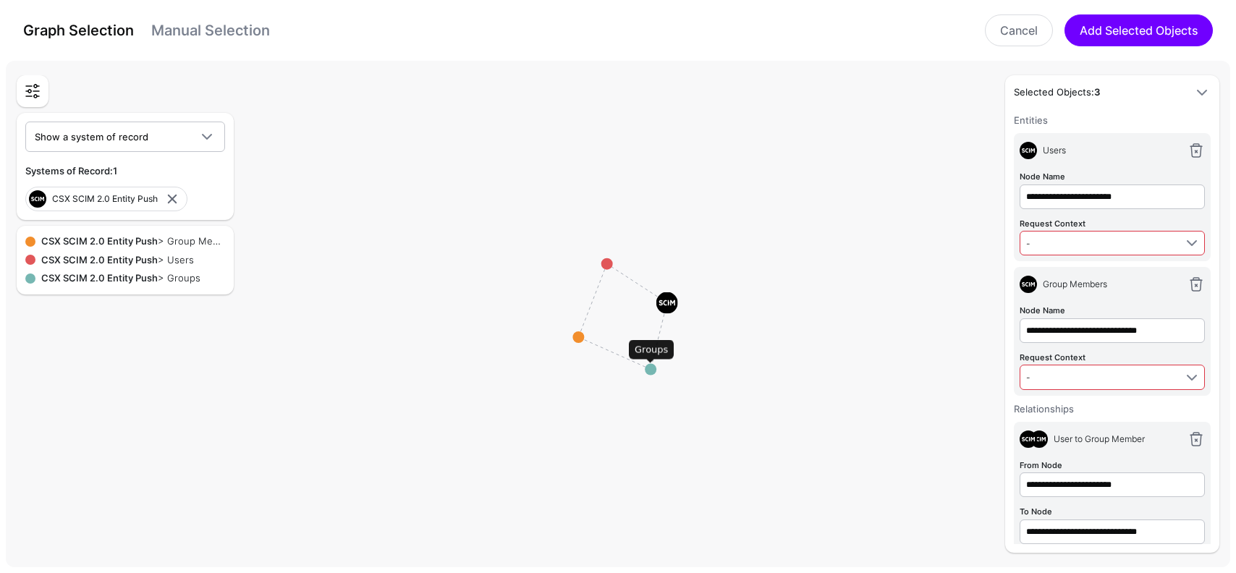
click at [651, 371] on circle at bounding box center [651, 369] width 12 height 12
click at [840, 118] on link "Add Node" at bounding box center [828, 119] width 77 height 24
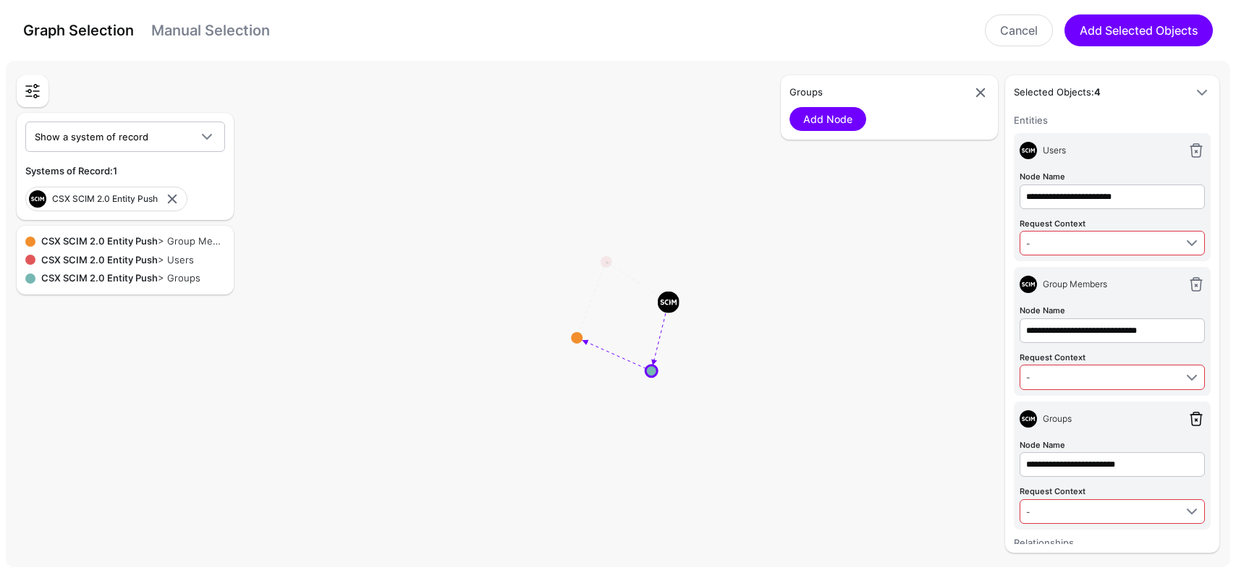
click at [1201, 415] on link at bounding box center [1196, 418] width 17 height 17
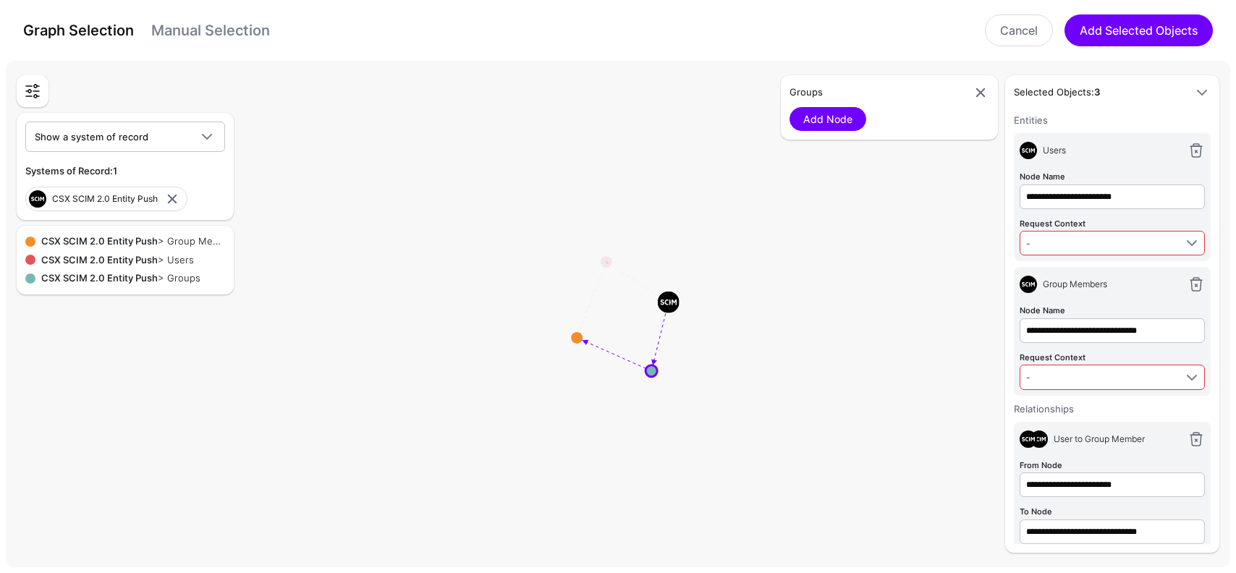
click at [903, 126] on div "Add Node" at bounding box center [890, 119] width 200 height 24
drag, startPoint x: 654, startPoint y: 372, endPoint x: 619, endPoint y: 316, distance: 66.3
click at [619, 316] on circle at bounding box center [617, 315] width 12 height 12
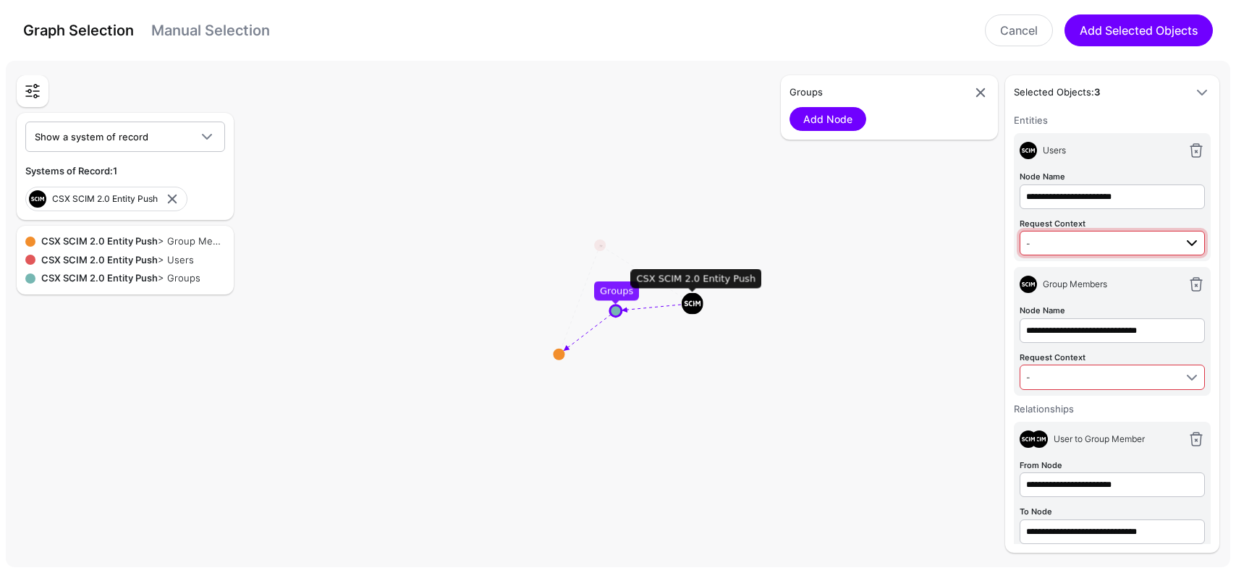
click at [1108, 242] on span "-" at bounding box center [1100, 243] width 148 height 16
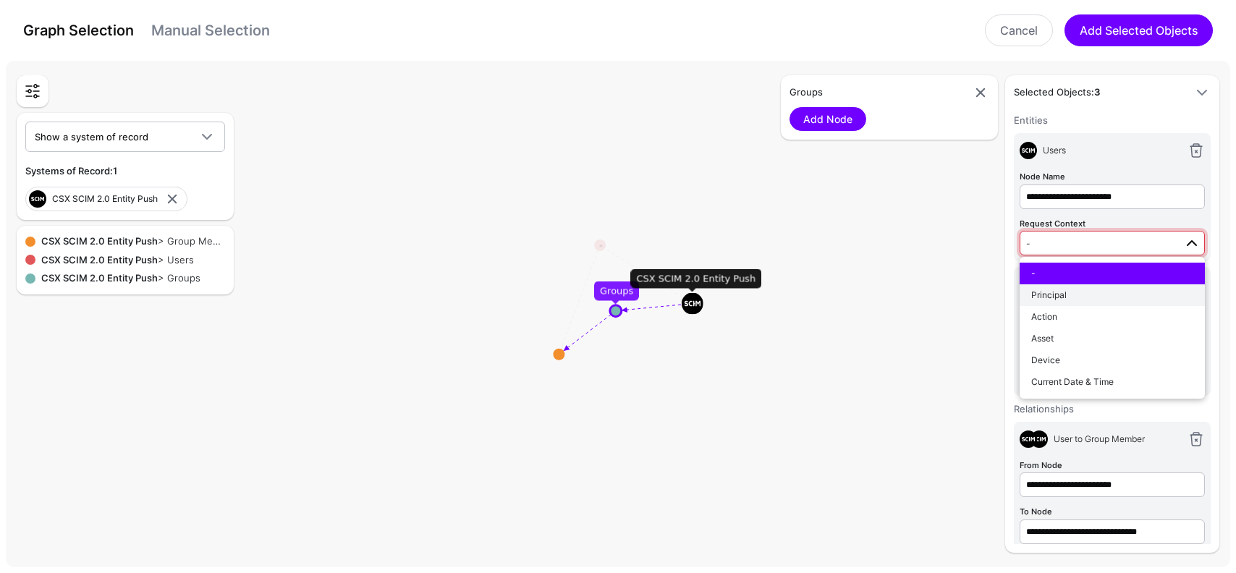
click at [1082, 290] on div "Principal" at bounding box center [1112, 295] width 162 height 13
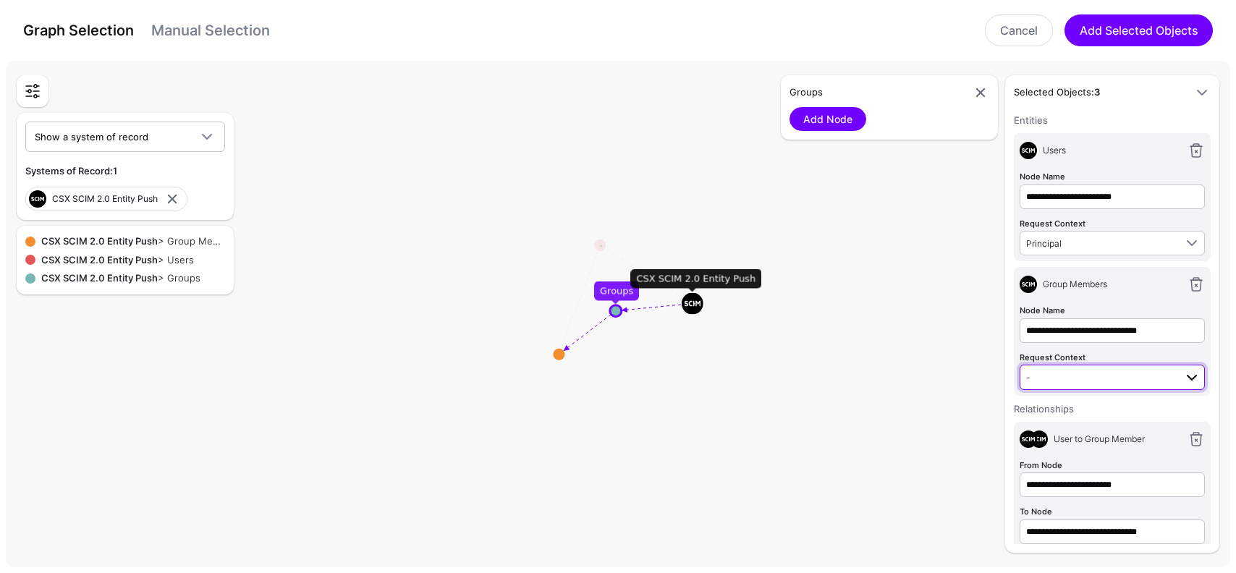
click at [1073, 376] on span "-" at bounding box center [1100, 377] width 148 height 16
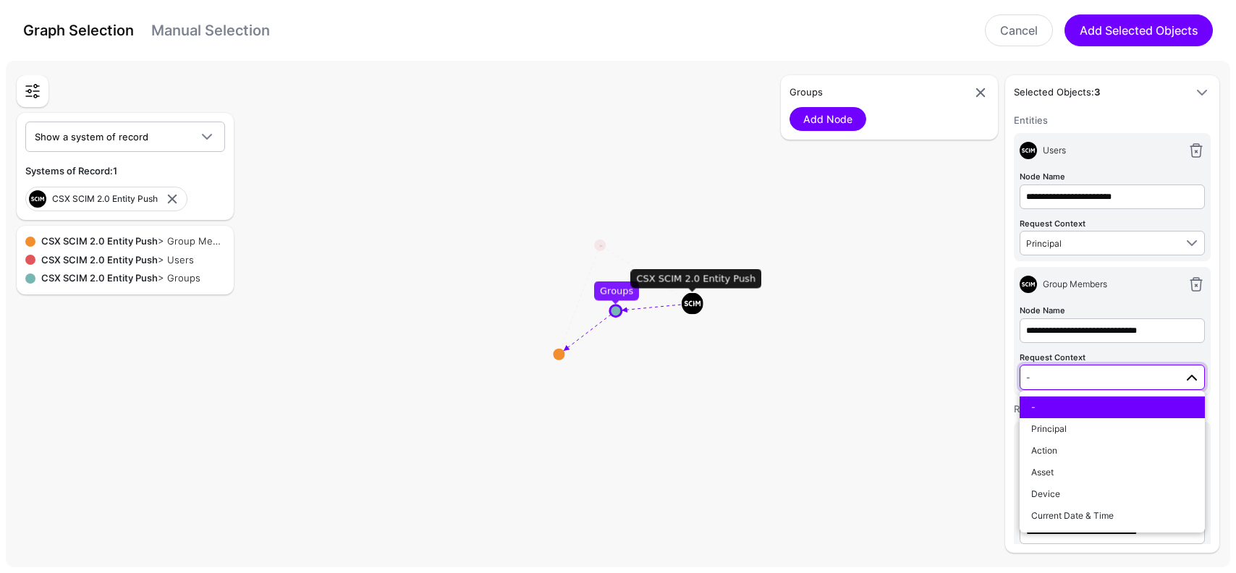
click at [960, 361] on div "**********" at bounding box center [1071, 314] width 304 height 478
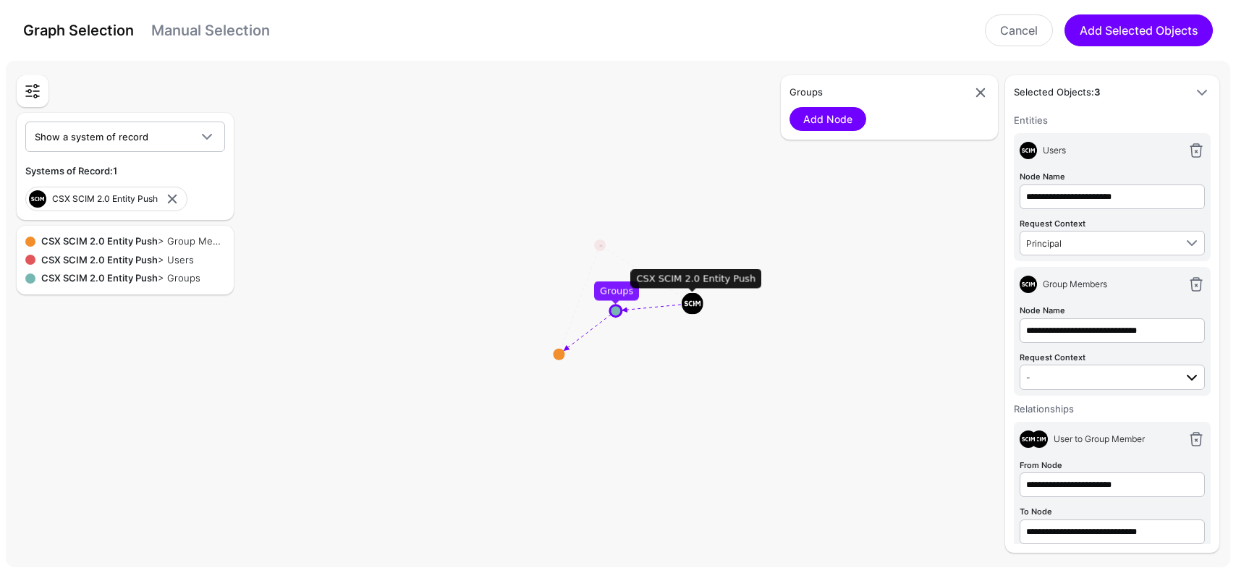
scroll to position [43, 0]
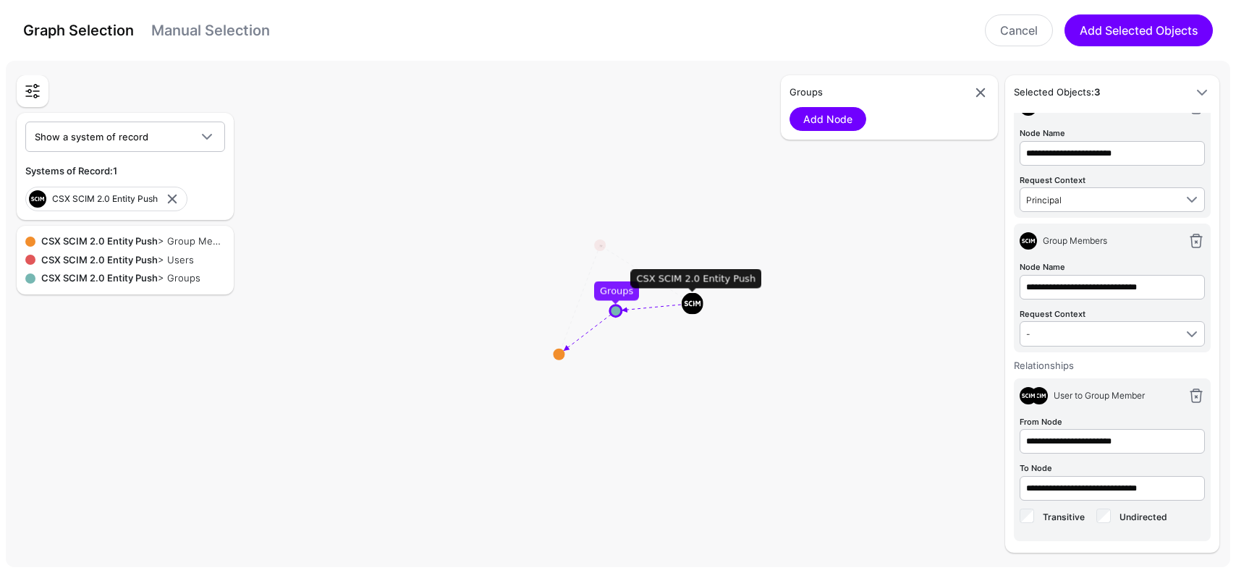
click at [620, 314] on circle at bounding box center [616, 311] width 12 height 12
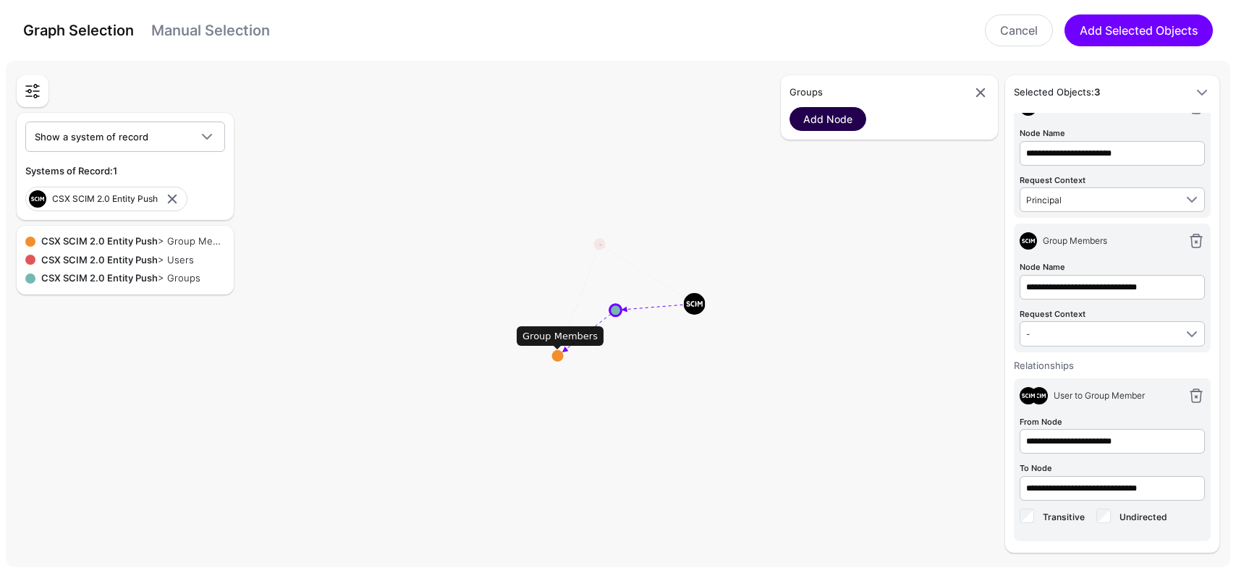
click at [844, 126] on link "Add Node" at bounding box center [828, 119] width 77 height 24
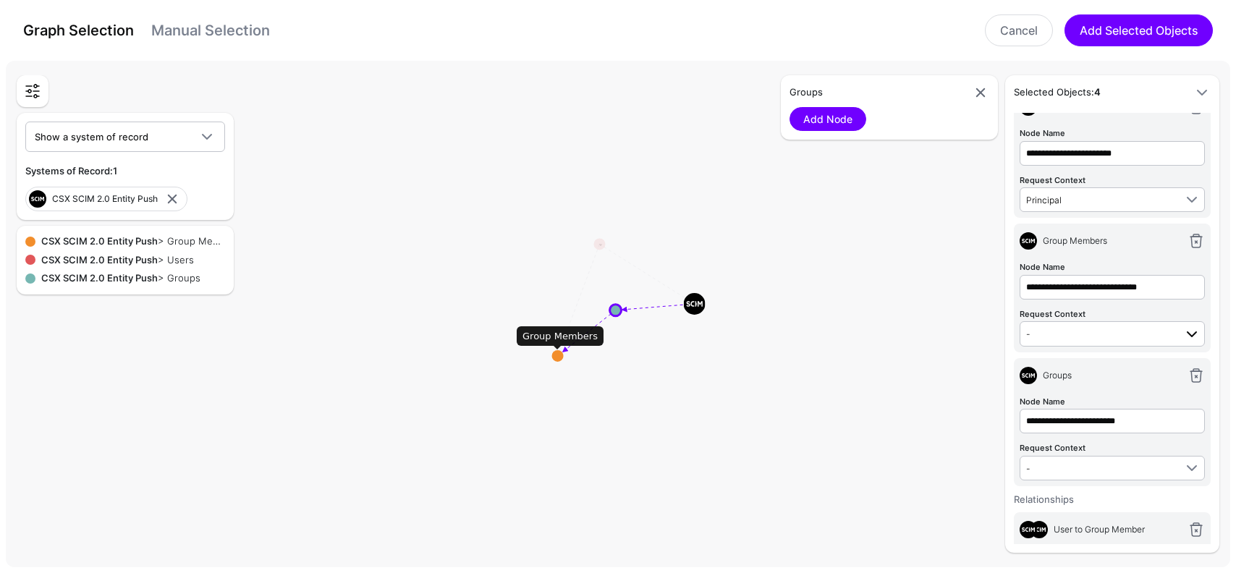
scroll to position [177, 0]
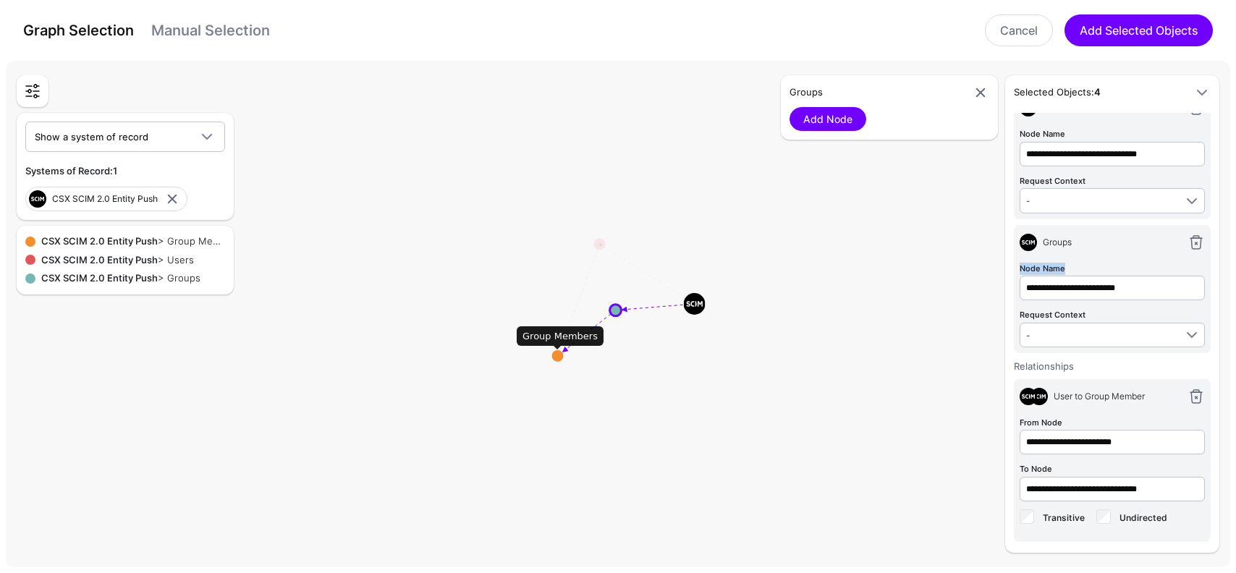
drag, startPoint x: 1095, startPoint y: 238, endPoint x: 1094, endPoint y: 286, distance: 47.8
click at [1094, 286] on div "**********" at bounding box center [1112, 289] width 197 height 128
click at [1113, 256] on div "Groups" at bounding box center [1112, 245] width 185 height 29
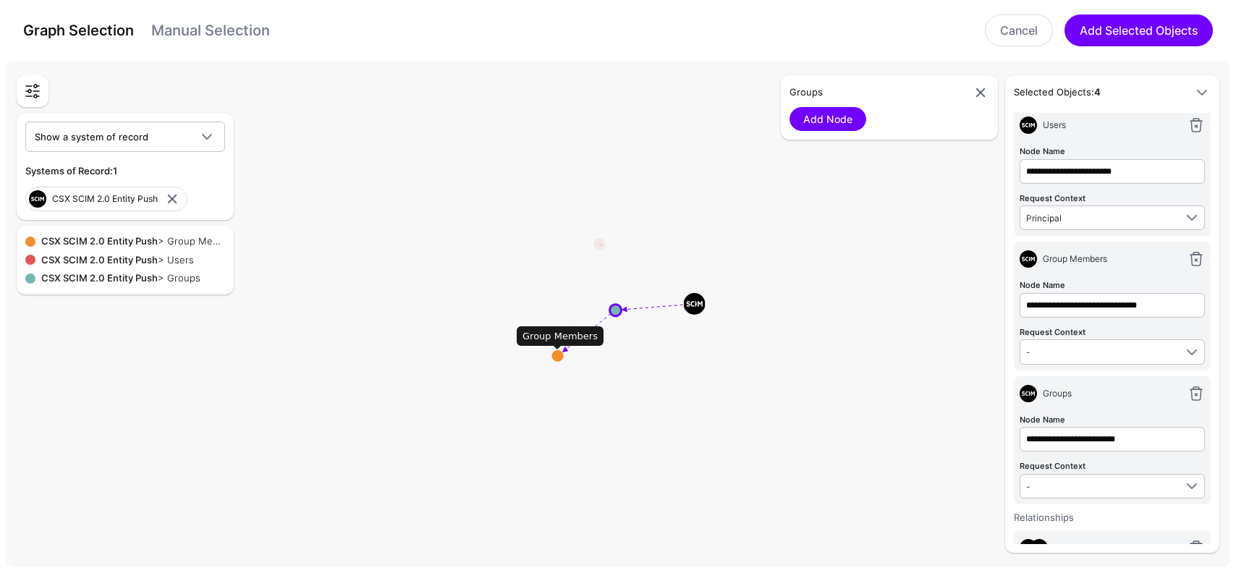
scroll to position [0, 0]
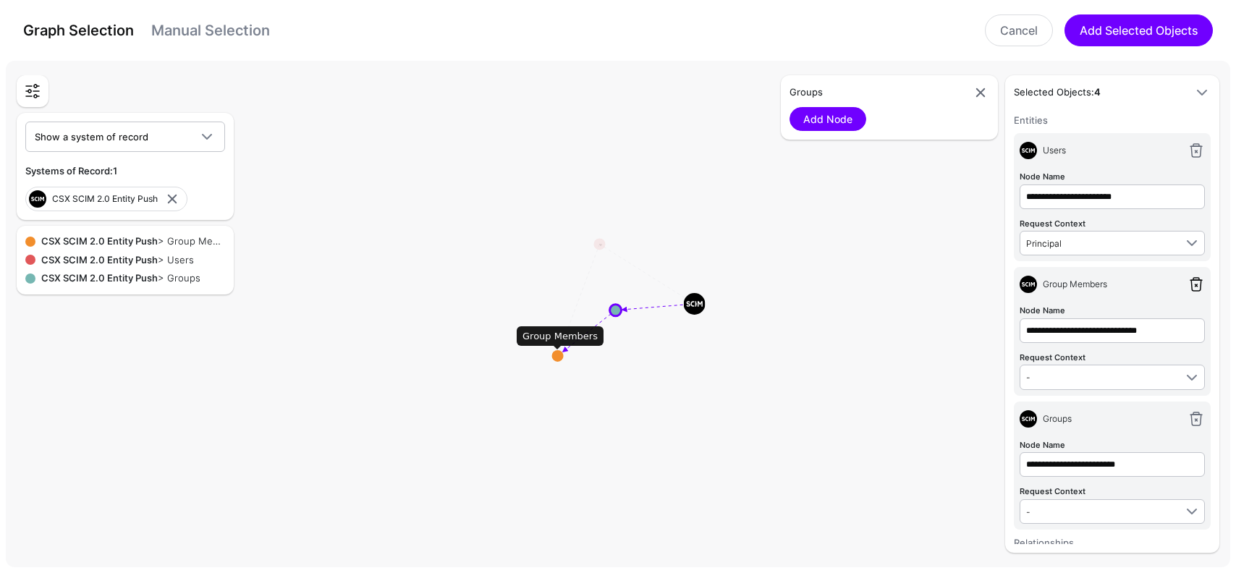
click at [1195, 279] on link at bounding box center [1196, 284] width 17 height 17
type input "**********"
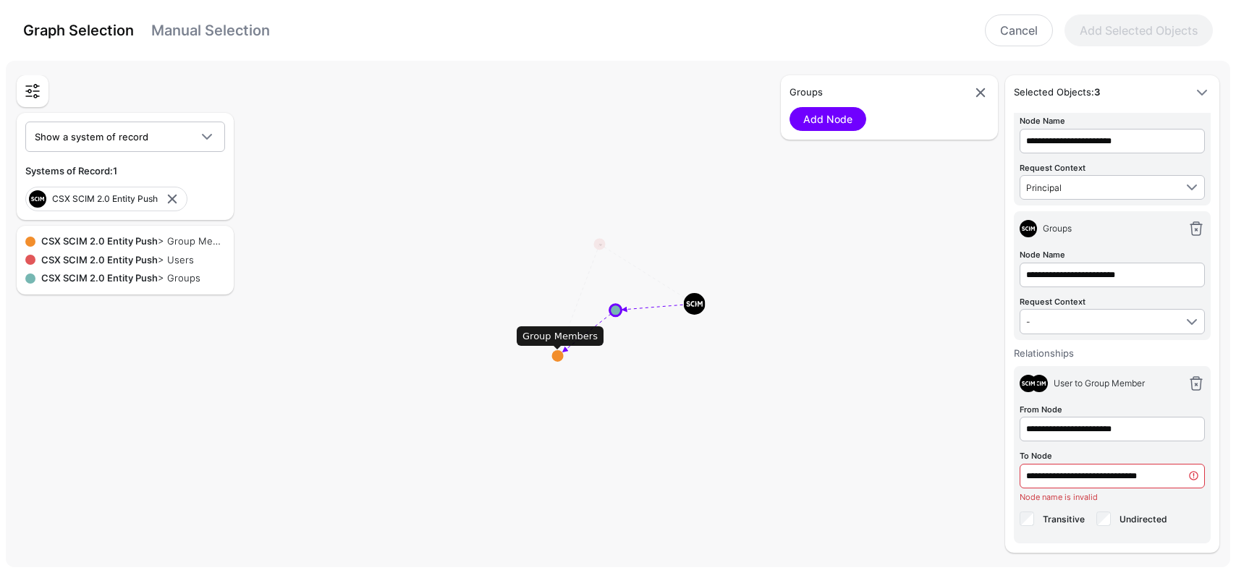
scroll to position [58, 0]
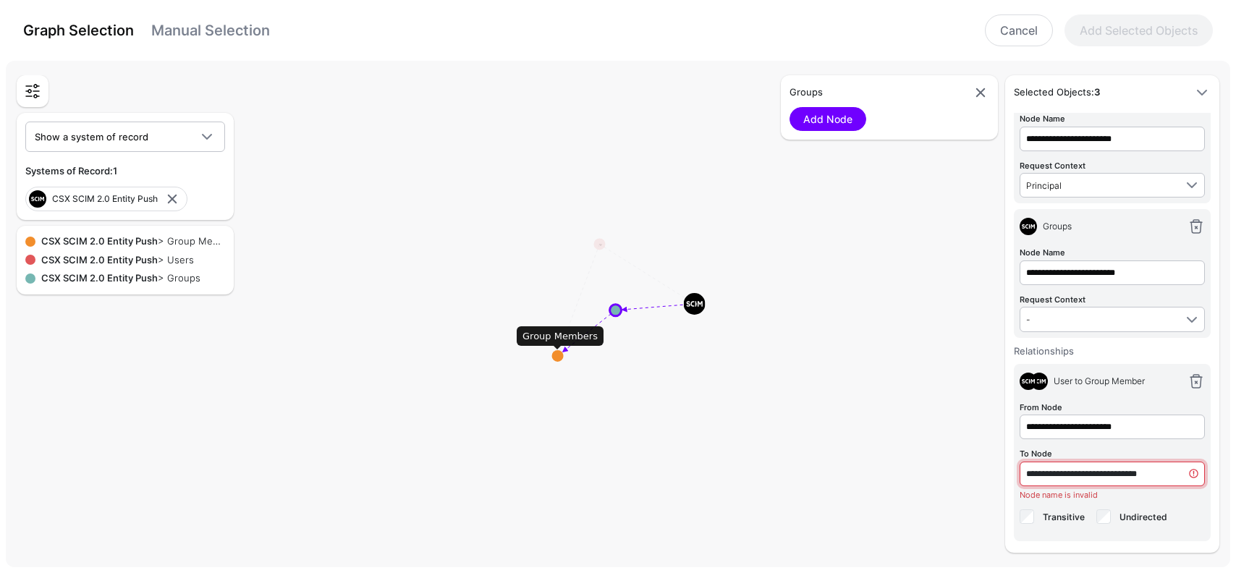
drag, startPoint x: 1146, startPoint y: 473, endPoint x: 1188, endPoint y: 470, distance: 42.8
click at [1188, 470] on input "**********" at bounding box center [1112, 474] width 185 height 25
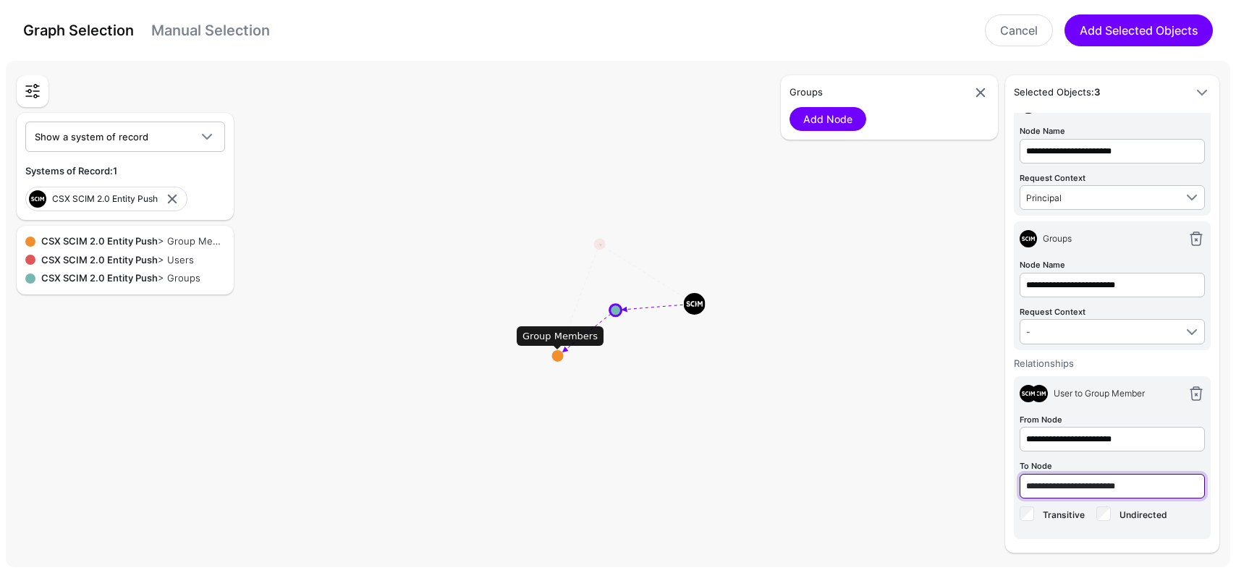
scroll to position [43, 0]
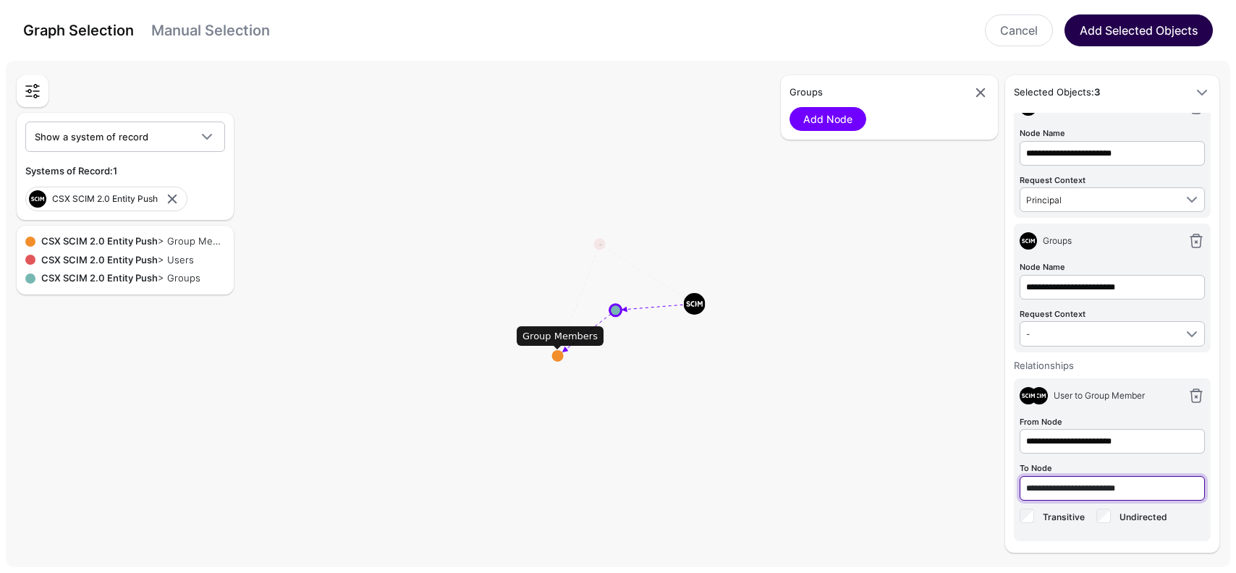
type input "**********"
click at [1127, 35] on button "Add Selected Objects" at bounding box center [1139, 30] width 148 height 32
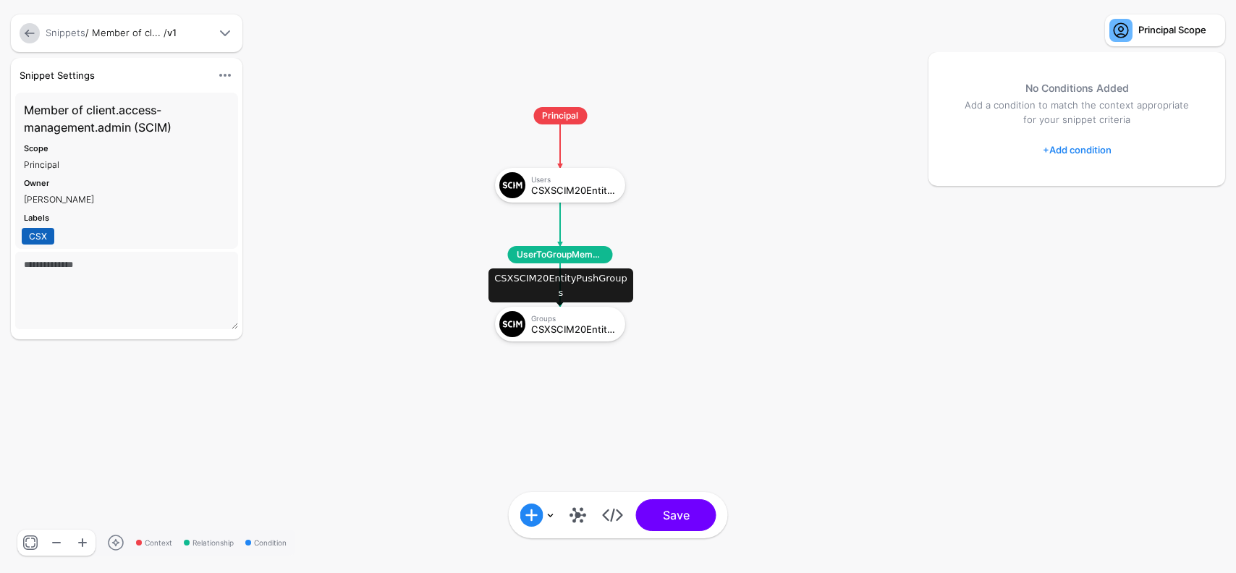
click at [567, 334] on div "CSXSCIM20EntityPushGroups" at bounding box center [573, 329] width 84 height 10
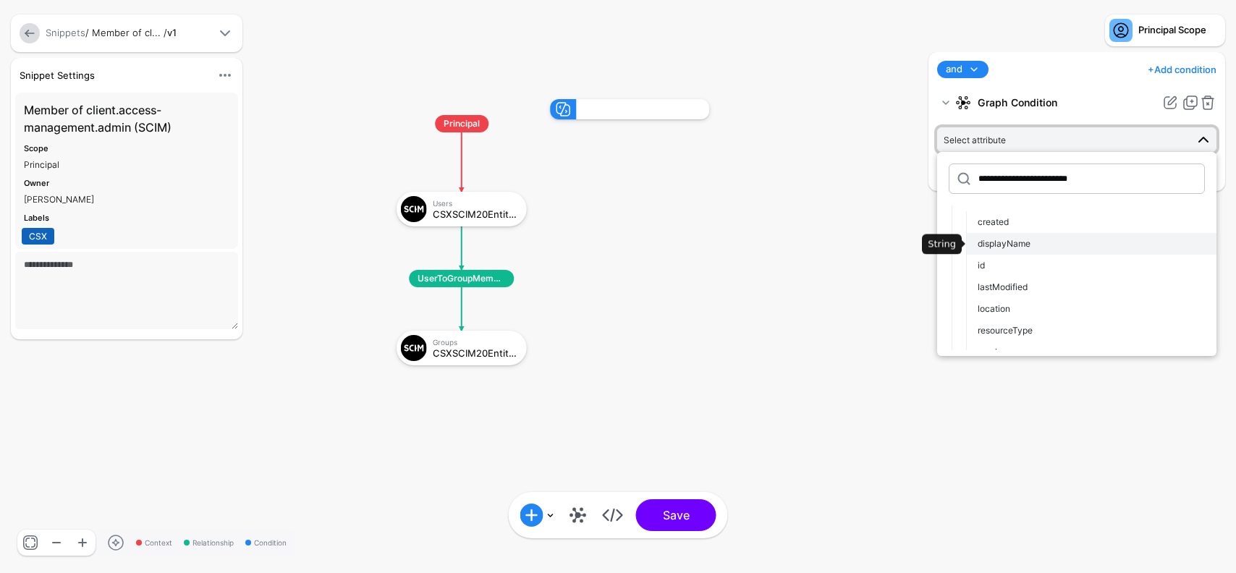
click at [1019, 242] on span "displayName" at bounding box center [1004, 243] width 53 height 11
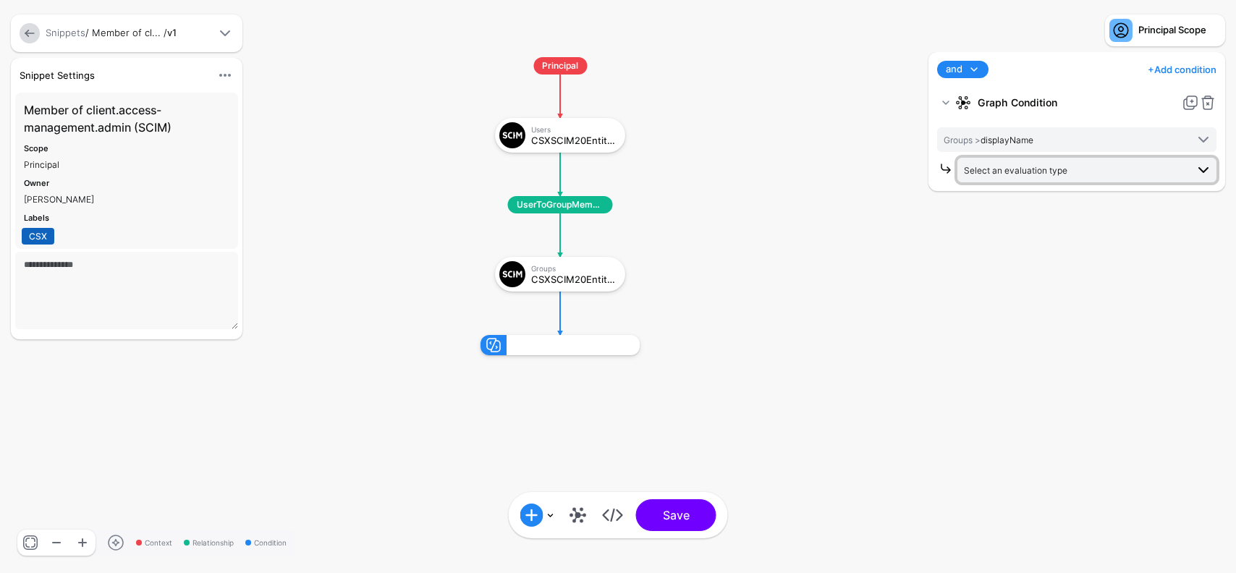
click at [1029, 169] on span "Select an evaluation type" at bounding box center [1015, 170] width 103 height 11
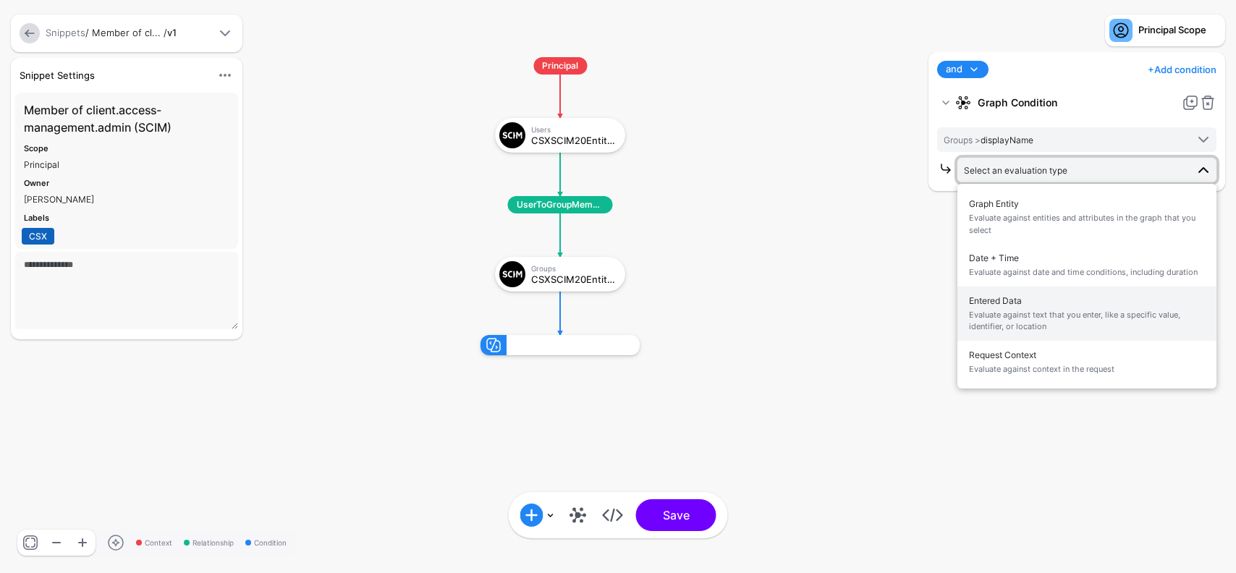
click at [1038, 317] on span "Evaluate against text that you enter, like a specific value, identifier, or loc…" at bounding box center [1087, 321] width 236 height 24
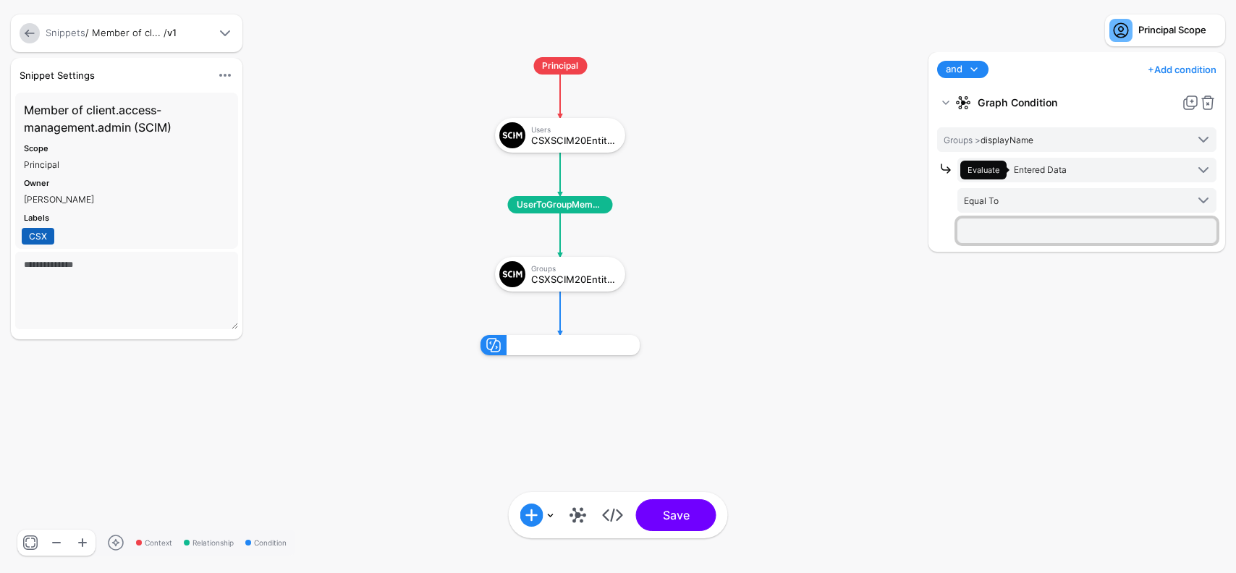
click at [1005, 237] on input "text" at bounding box center [1086, 231] width 259 height 25
type input "**********"
click at [892, 413] on rect at bounding box center [466, 43] width 123611 height 57318
click at [688, 514] on button "Save" at bounding box center [676, 515] width 80 height 32
click at [574, 525] on link at bounding box center [578, 515] width 23 height 23
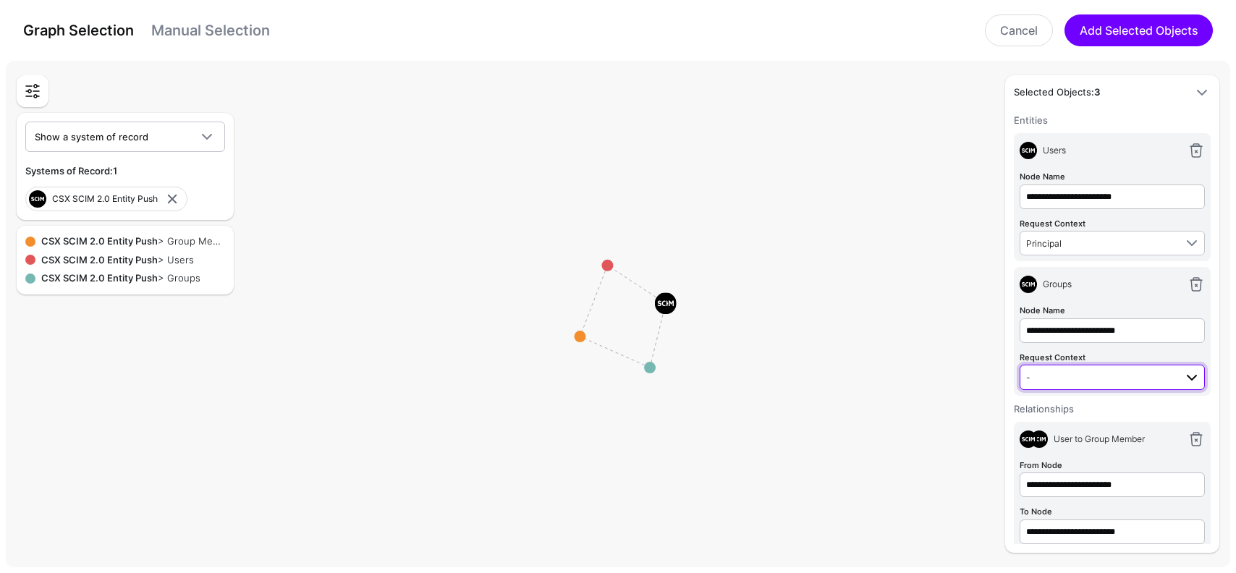
click at [1147, 379] on span "-" at bounding box center [1100, 377] width 148 height 16
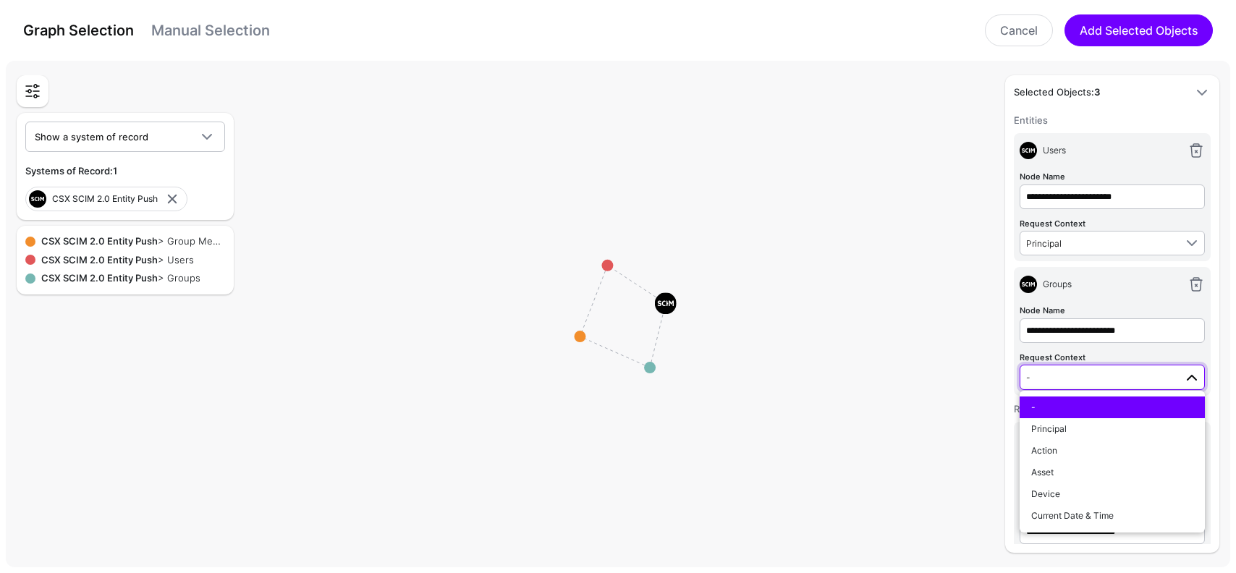
click at [1147, 380] on span "-" at bounding box center [1100, 377] width 148 height 16
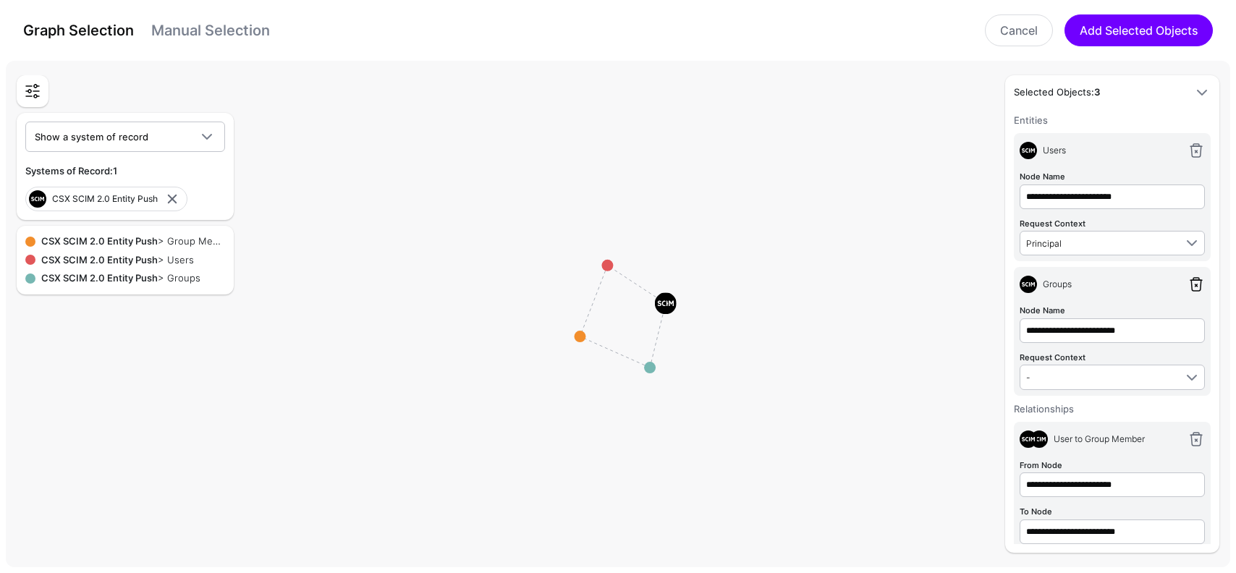
click at [1195, 284] on link at bounding box center [1196, 284] width 17 height 17
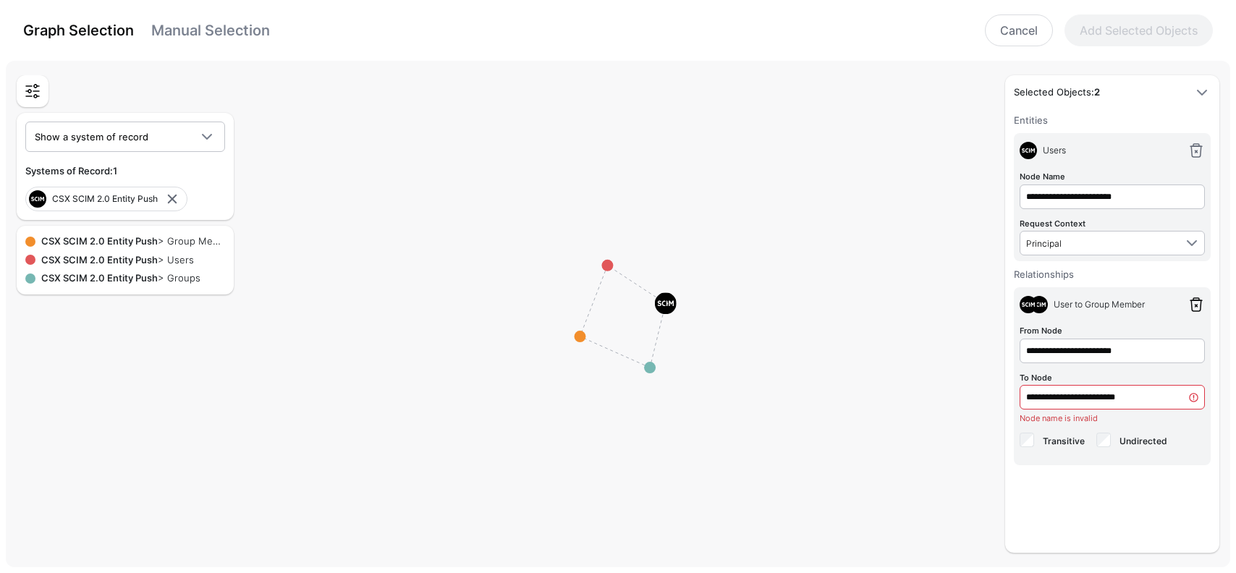
click at [1195, 300] on link at bounding box center [1196, 304] width 17 height 17
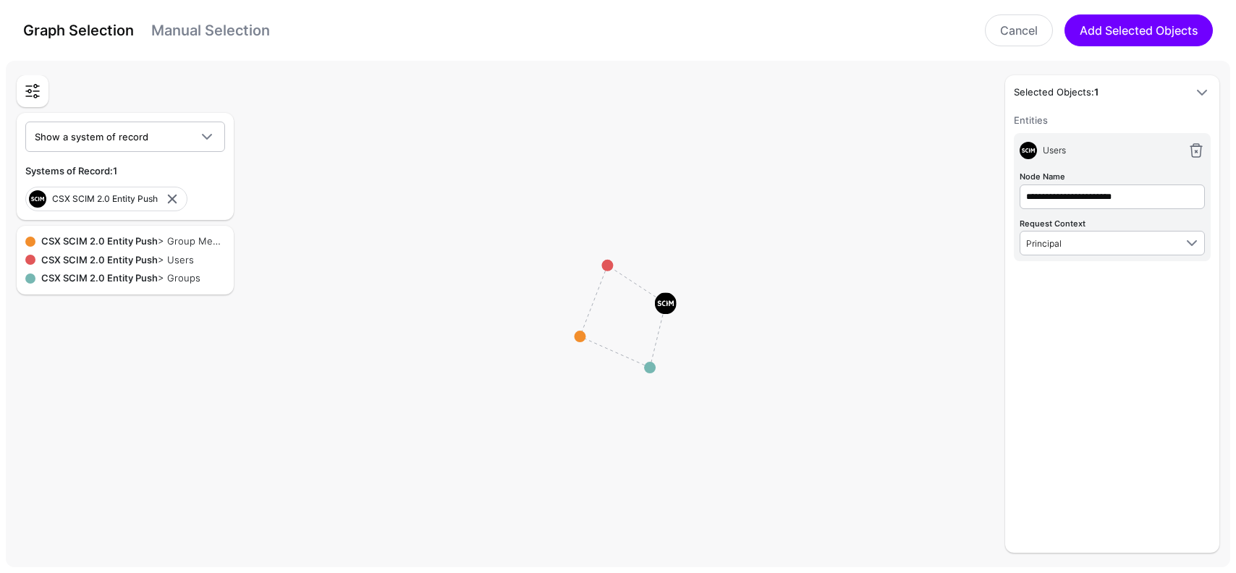
click at [1075, 157] on div "Users" at bounding box center [1112, 150] width 185 height 17
click at [1051, 145] on span "Users" at bounding box center [1054, 150] width 23 height 11
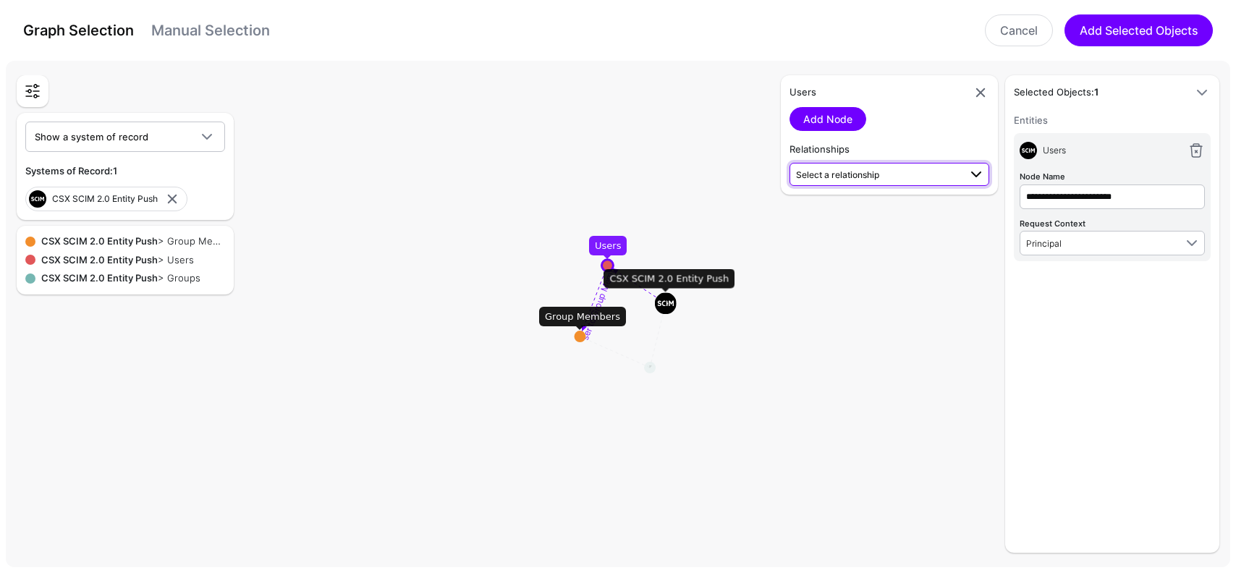
click at [868, 174] on span "Select a relationship" at bounding box center [837, 174] width 83 height 11
click at [845, 268] on span "Users (CSX SCI...) - Group Members (CSX SCI...)" at bounding box center [889, 270] width 177 height 24
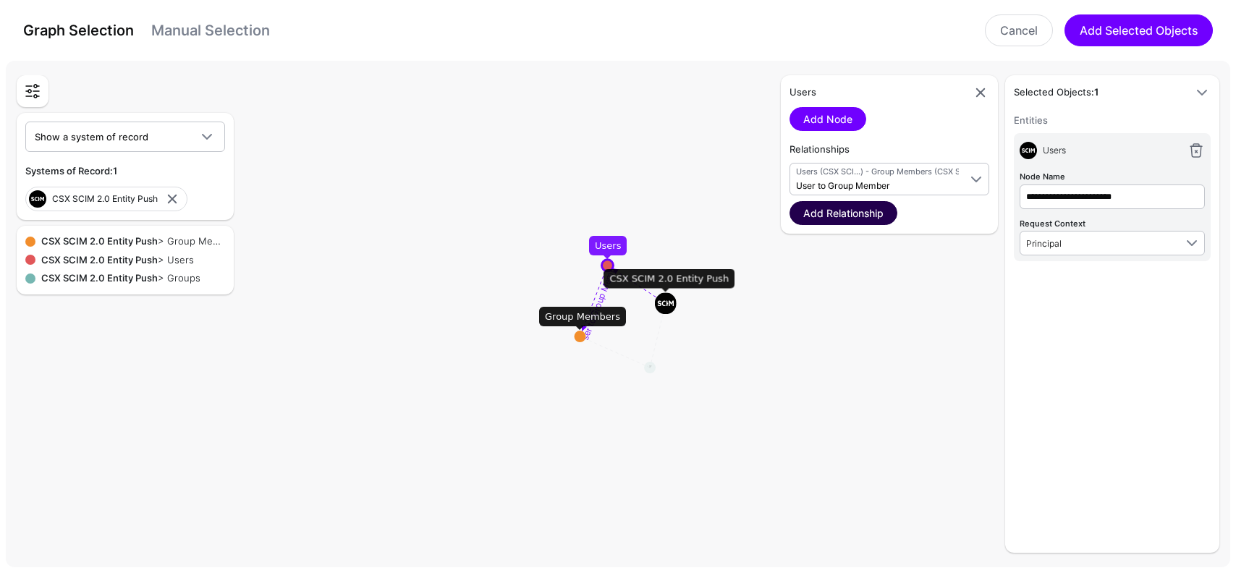
click at [874, 216] on link "Add Relationship" at bounding box center [844, 213] width 108 height 24
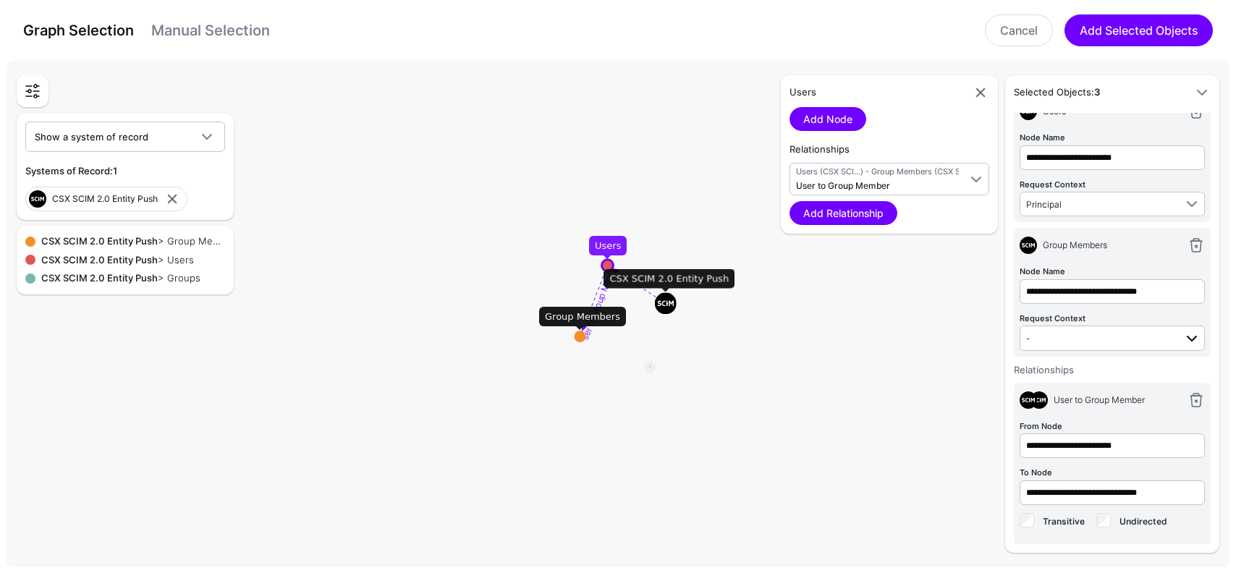
scroll to position [41, 0]
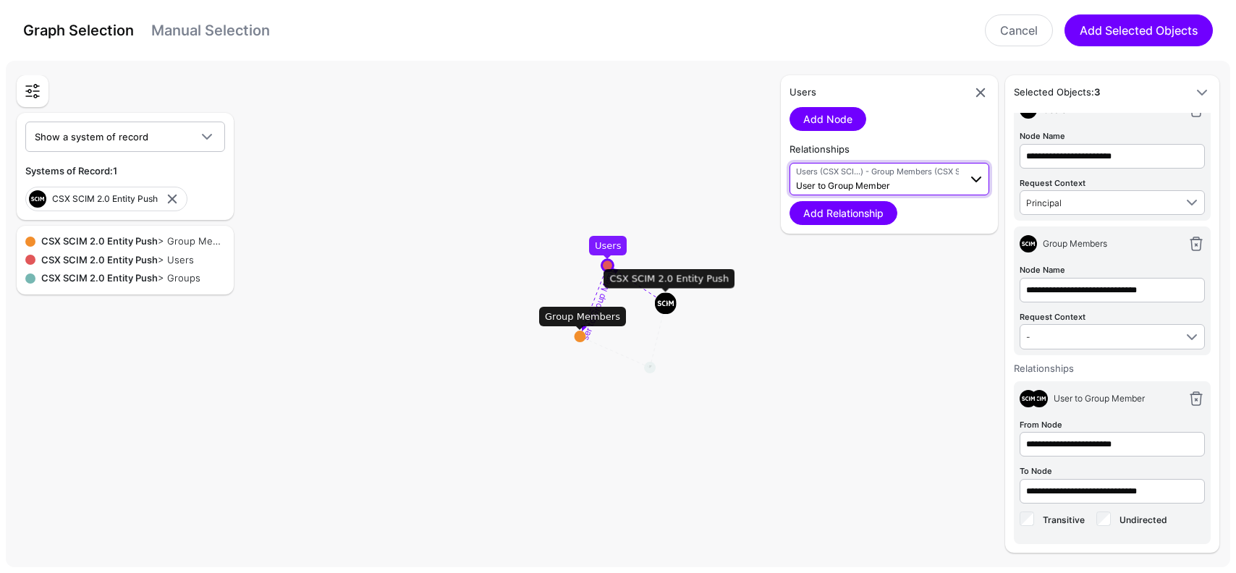
click at [922, 178] on span "Users (CSX SCI...) - Group Members (CSX SCI...) User to Group Member" at bounding box center [877, 180] width 163 height 28
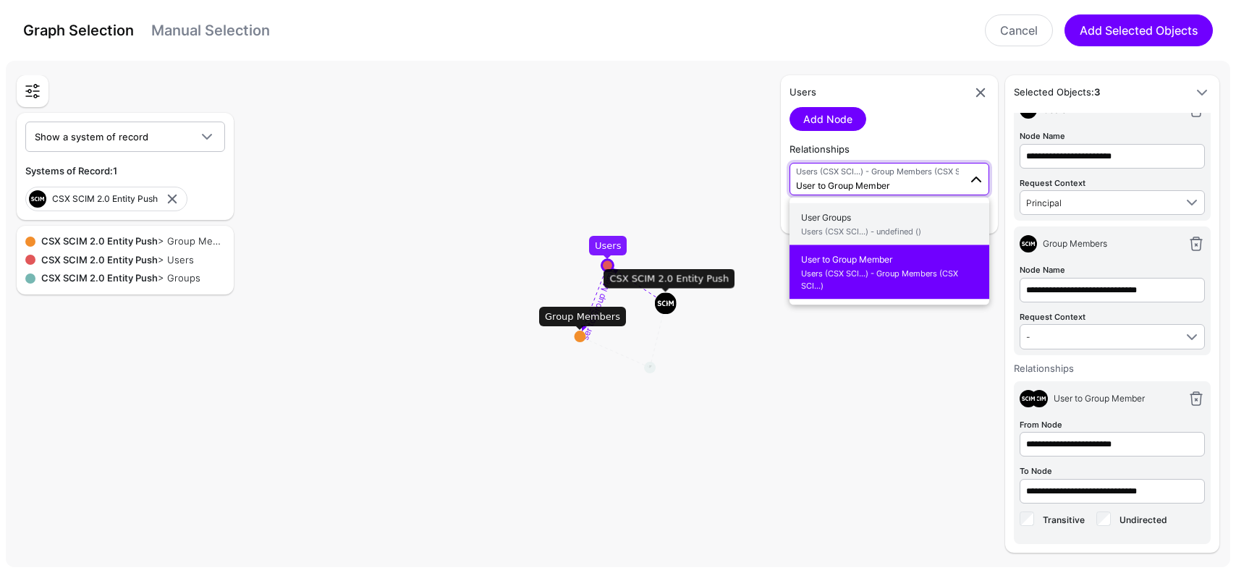
click at [828, 219] on span "User Groups Users (CSX SCI...) - undefined ()" at bounding box center [889, 224] width 177 height 34
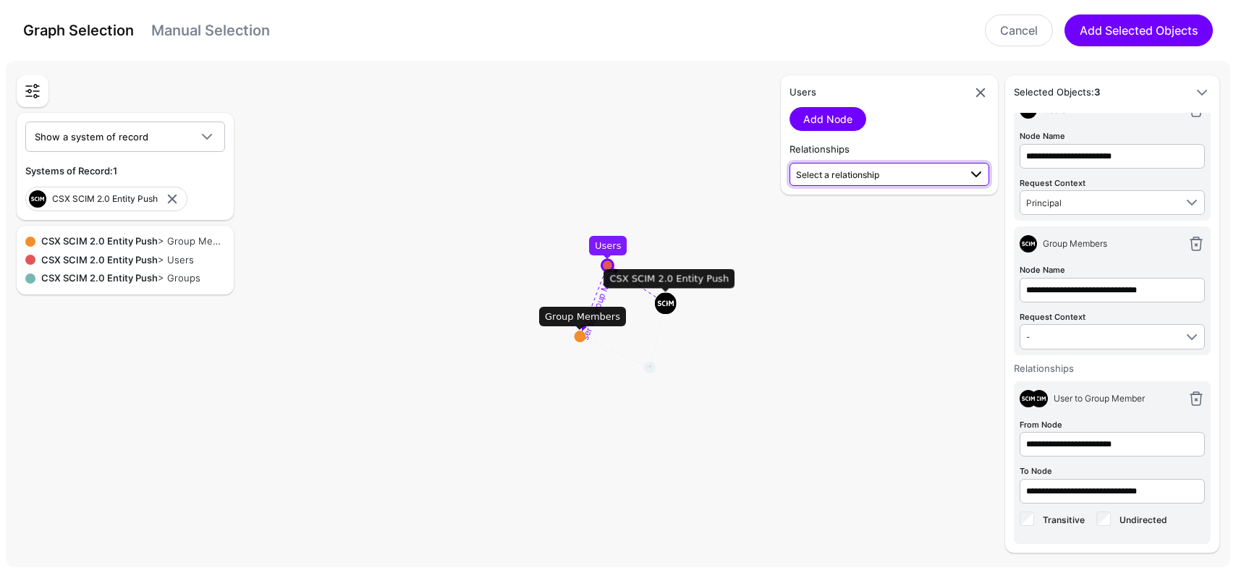
click at [863, 177] on span "Select a relationship" at bounding box center [837, 174] width 83 height 11
click at [862, 229] on span "User Groups Users (CSX SCI...) - undefined ()" at bounding box center [889, 215] width 177 height 34
click at [881, 224] on rect at bounding box center [624, 316] width 123611 height 51239
click at [622, 353] on rect at bounding box center [624, 316] width 123611 height 51239
click at [977, 90] on link at bounding box center [980, 92] width 17 height 17
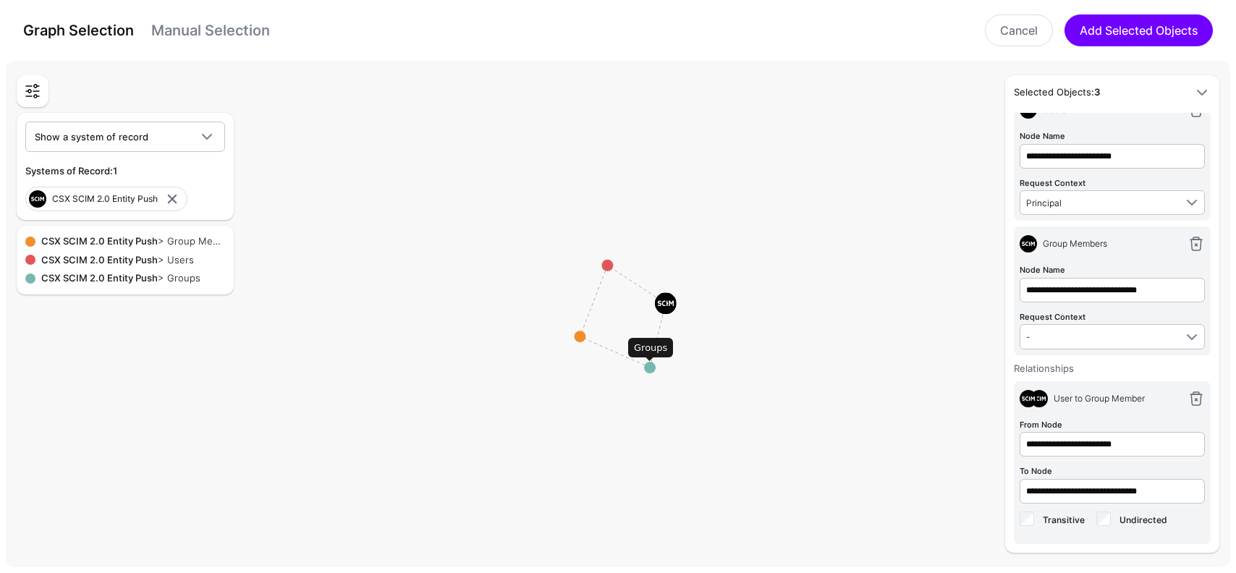
click at [649, 368] on circle at bounding box center [650, 368] width 12 height 12
click at [855, 88] on h5 "Groups" at bounding box center [878, 92] width 177 height 14
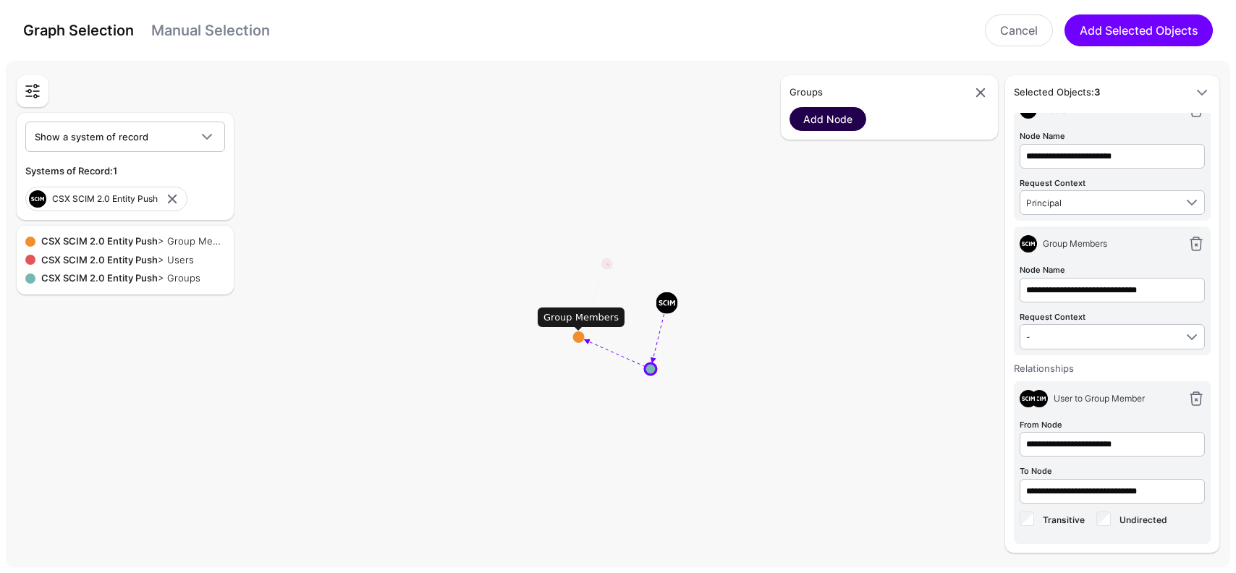
click at [806, 122] on link "Add Node" at bounding box center [828, 119] width 77 height 24
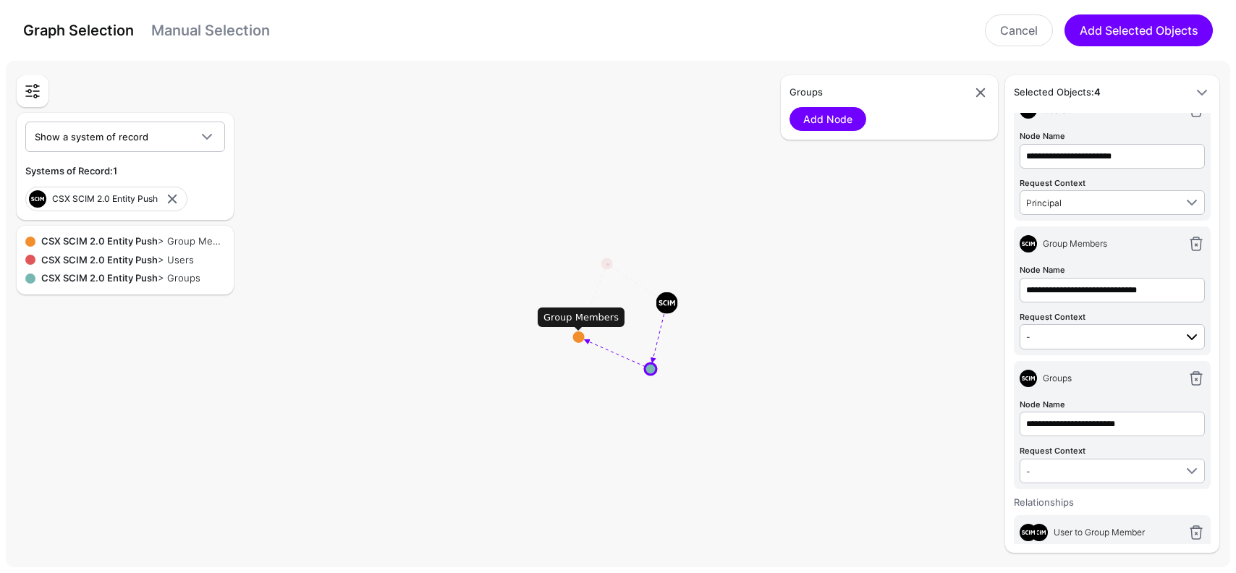
scroll to position [177, 0]
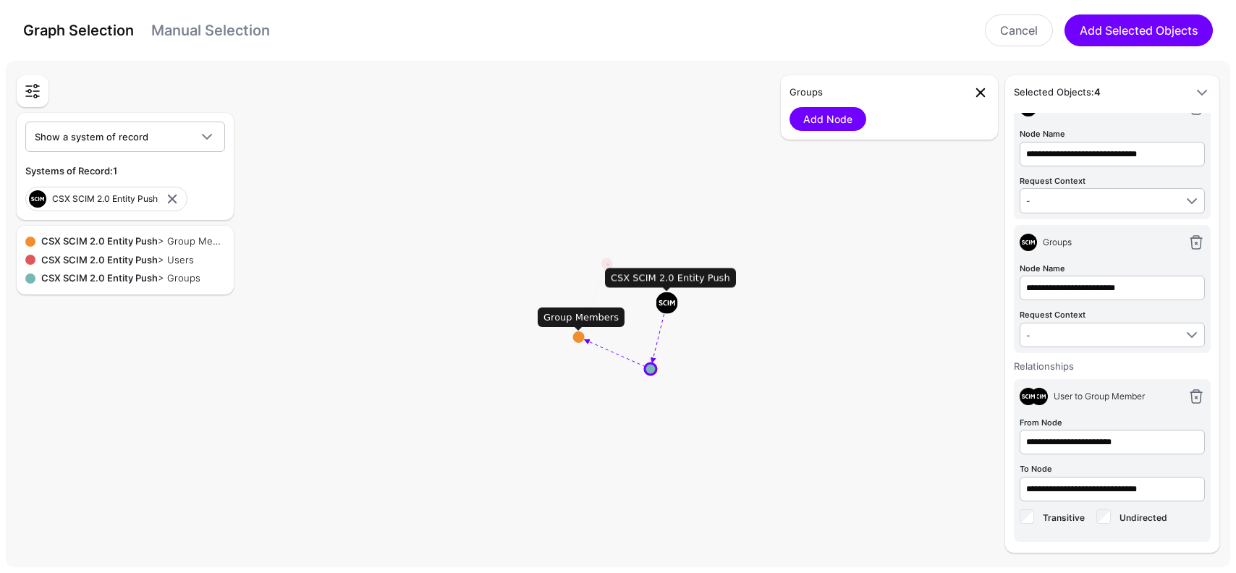
click at [981, 90] on link at bounding box center [980, 92] width 17 height 17
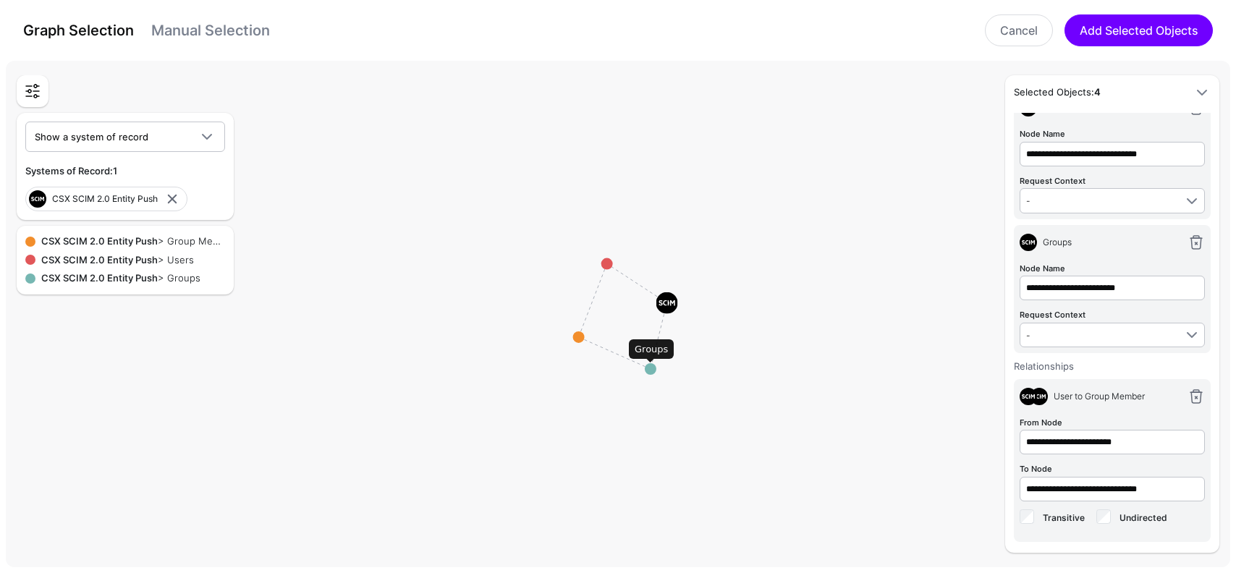
click at [650, 375] on rect at bounding box center [624, 316] width 123611 height 51239
click at [650, 368] on circle at bounding box center [651, 369] width 12 height 12
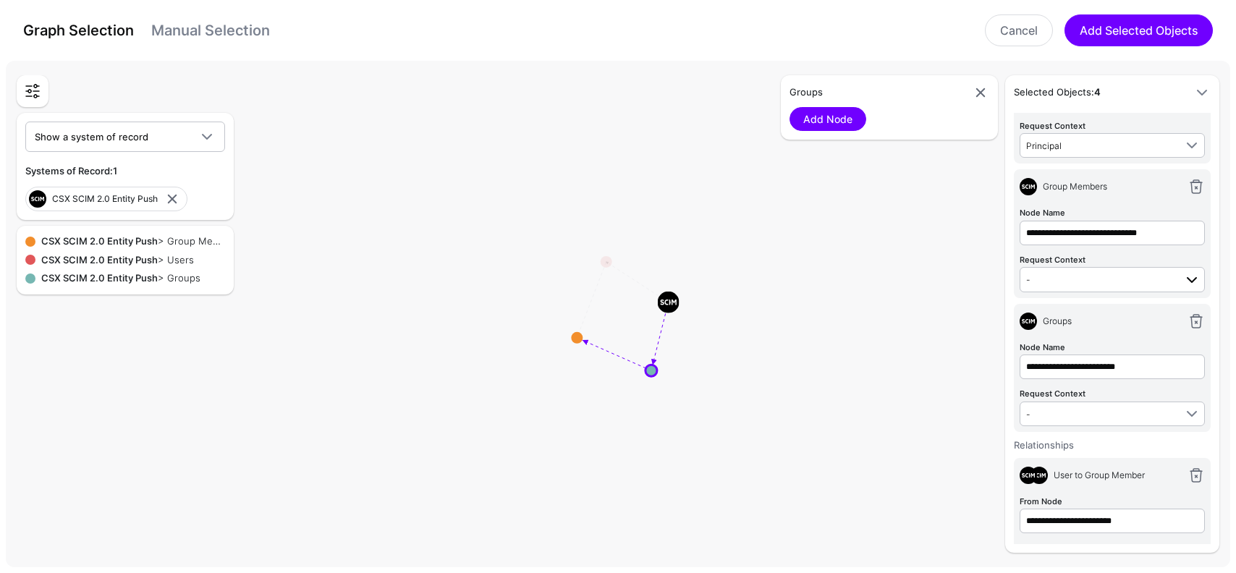
scroll to position [0, 0]
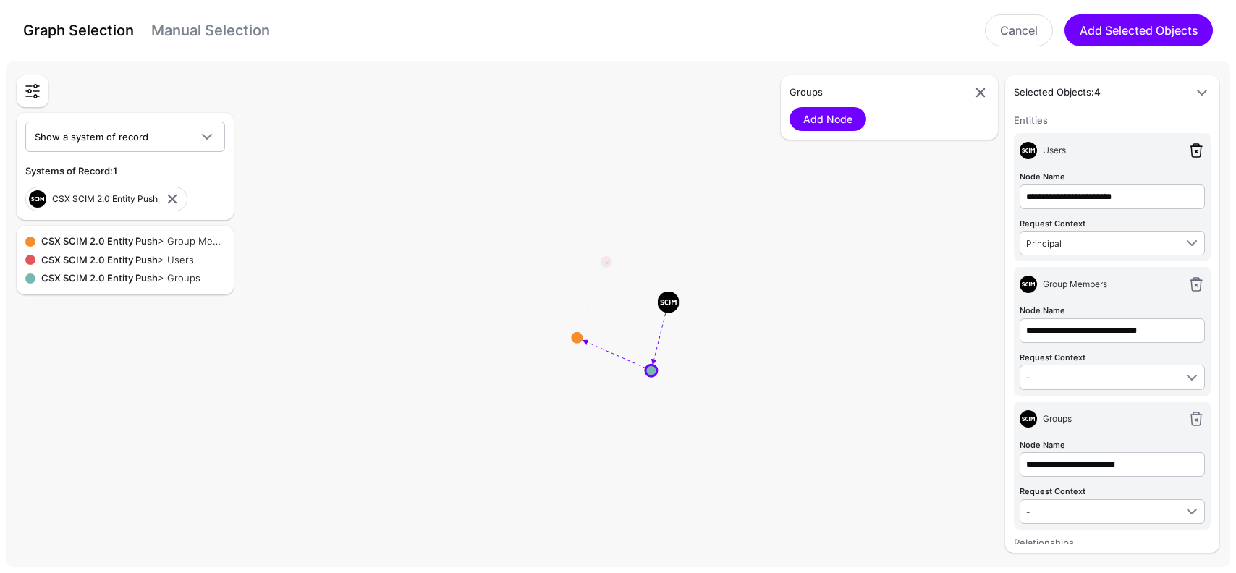
click at [1202, 148] on link at bounding box center [1196, 150] width 17 height 17
type input "**********"
click at [1202, 148] on link at bounding box center [1196, 150] width 17 height 17
type input "**********"
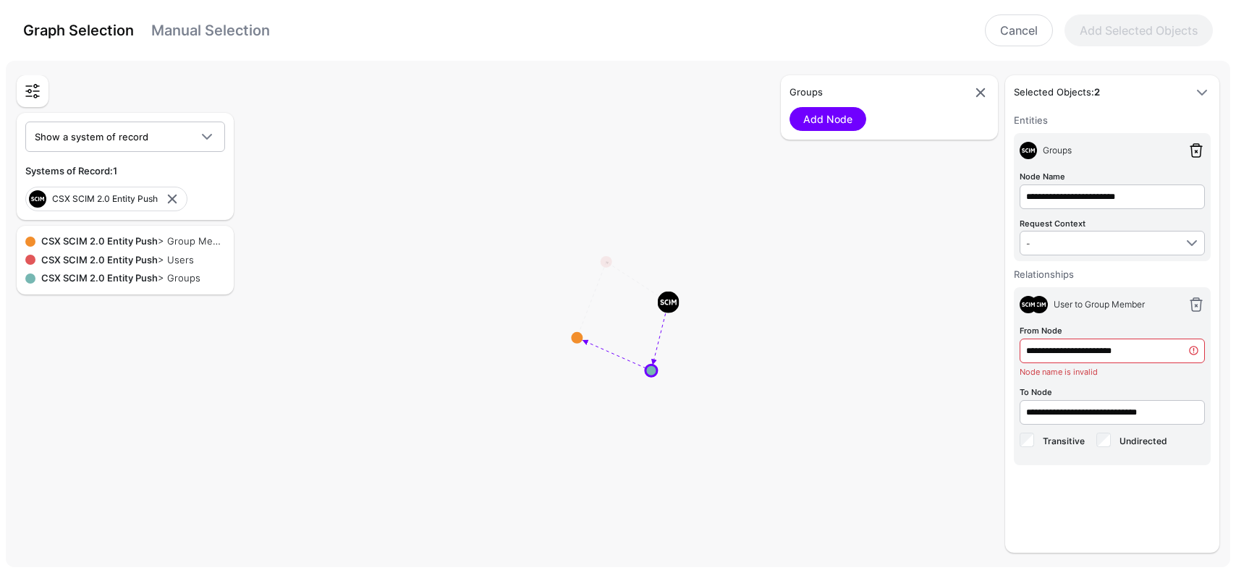
click at [1202, 148] on link at bounding box center [1196, 150] width 17 height 17
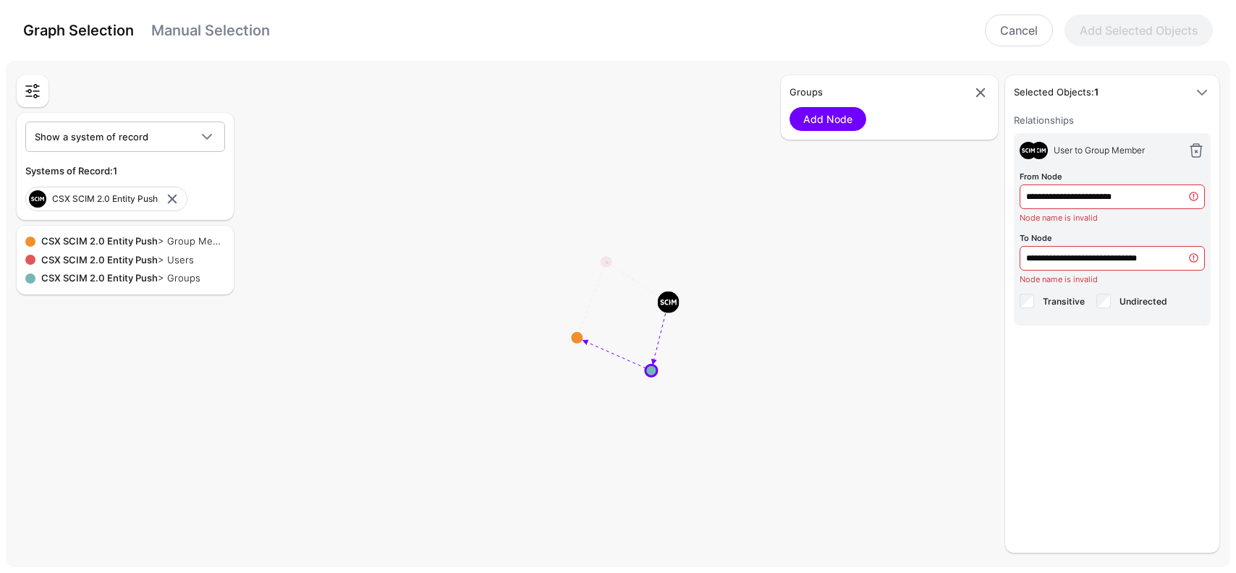
click at [1202, 148] on link at bounding box center [1196, 150] width 17 height 17
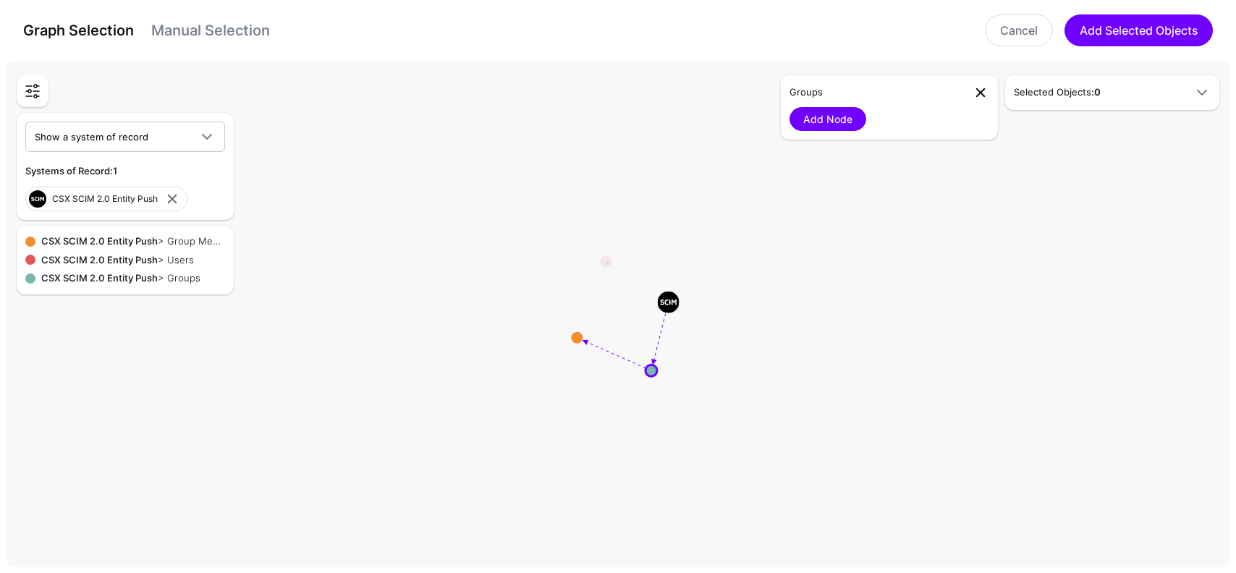
click at [980, 93] on link at bounding box center [980, 92] width 17 height 17
click at [609, 261] on circle at bounding box center [607, 262] width 12 height 12
click at [606, 250] on circle at bounding box center [603, 253] width 12 height 12
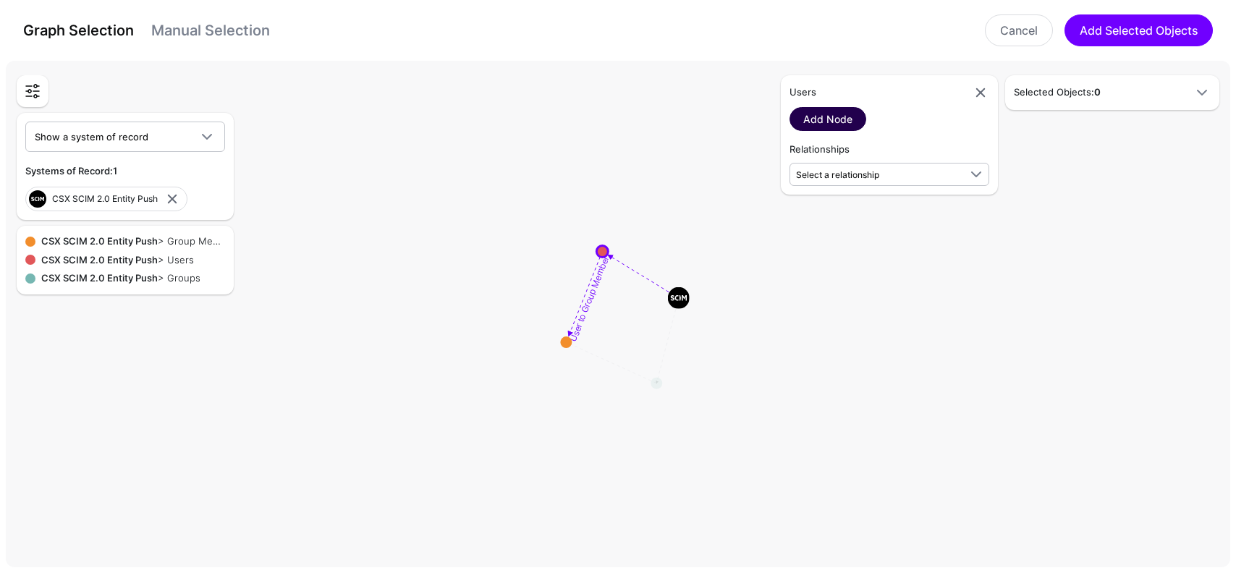
click at [853, 119] on link "Add Node" at bounding box center [828, 119] width 77 height 24
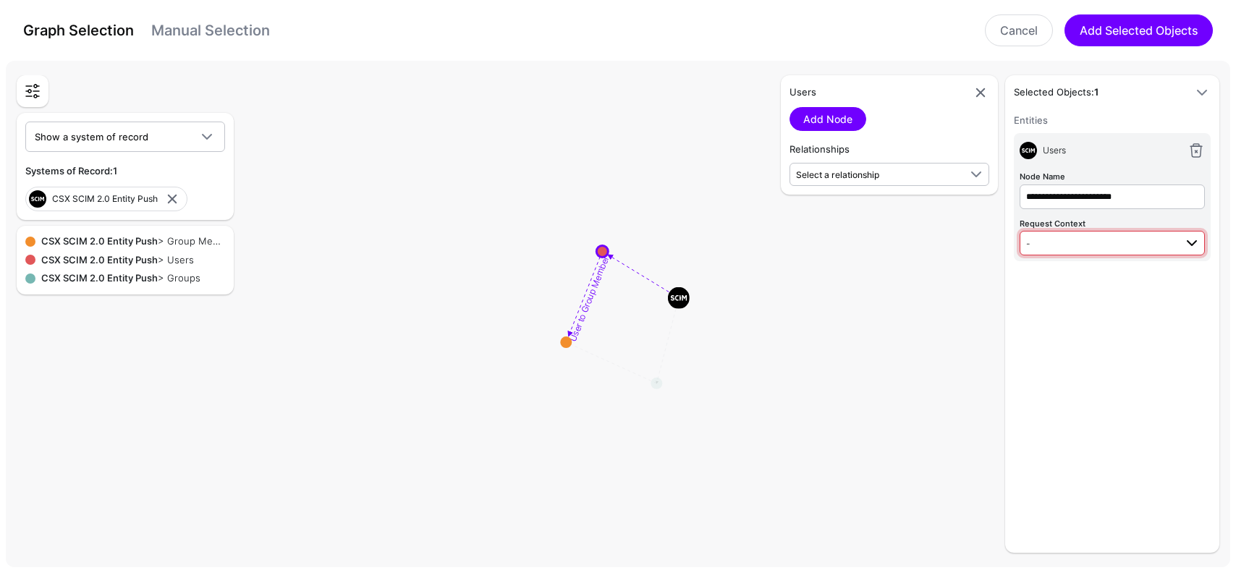
click at [1089, 234] on span "-" at bounding box center [1113, 242] width 174 height 17
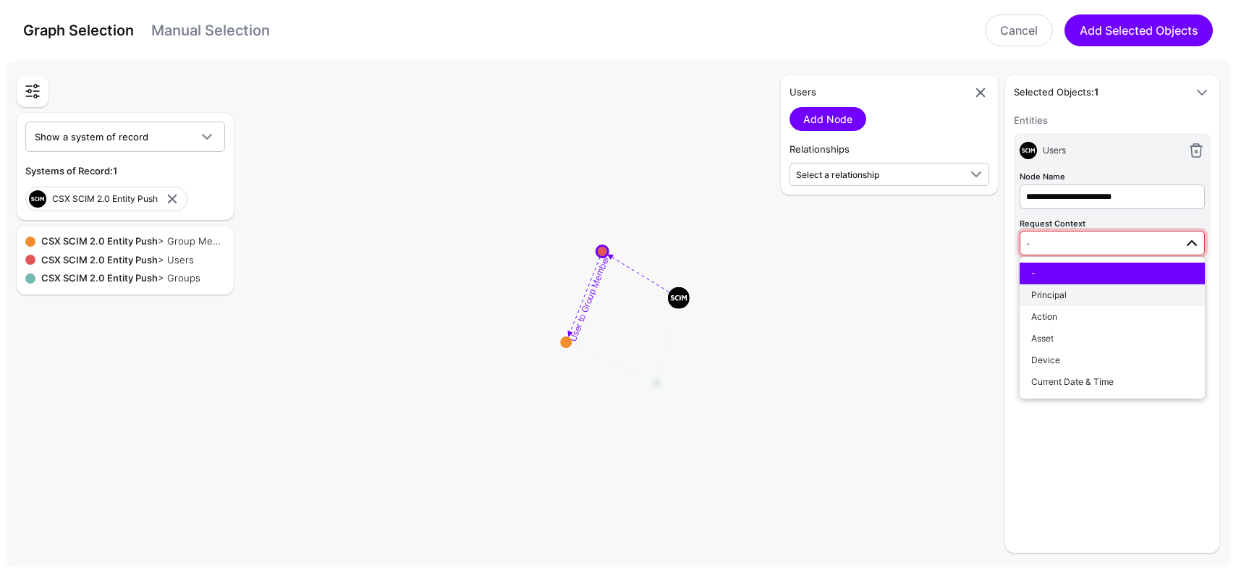
click at [1081, 289] on div "Principal" at bounding box center [1112, 295] width 162 height 13
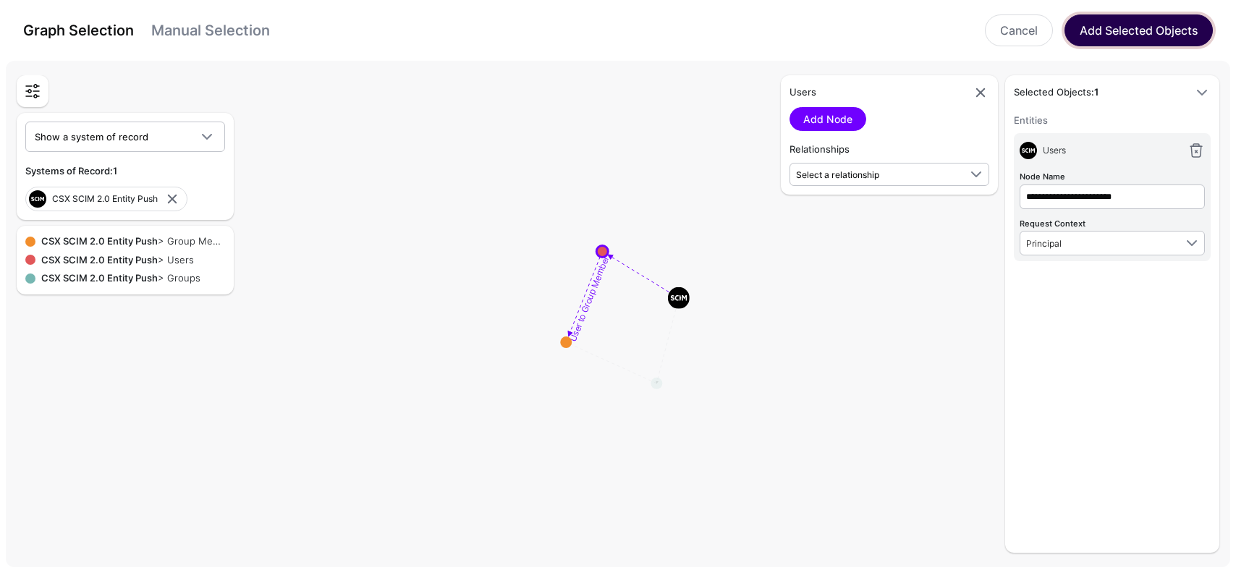
click at [1108, 22] on button "Add Selected Objects" at bounding box center [1139, 30] width 148 height 32
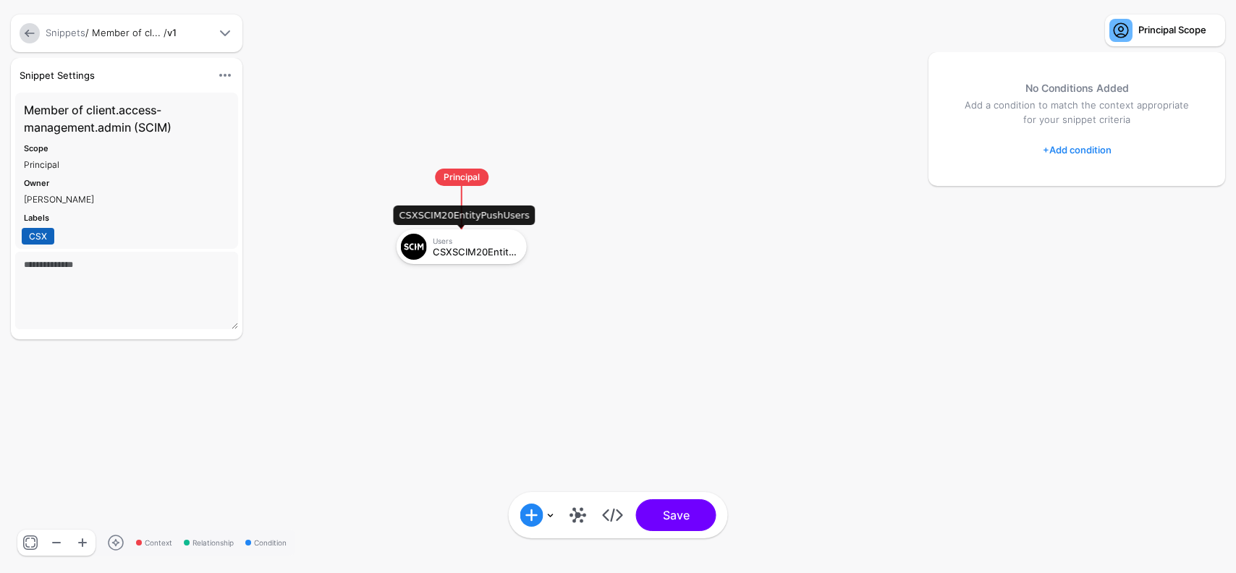
click at [500, 245] on div "Users" at bounding box center [475, 241] width 84 height 9
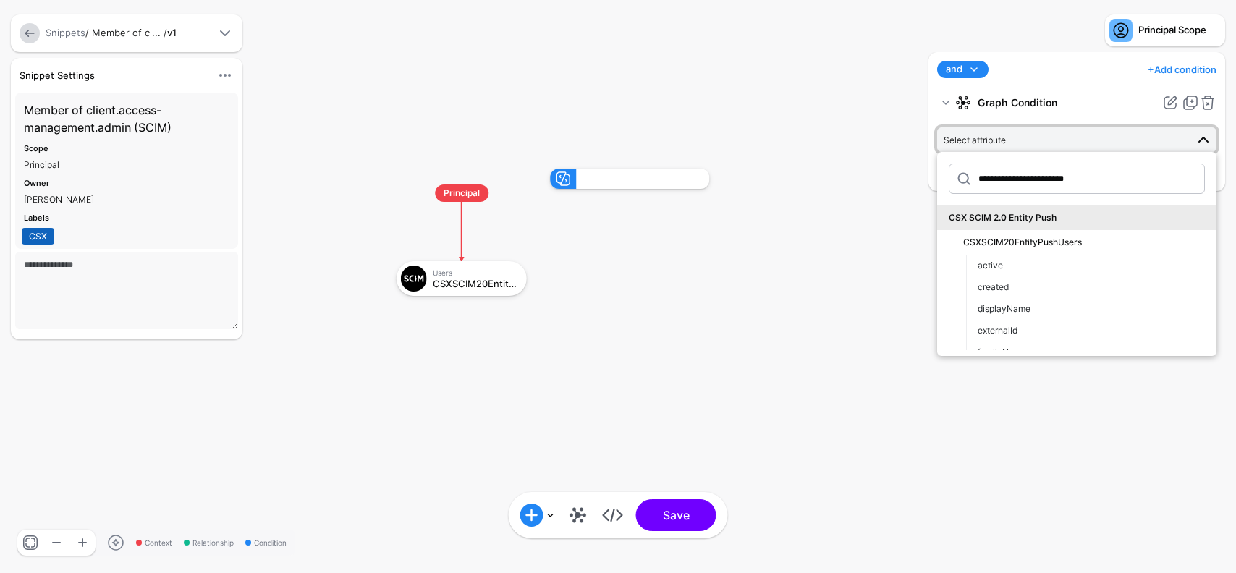
click at [846, 276] on rect at bounding box center [382, 154] width 123611 height 57318
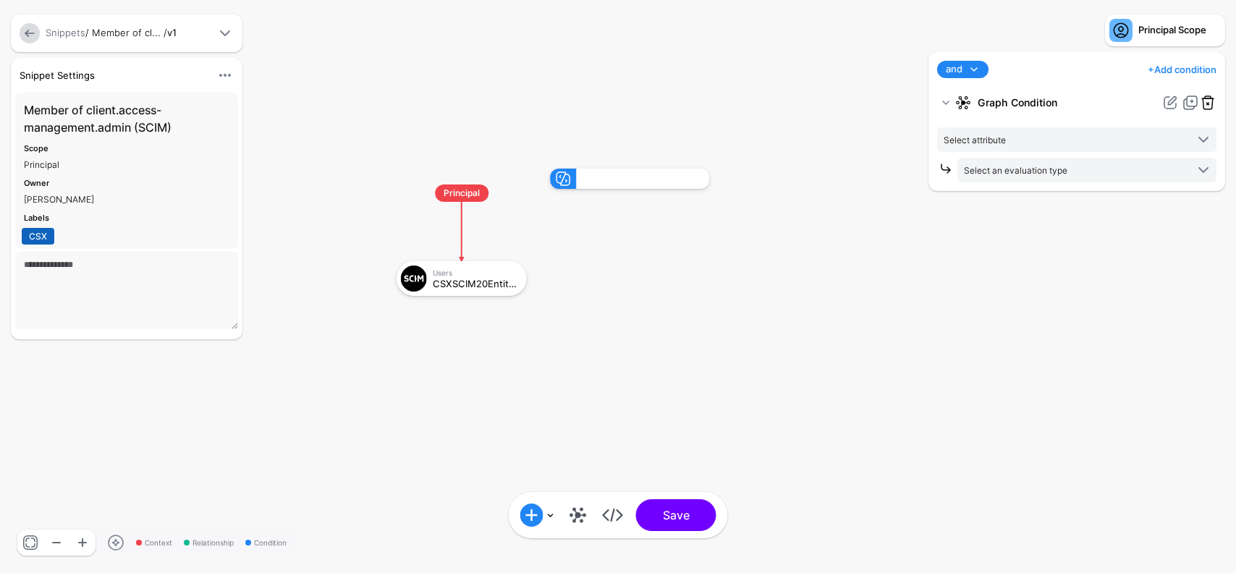
click at [1211, 101] on link at bounding box center [1207, 102] width 17 height 17
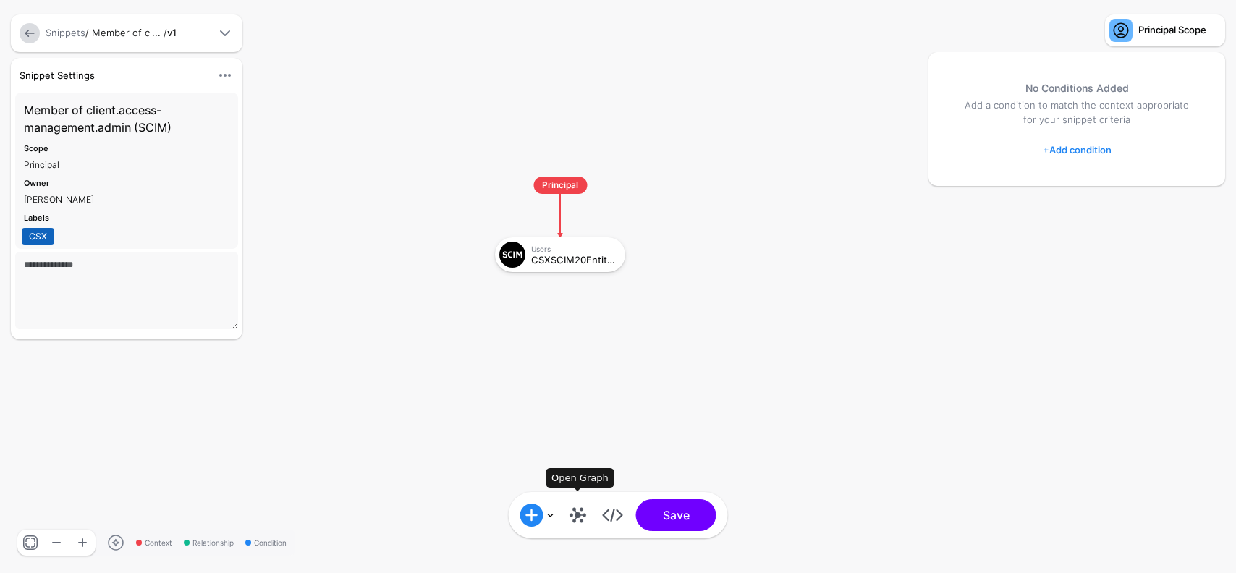
click at [577, 518] on link at bounding box center [578, 515] width 23 height 23
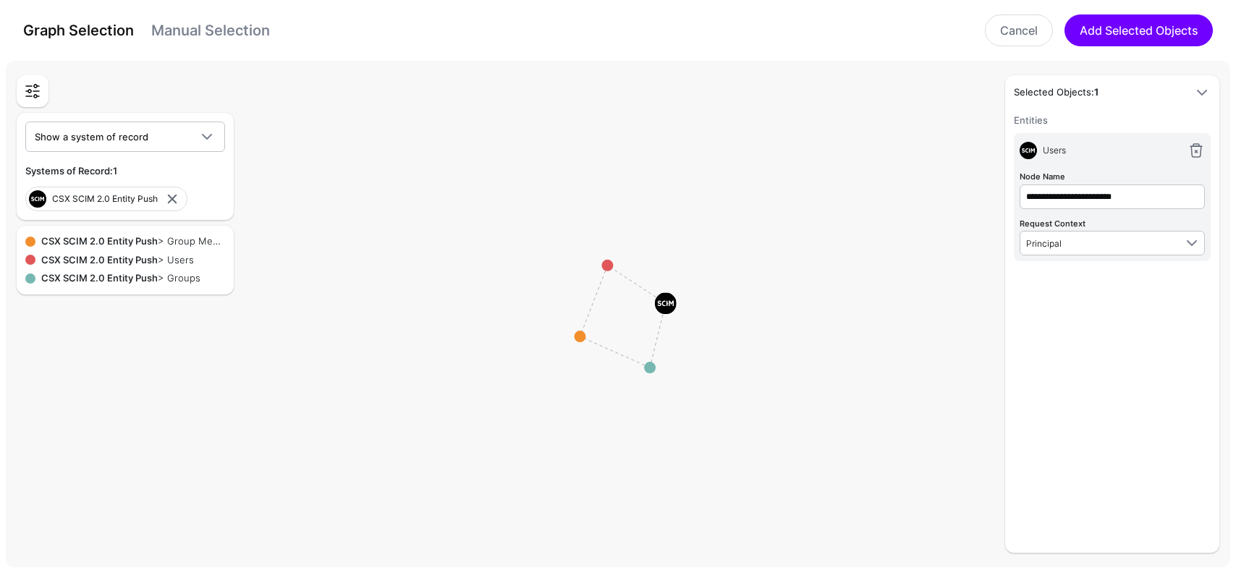
click at [1079, 174] on div "**********" at bounding box center [1112, 188] width 185 height 41
click at [1038, 152] on div "Users" at bounding box center [1109, 150] width 145 height 13
click at [1196, 153] on link at bounding box center [1196, 150] width 17 height 17
click at [601, 263] on rect at bounding box center [624, 316] width 123611 height 51239
click at [606, 262] on circle at bounding box center [607, 266] width 12 height 12
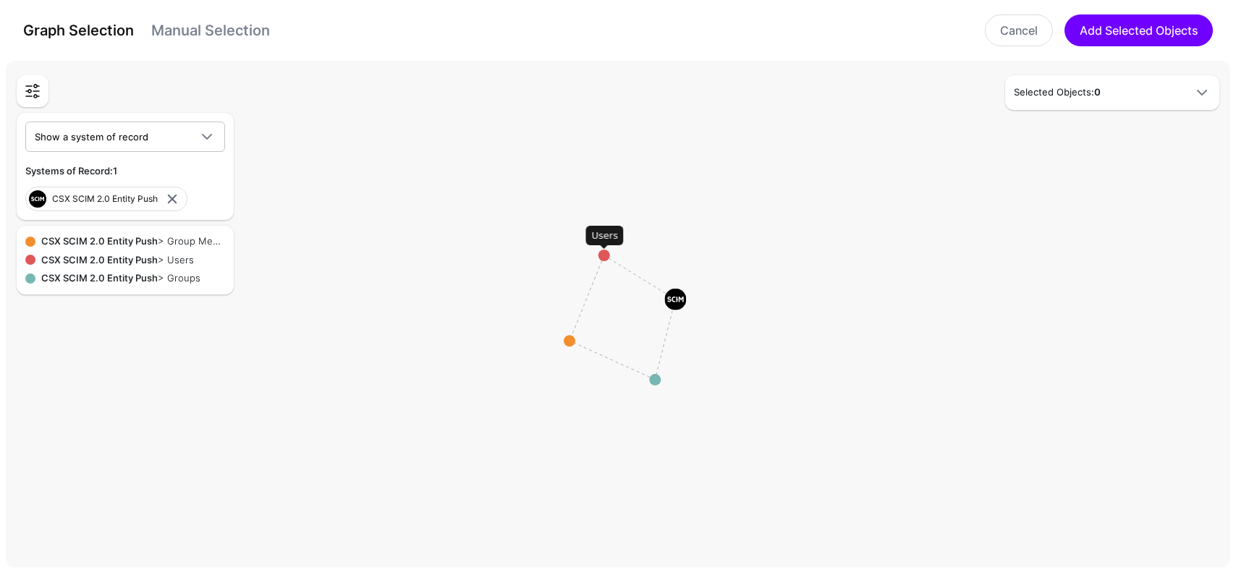
click at [606, 255] on circle at bounding box center [605, 256] width 12 height 12
click at [601, 245] on circle at bounding box center [602, 248] width 12 height 12
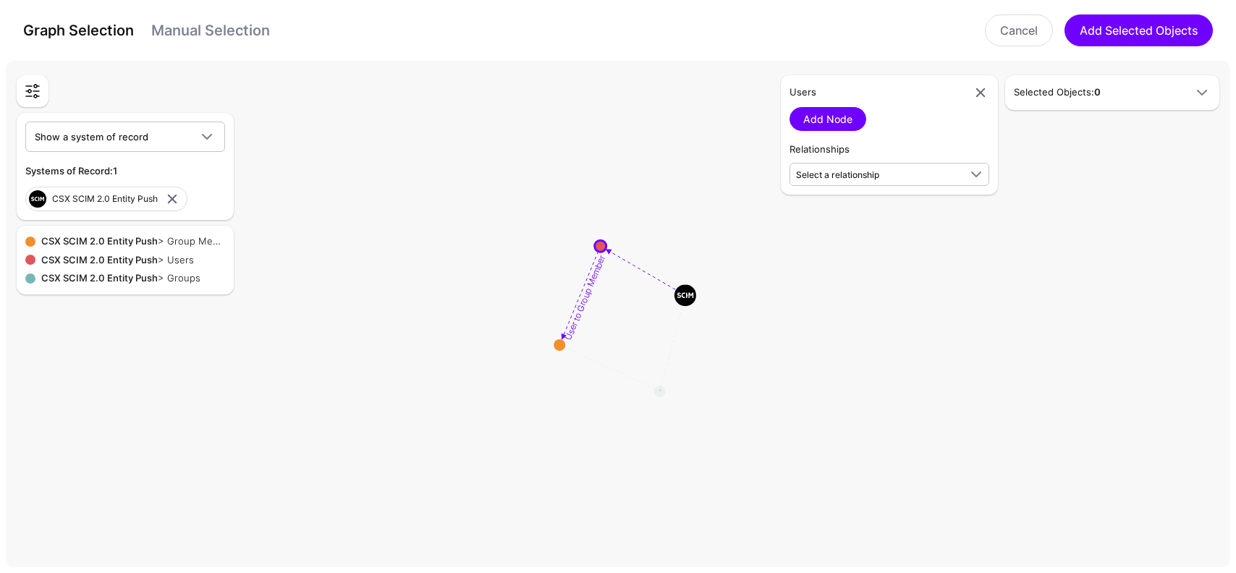
click at [641, 268] on rect at bounding box center [624, 316] width 123611 height 51239
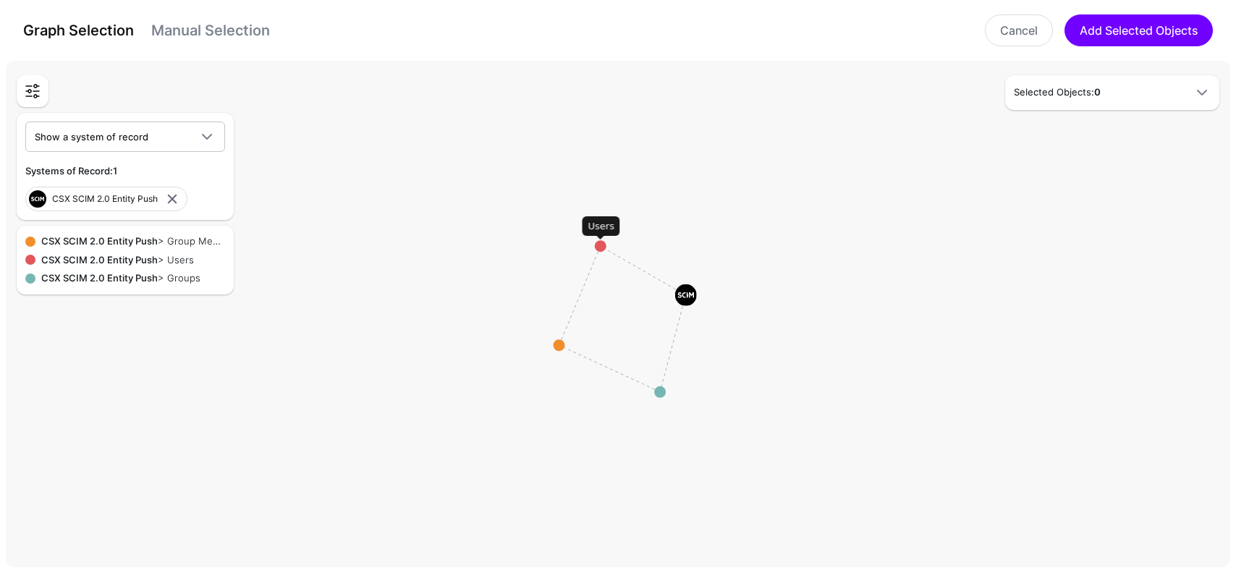
click at [602, 246] on circle at bounding box center [601, 246] width 12 height 12
click at [593, 365] on rect at bounding box center [624, 316] width 123611 height 51239
click at [680, 355] on rect at bounding box center [624, 316] width 123611 height 51239
click at [558, 342] on rect at bounding box center [624, 316] width 123611 height 51239
click at [554, 346] on circle at bounding box center [552, 348] width 12 height 12
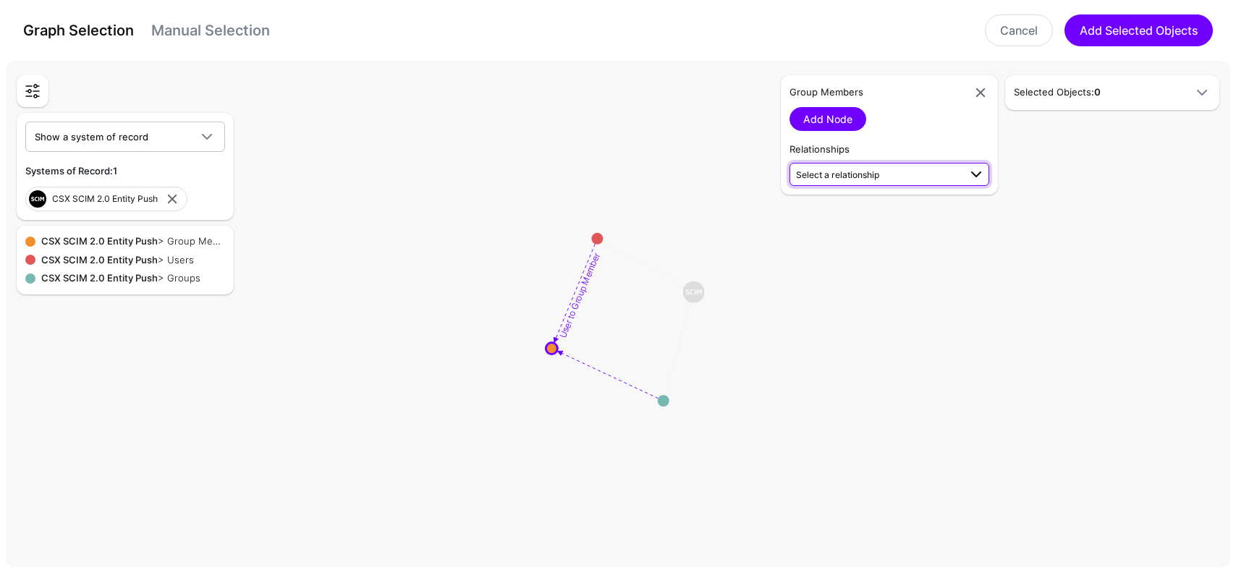
click at [915, 177] on span "Select a relationship" at bounding box center [877, 173] width 163 height 15
click at [980, 87] on link at bounding box center [980, 92] width 17 height 17
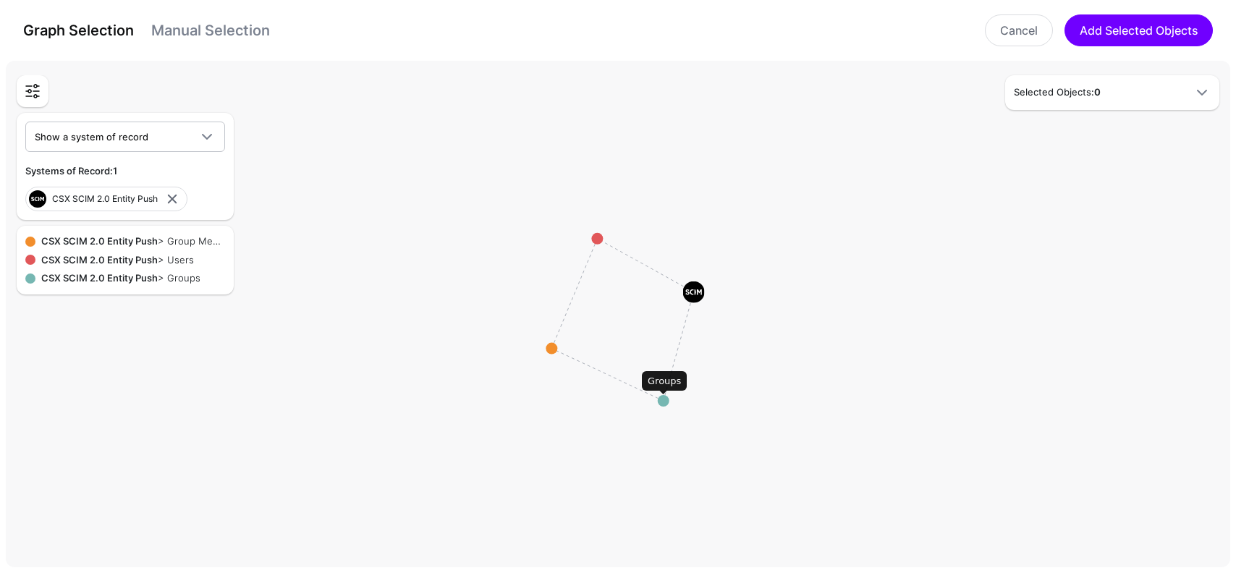
click at [664, 401] on circle at bounding box center [664, 401] width 12 height 12
click at [857, 107] on div "Add Node" at bounding box center [890, 119] width 200 height 24
click at [850, 113] on link "Add Node" at bounding box center [828, 119] width 77 height 24
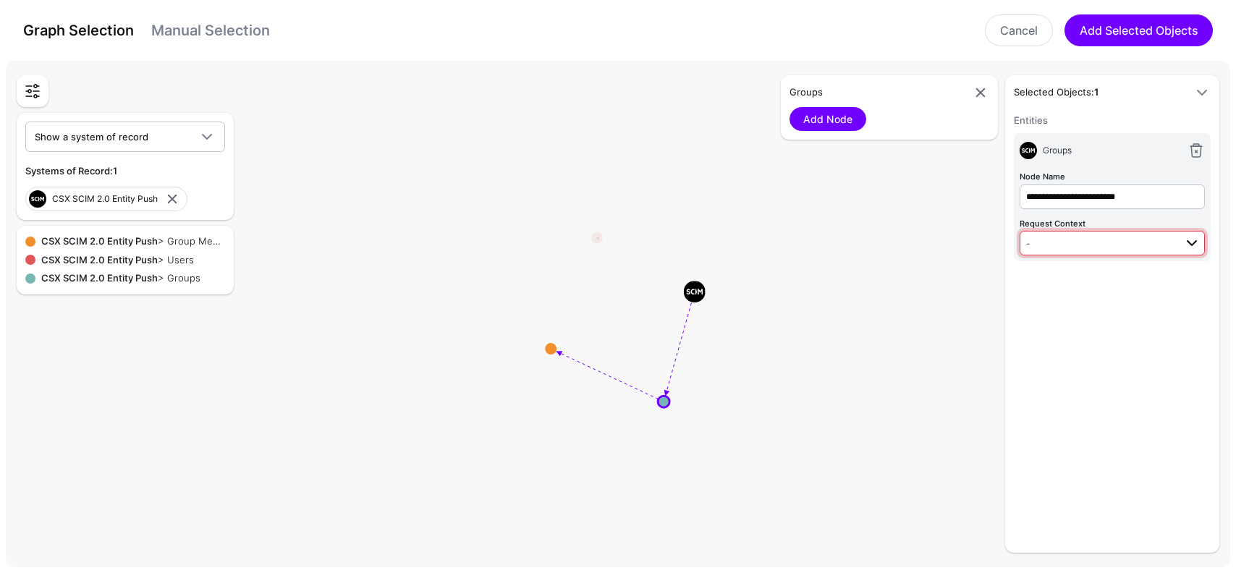
click at [1075, 234] on span "-" at bounding box center [1113, 242] width 174 height 17
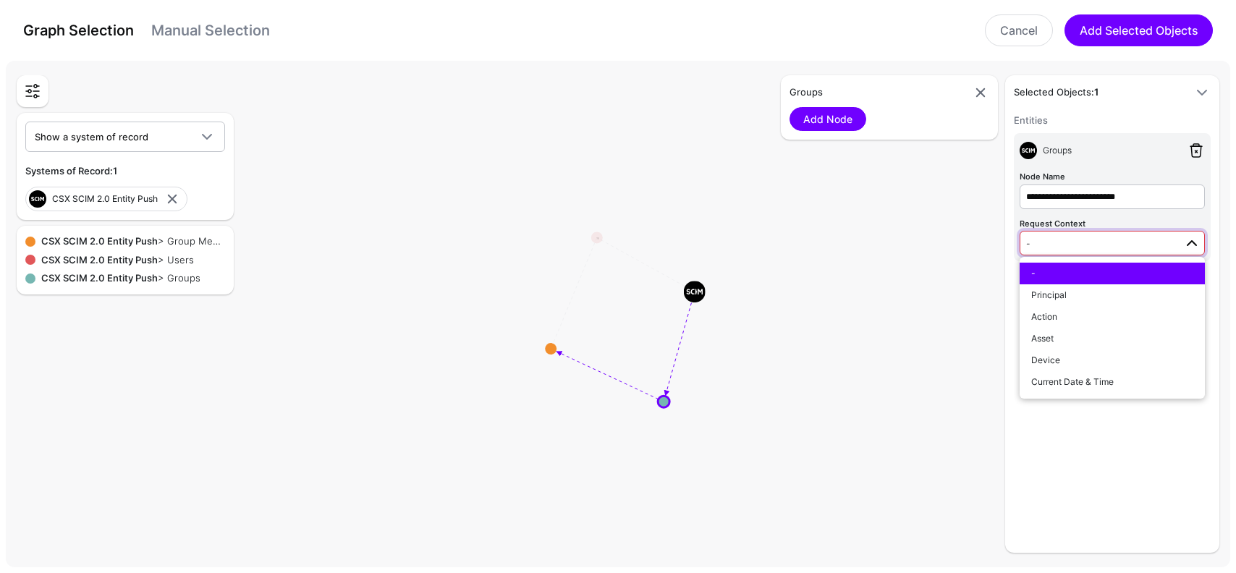
click at [1192, 145] on link at bounding box center [1196, 150] width 17 height 17
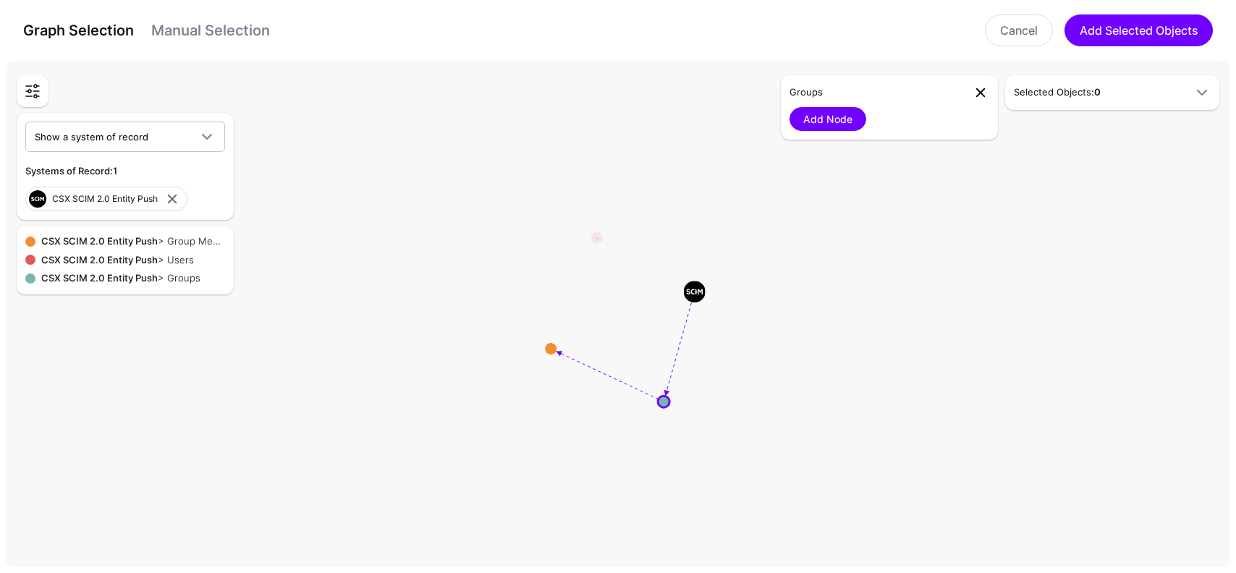
click at [984, 91] on link at bounding box center [980, 92] width 17 height 17
click at [599, 240] on circle at bounding box center [597, 238] width 12 height 12
click at [593, 231] on circle at bounding box center [595, 233] width 12 height 12
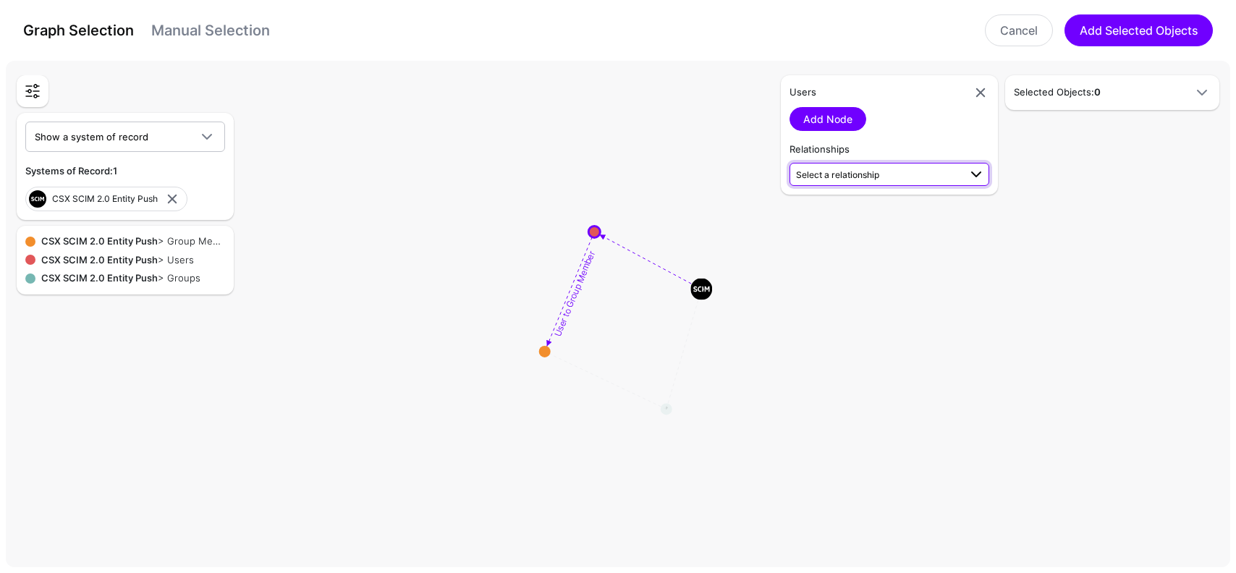
click at [864, 174] on span "Select a relationship" at bounding box center [837, 174] width 83 height 11
click at [757, 195] on rect at bounding box center [624, 316] width 123611 height 51239
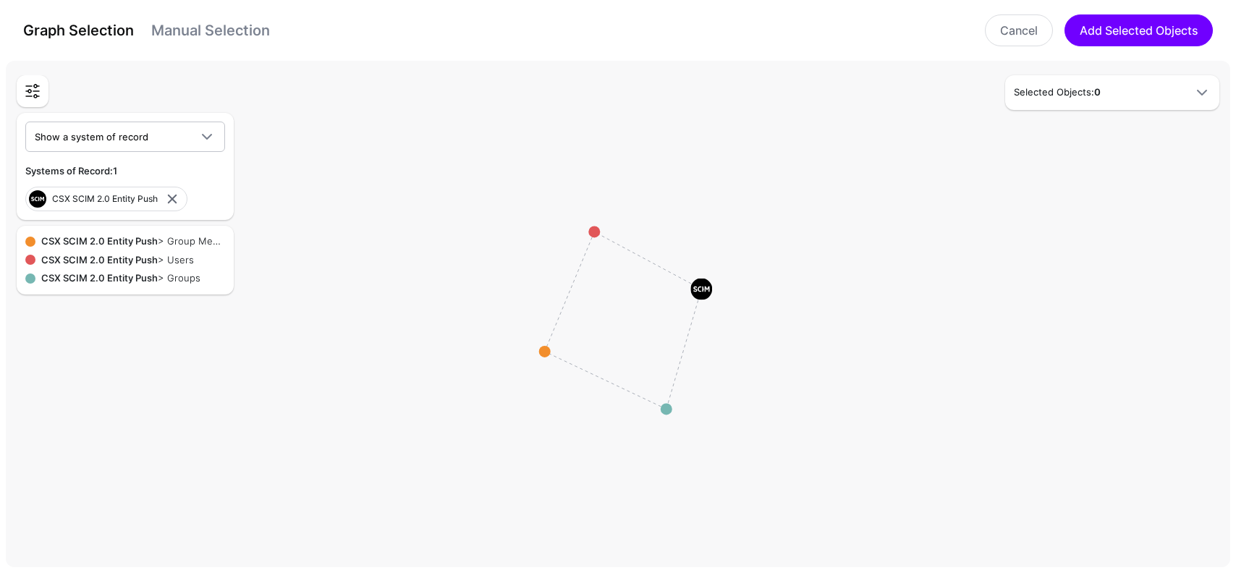
click at [643, 259] on rect at bounding box center [624, 316] width 123611 height 51239
click at [588, 232] on circle at bounding box center [594, 232] width 12 height 12
click at [591, 227] on circle at bounding box center [593, 229] width 12 height 12
click at [596, 218] on rect at bounding box center [624, 316] width 123611 height 51239
click at [589, 228] on circle at bounding box center [591, 225] width 12 height 12
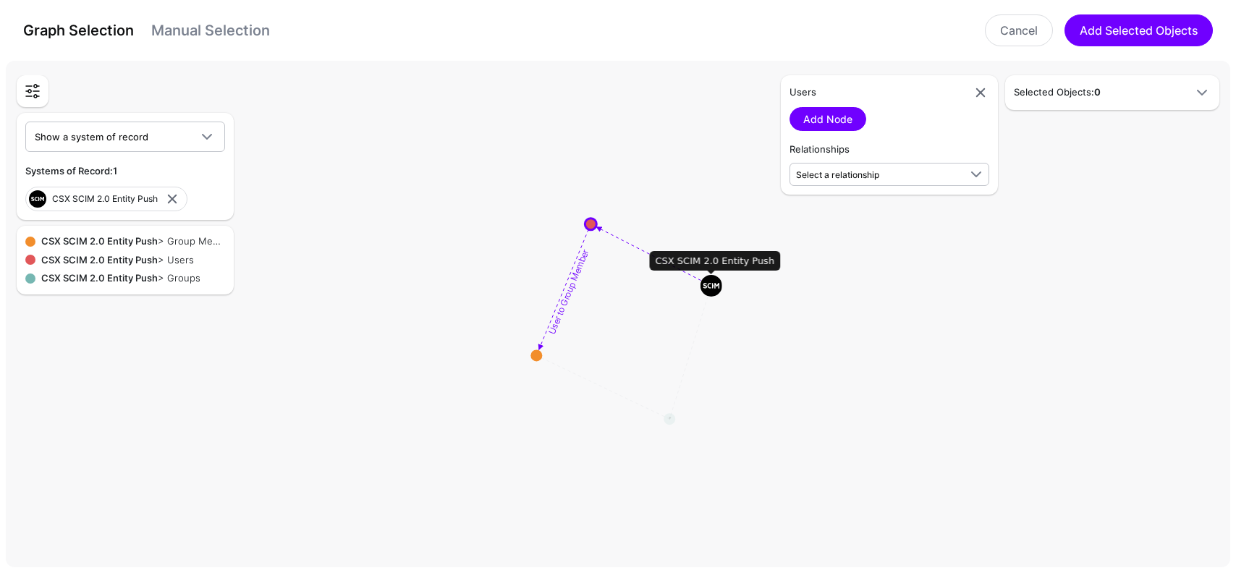
click at [713, 279] on image at bounding box center [712, 286] width 22 height 22
click at [713, 283] on image at bounding box center [714, 286] width 22 height 22
click at [832, 246] on rect at bounding box center [624, 316] width 123611 height 51239
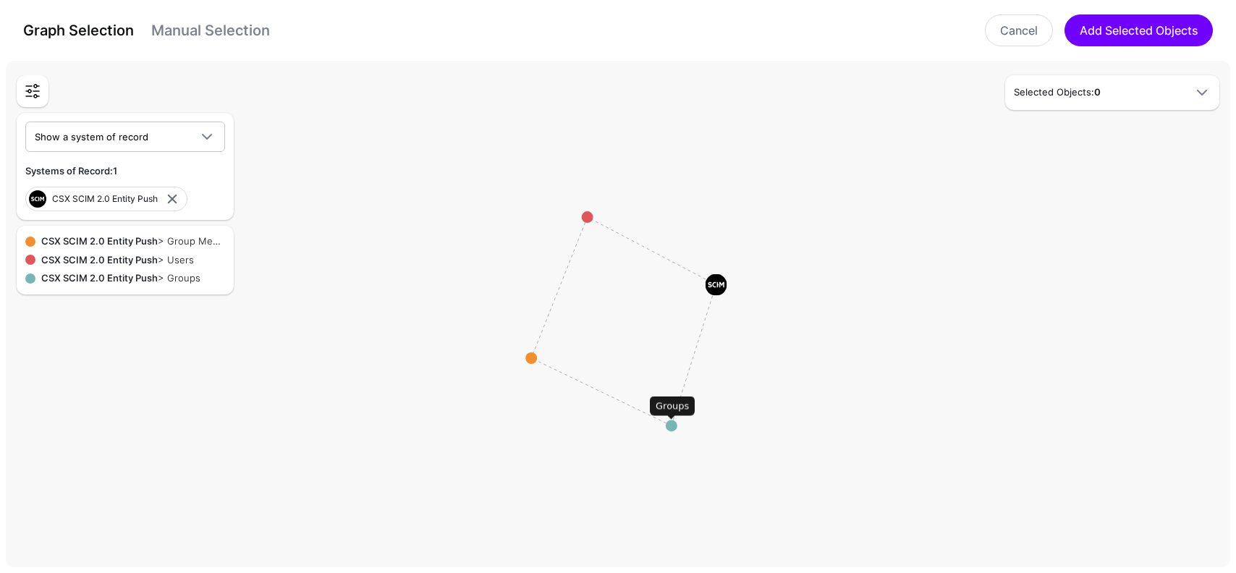
click at [672, 422] on circle at bounding box center [672, 426] width 12 height 12
click at [722, 284] on image at bounding box center [719, 284] width 22 height 22
click at [530, 358] on circle at bounding box center [528, 361] width 12 height 12
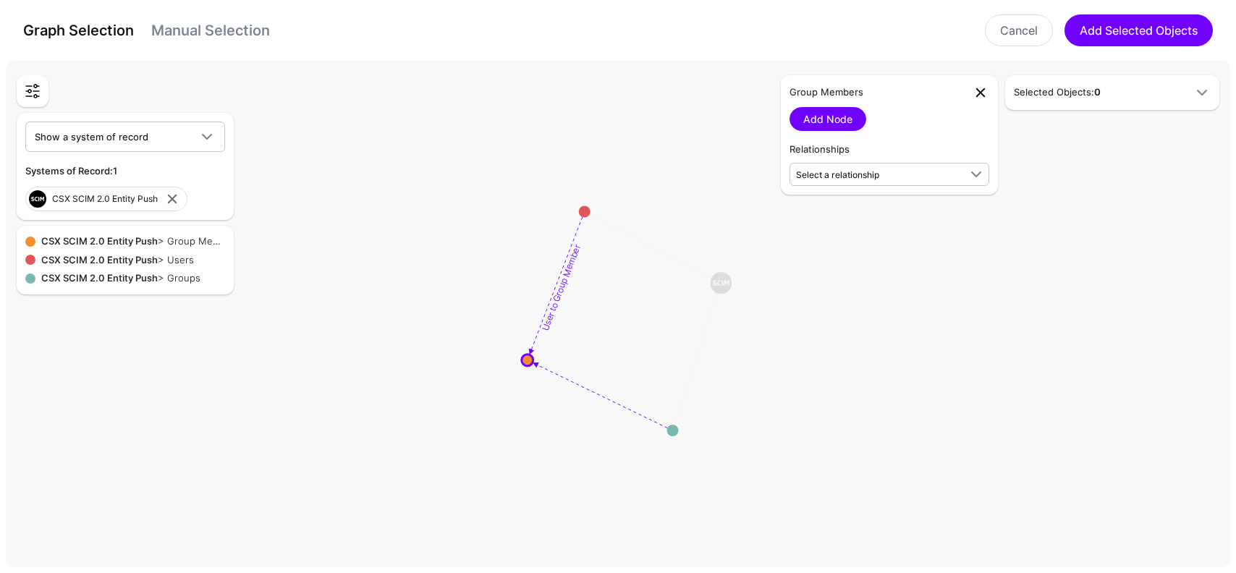
click at [978, 89] on link at bounding box center [980, 92] width 17 height 17
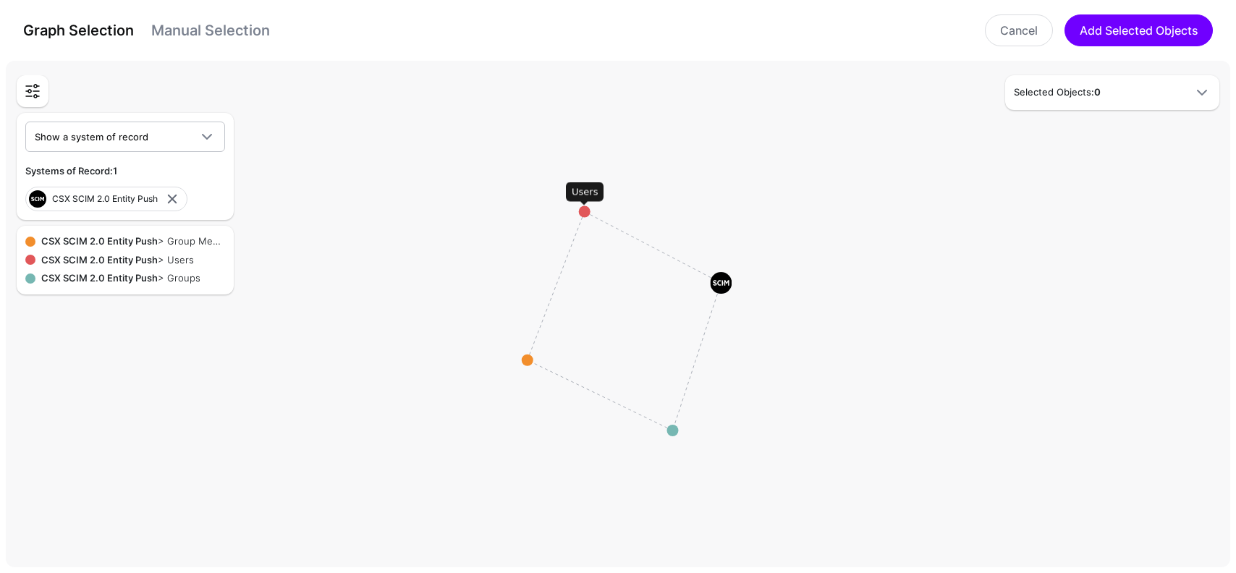
click at [584, 211] on circle at bounding box center [585, 212] width 12 height 12
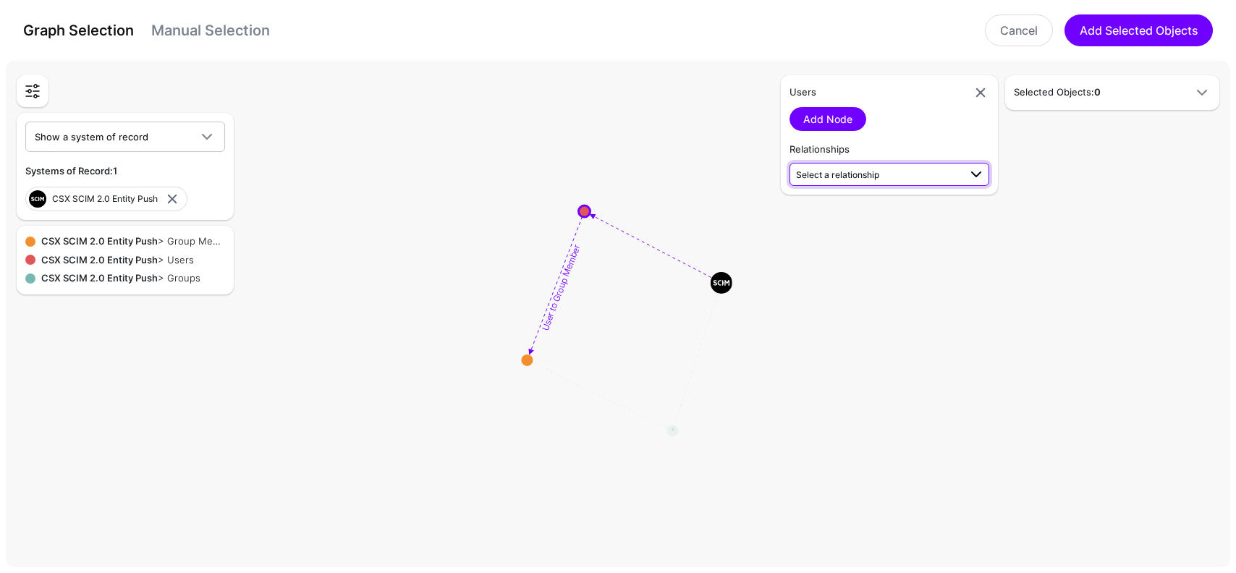
click at [881, 172] on span "Select a relationship" at bounding box center [877, 173] width 163 height 15
click at [886, 250] on span "User to Group Member Users (CSX SCI...) - Group Members (CSX SCI...)" at bounding box center [889, 263] width 177 height 46
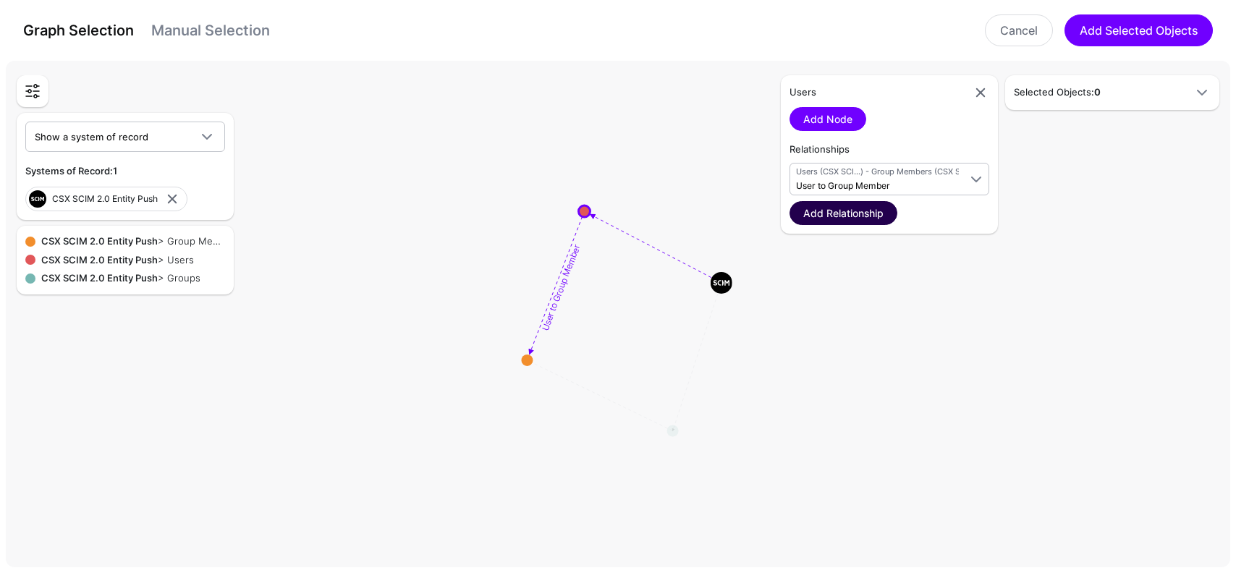
click at [866, 208] on link "Add Relationship" at bounding box center [844, 213] width 108 height 24
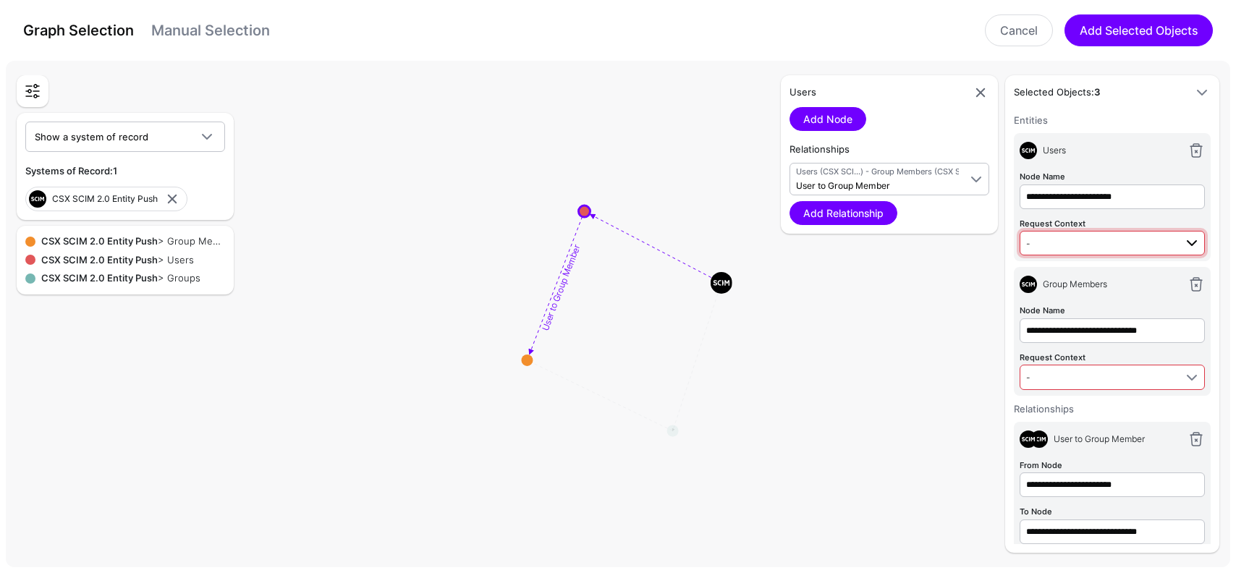
click at [1103, 240] on span "-" at bounding box center [1100, 243] width 148 height 16
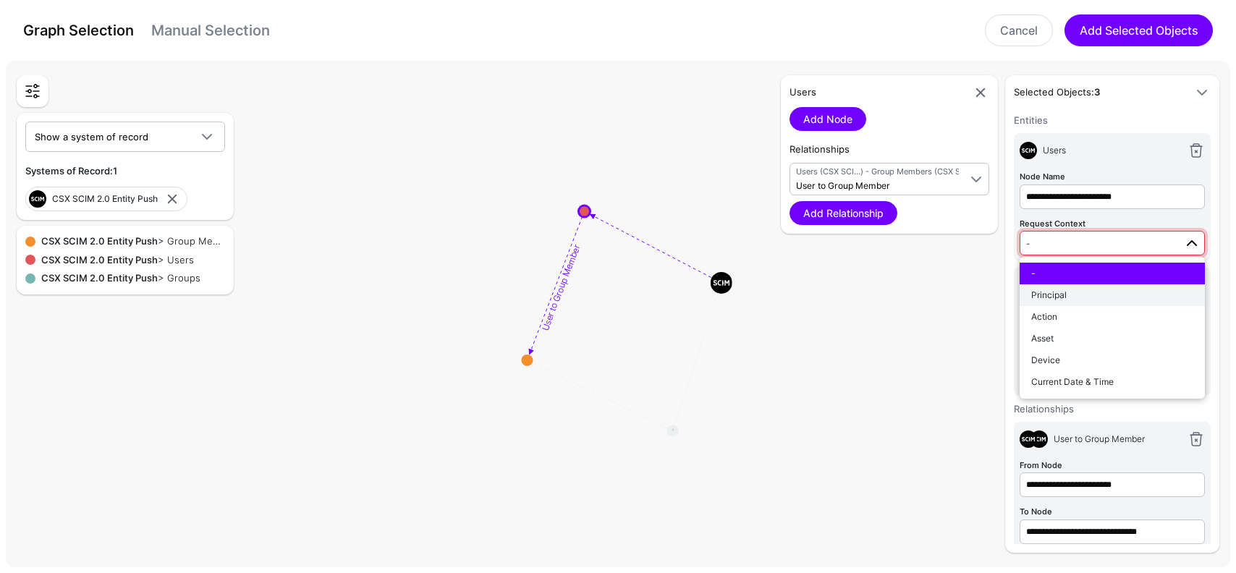
click at [1070, 294] on div "Principal" at bounding box center [1112, 295] width 162 height 13
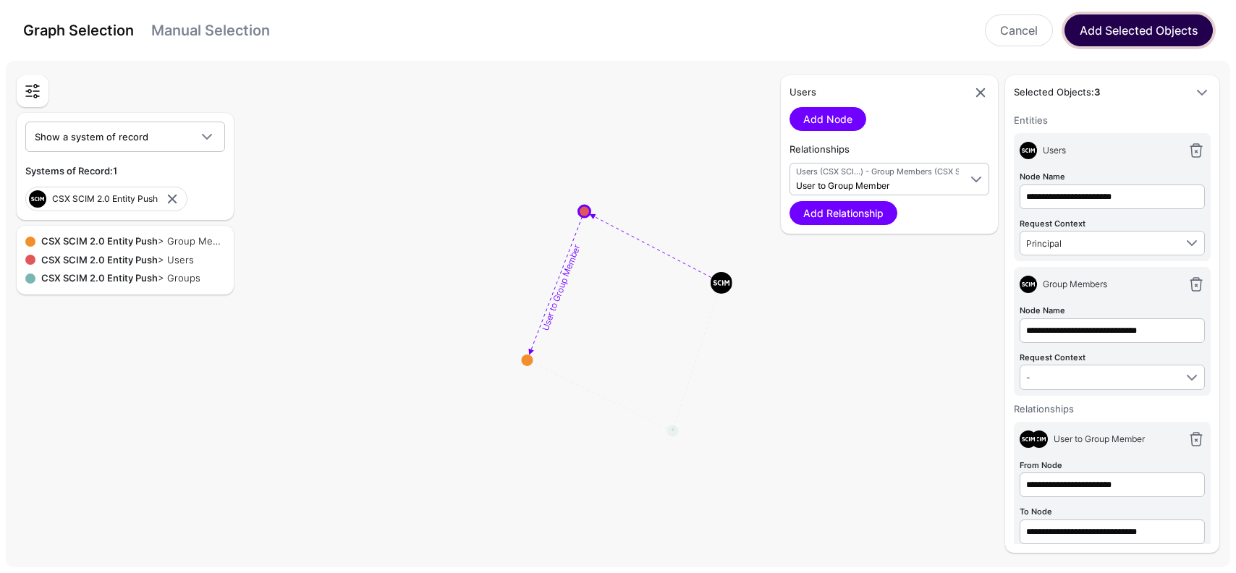
click at [1115, 36] on button "Add Selected Objects" at bounding box center [1139, 30] width 148 height 32
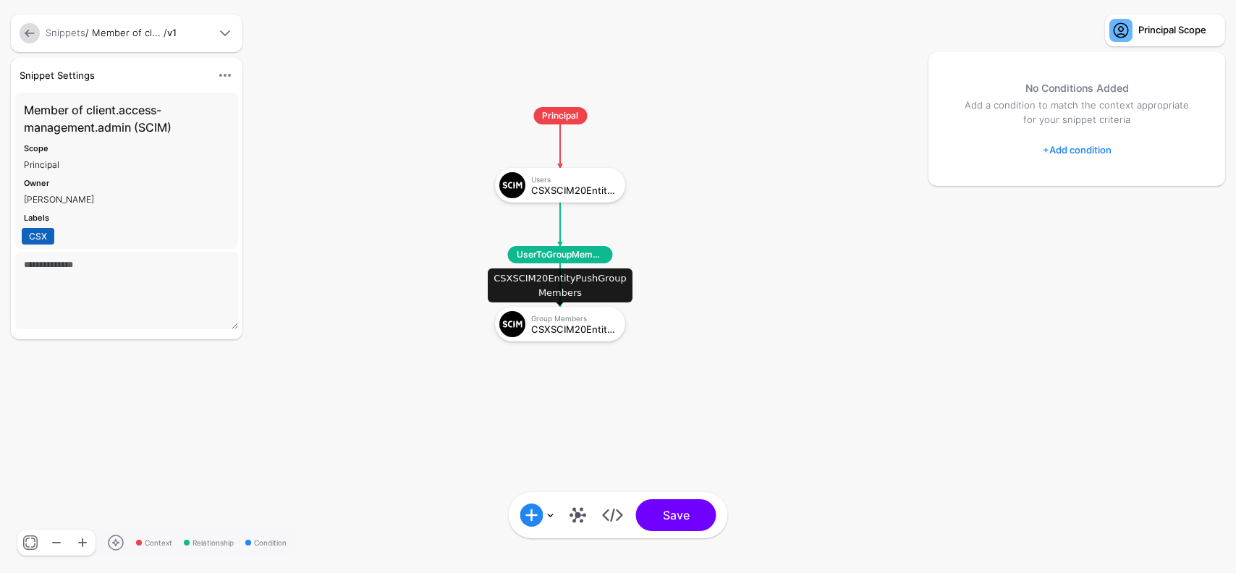
click at [572, 324] on div "CSXSCIM20EntityPushGroupMembers" at bounding box center [573, 329] width 84 height 10
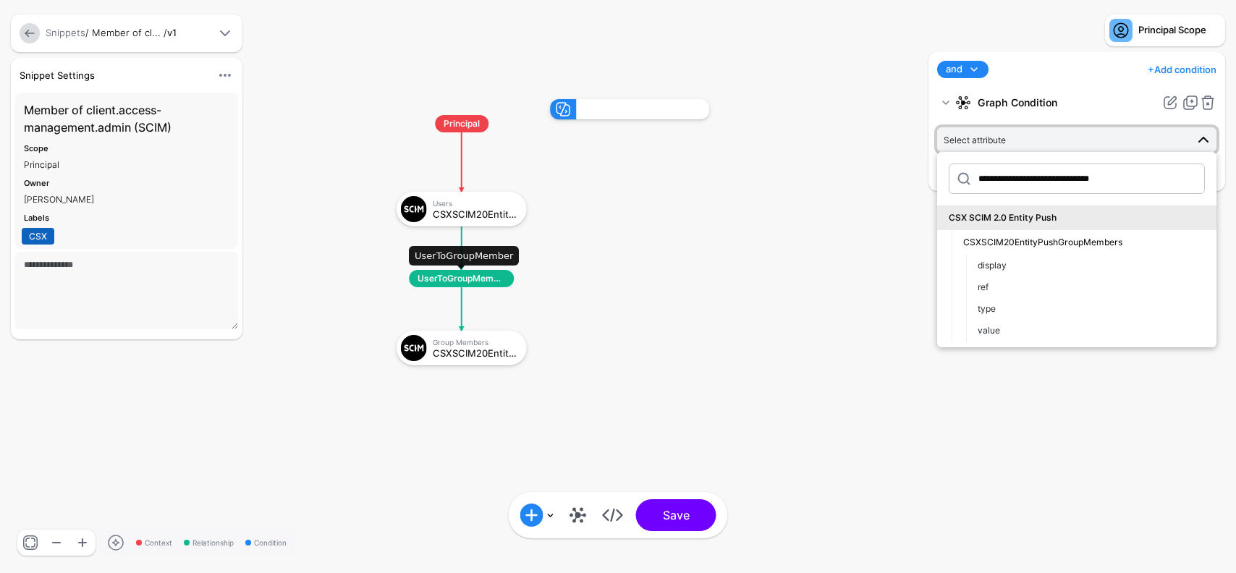
click at [485, 285] on span "UserToGroupMember" at bounding box center [461, 278] width 105 height 17
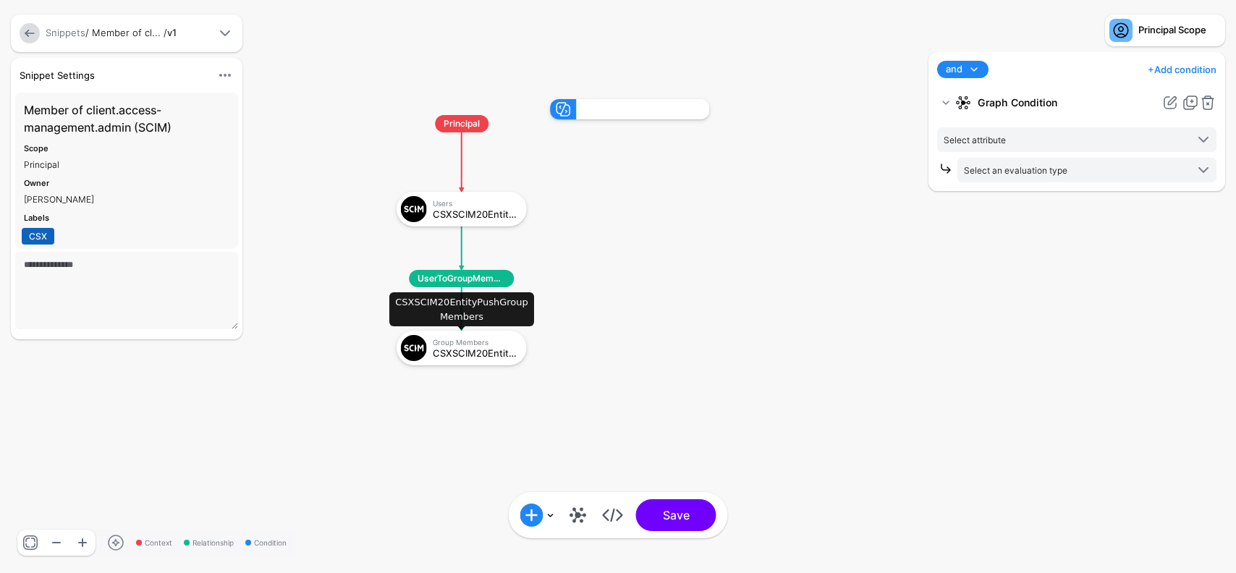
click at [496, 348] on div "CSXSCIM20EntityPushGroupMembers" at bounding box center [475, 353] width 84 height 10
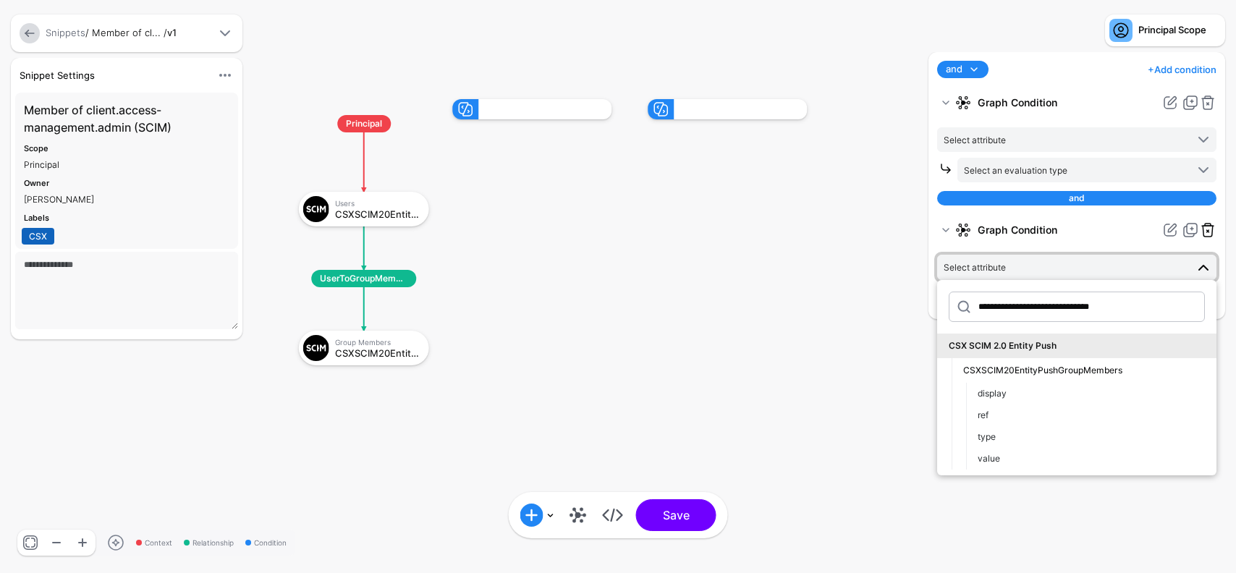
click at [1208, 233] on link at bounding box center [1207, 229] width 17 height 17
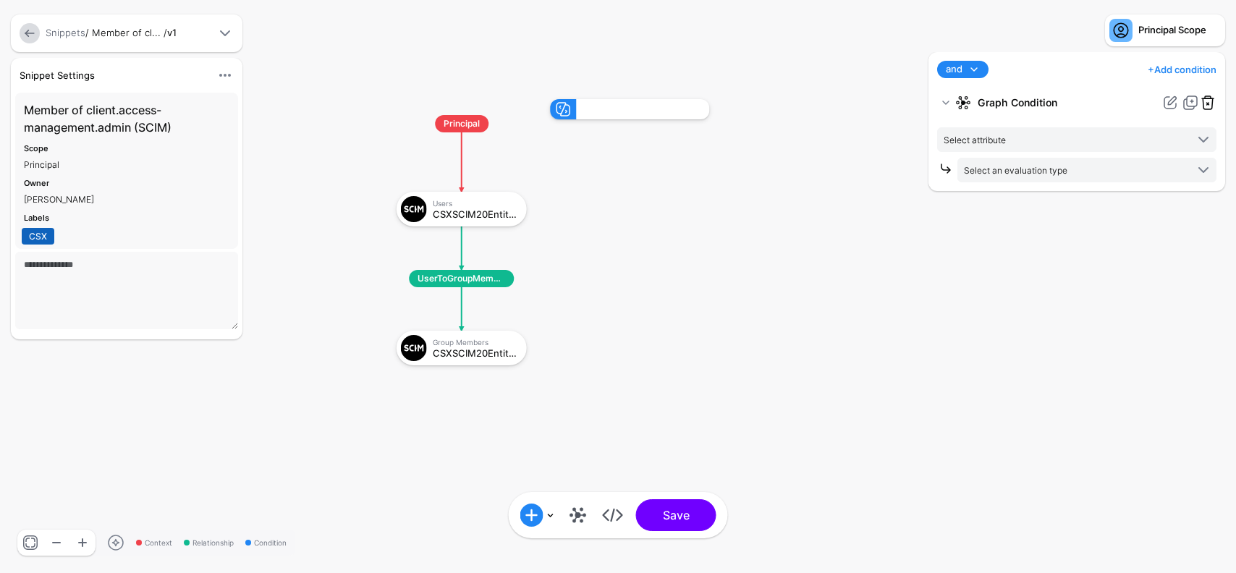
click at [1211, 95] on link at bounding box center [1207, 102] width 17 height 17
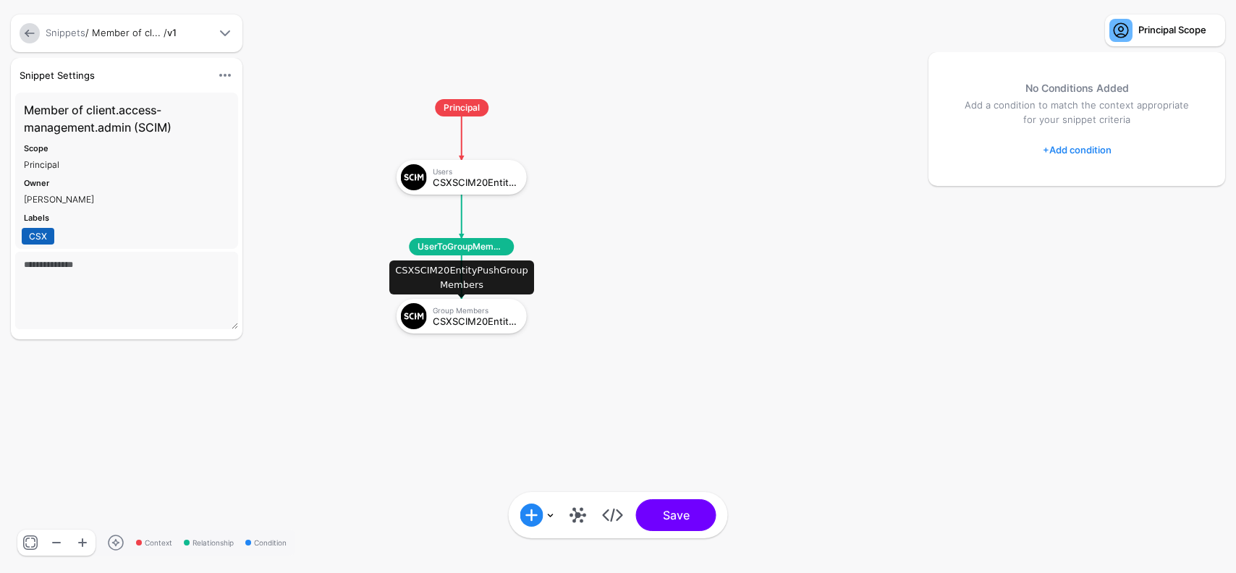
click at [481, 319] on div "CSXSCIM20EntityPushGroupMembers" at bounding box center [475, 321] width 84 height 10
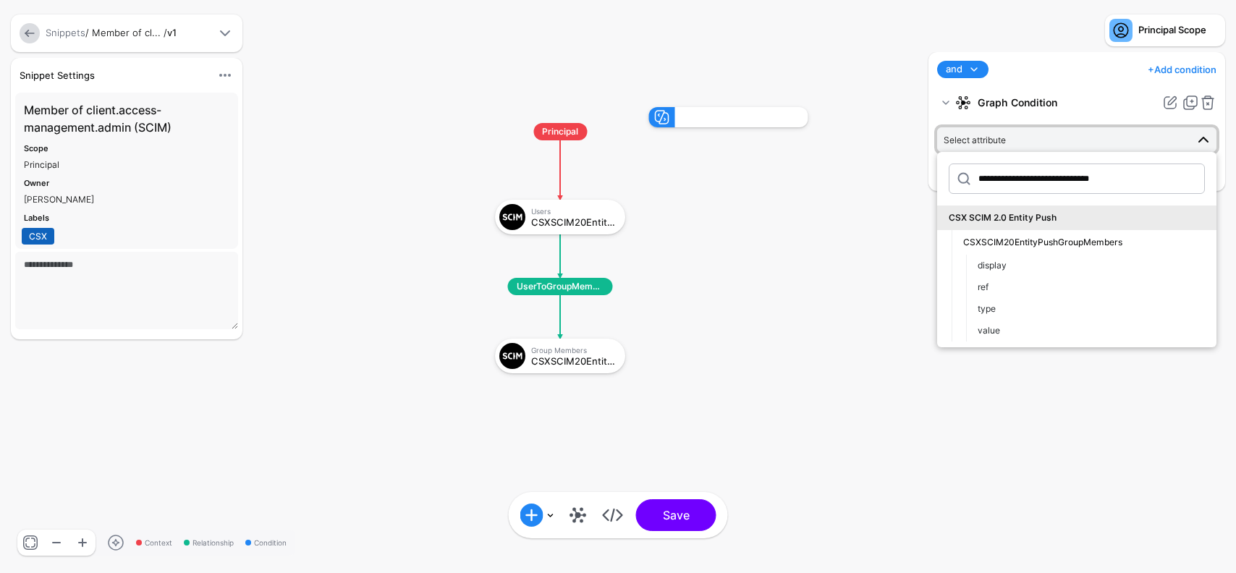
click at [29, 36] on link at bounding box center [30, 33] width 20 height 20
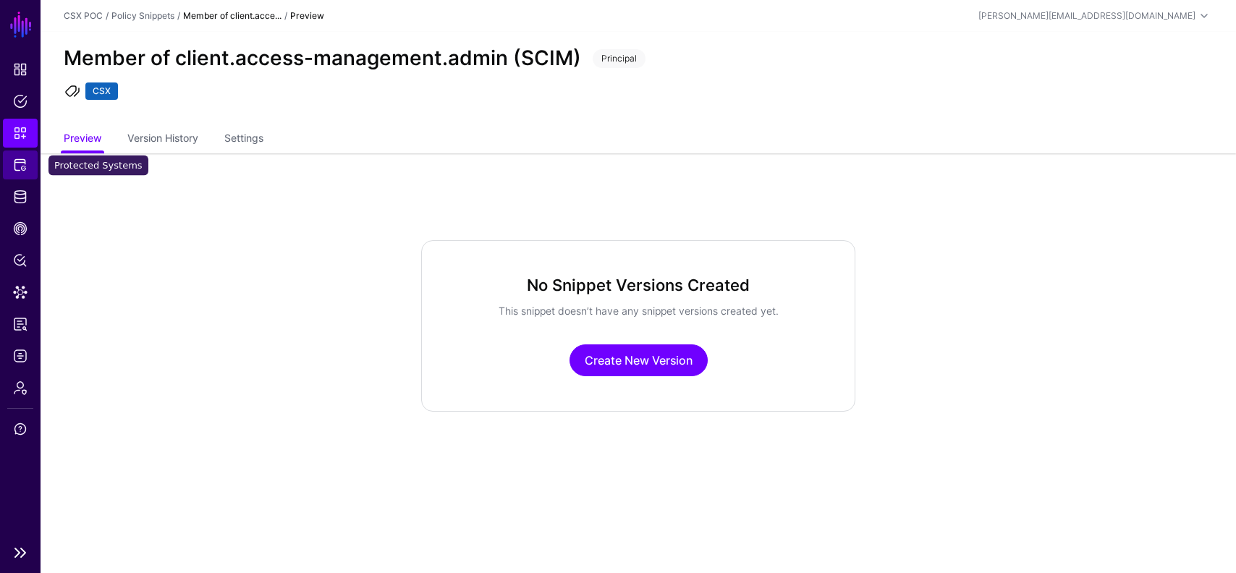
click at [22, 167] on span "Protected Systems" at bounding box center [20, 165] width 14 height 14
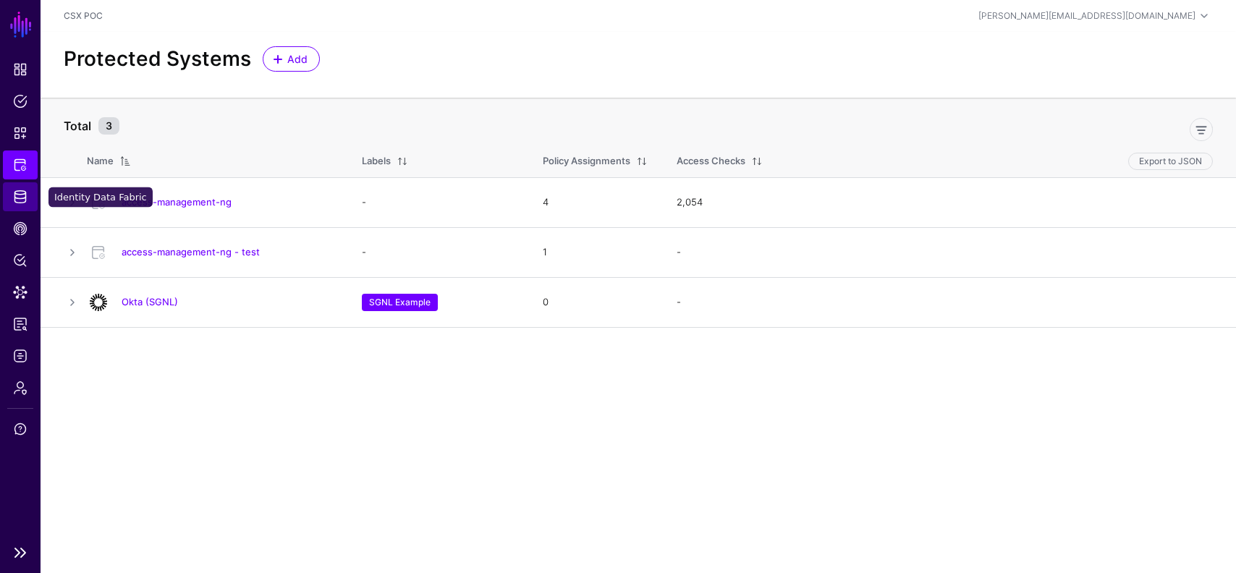
click at [22, 196] on span "Identity Data Fabric" at bounding box center [20, 197] width 14 height 14
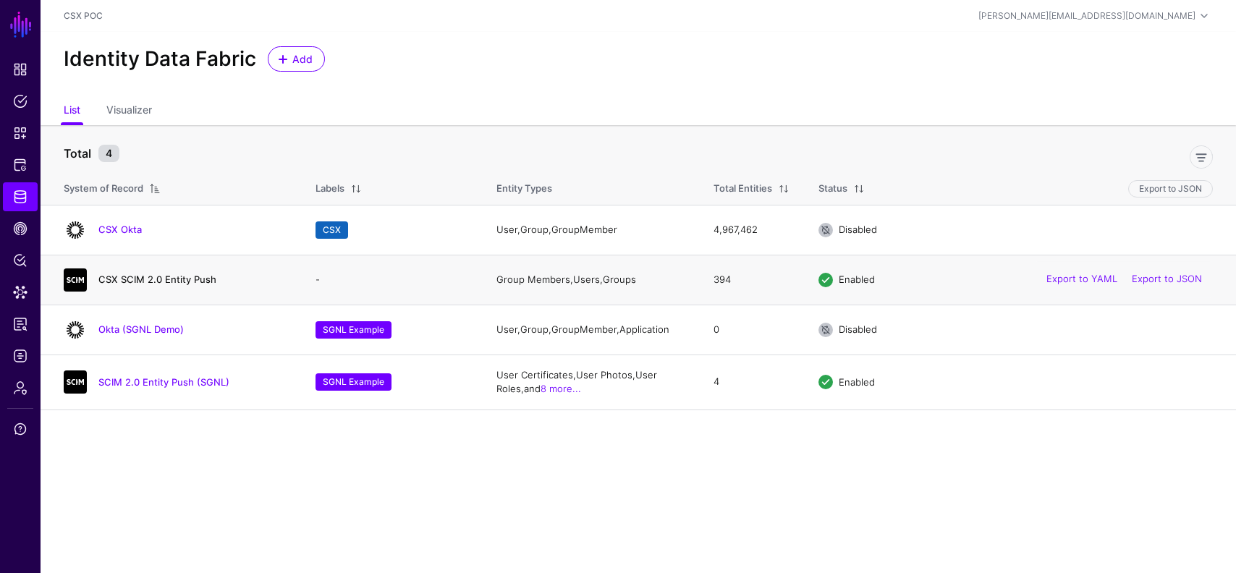
click at [152, 276] on link "CSX SCIM 2.0 Entity Push" at bounding box center [157, 280] width 118 height 12
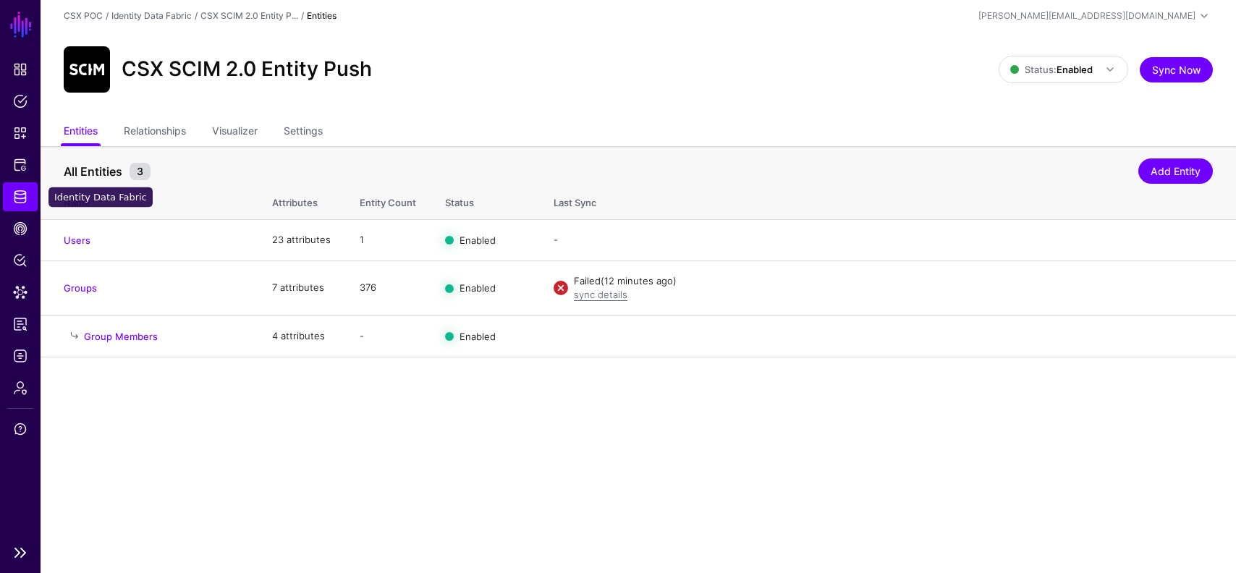
click at [15, 198] on span "Identity Data Fabric" at bounding box center [20, 197] width 14 height 14
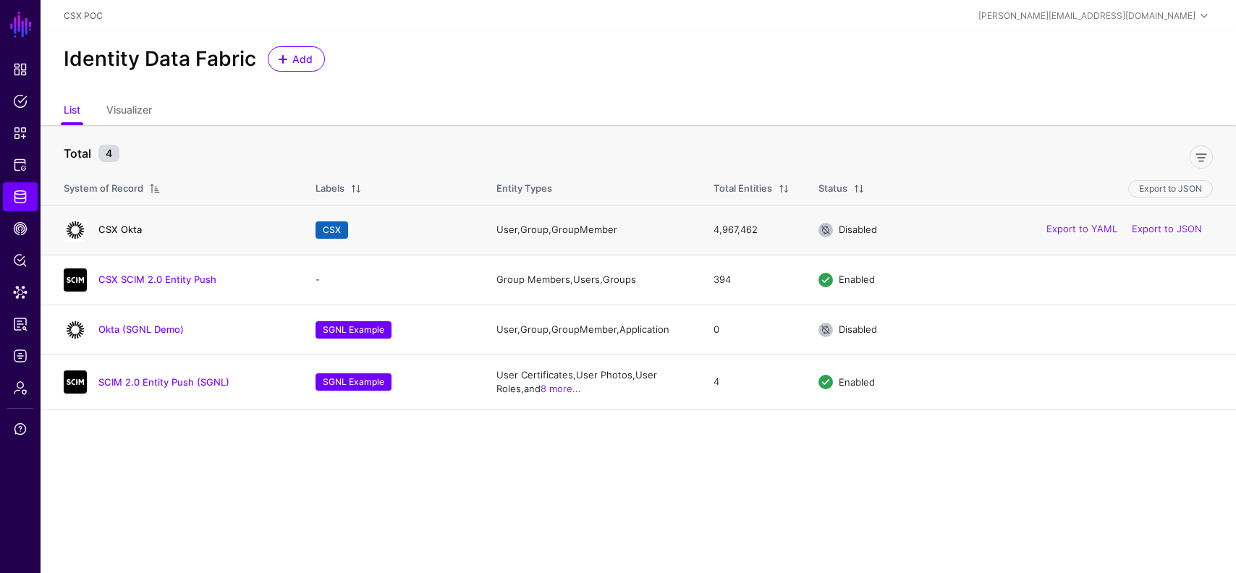
click at [132, 229] on link "CSX Okta" at bounding box center [119, 230] width 43 height 12
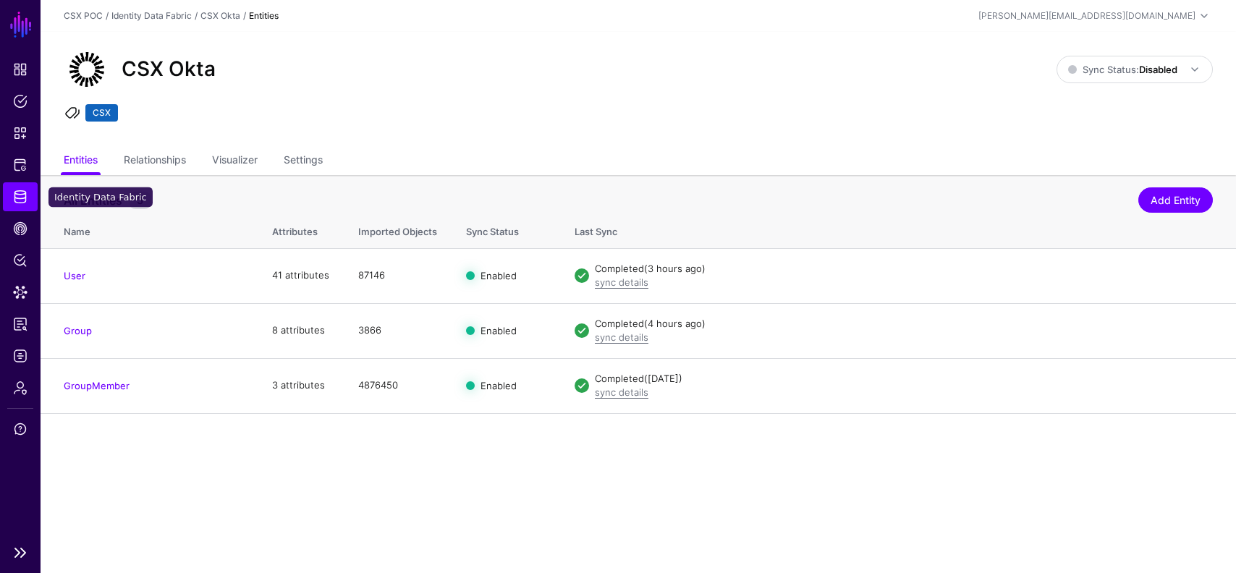
click at [22, 187] on link "Identity Data Fabric" at bounding box center [20, 196] width 35 height 29
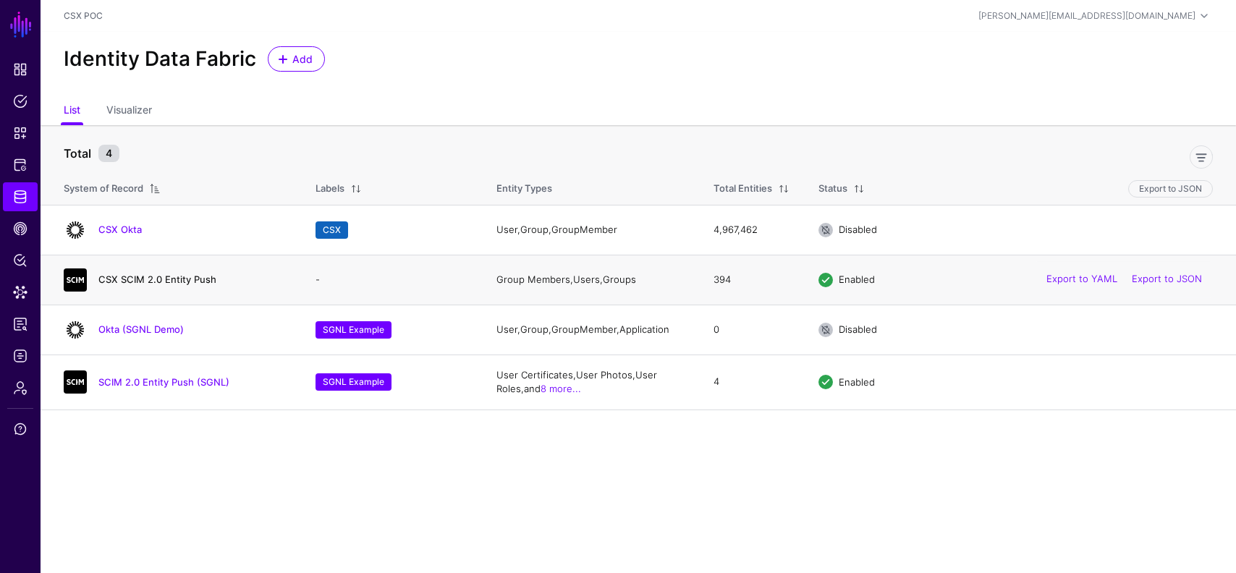
click at [151, 279] on link "CSX SCIM 2.0 Entity Push" at bounding box center [157, 280] width 118 height 12
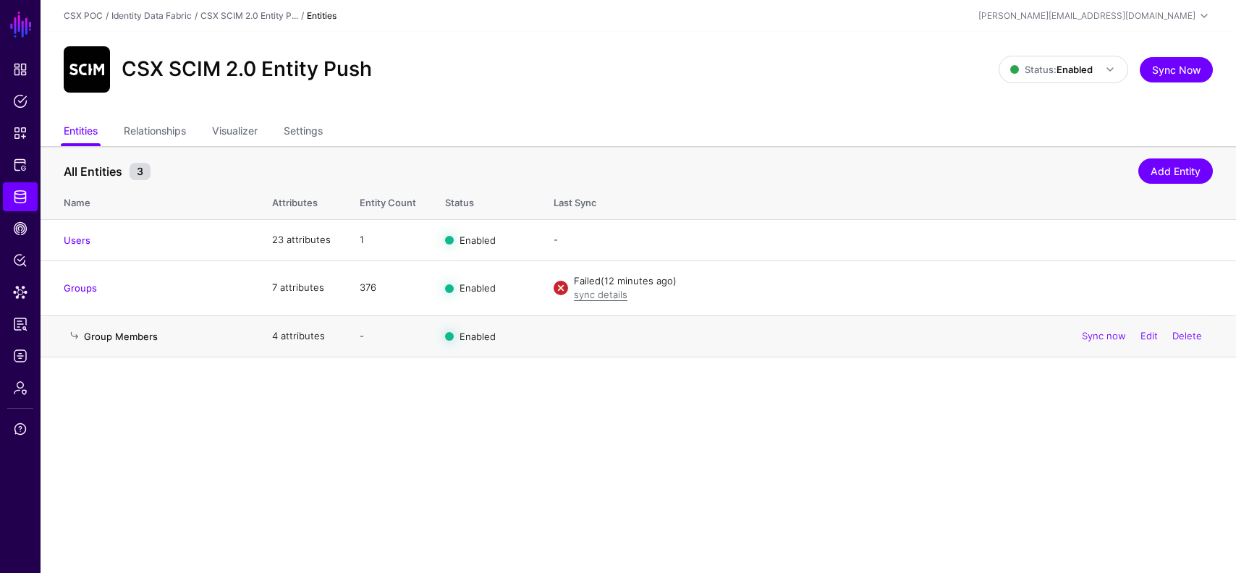
click at [103, 334] on link "Group Members" at bounding box center [121, 337] width 74 height 12
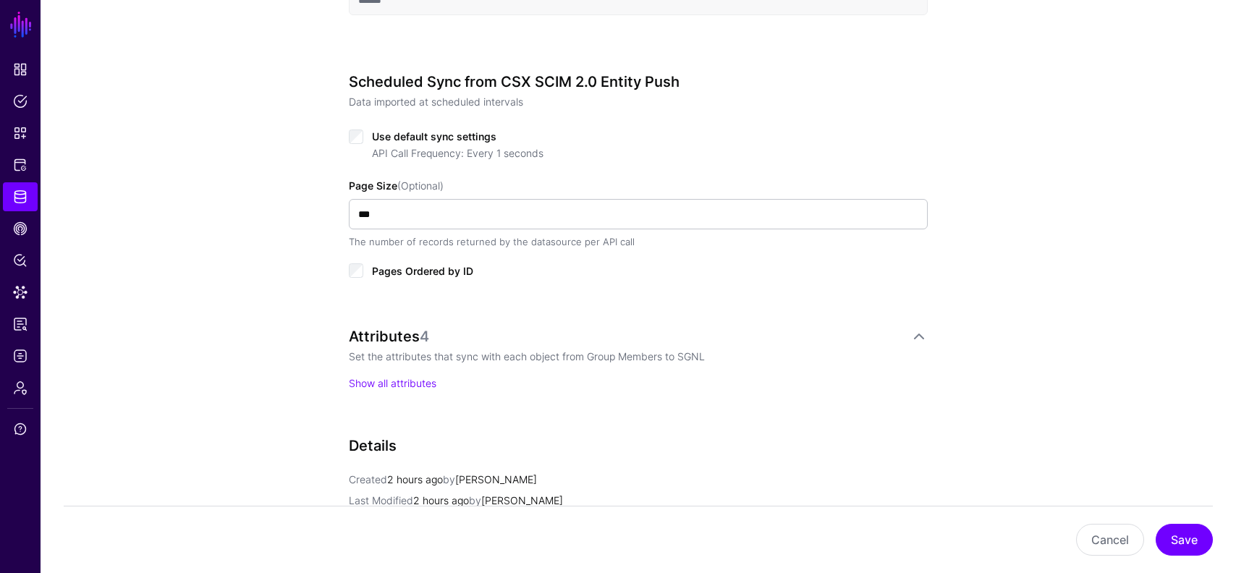
scroll to position [737, 0]
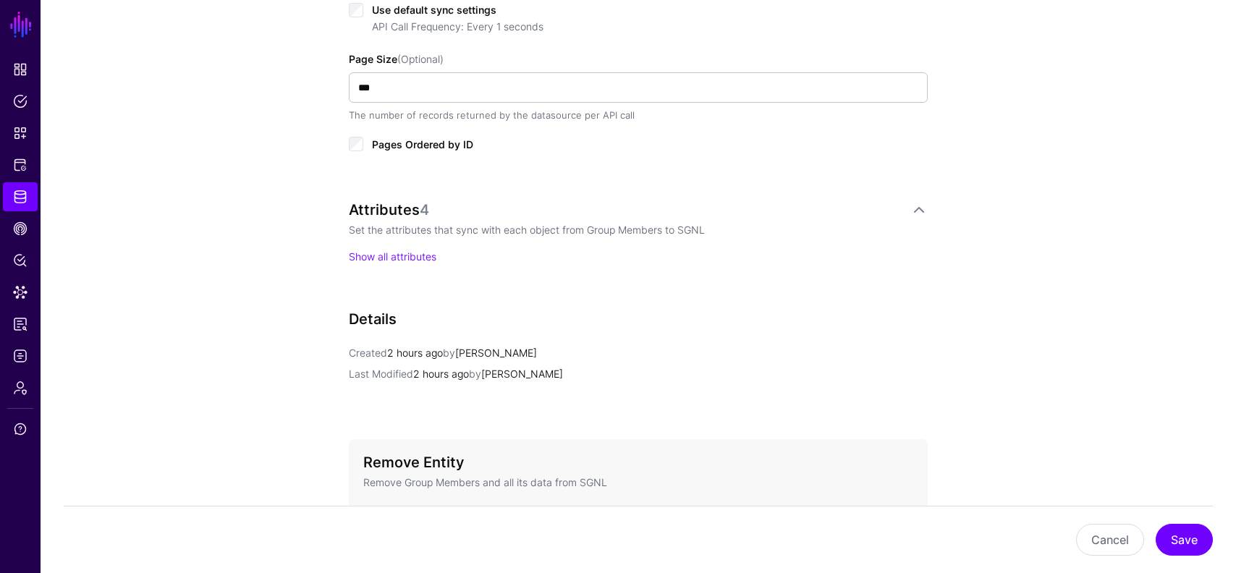
click at [379, 263] on p "Show all attributes" at bounding box center [638, 256] width 579 height 15
click at [379, 255] on link "Show all attributes" at bounding box center [393, 256] width 88 height 12
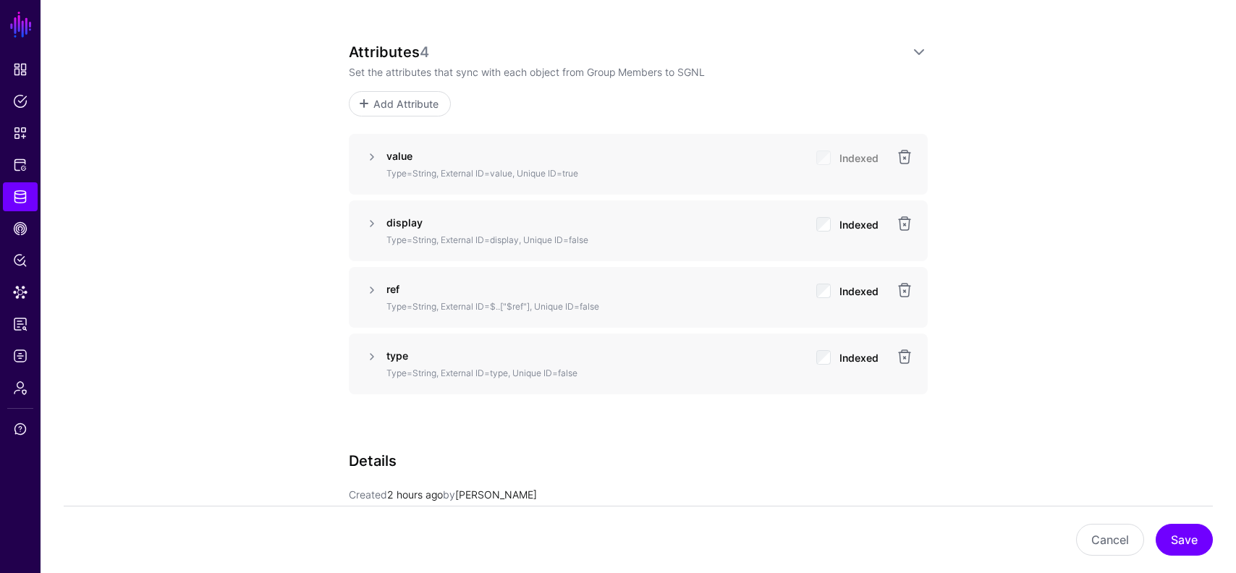
scroll to position [813, 0]
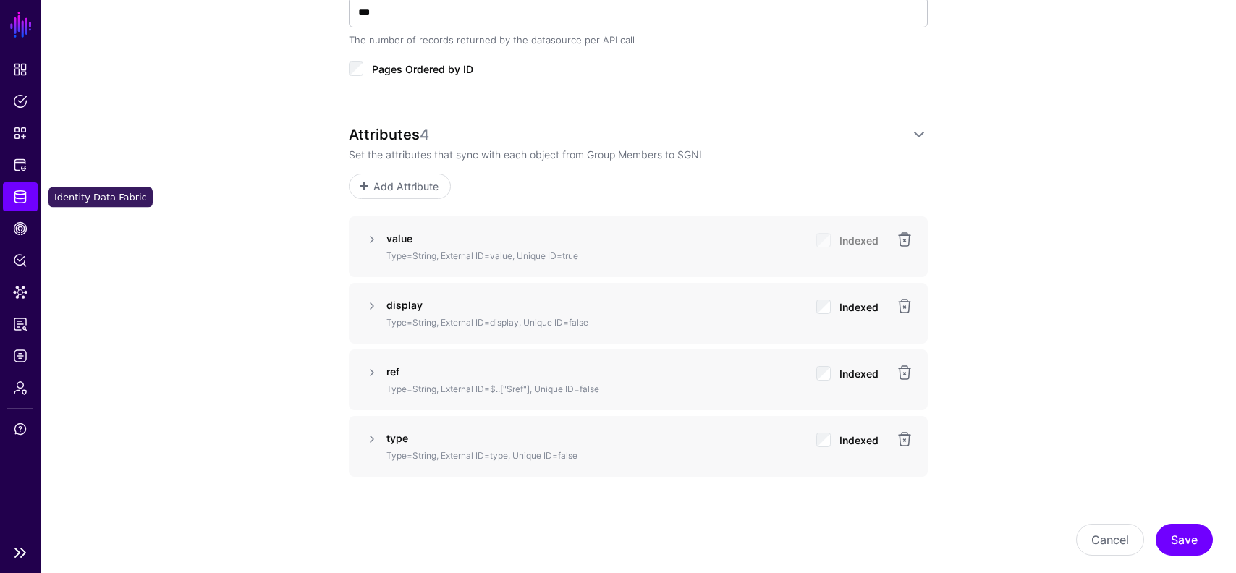
click at [33, 187] on link "Identity Data Fabric" at bounding box center [20, 196] width 35 height 29
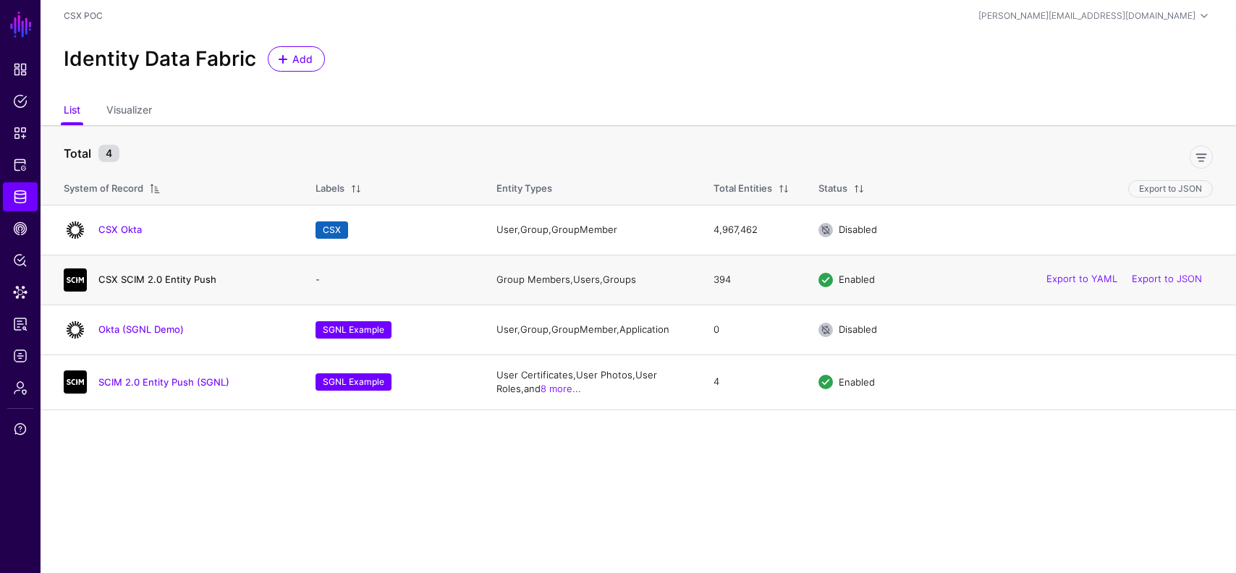
click at [140, 279] on link "CSX SCIM 2.0 Entity Push" at bounding box center [157, 280] width 118 height 12
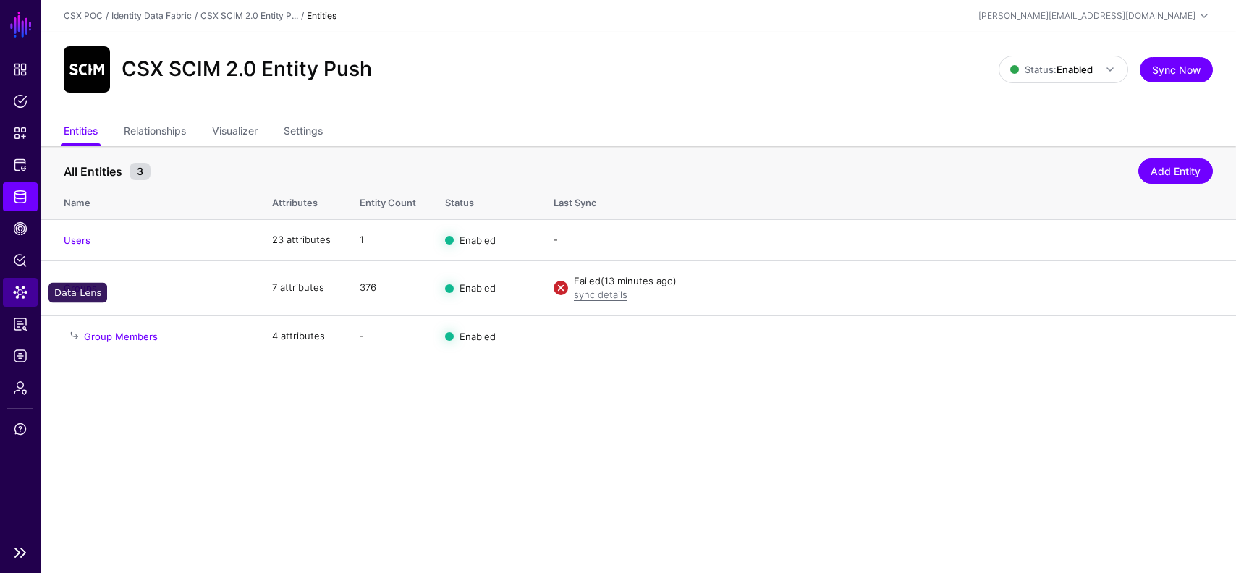
click at [17, 290] on span "Data Lens" at bounding box center [20, 292] width 14 height 14
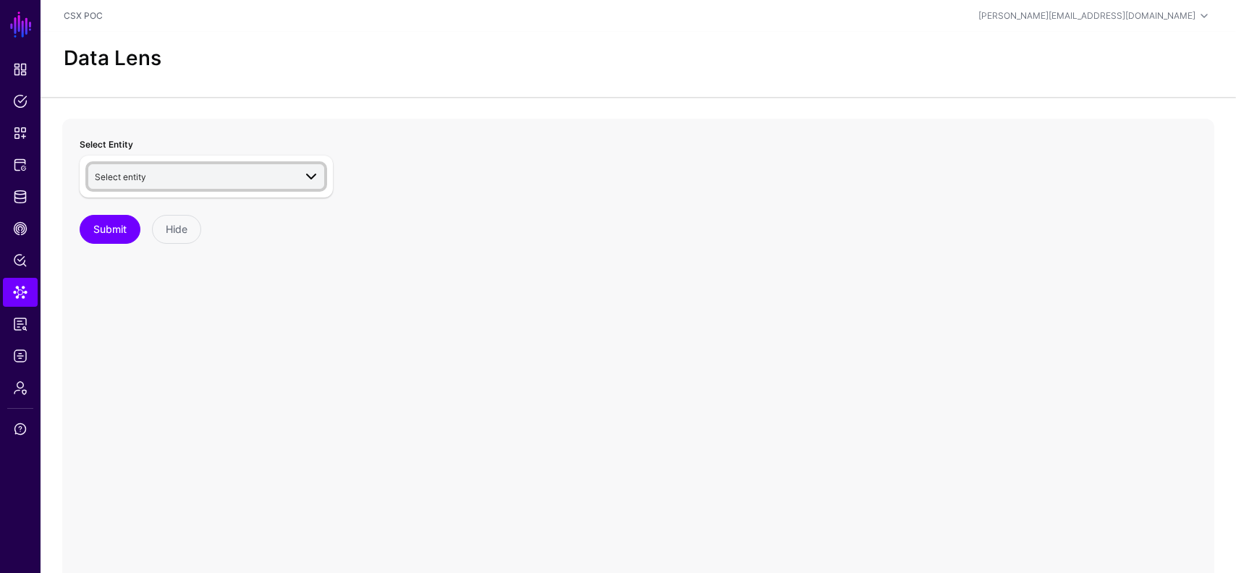
click at [215, 178] on span "Select entity" at bounding box center [194, 177] width 199 height 16
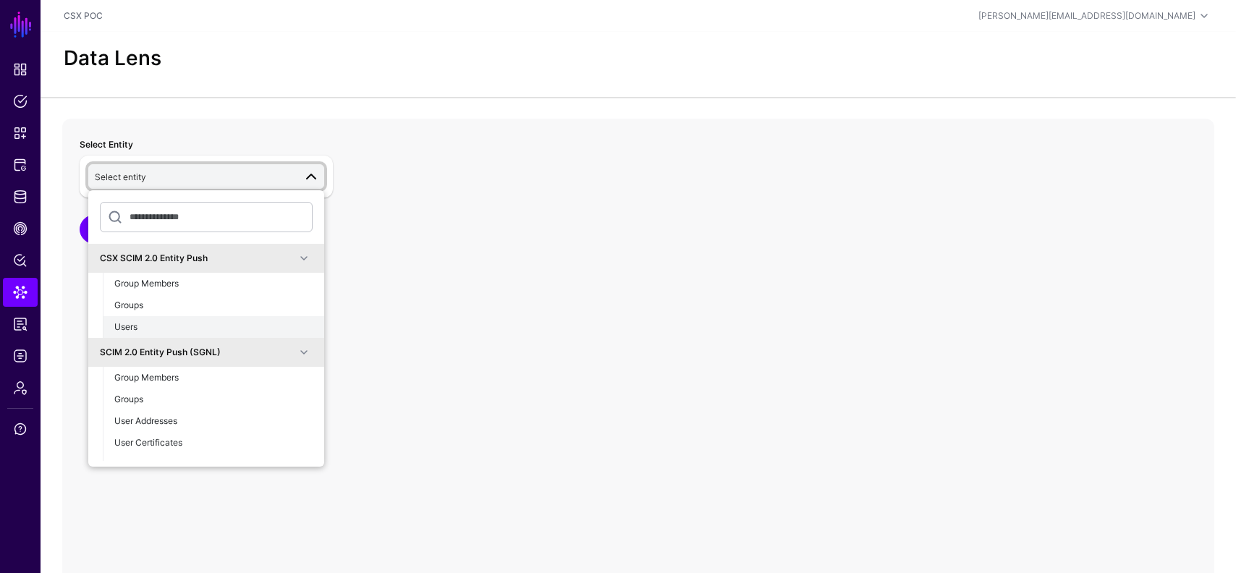
click at [158, 321] on div "Users" at bounding box center [213, 327] width 198 height 13
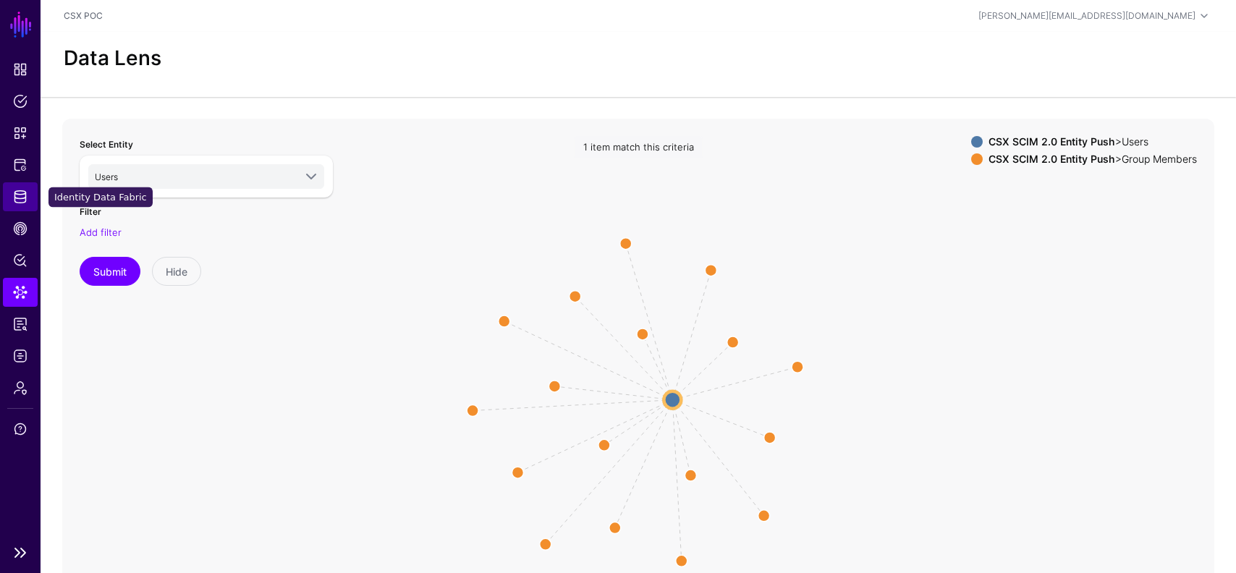
click at [17, 195] on span "Identity Data Fabric" at bounding box center [20, 197] width 14 height 14
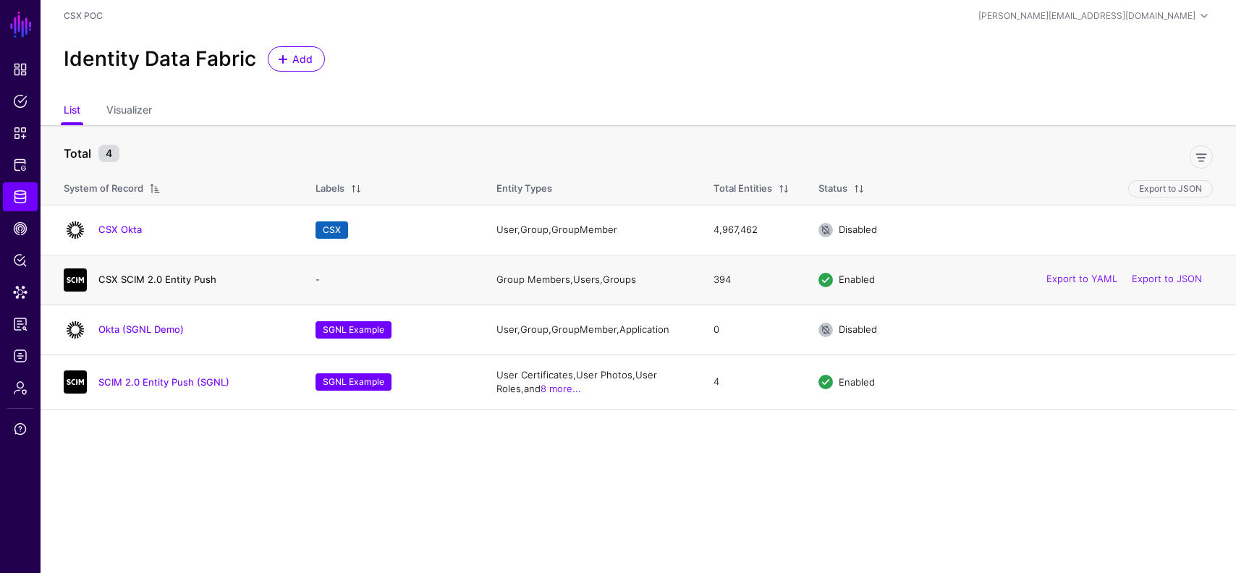
click at [159, 276] on link "CSX SCIM 2.0 Entity Push" at bounding box center [157, 280] width 118 height 12
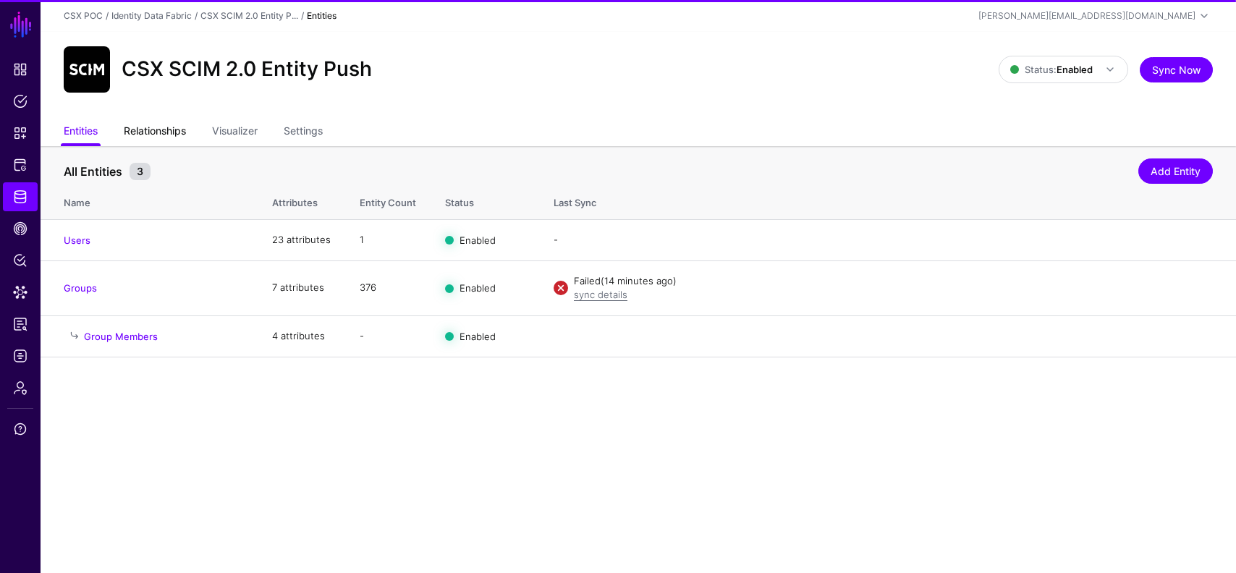
click at [170, 133] on link "Relationships" at bounding box center [155, 133] width 62 height 28
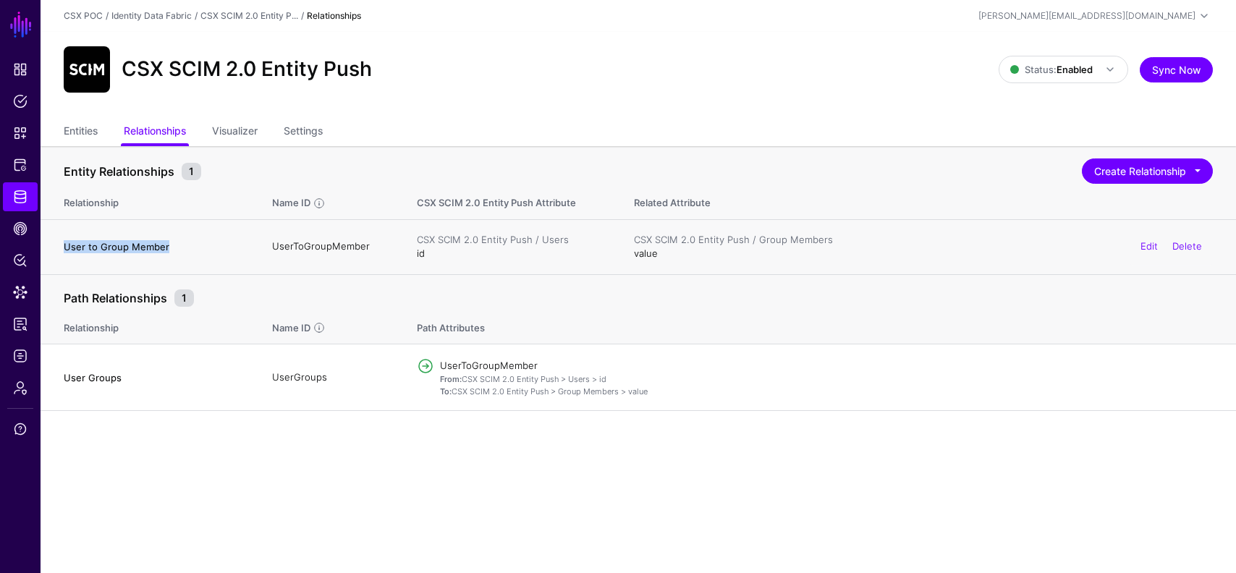
drag, startPoint x: 169, startPoint y: 248, endPoint x: 63, endPoint y: 249, distance: 105.7
click at [63, 249] on td "User to Group Member" at bounding box center [149, 246] width 217 height 55
copy h4 "User to Group Member"
click at [1164, 170] on button "Create Relationship" at bounding box center [1147, 170] width 131 height 25
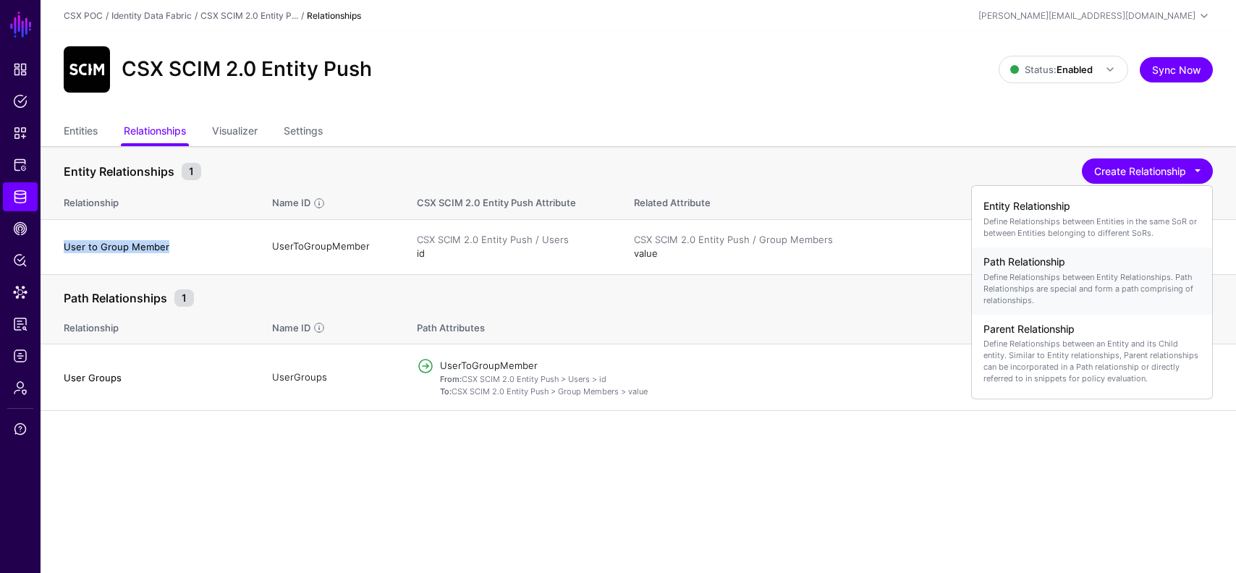
click at [1084, 289] on p "Define Relationships between Entity Relationships. Path Relationships are speci…" at bounding box center [1092, 288] width 217 height 35
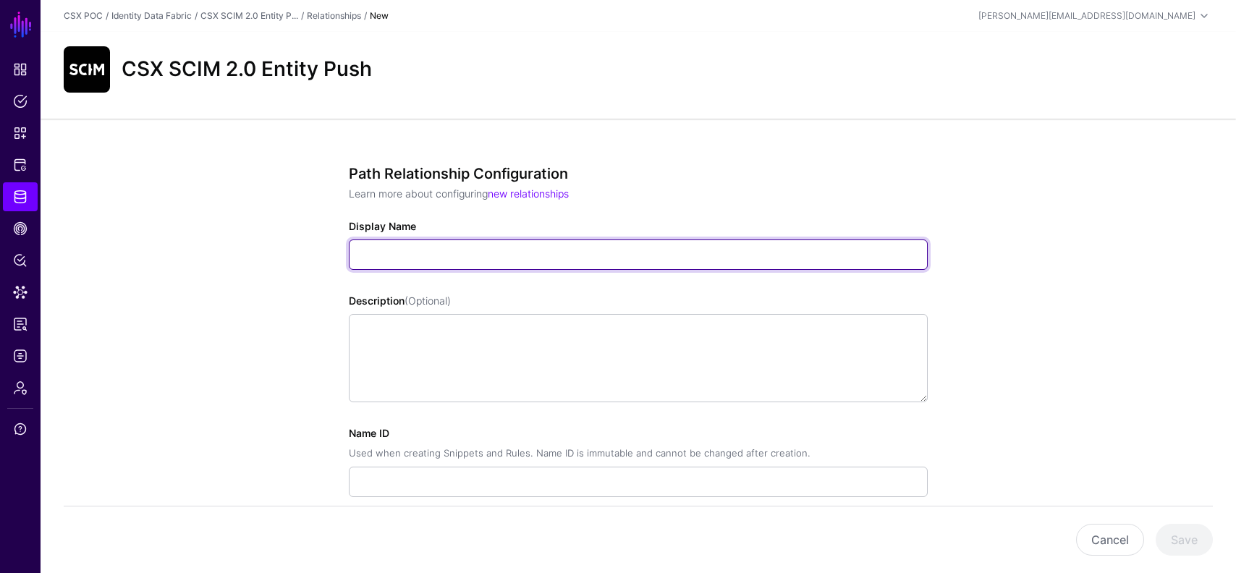
click at [617, 252] on input "Display Name" at bounding box center [638, 255] width 579 height 30
paste input "**********"
click at [451, 250] on input "**********" at bounding box center [638, 255] width 579 height 30
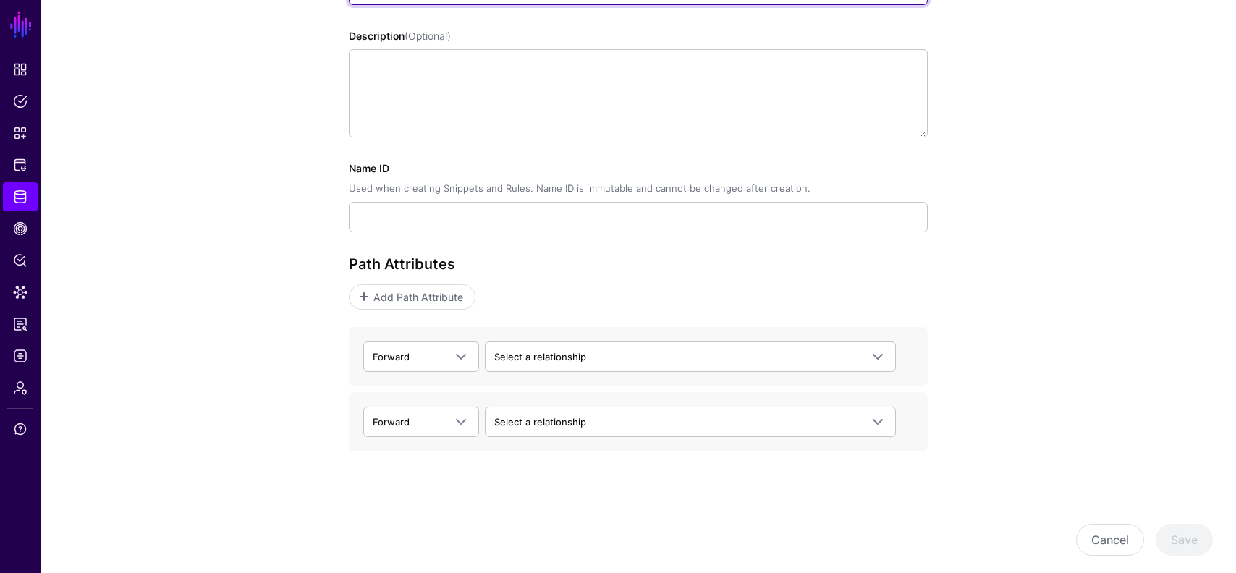
scroll to position [293, 0]
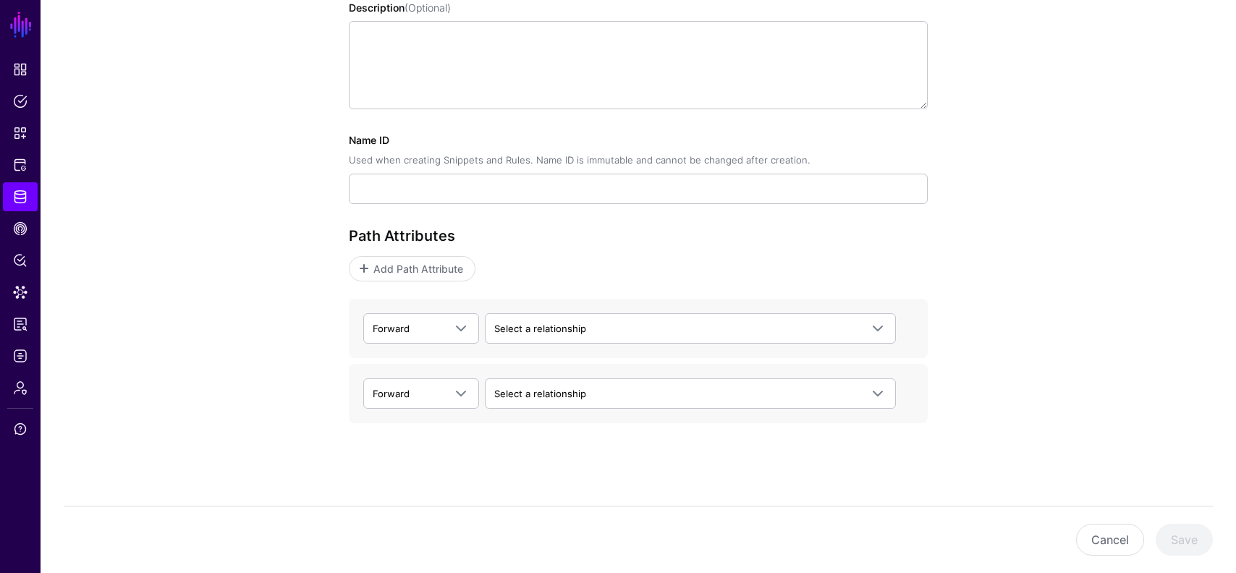
type input "**********"
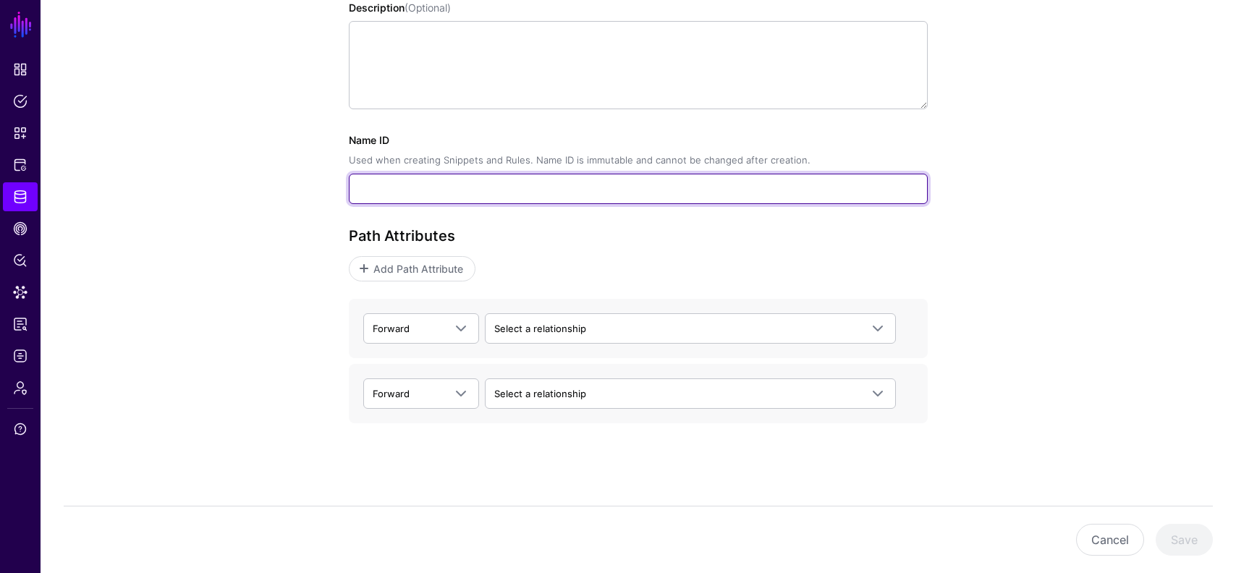
type input "**********"
click at [444, 182] on input "**********" at bounding box center [638, 189] width 579 height 30
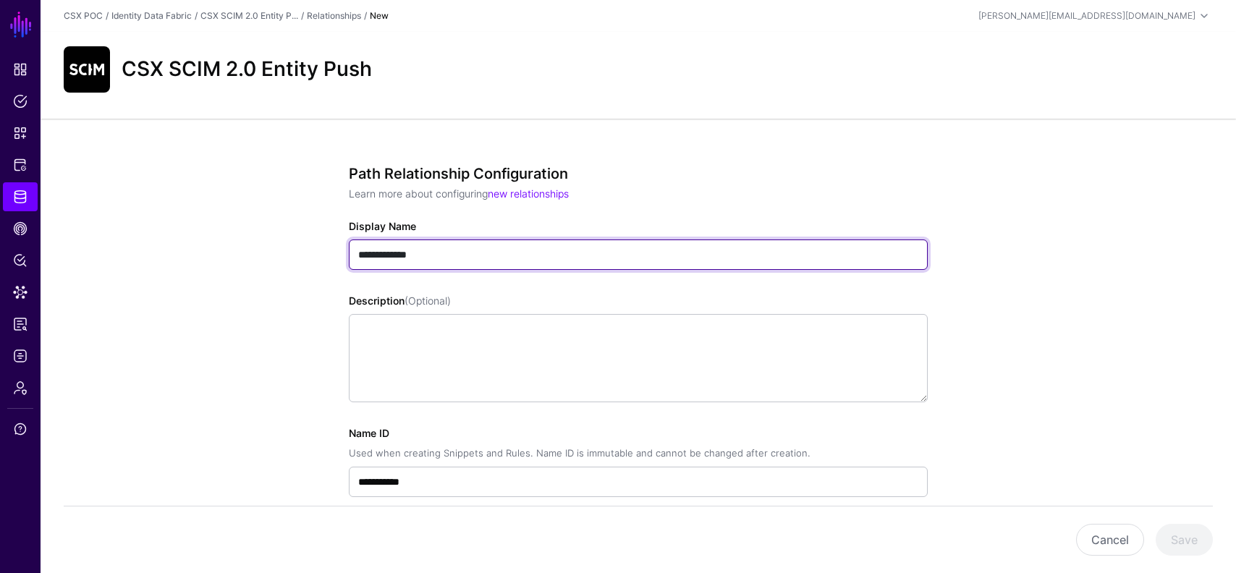
click at [399, 260] on input "**********" at bounding box center [638, 255] width 579 height 30
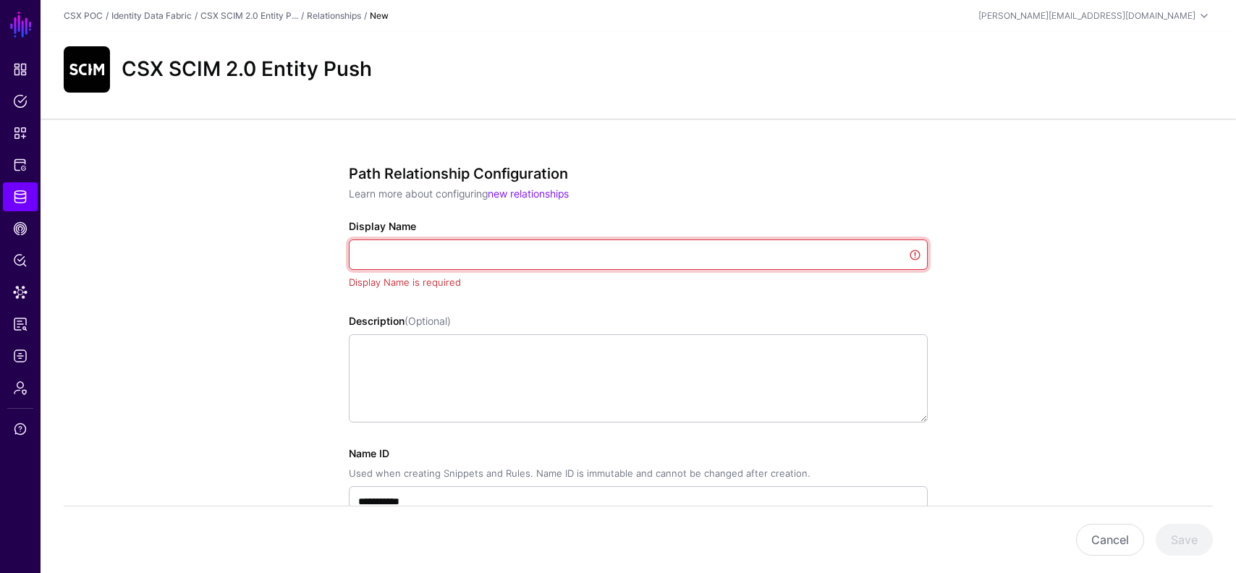
paste input "**********"
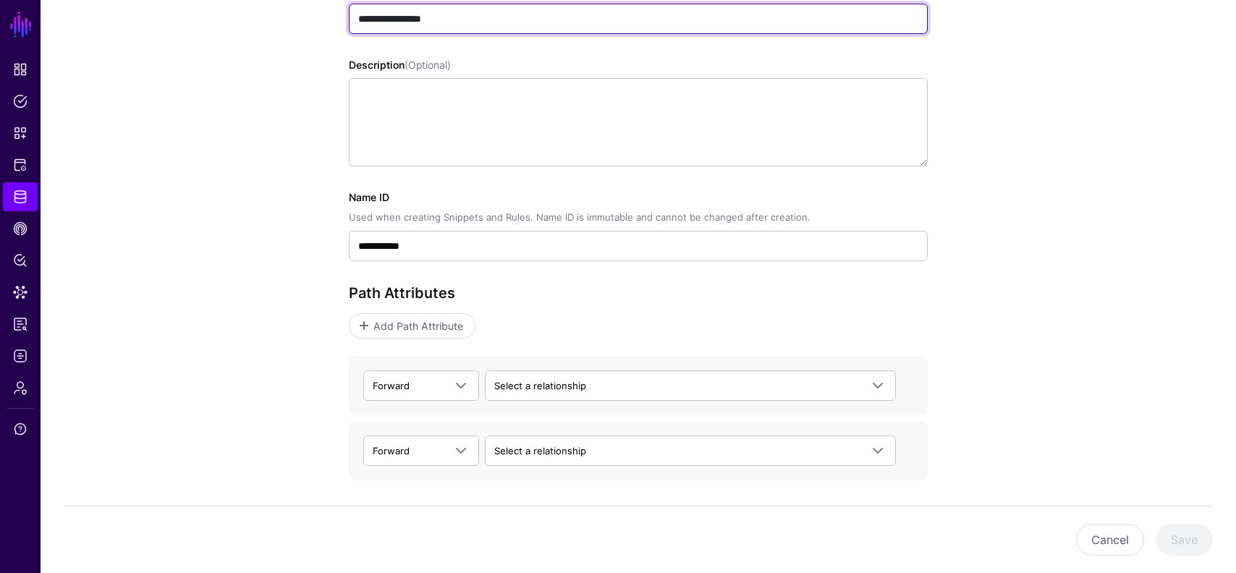
scroll to position [269, 0]
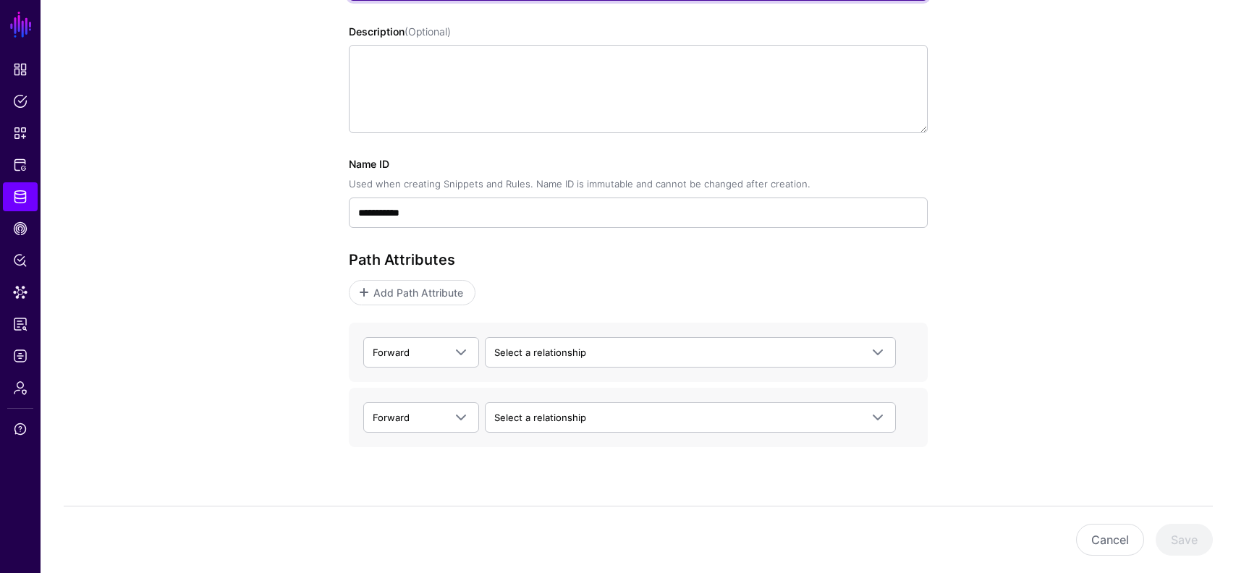
type input "**********"
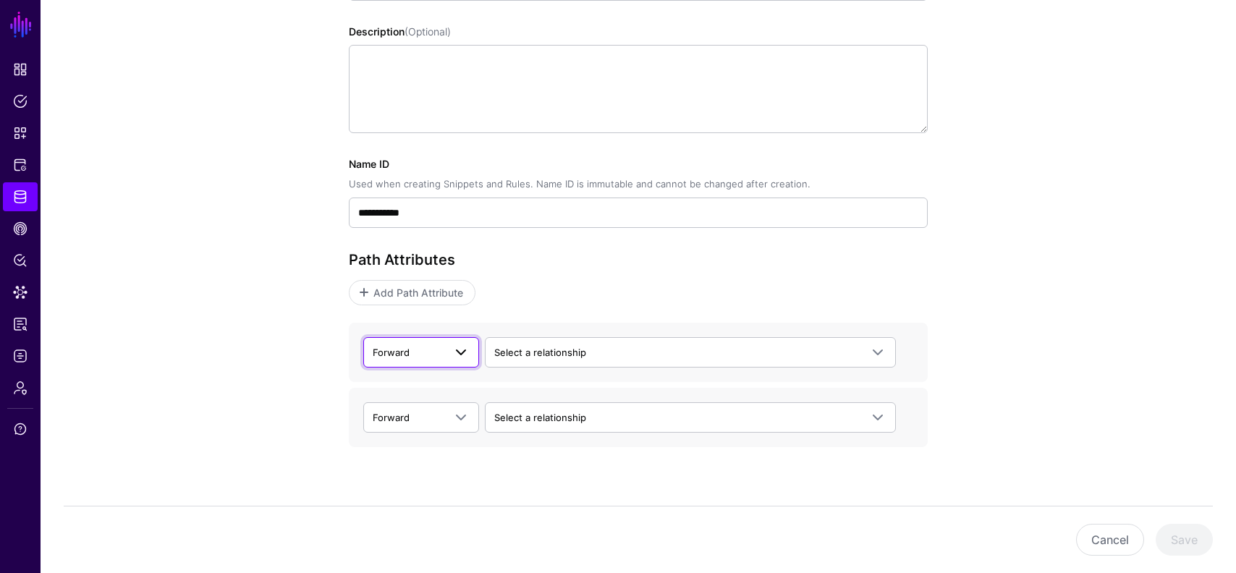
click at [437, 360] on link "Forward" at bounding box center [421, 352] width 116 height 30
click at [422, 405] on div "Backward" at bounding box center [421, 409] width 93 height 14
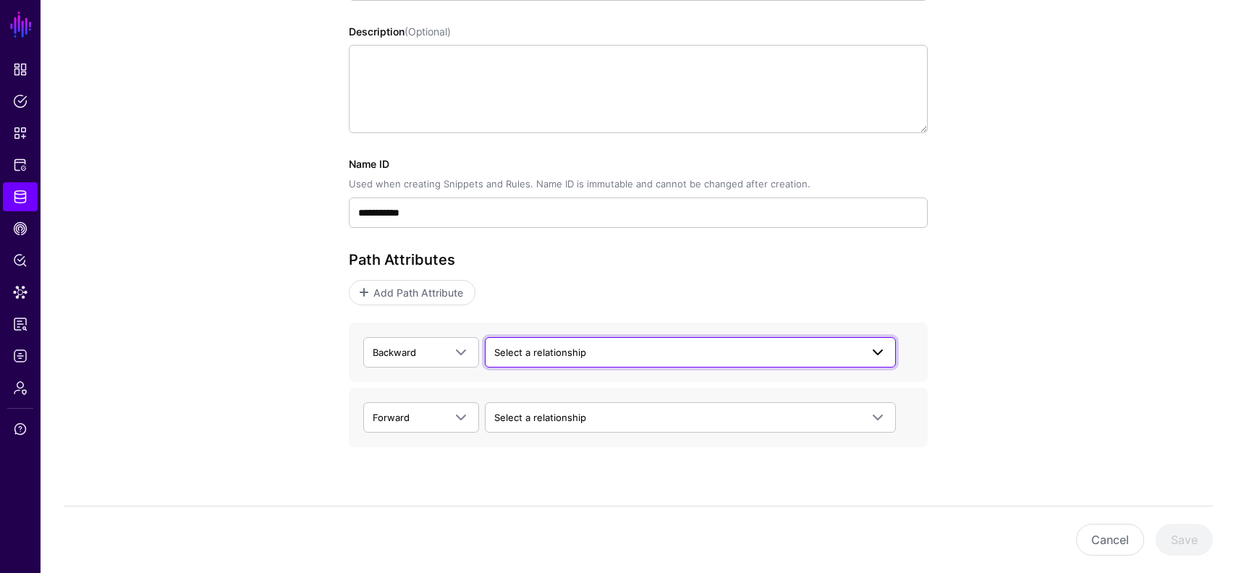
click at [544, 356] on span "Select a relationship" at bounding box center [540, 353] width 92 height 12
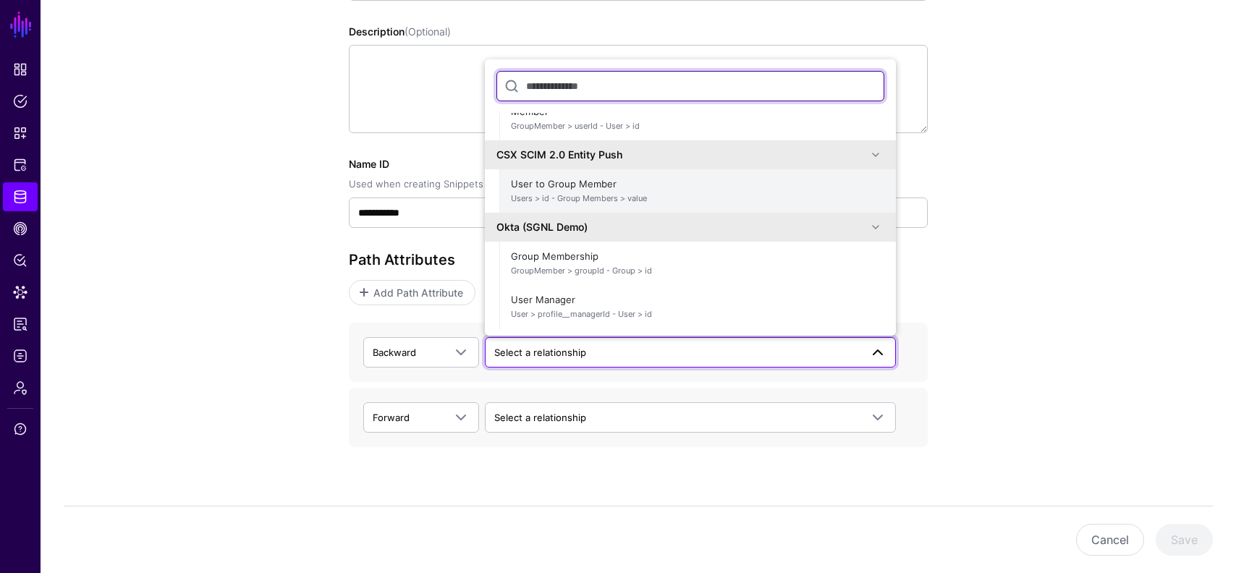
scroll to position [46, 0]
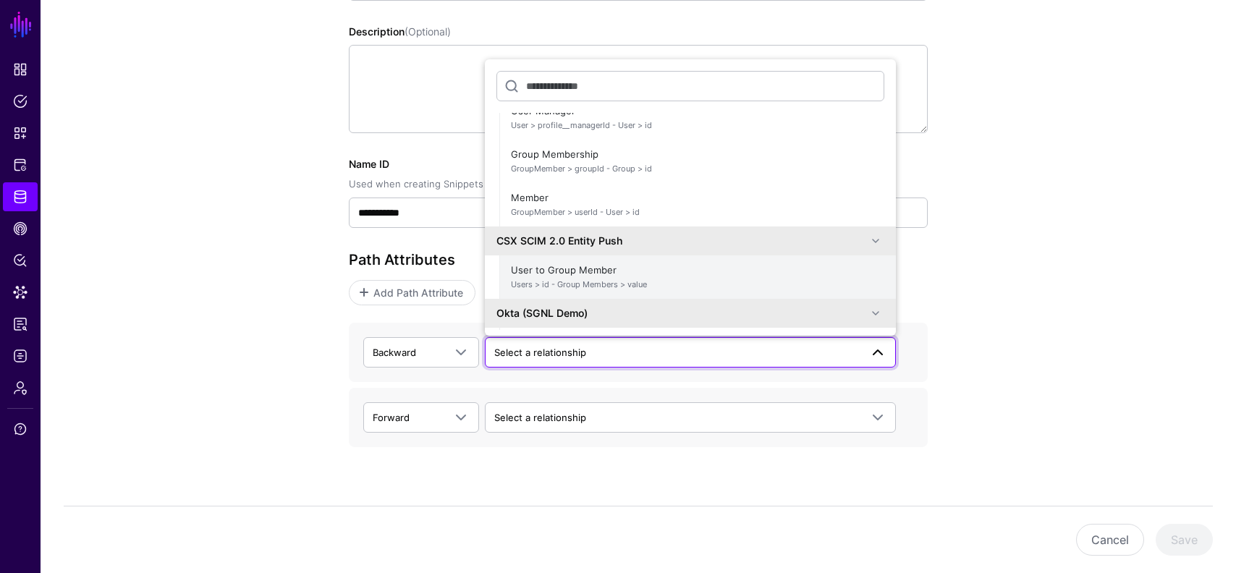
click at [587, 268] on span "User to Group Member Users > id - Group Members > value" at bounding box center [697, 277] width 373 height 35
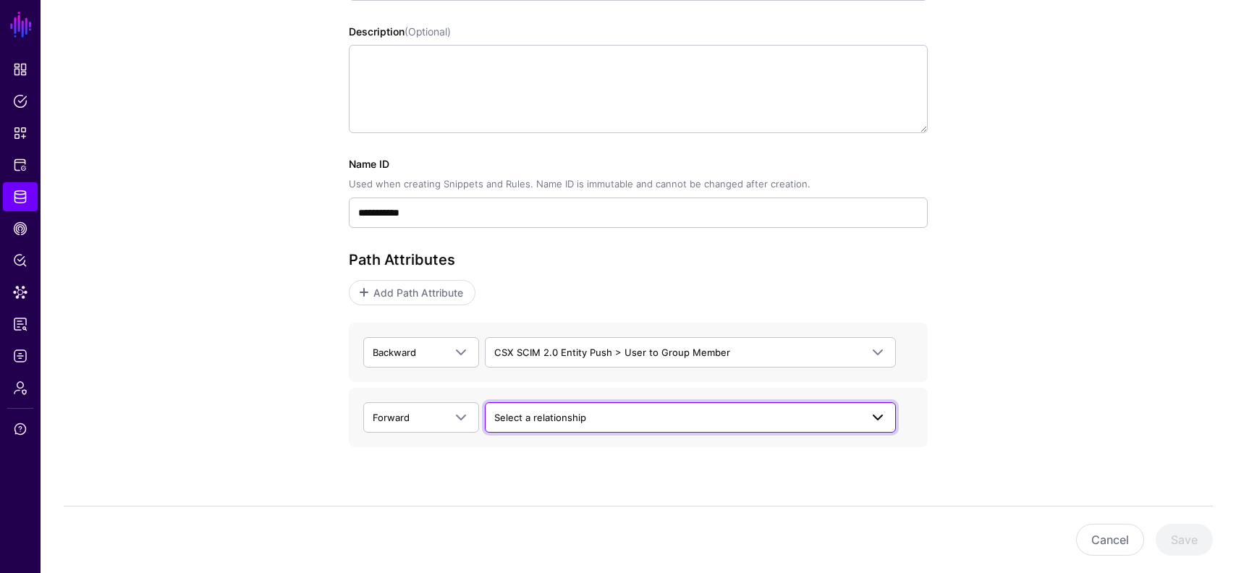
click at [578, 407] on link "Select a relationship" at bounding box center [690, 417] width 411 height 30
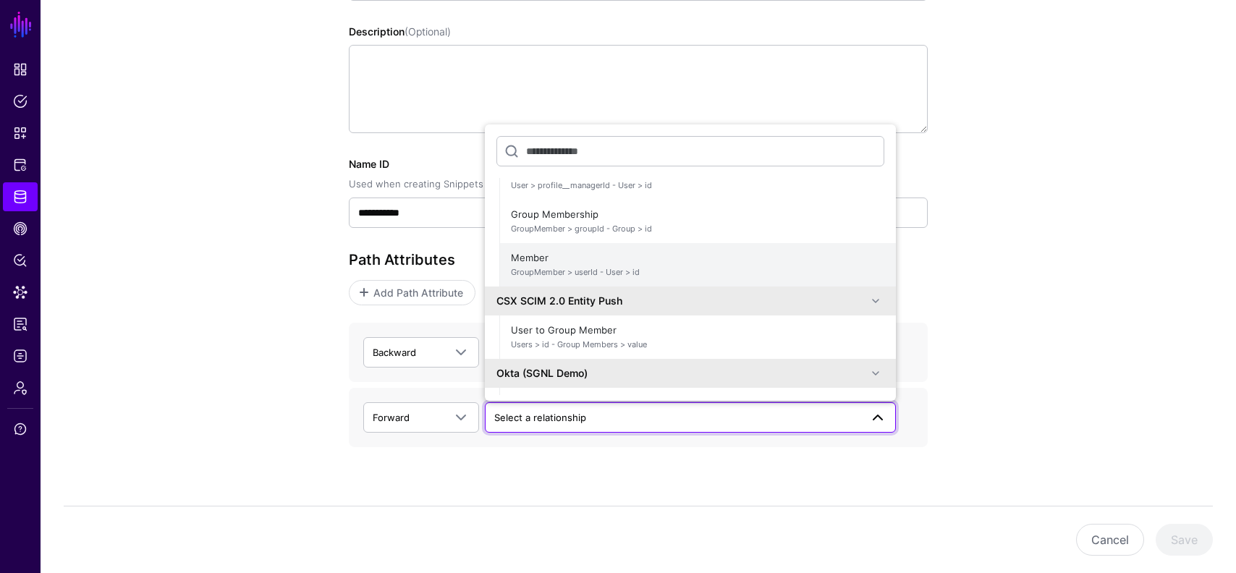
scroll to position [56, 0]
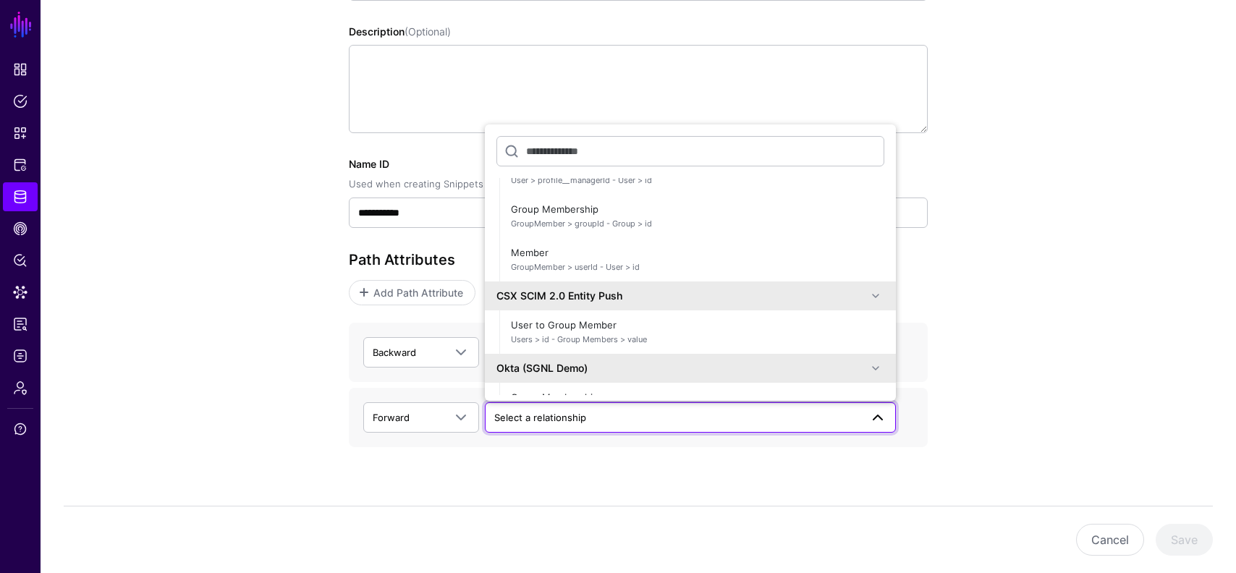
click at [242, 410] on div "**********" at bounding box center [639, 223] width 1196 height 748
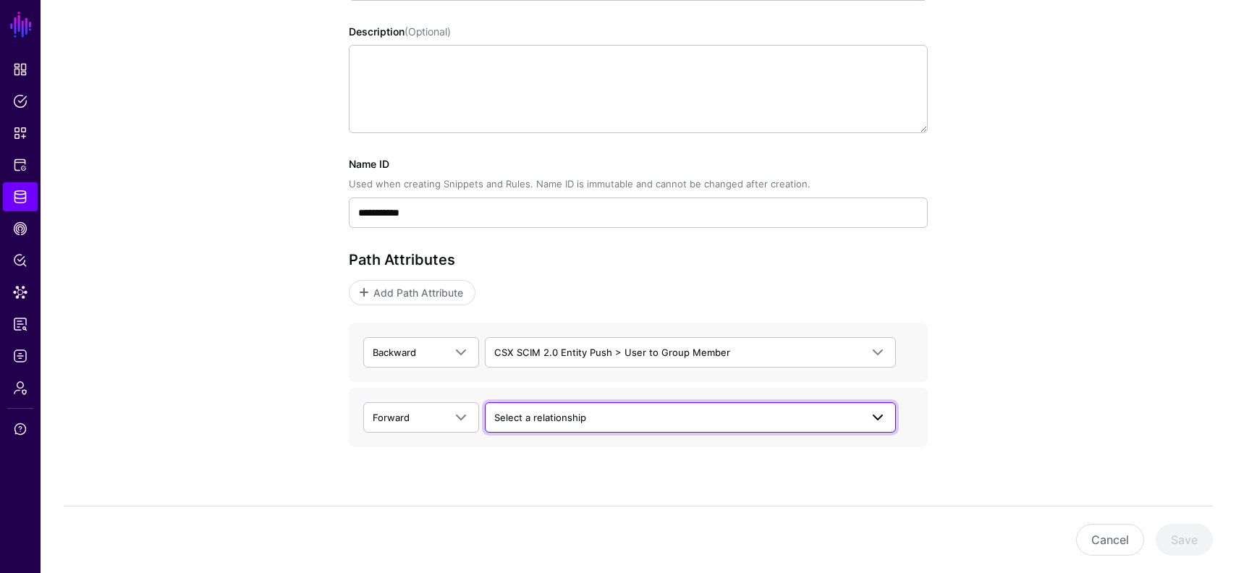
click at [609, 405] on link "Select a relationship" at bounding box center [690, 417] width 411 height 30
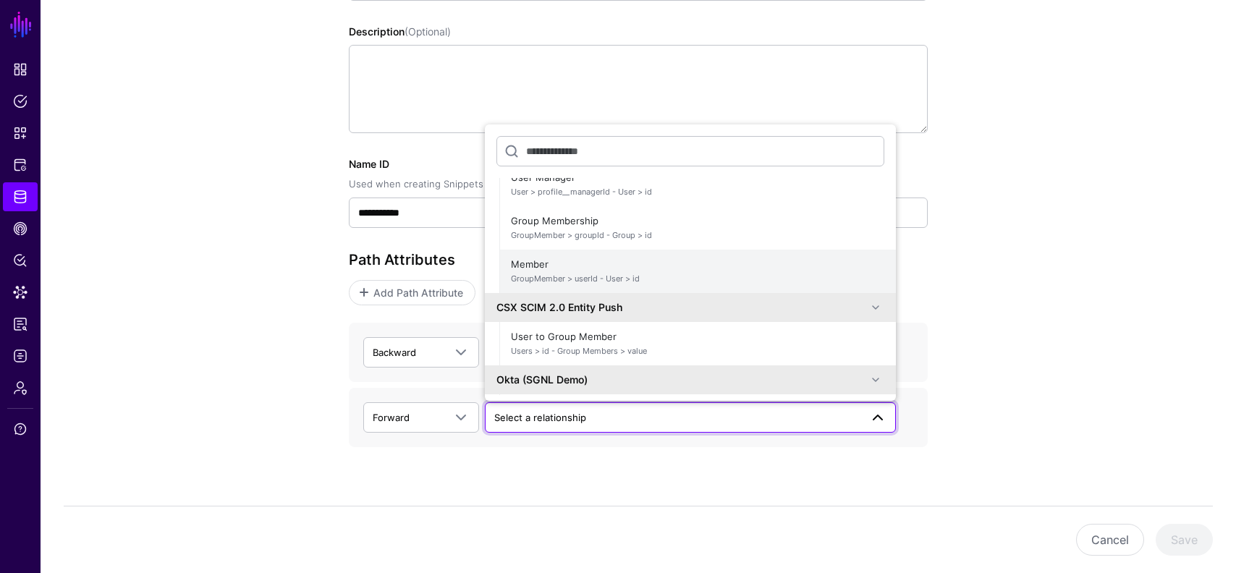
scroll to position [51, 0]
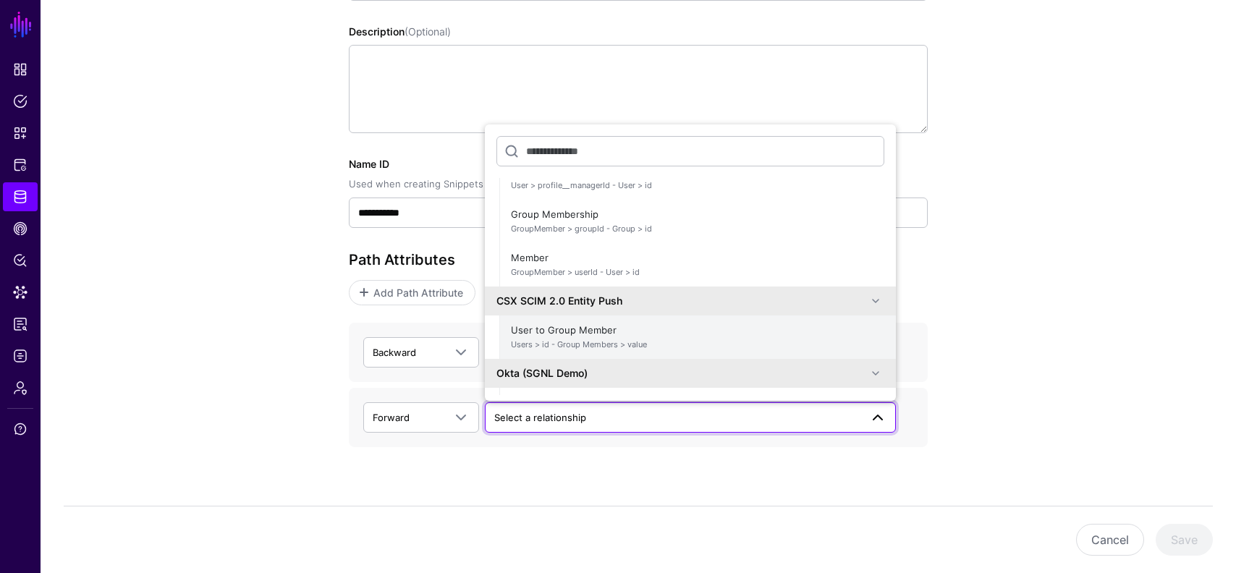
click at [621, 333] on span "User to Group Member Users > id - Group Members > value" at bounding box center [697, 337] width 373 height 35
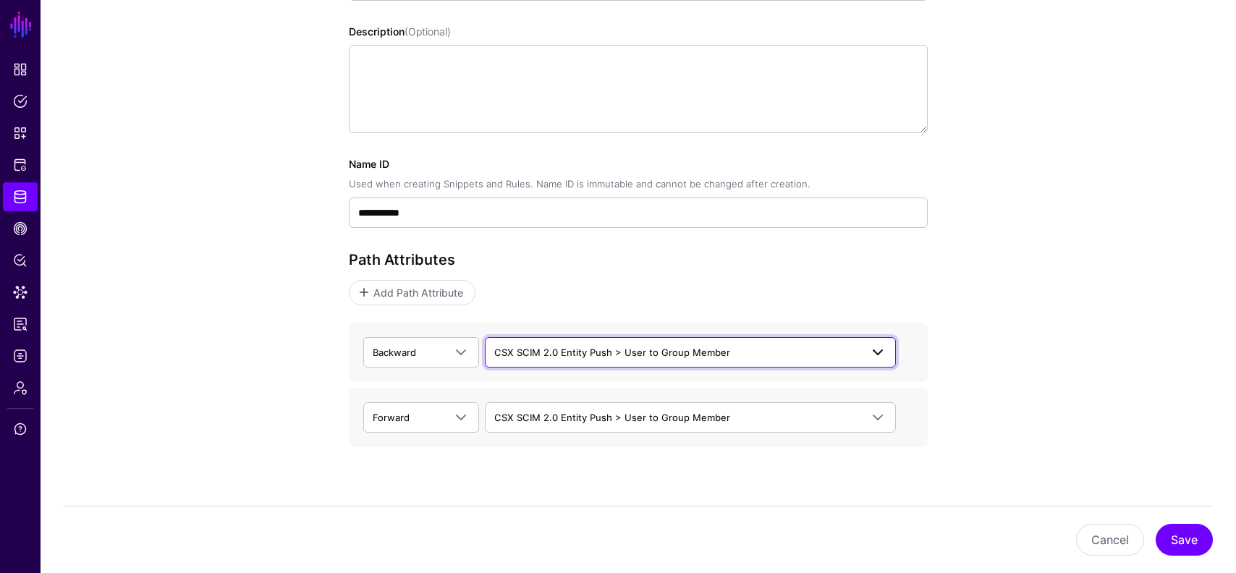
click at [590, 344] on span "CSX SCIM 2.0 Entity Push > User to Group Member" at bounding box center [690, 352] width 392 height 17
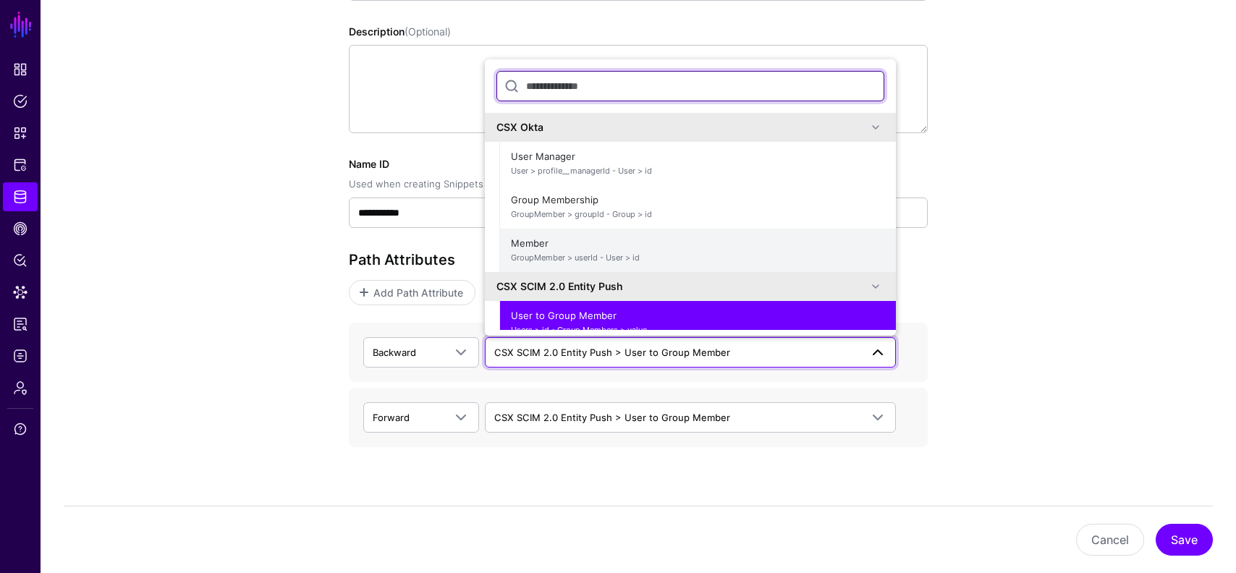
scroll to position [98, 0]
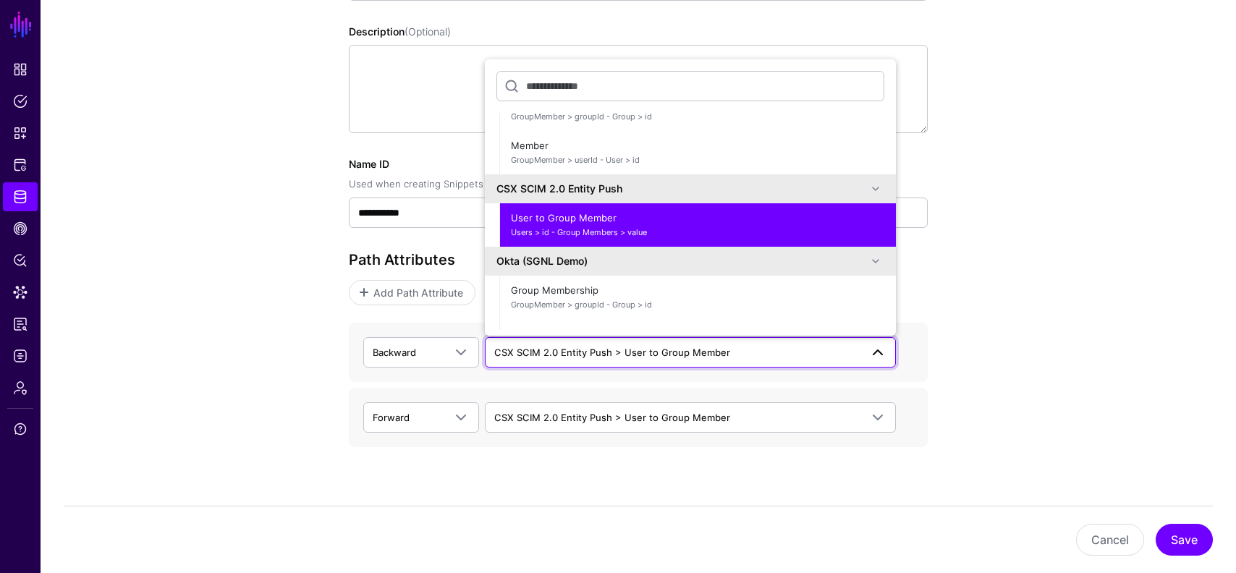
click at [999, 324] on div "**********" at bounding box center [639, 223] width 1196 height 748
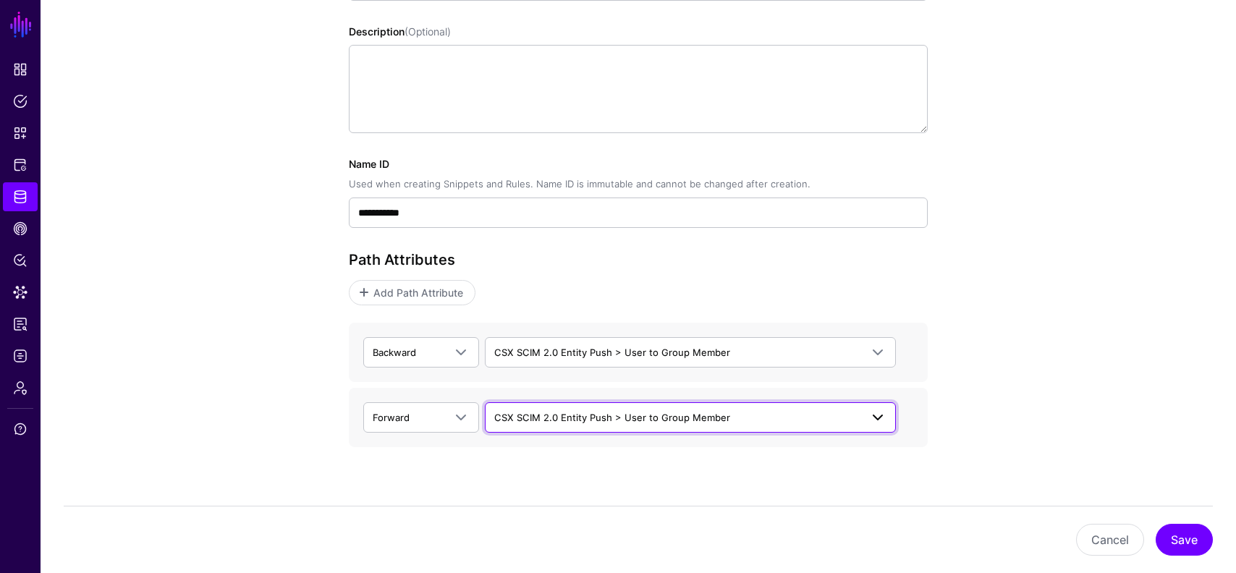
click at [754, 420] on span "CSX SCIM 2.0 Entity Push > User to Group Member" at bounding box center [677, 418] width 366 height 16
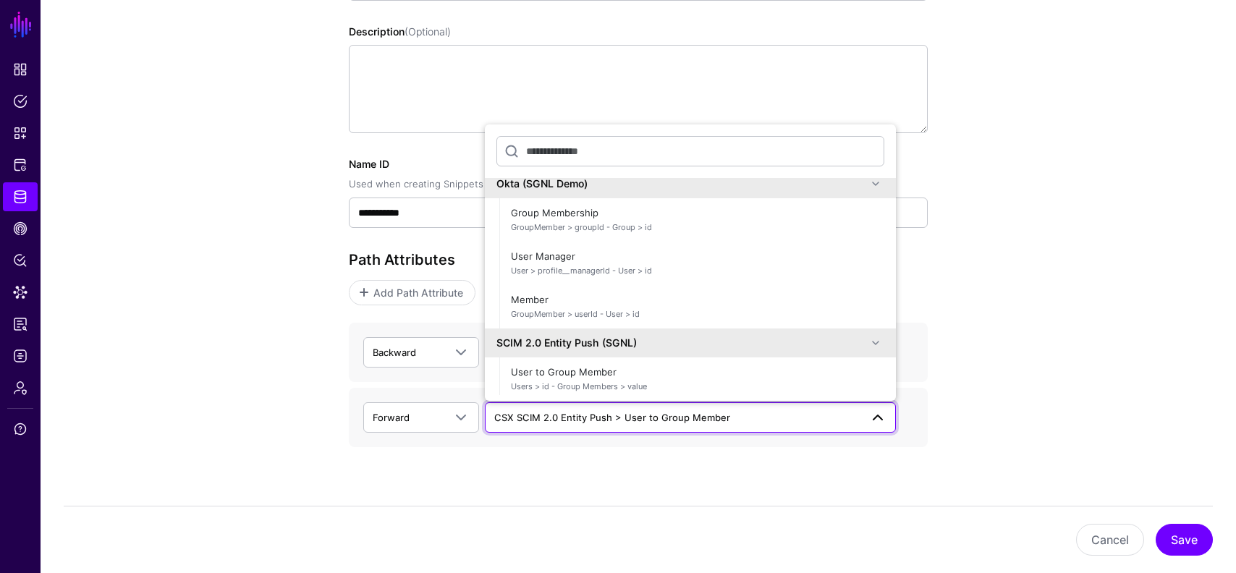
scroll to position [220, 0]
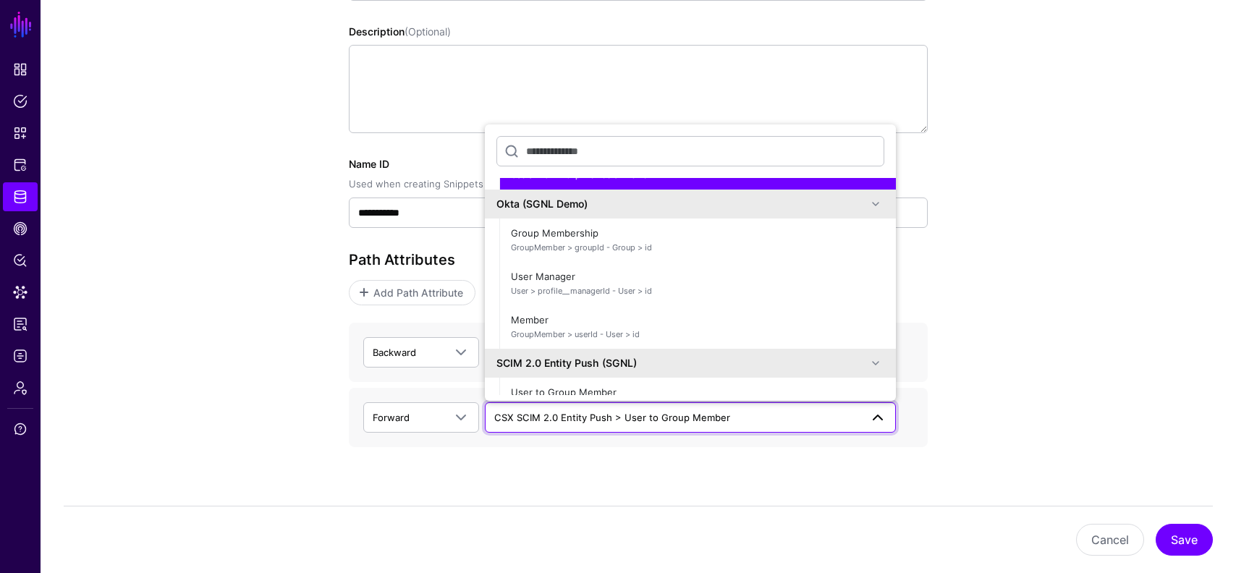
click at [877, 205] on span at bounding box center [875, 203] width 17 height 17
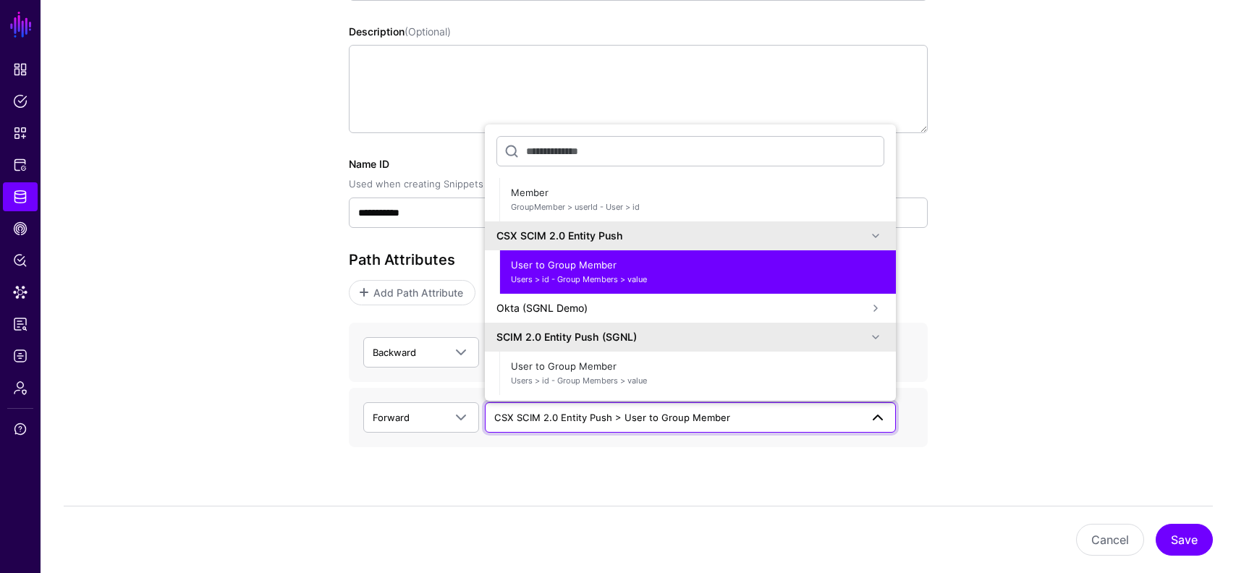
click at [863, 341] on div "SCIM 2.0 Entity Push (SGNL)" at bounding box center [681, 336] width 371 height 15
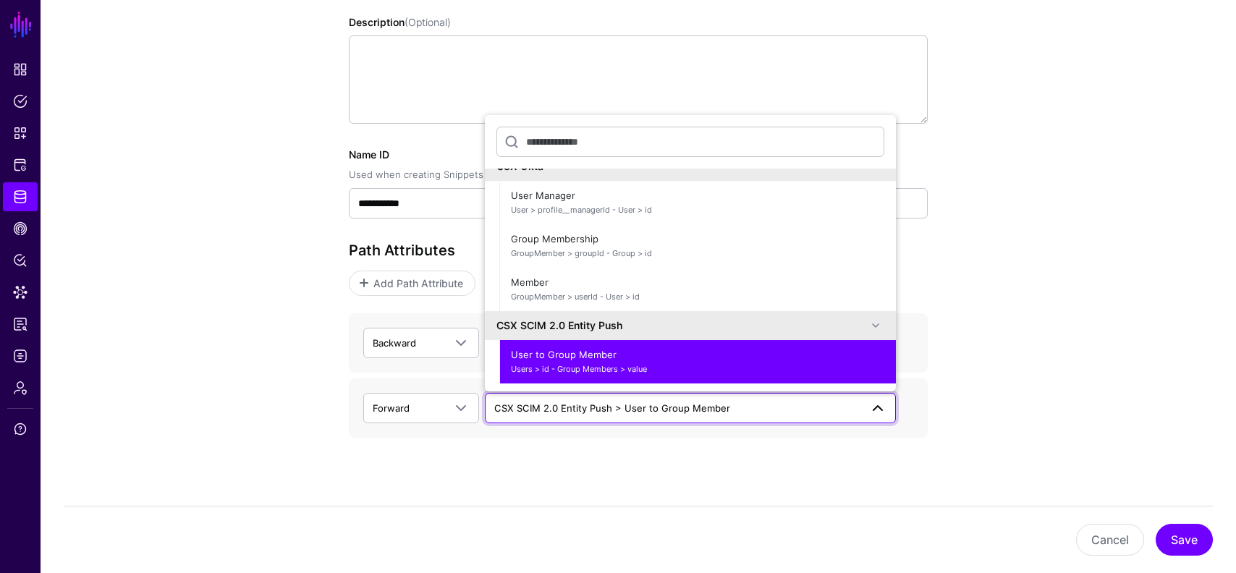
scroll to position [0, 0]
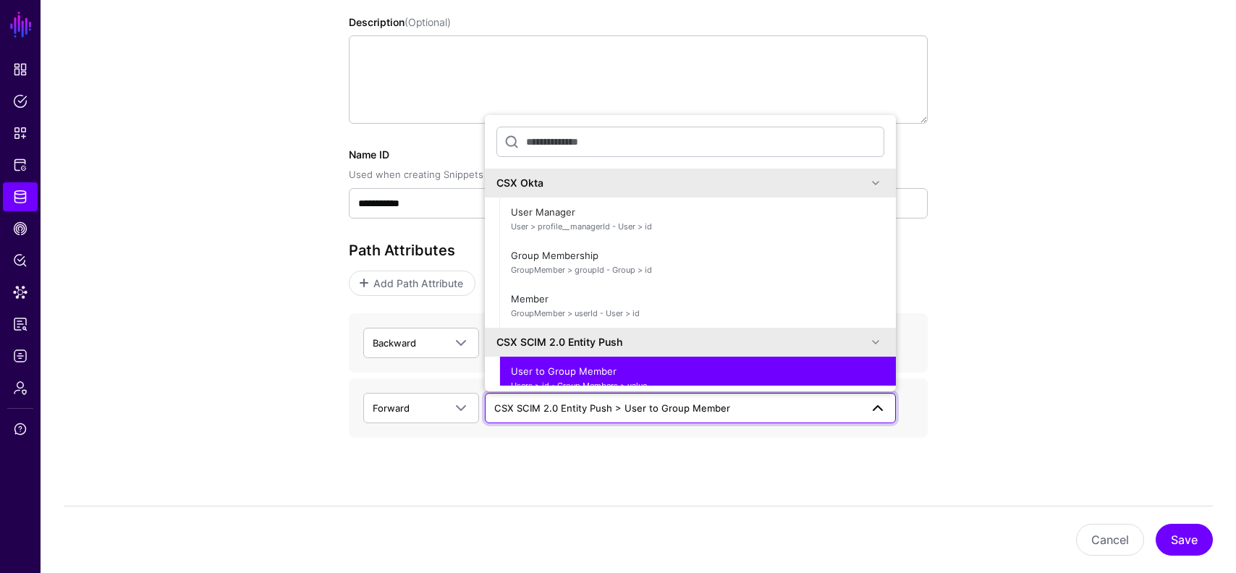
click at [871, 180] on span at bounding box center [875, 182] width 17 height 17
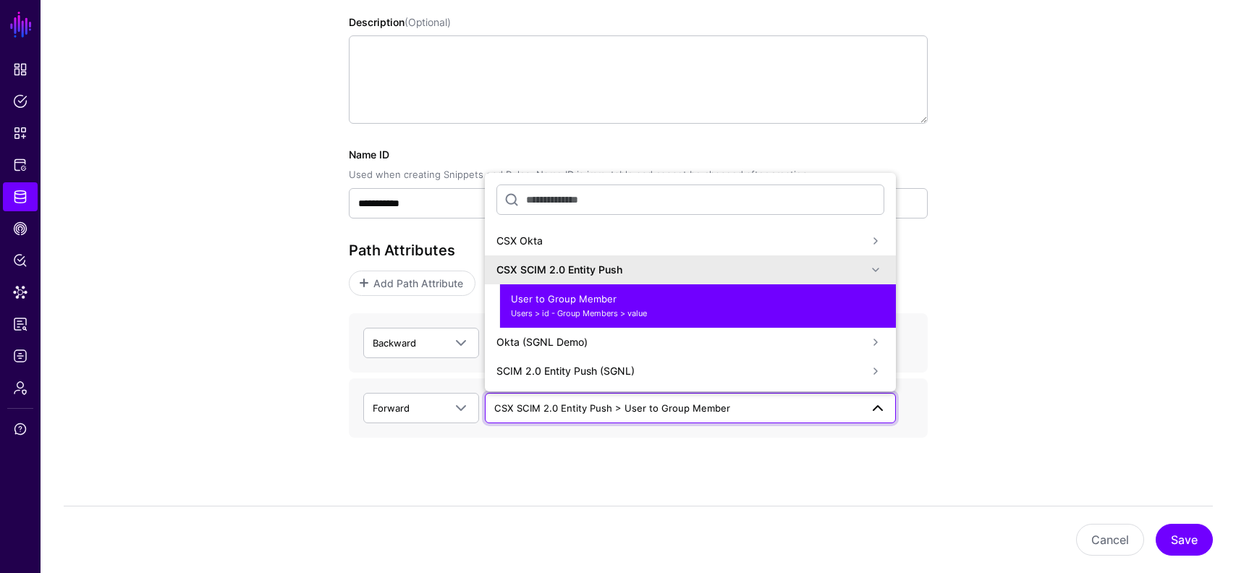
click at [284, 320] on div "**********" at bounding box center [639, 214] width 1196 height 748
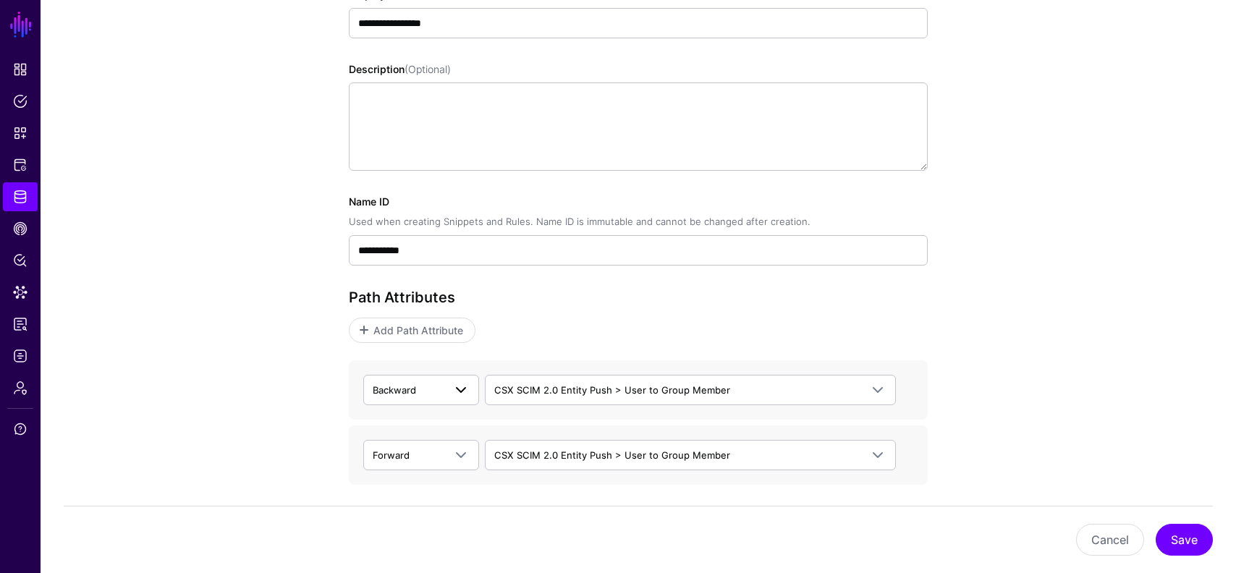
scroll to position [247, 0]
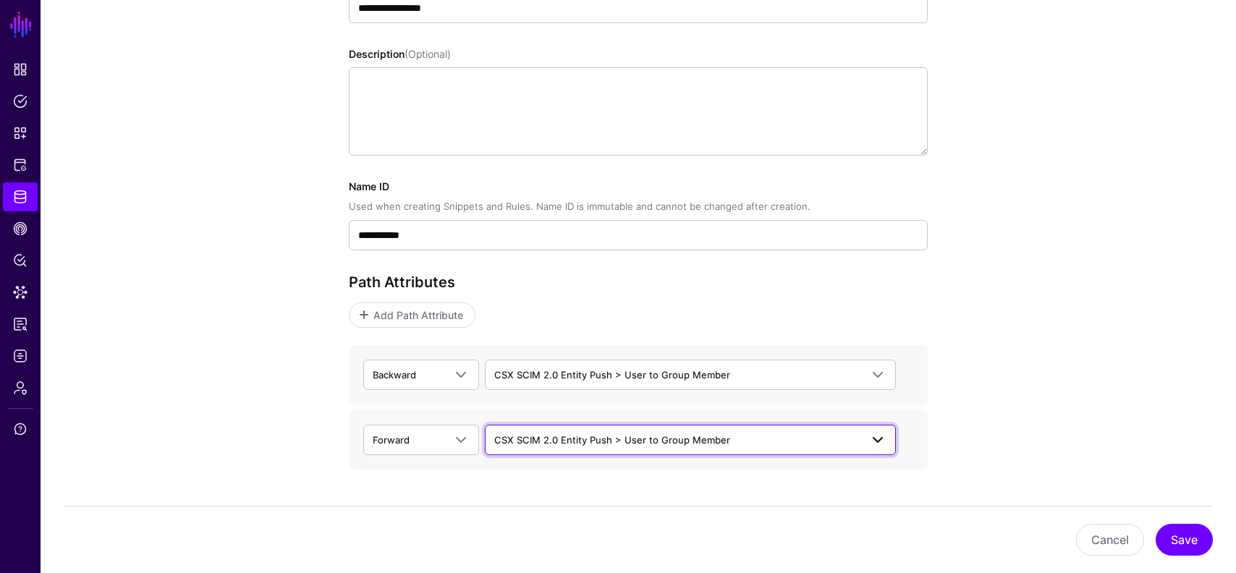
click at [585, 441] on span "CSX SCIM 2.0 Entity Push > User to Group Member" at bounding box center [612, 440] width 236 height 12
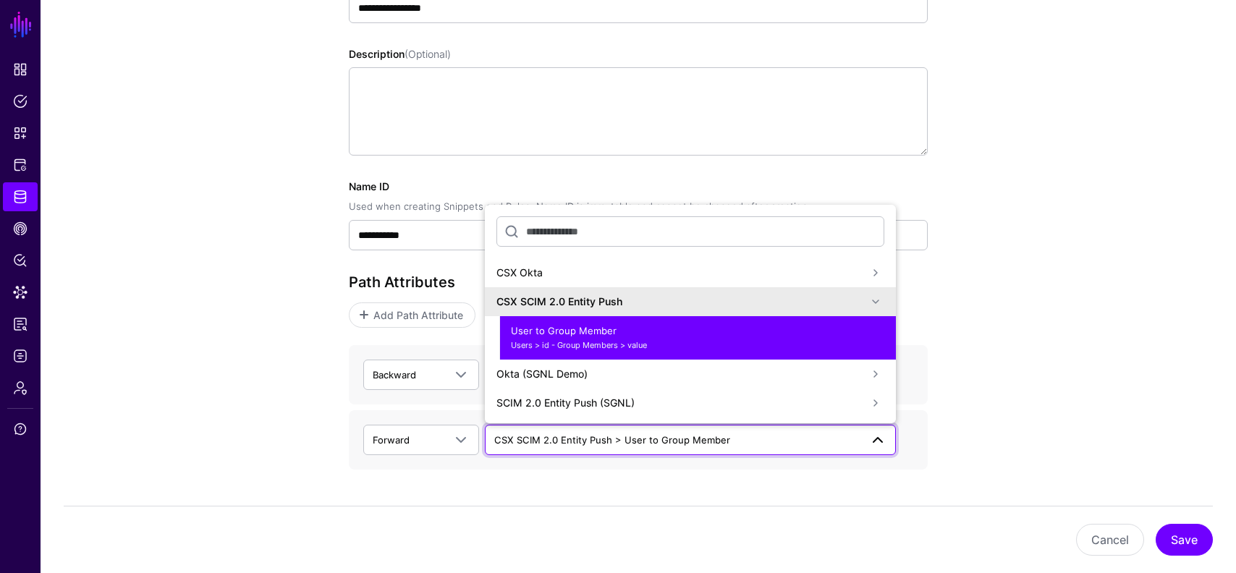
click at [621, 518] on div "Cancel Save" at bounding box center [638, 539] width 1149 height 67
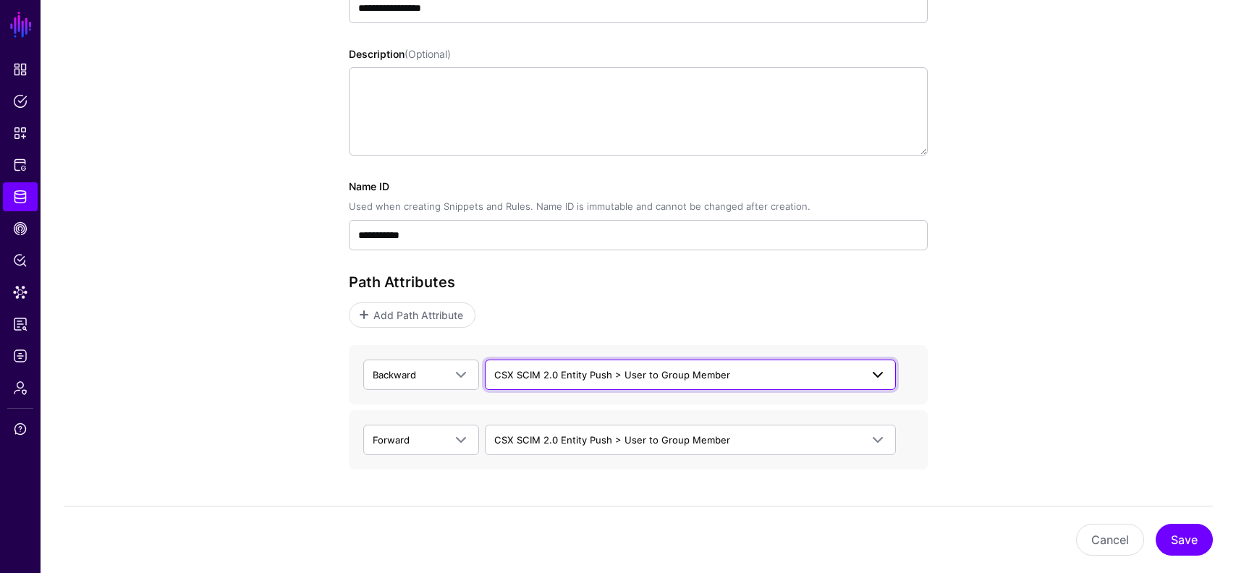
click at [586, 381] on span "CSX SCIM 2.0 Entity Push > User to Group Member" at bounding box center [677, 375] width 366 height 16
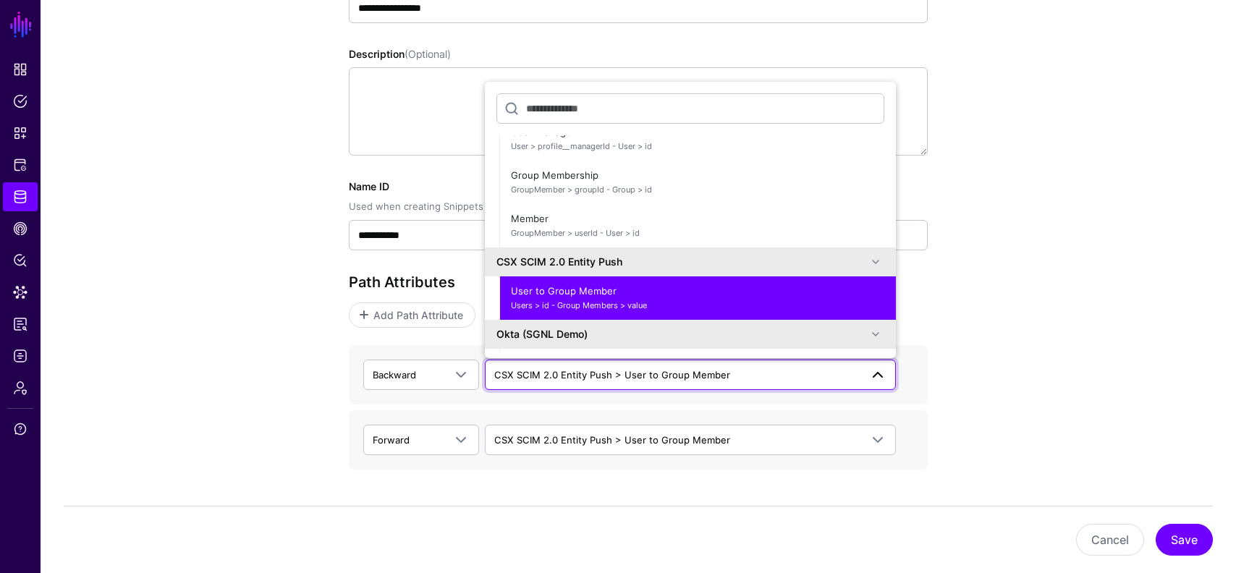
scroll to position [48, 0]
click at [292, 450] on div "**********" at bounding box center [639, 246] width 1196 height 748
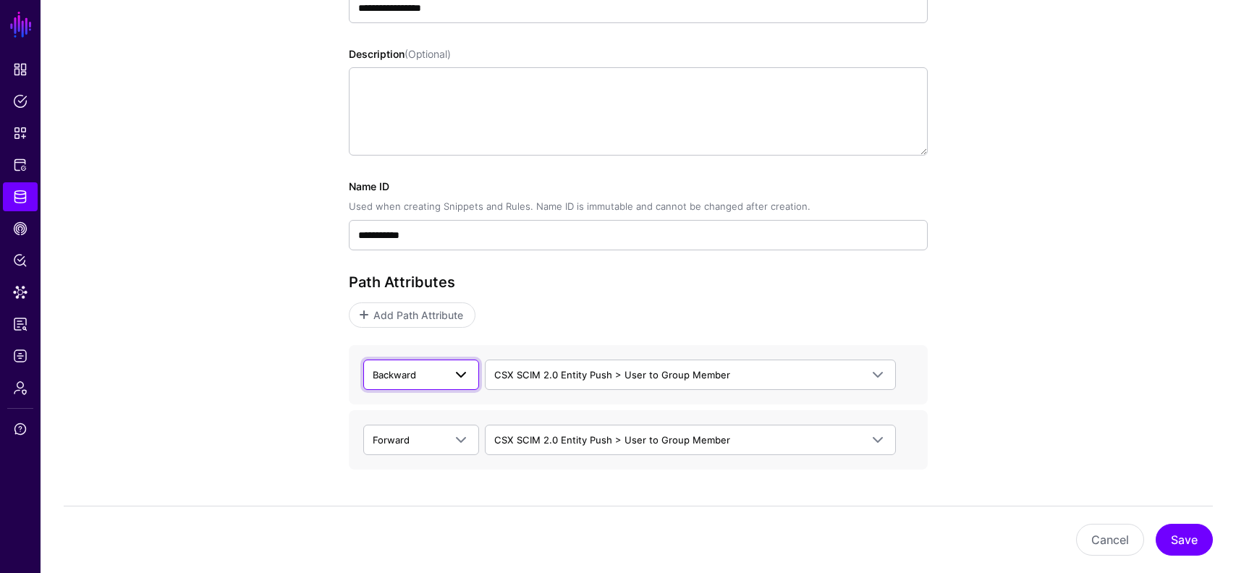
click at [449, 371] on span at bounding box center [457, 374] width 26 height 17
click at [425, 403] on div "Forward" at bounding box center [421, 409] width 93 height 14
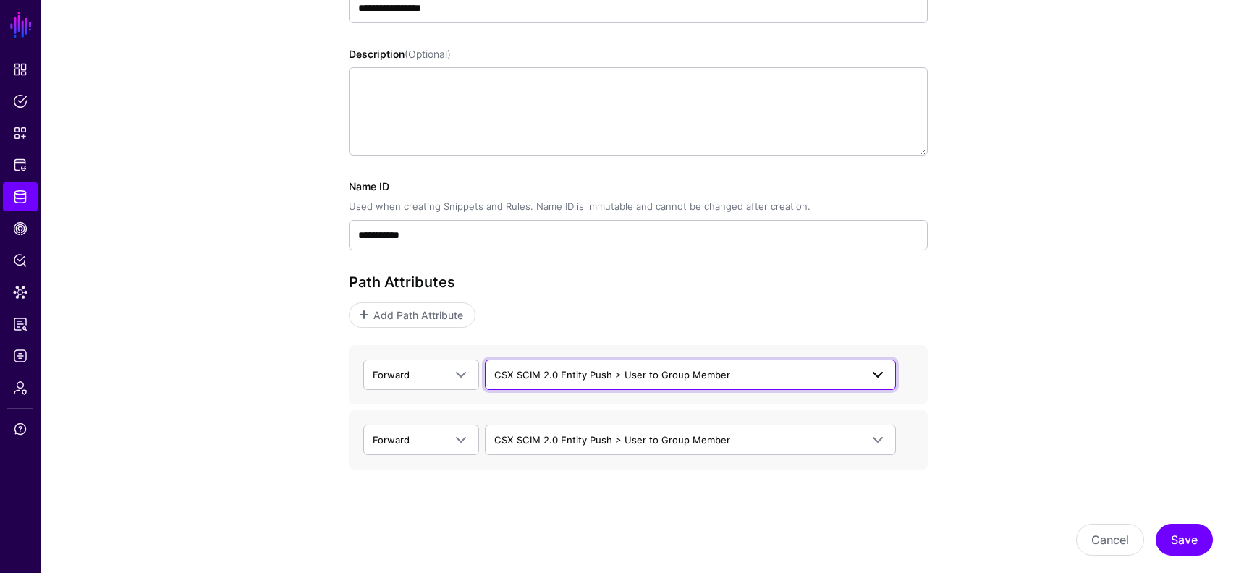
click at [562, 366] on span "CSX SCIM 2.0 Entity Push > User to Group Member" at bounding box center [690, 374] width 392 height 17
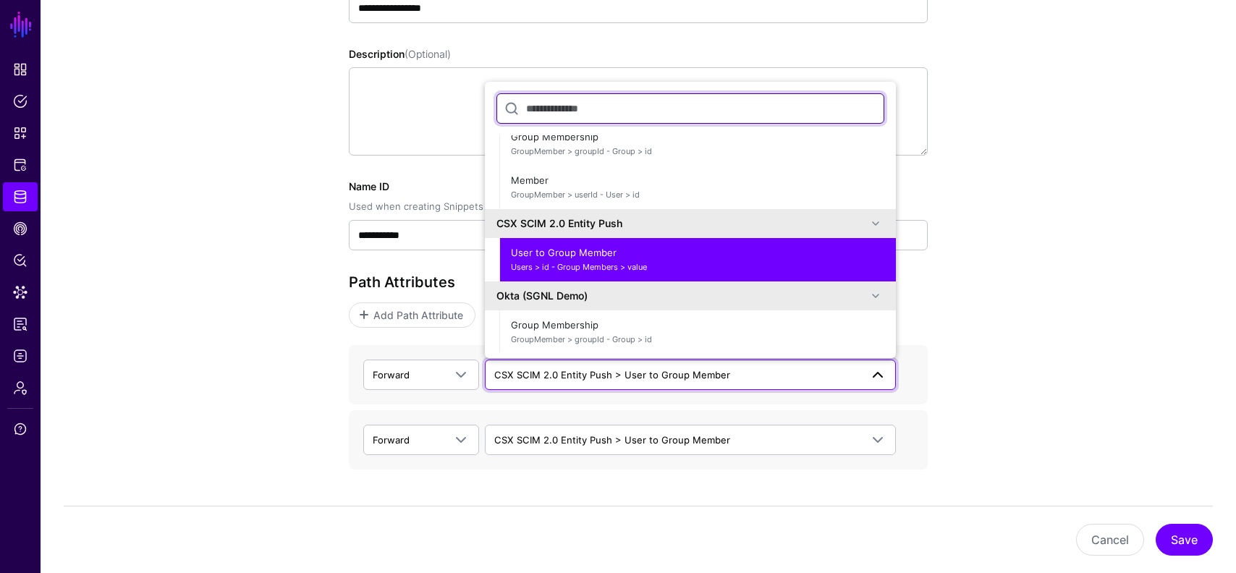
scroll to position [91, 0]
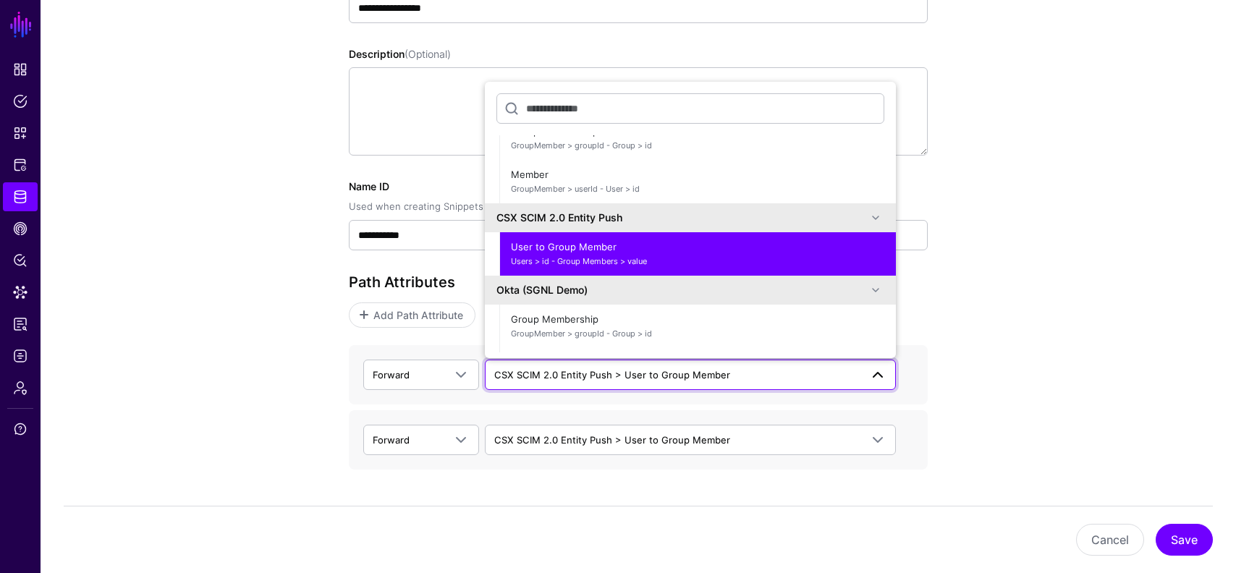
click at [292, 379] on div "**********" at bounding box center [639, 246] width 1196 height 748
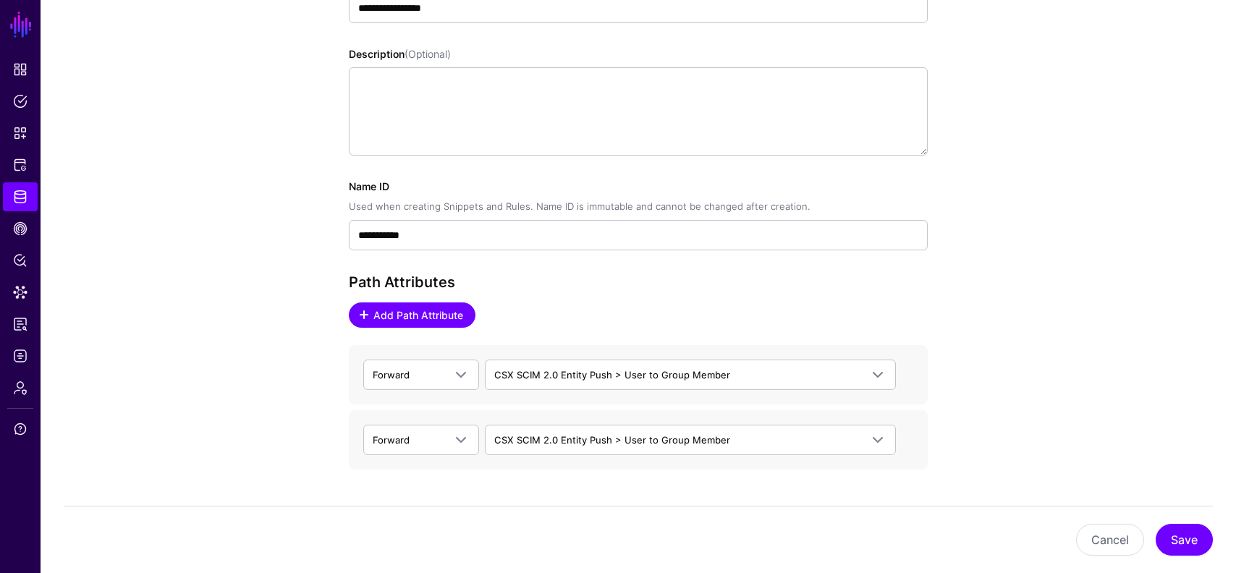
click at [402, 310] on span "Add Path Attribute" at bounding box center [418, 315] width 93 height 15
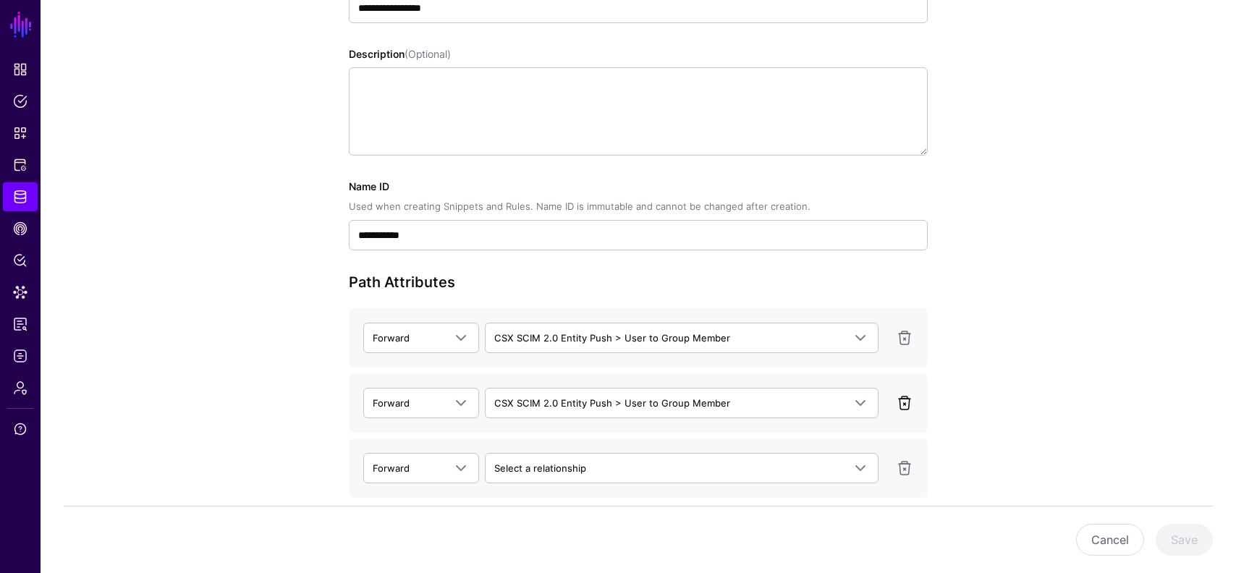
click at [908, 405] on link at bounding box center [904, 402] width 17 height 17
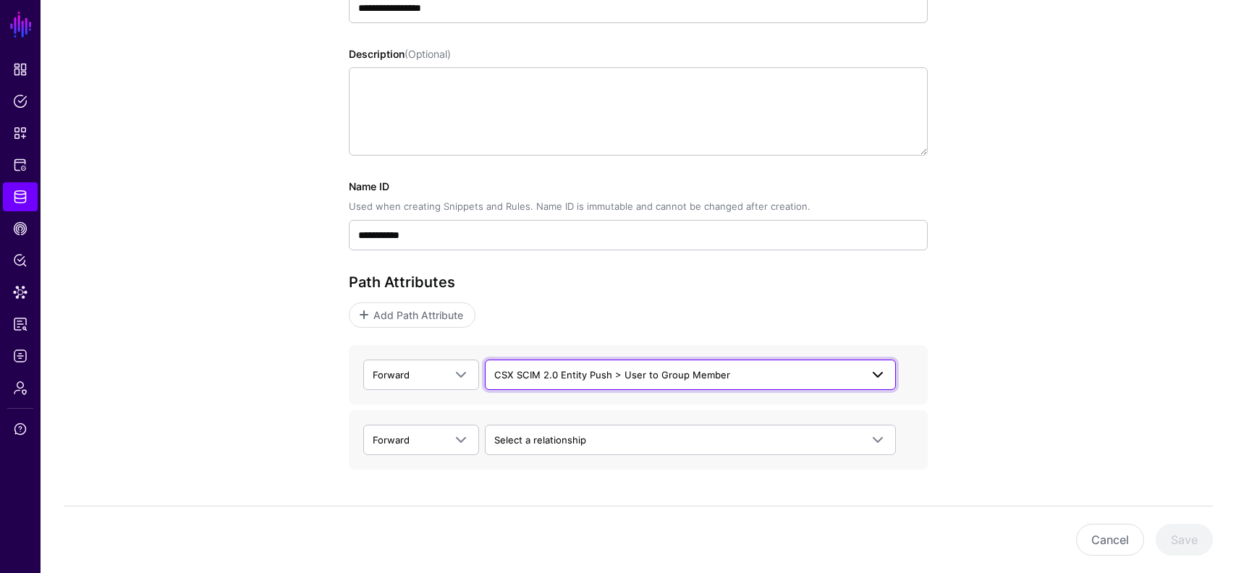
click at [651, 384] on link "CSX SCIM 2.0 Entity Push > User to Group Member" at bounding box center [690, 375] width 411 height 30
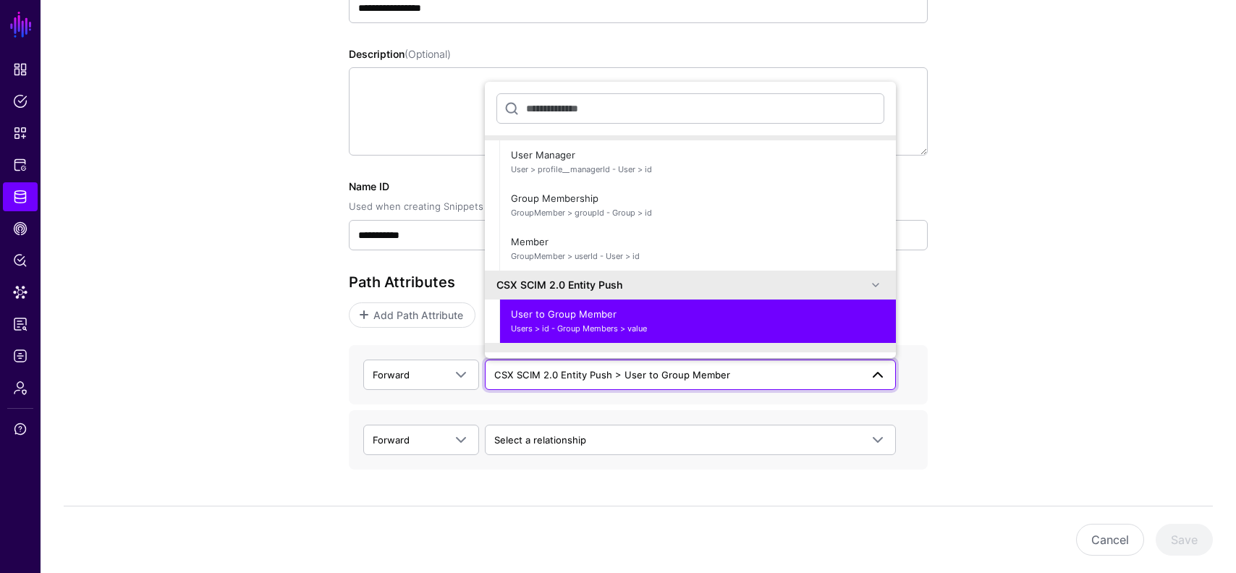
scroll to position [48, 0]
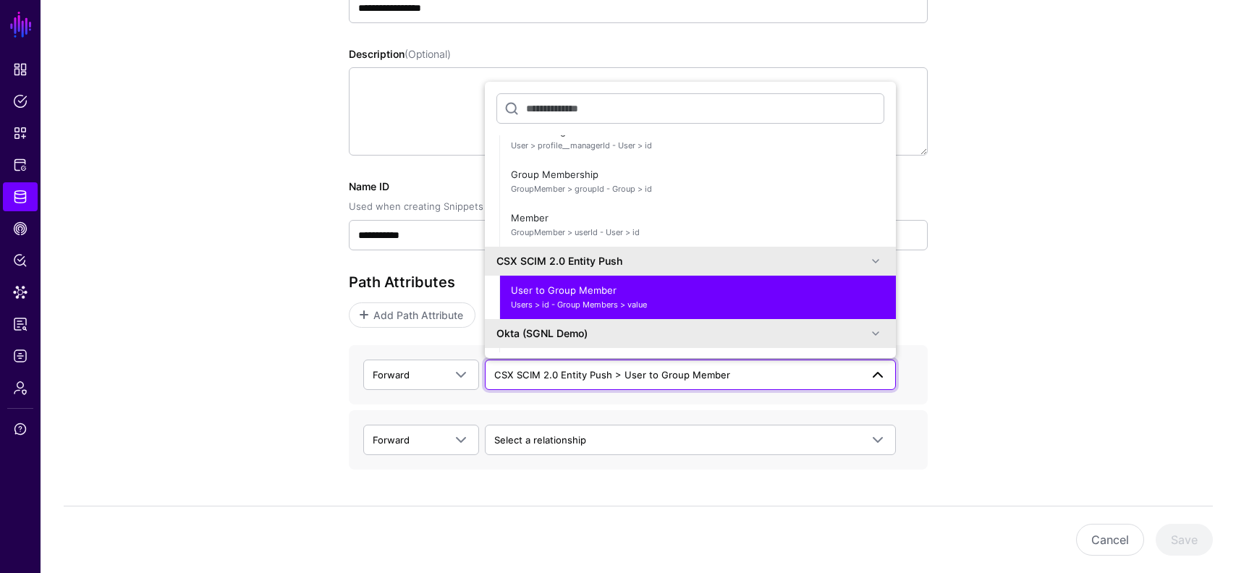
click at [1022, 311] on div "**********" at bounding box center [639, 246] width 1196 height 748
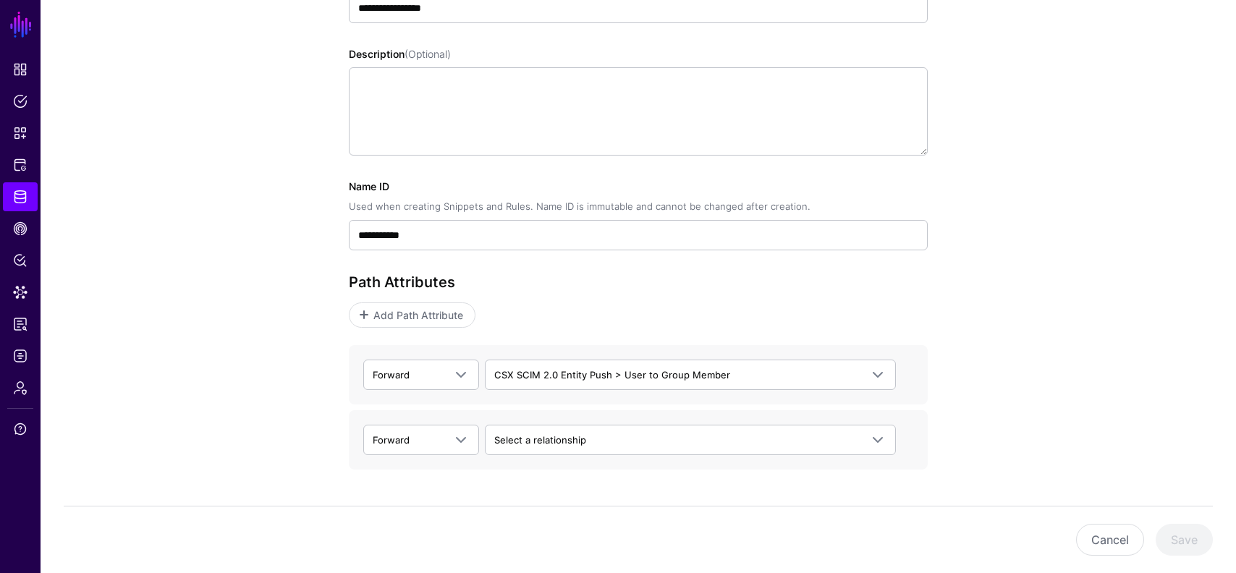
click at [420, 300] on div "Path Attributes Add Path Attribute" at bounding box center [638, 301] width 579 height 54
click at [420, 308] on span "Add Path Attribute" at bounding box center [418, 315] width 93 height 15
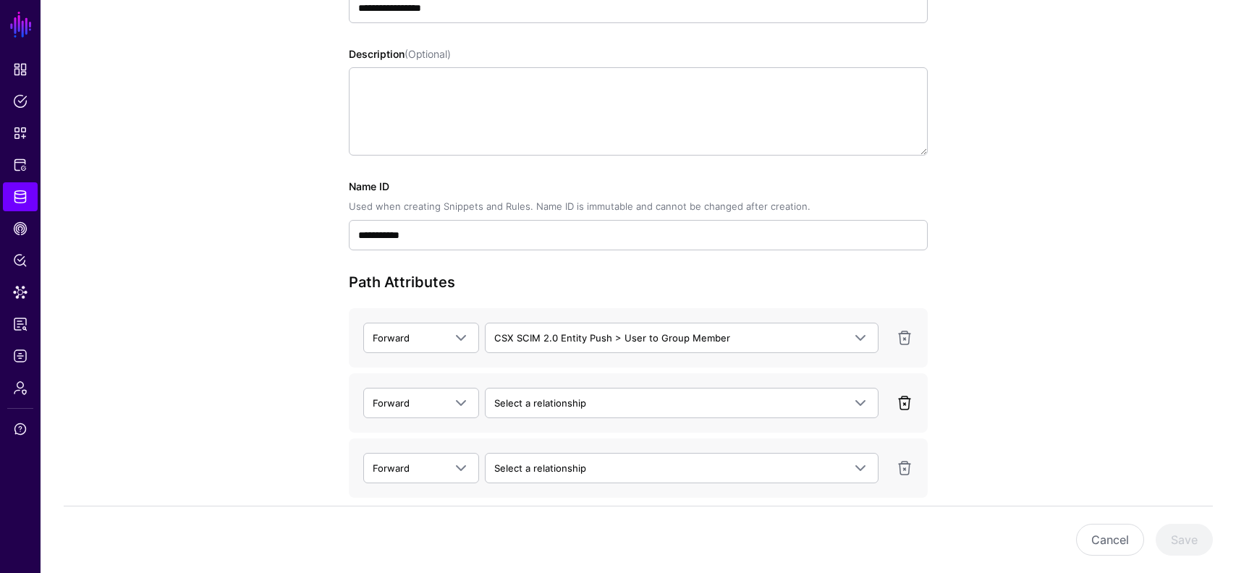
click at [908, 399] on link at bounding box center [904, 402] width 17 height 17
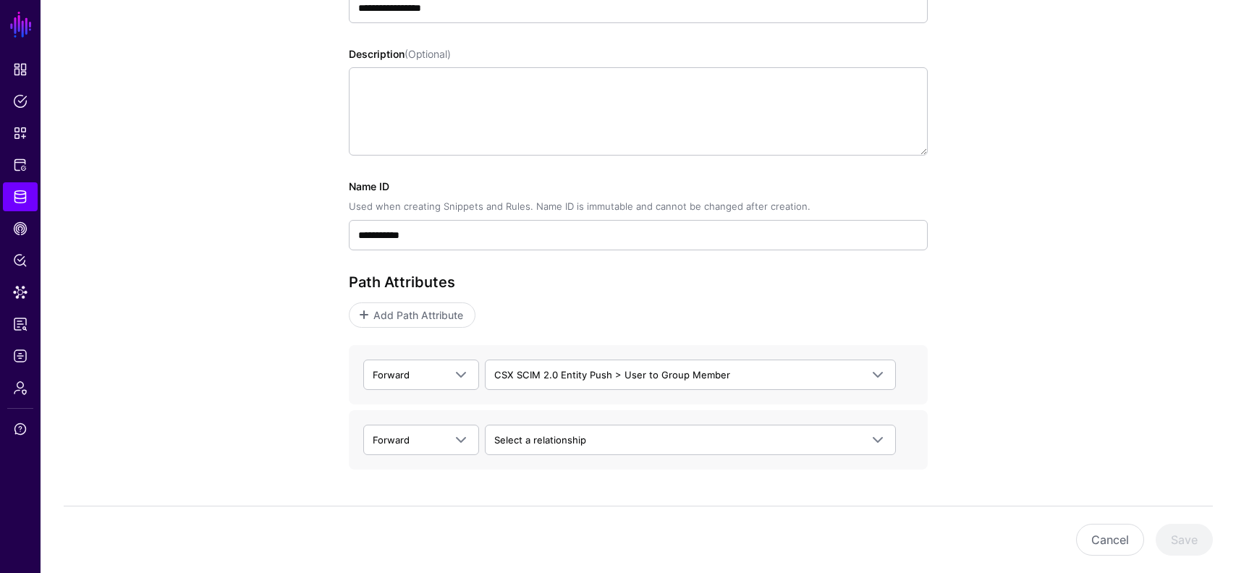
click at [908, 399] on div "Forward Forward Backward CSX SCIM 2.0 Entity Push > User to Group Member CSX Ok…" at bounding box center [638, 374] width 579 height 59
click at [462, 441] on span at bounding box center [460, 439] width 17 height 17
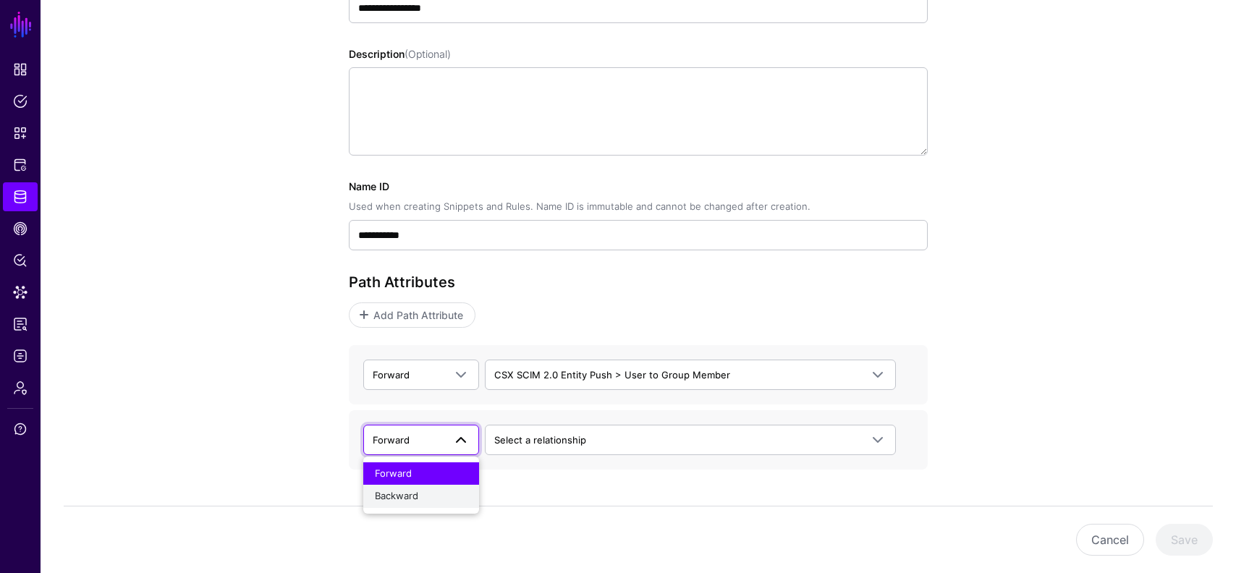
click at [431, 499] on div "Backward" at bounding box center [421, 496] width 93 height 14
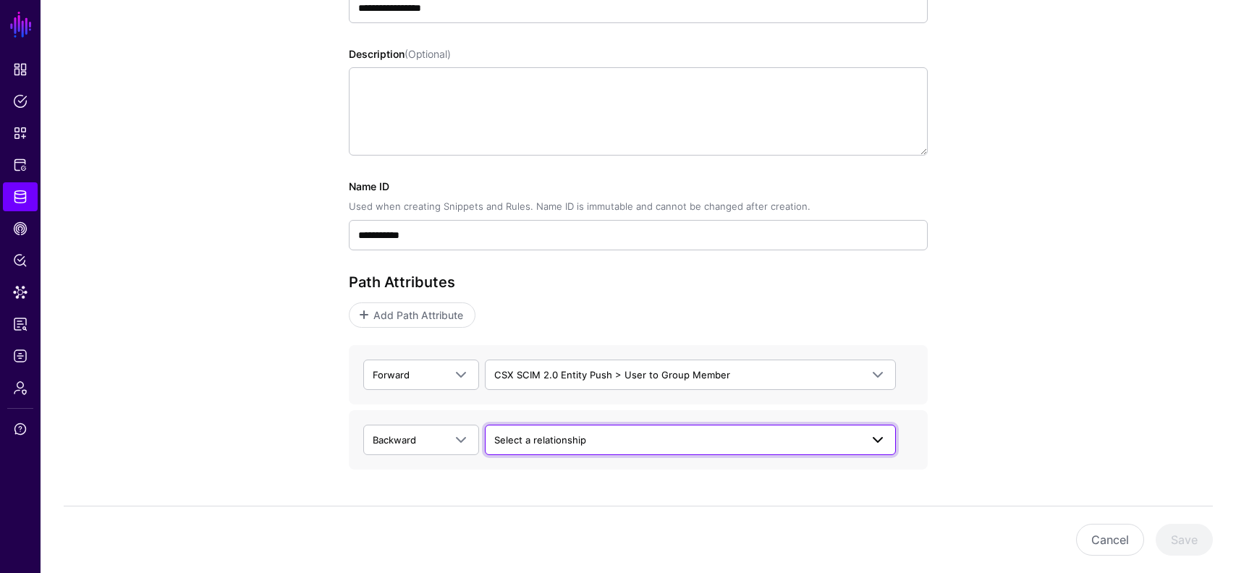
click at [567, 432] on span "Select a relationship" at bounding box center [677, 440] width 366 height 16
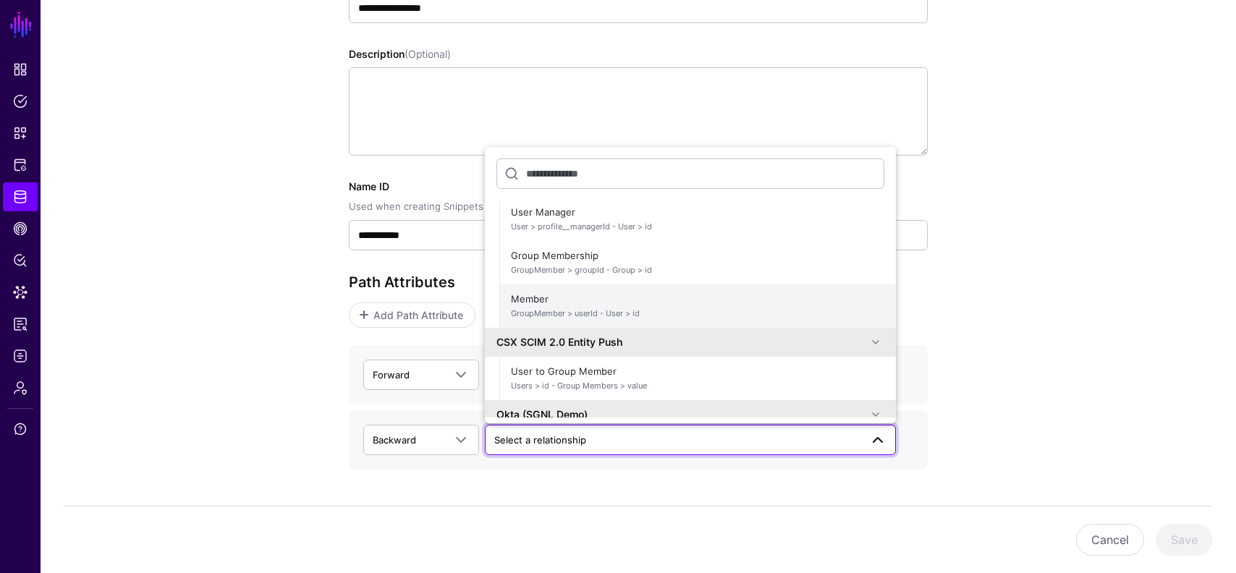
scroll to position [34, 0]
click at [455, 493] on div "**********" at bounding box center [638, 214] width 579 height 592
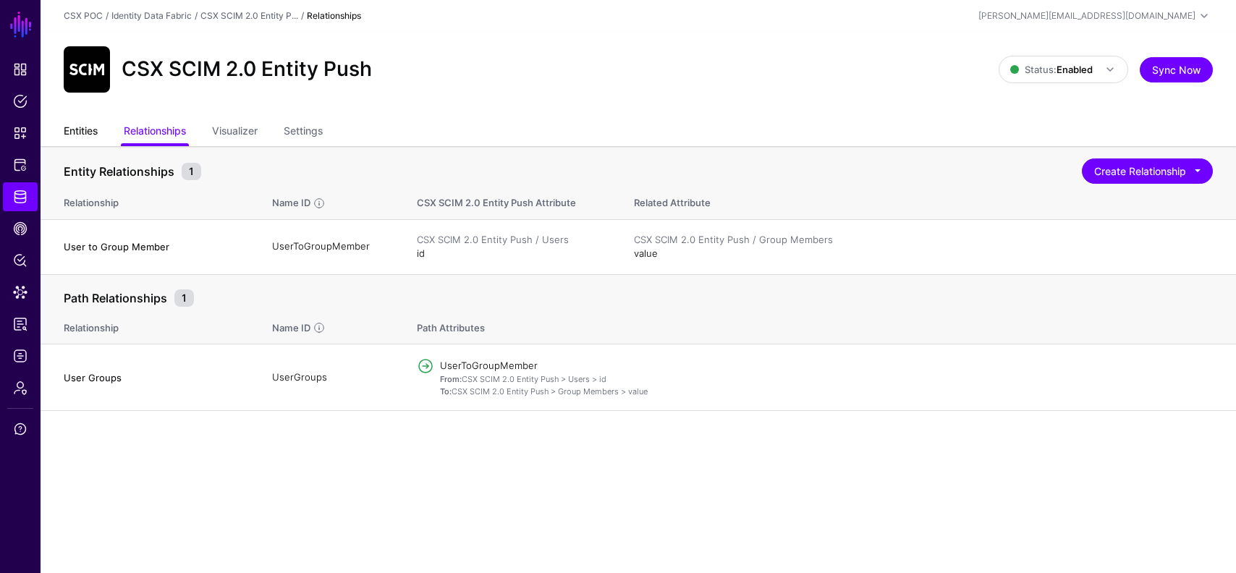
click at [90, 129] on link "Entities" at bounding box center [81, 133] width 34 height 28
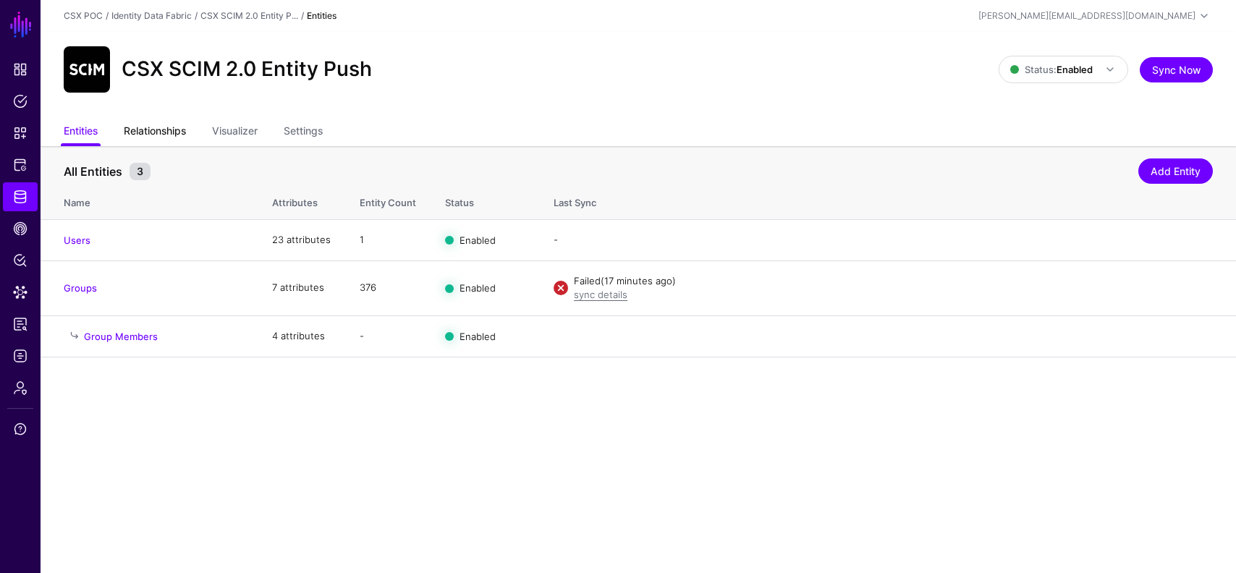
click at [170, 119] on link "Relationships" at bounding box center [155, 133] width 62 height 28
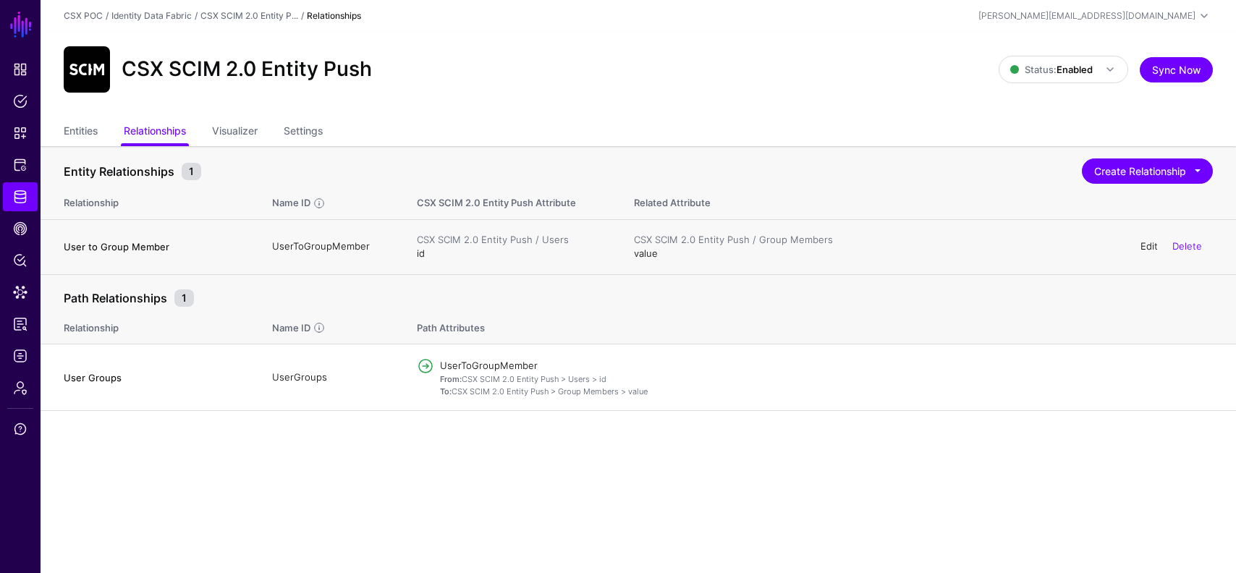
click at [1146, 245] on link "Edit" at bounding box center [1149, 246] width 17 height 12
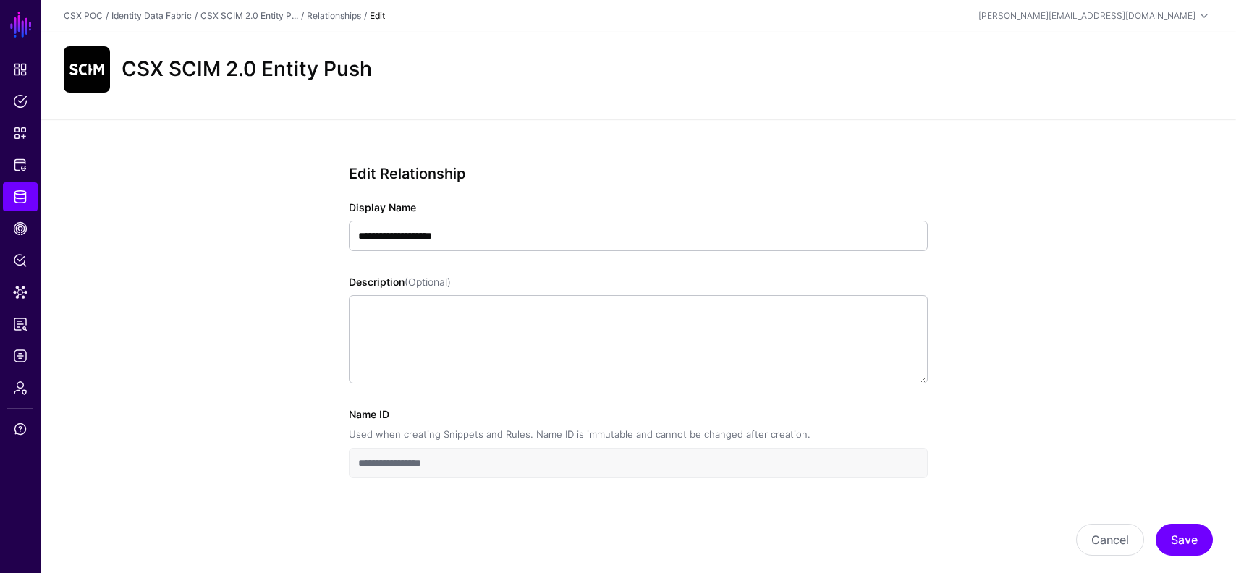
scroll to position [55, 0]
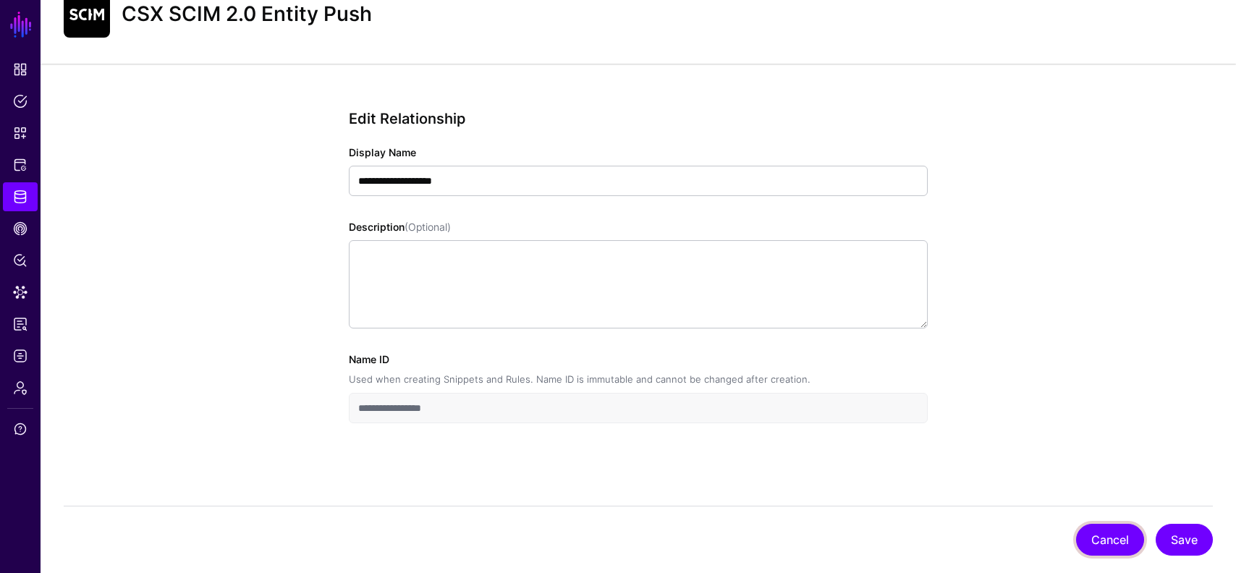
click at [1099, 541] on button "Cancel" at bounding box center [1110, 540] width 68 height 32
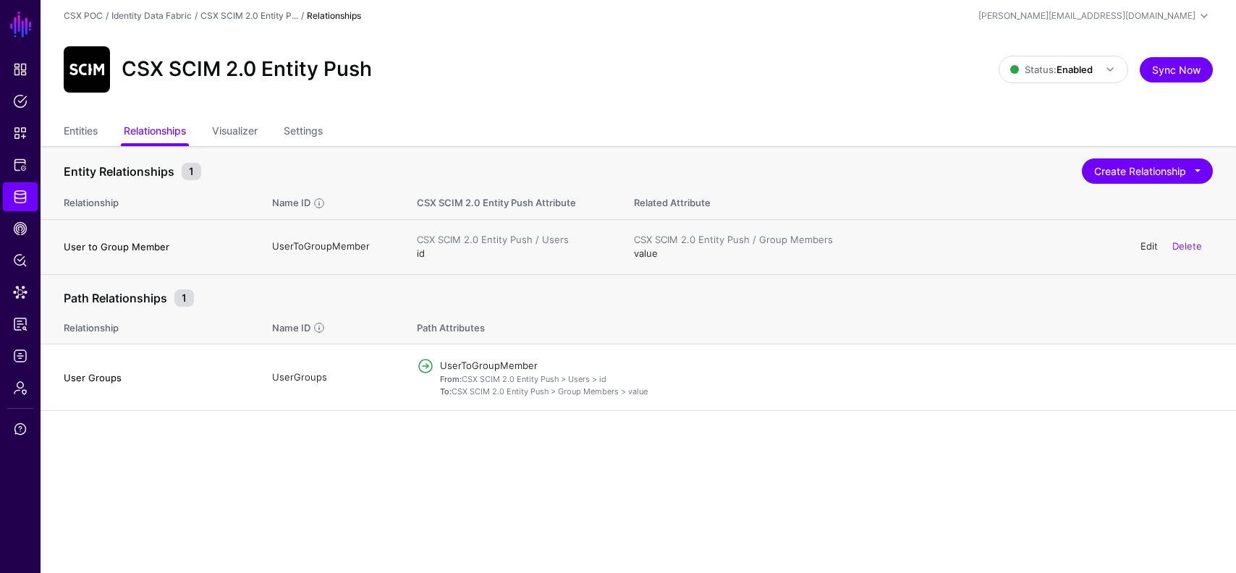
click at [1144, 245] on link "Edit" at bounding box center [1149, 246] width 17 height 12
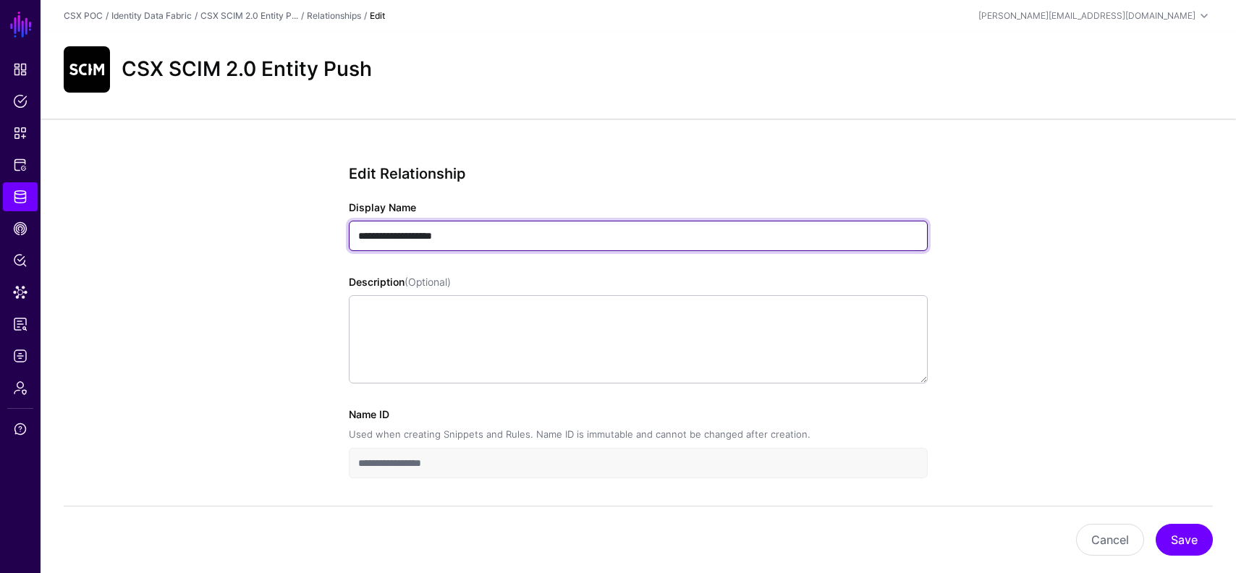
click at [491, 237] on input "**********" at bounding box center [638, 236] width 579 height 30
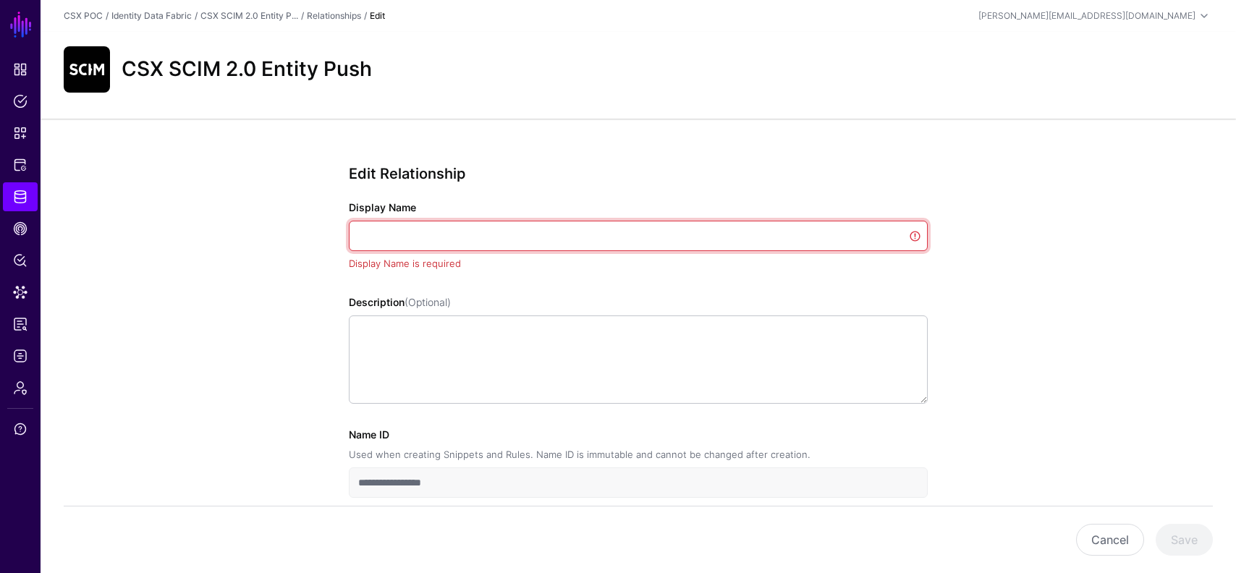
paste input "******"
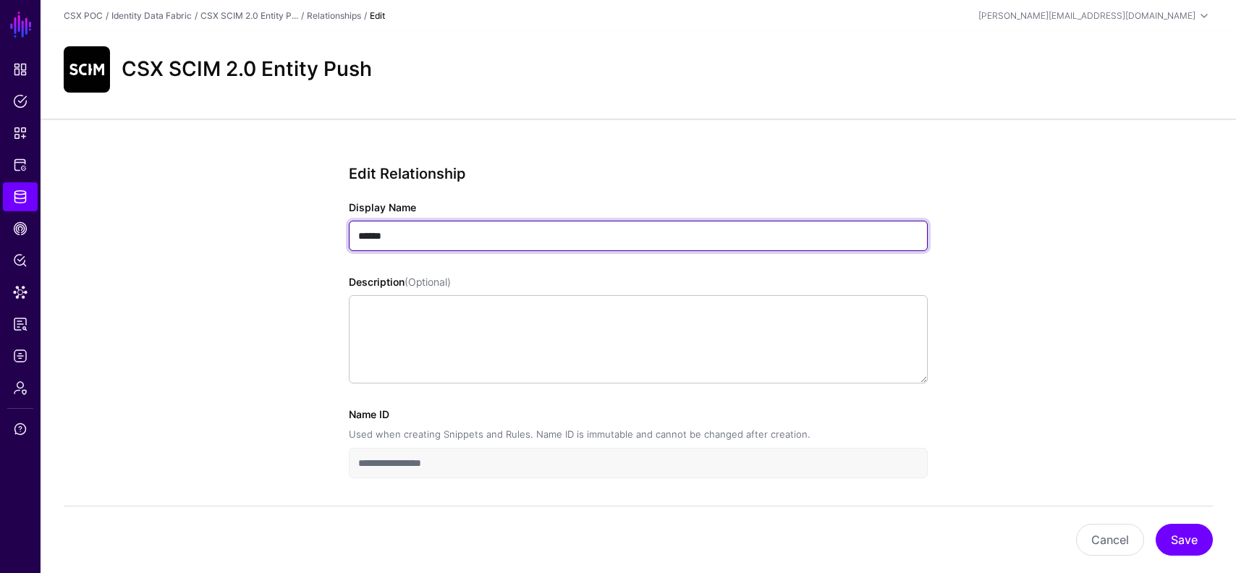
type input "******"
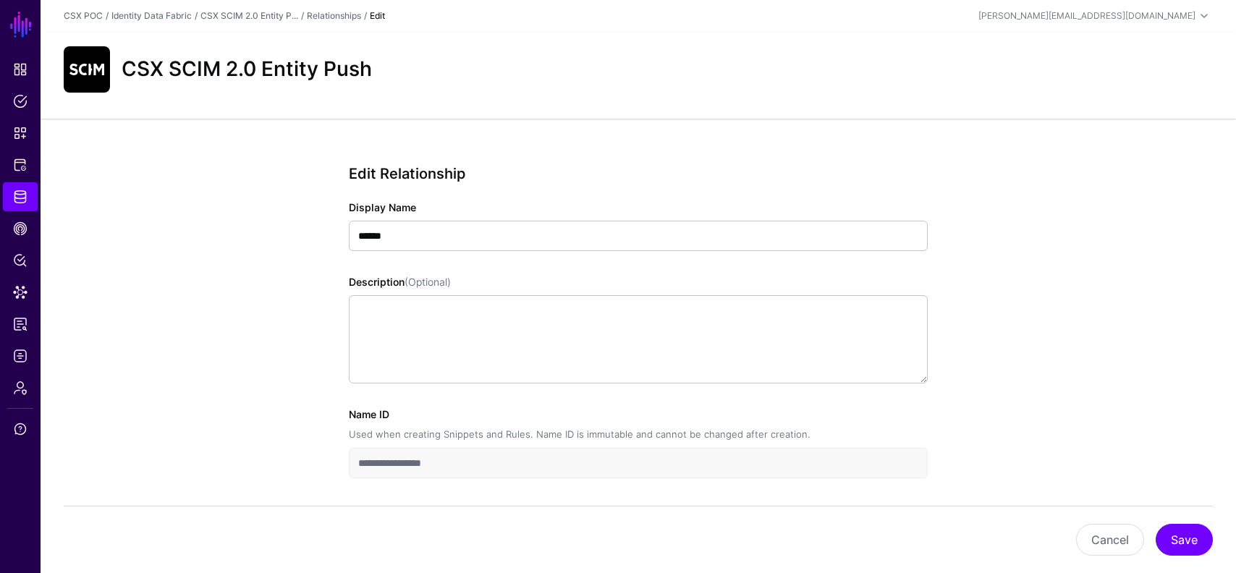
click at [320, 335] on div "**********" at bounding box center [639, 374] width 672 height 510
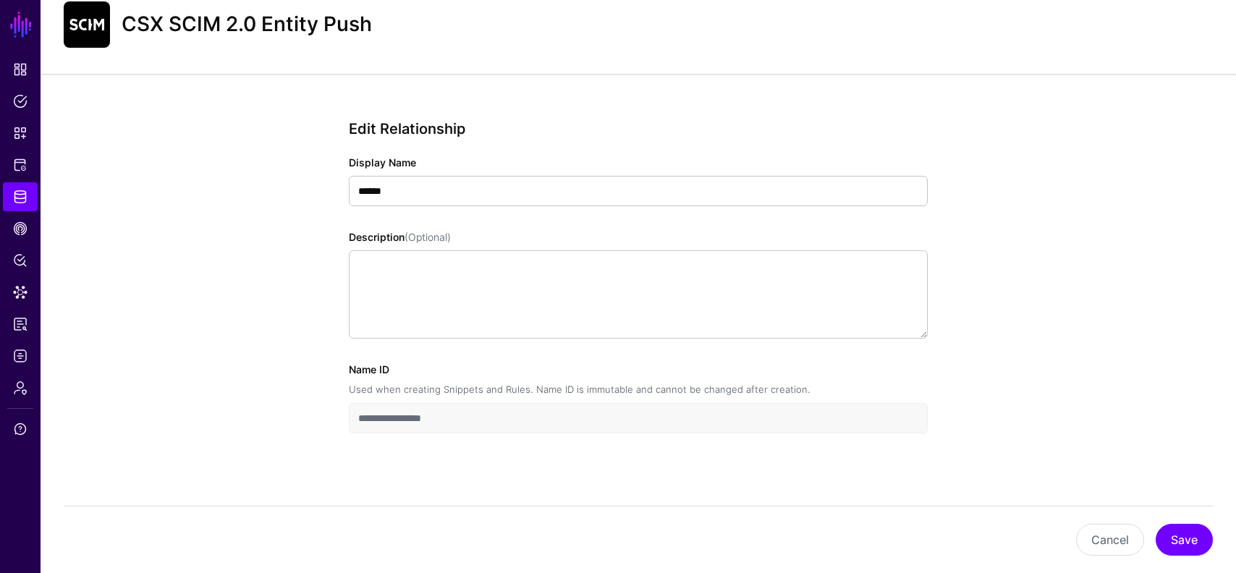
scroll to position [55, 0]
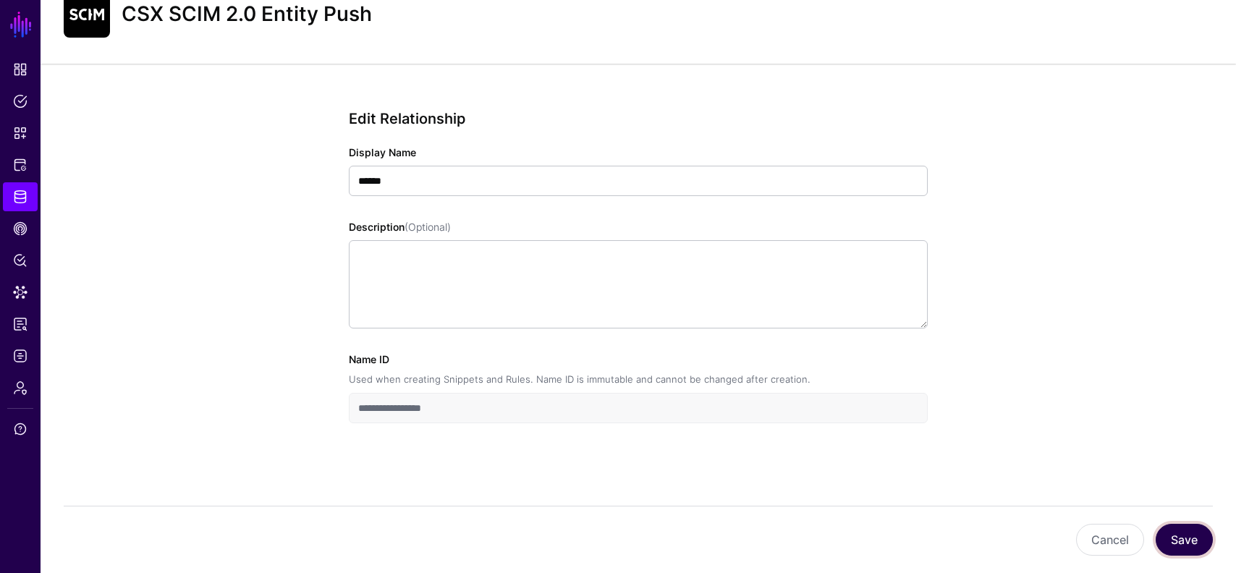
click at [1205, 536] on button "Save" at bounding box center [1184, 540] width 57 height 32
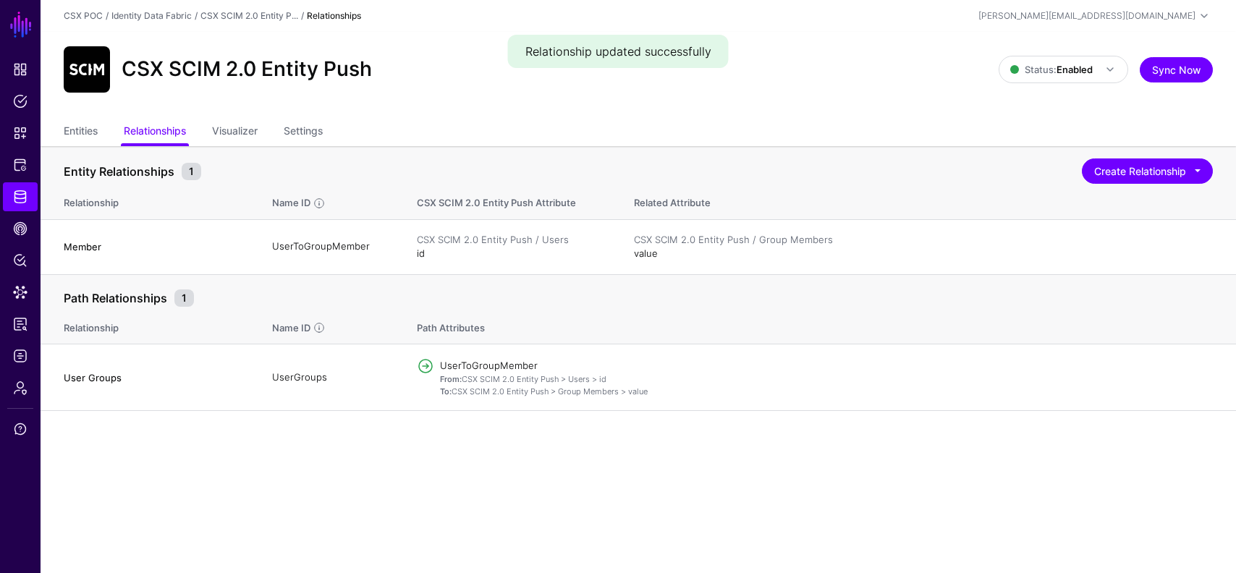
click at [376, 475] on main "SGNL Dashboard Policies Snippets Protected Systems Identity Data Fabric CAEP Hu…" at bounding box center [618, 286] width 1236 height 573
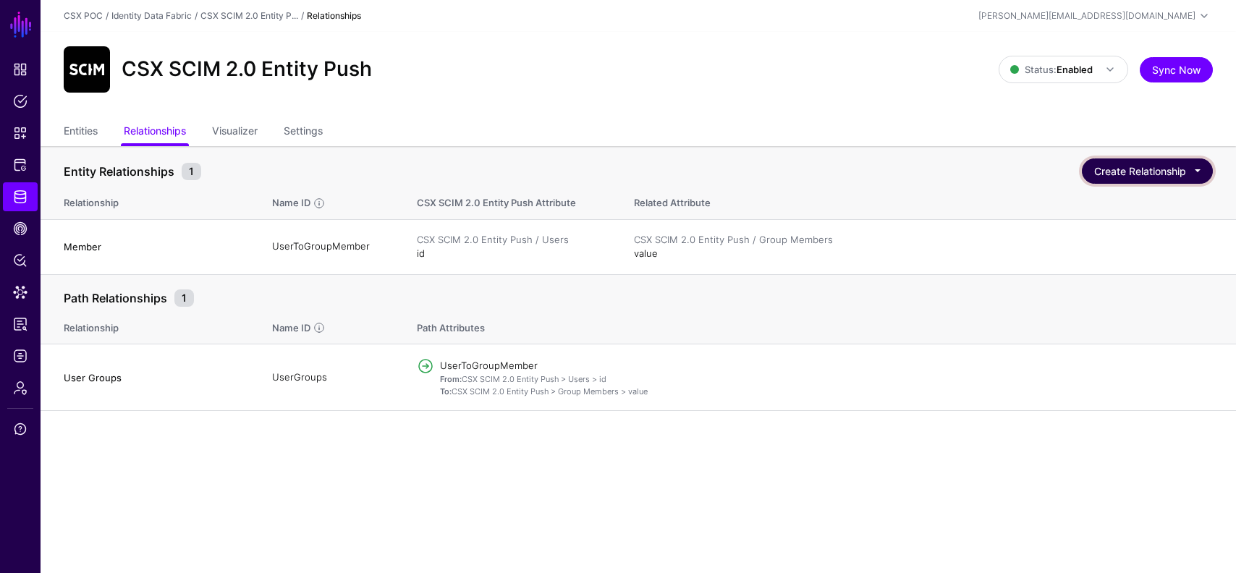
click at [1121, 165] on button "Create Relationship" at bounding box center [1147, 170] width 131 height 25
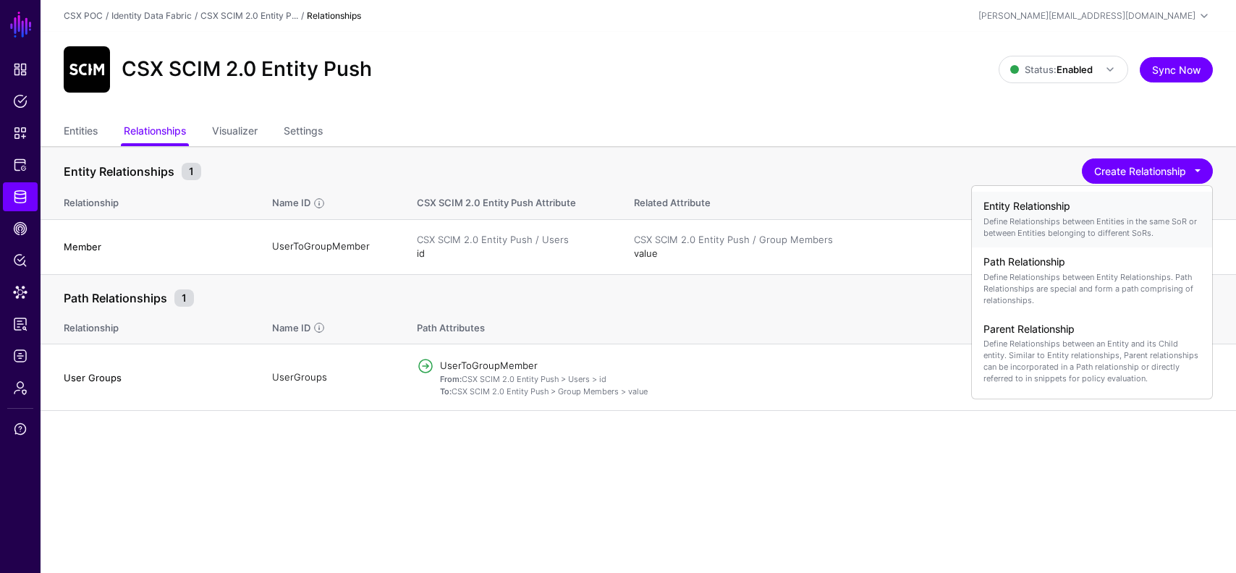
click at [1065, 208] on h4 "Entity Relationship" at bounding box center [1092, 206] width 217 height 12
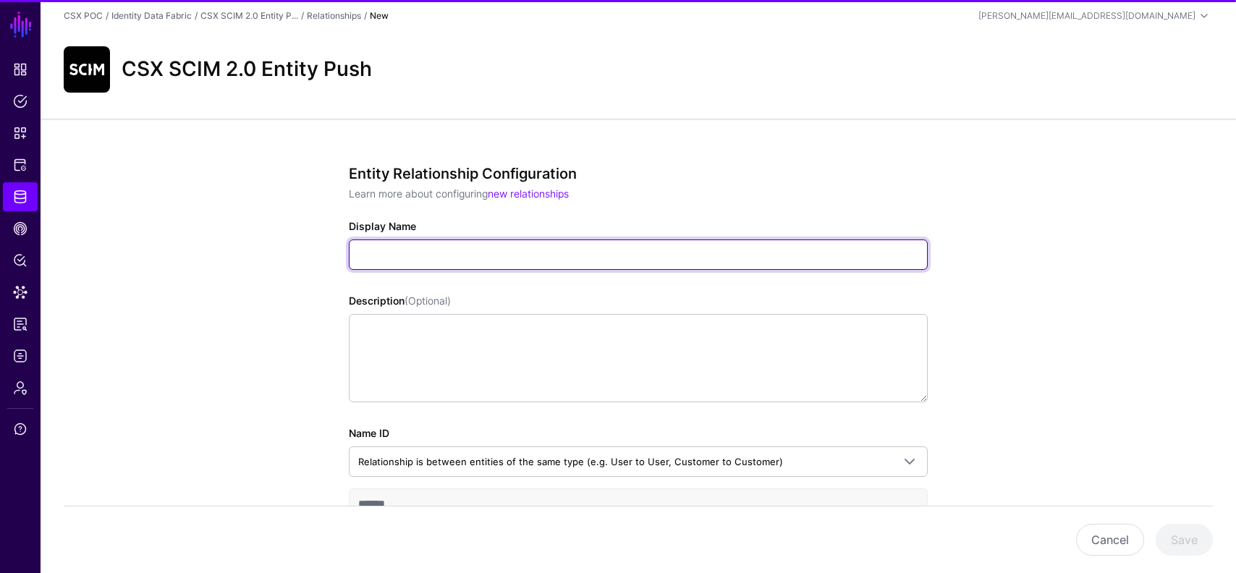
click at [465, 253] on input "Display Name" at bounding box center [638, 255] width 579 height 30
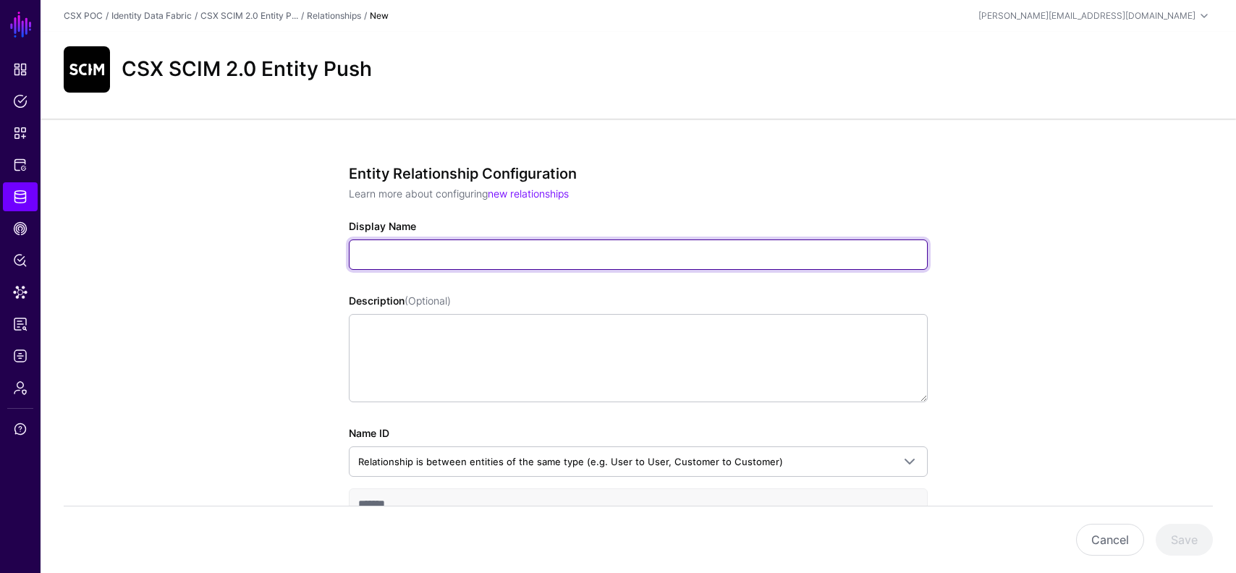
paste input "**********"
type input "**********"
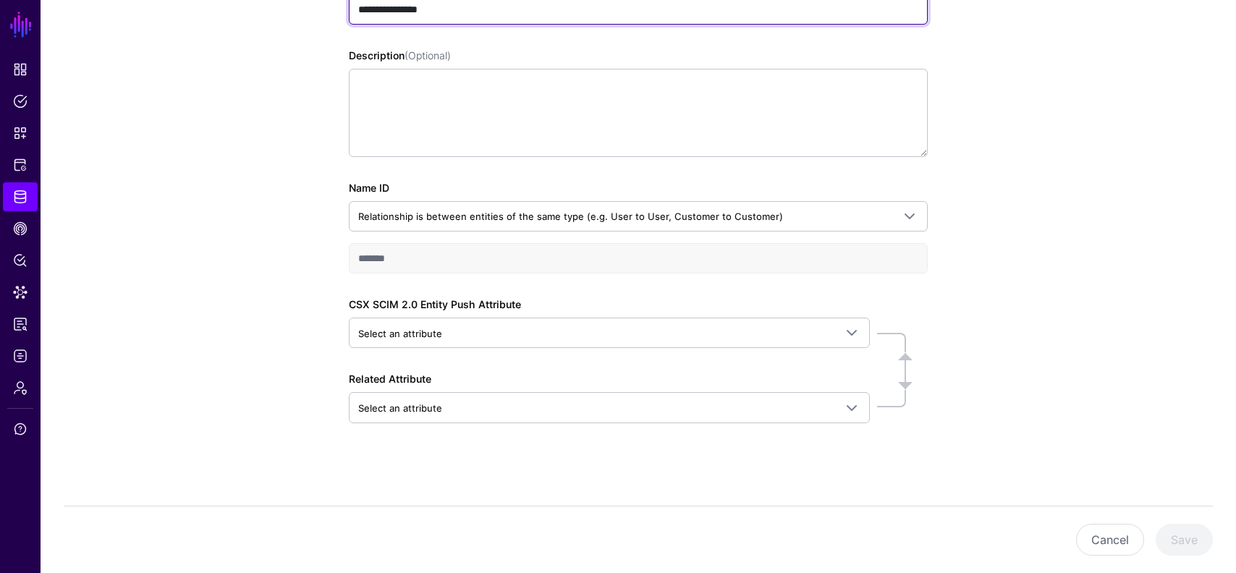
scroll to position [126, 0]
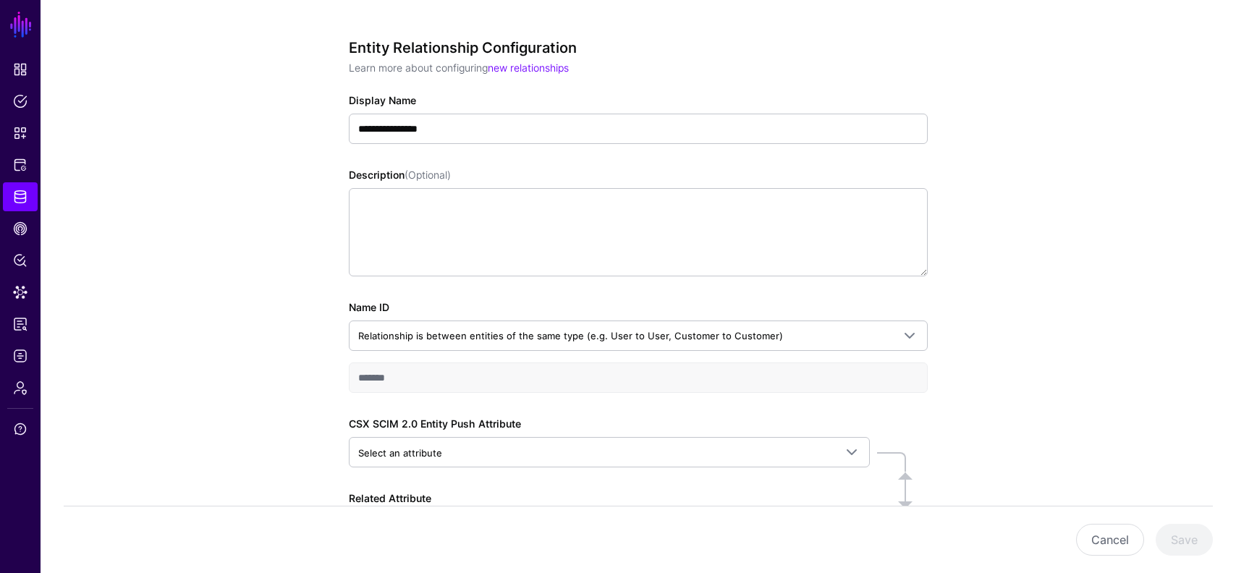
click at [224, 196] on div "**********" at bounding box center [639, 343] width 1196 height 701
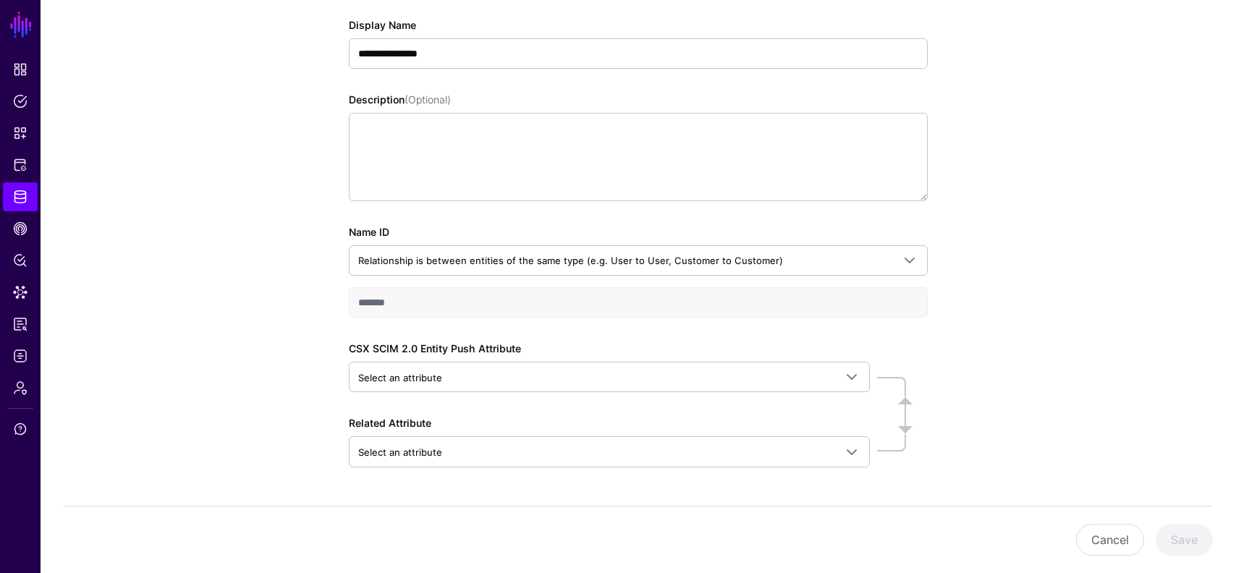
scroll to position [235, 0]
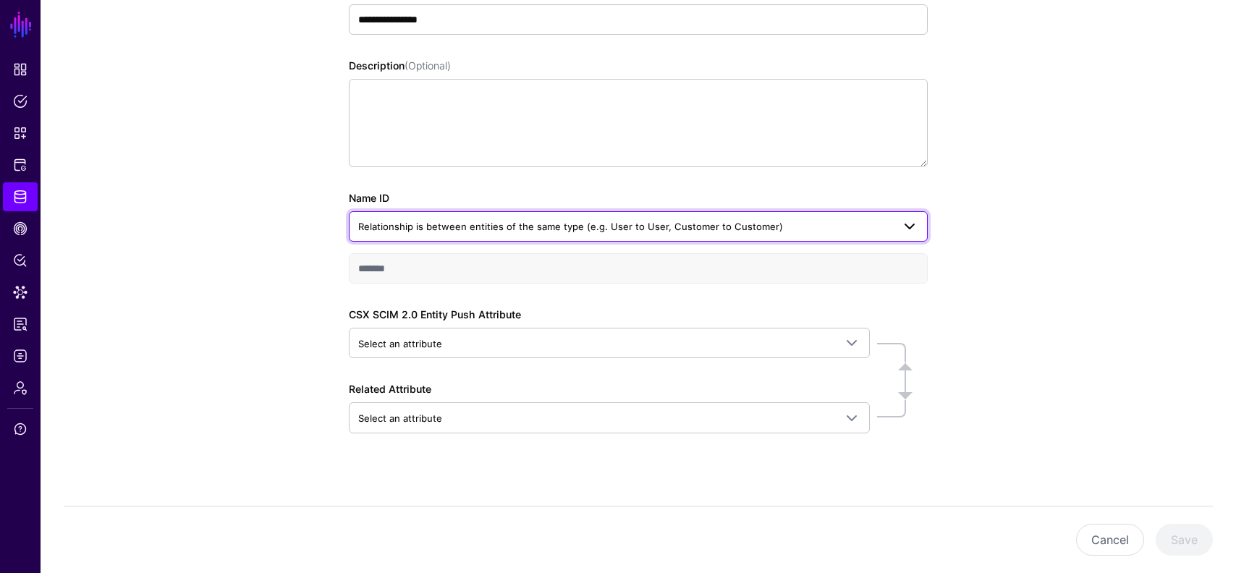
click at [477, 227] on span "Relationship is between entities of the same type (e.g. User to User, Customer …" at bounding box center [570, 227] width 425 height 12
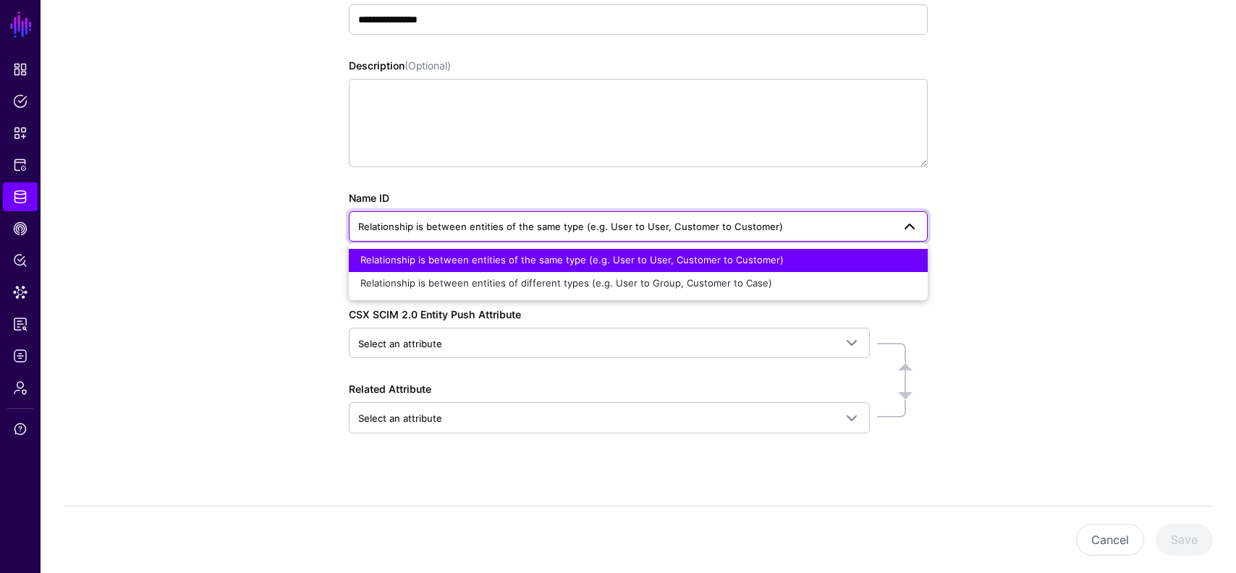
click at [477, 227] on span "Relationship is between entities of the same type (e.g. User to User, Customer …" at bounding box center [570, 227] width 425 height 12
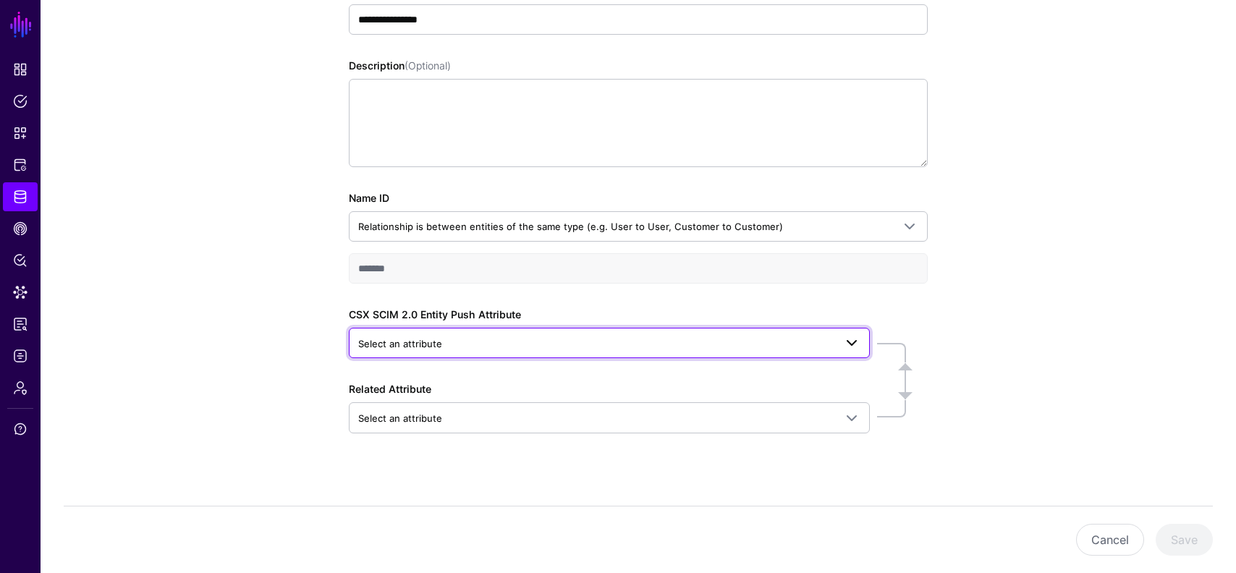
click at [445, 336] on span "Select an attribute" at bounding box center [596, 344] width 476 height 16
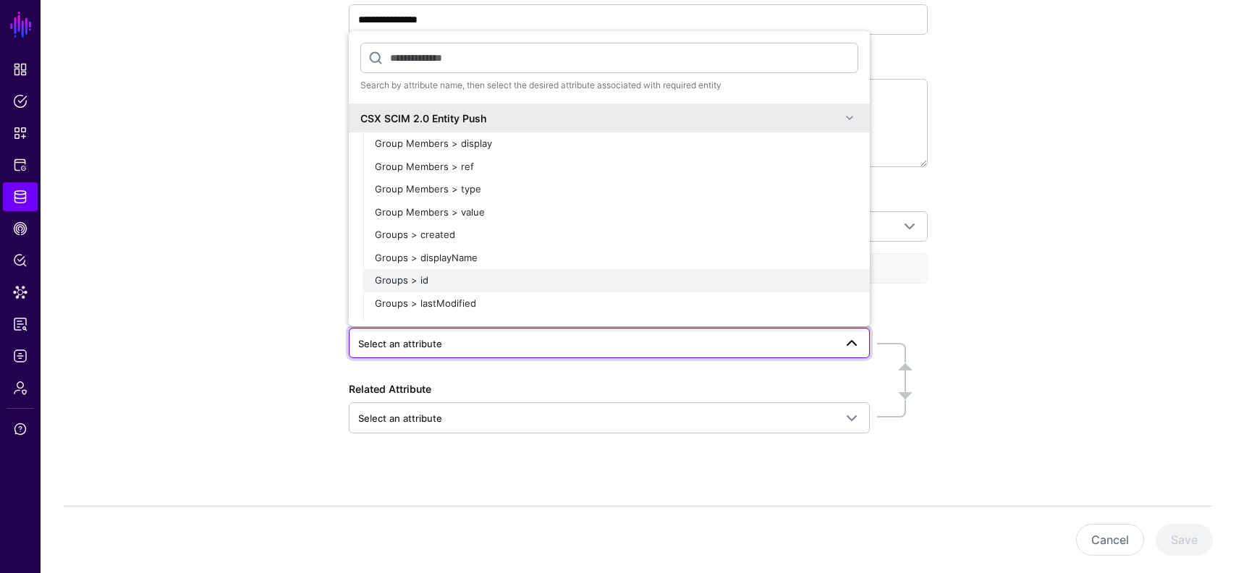
click at [441, 282] on div "Groups > id" at bounding box center [616, 281] width 483 height 14
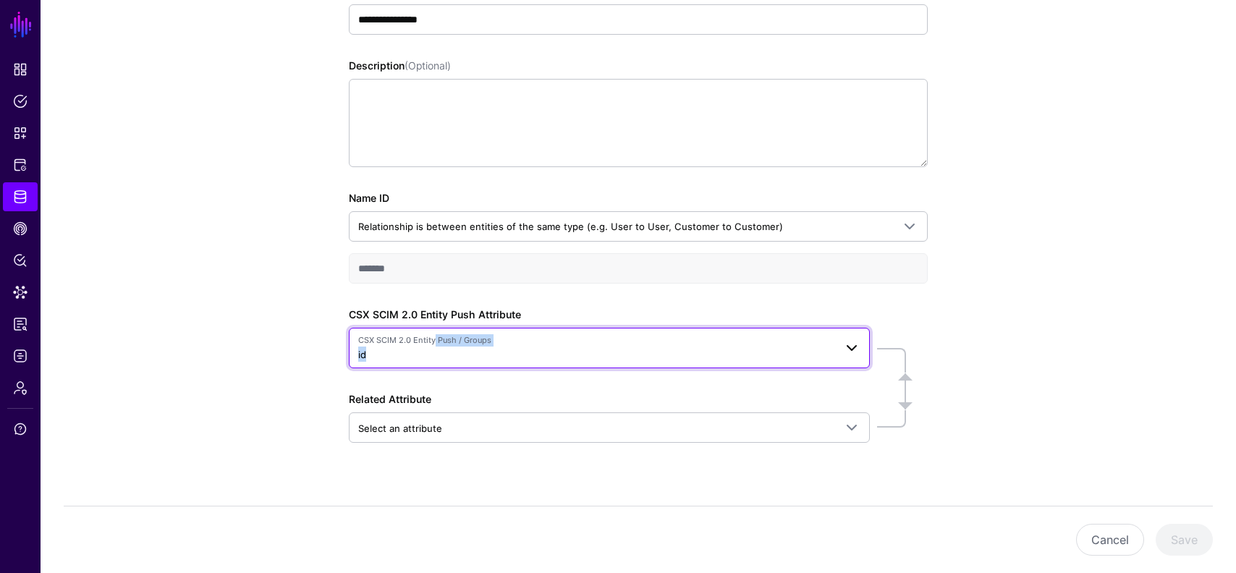
click at [429, 346] on span "CSX SCIM 2.0 Entity Push / Groups id" at bounding box center [596, 348] width 476 height 28
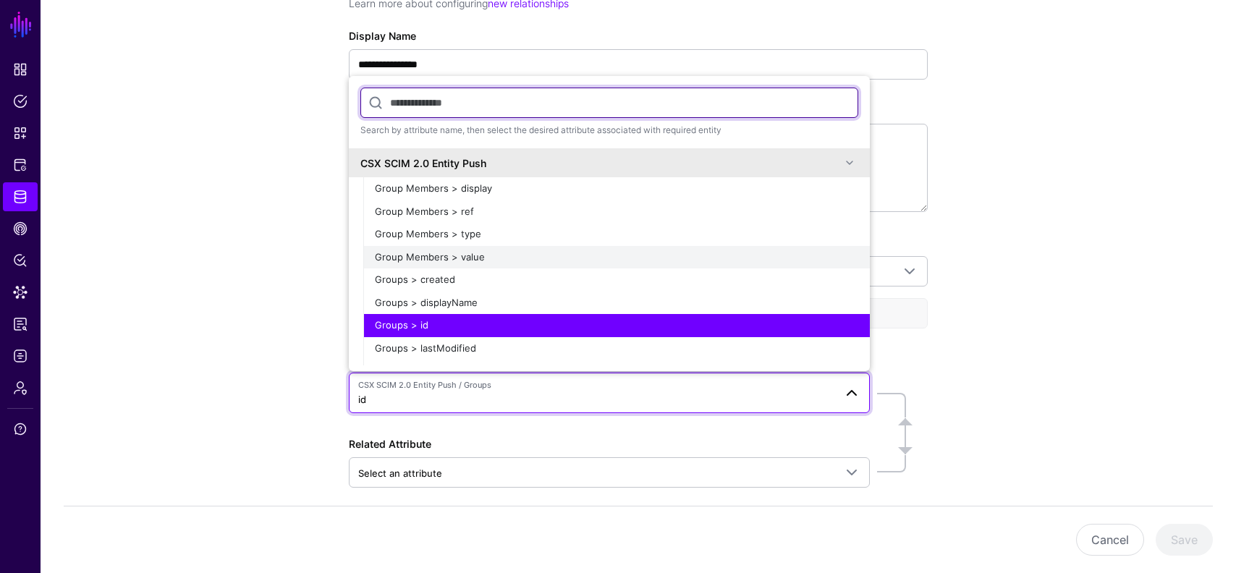
scroll to position [166, 0]
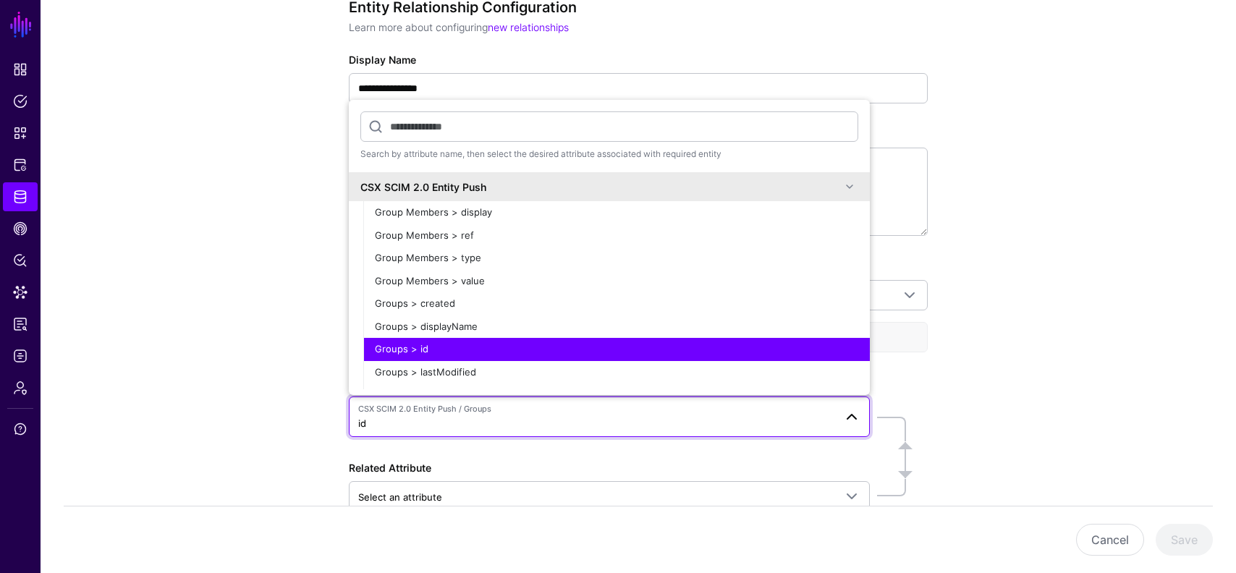
click at [301, 250] on div "**********" at bounding box center [639, 307] width 1196 height 710
